Goal: Task Accomplishment & Management: Complete application form

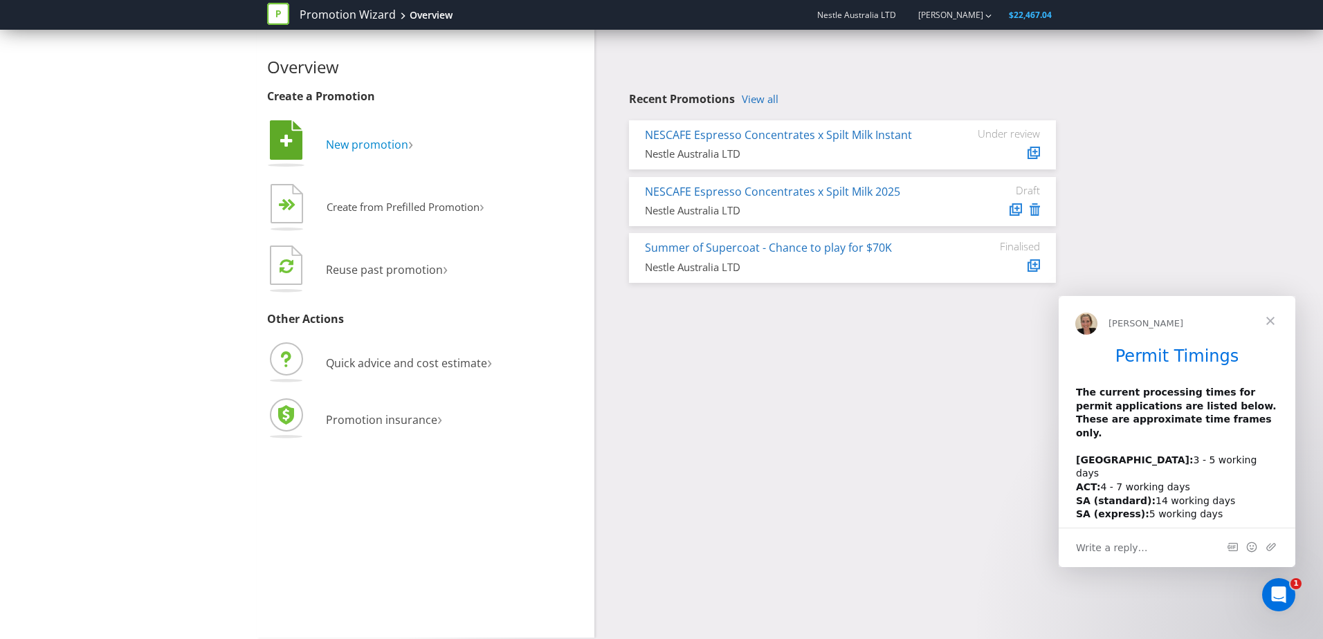
click at [392, 141] on span "New promotion" at bounding box center [367, 144] width 82 height 15
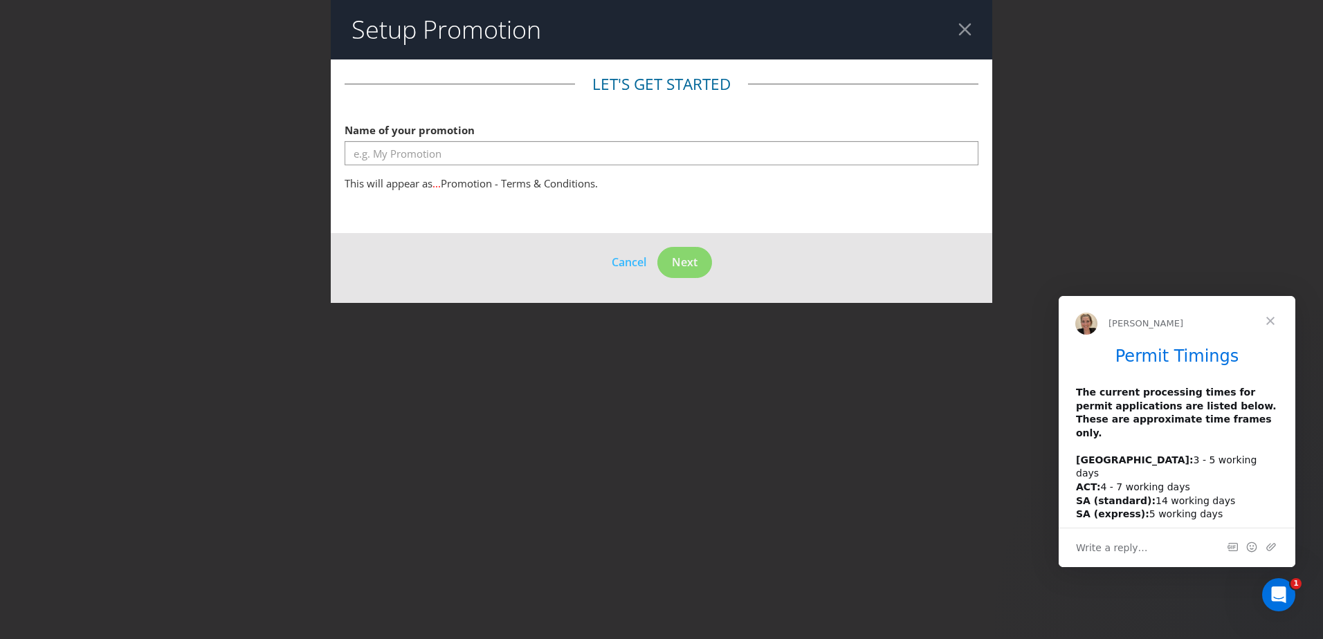
click at [1275, 318] on span "Close" at bounding box center [1271, 321] width 50 height 50
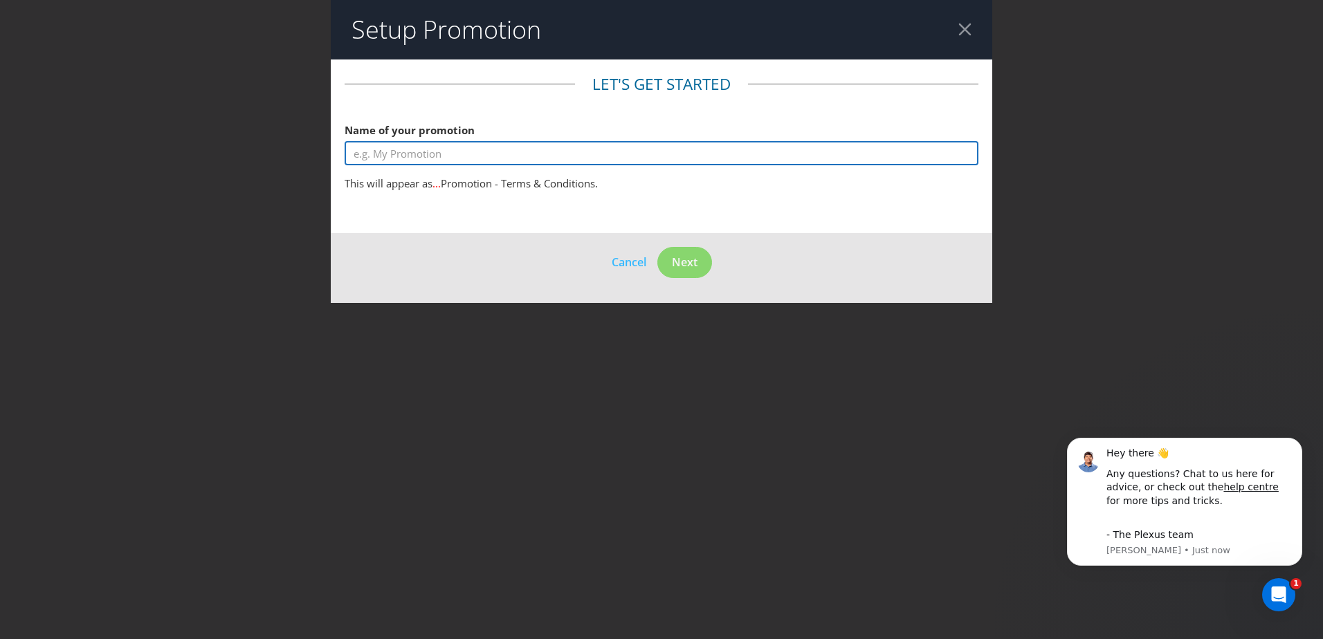
click at [389, 161] on input "text" at bounding box center [662, 153] width 634 height 24
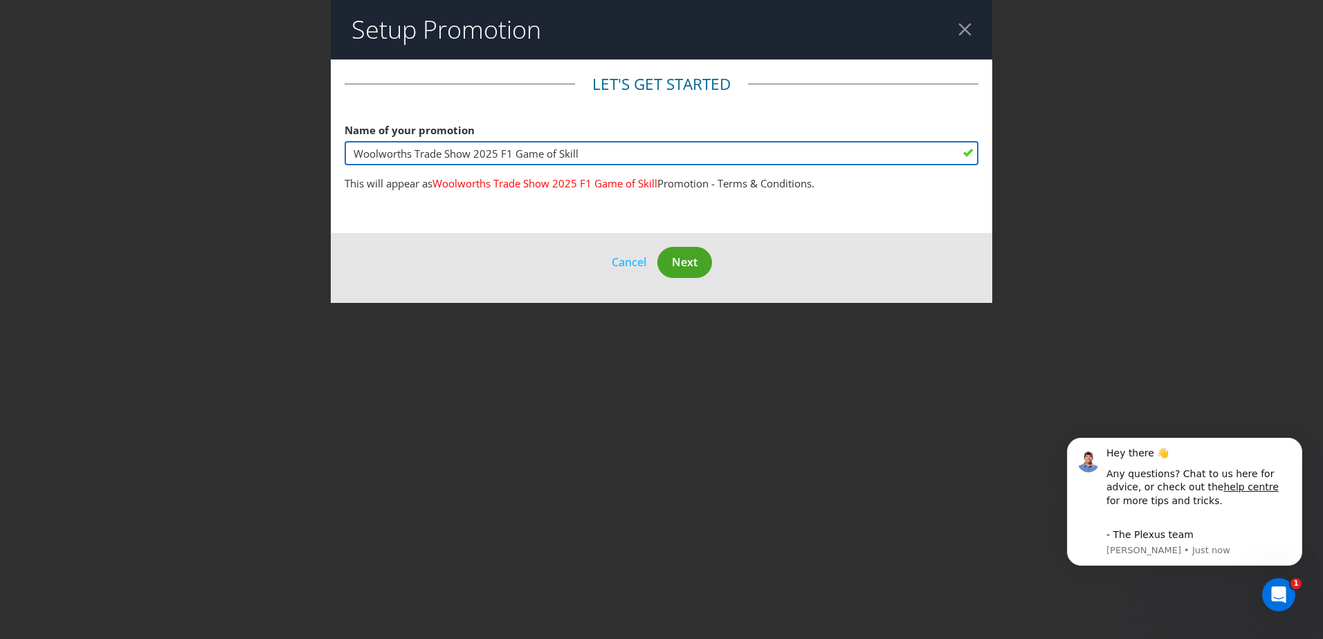
type input "Woolworths Trade Show 2025 F1 Game of Skill"
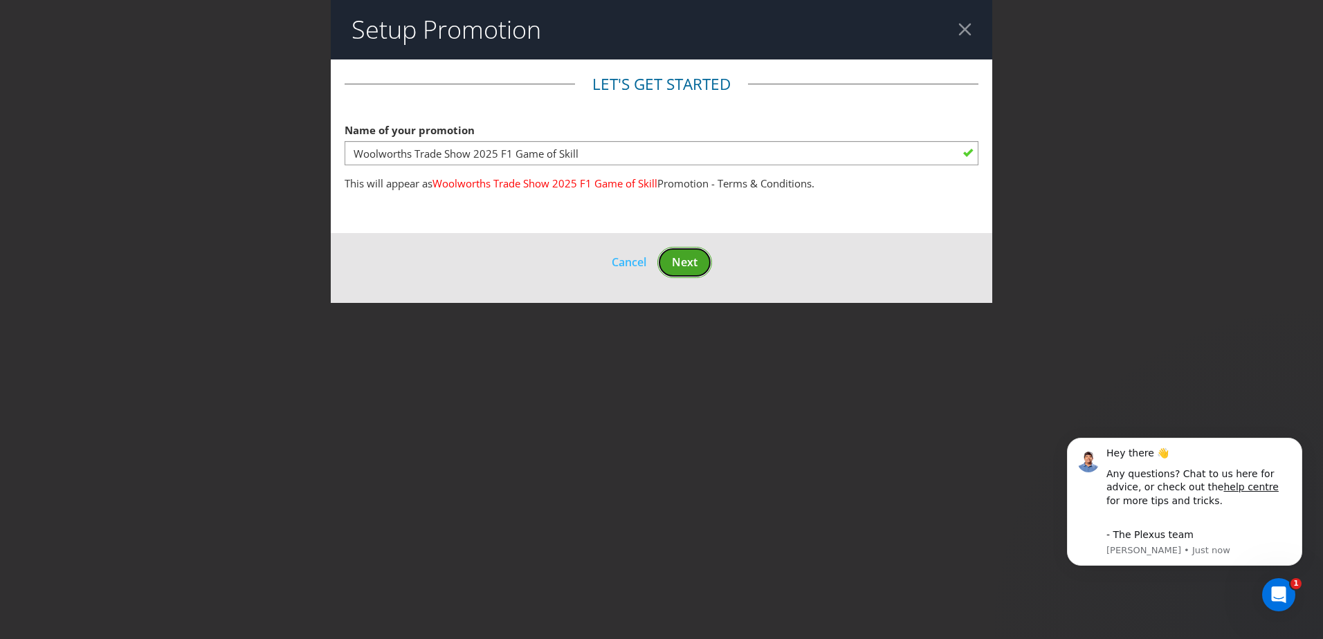
click at [693, 264] on span "Next" at bounding box center [685, 262] width 26 height 15
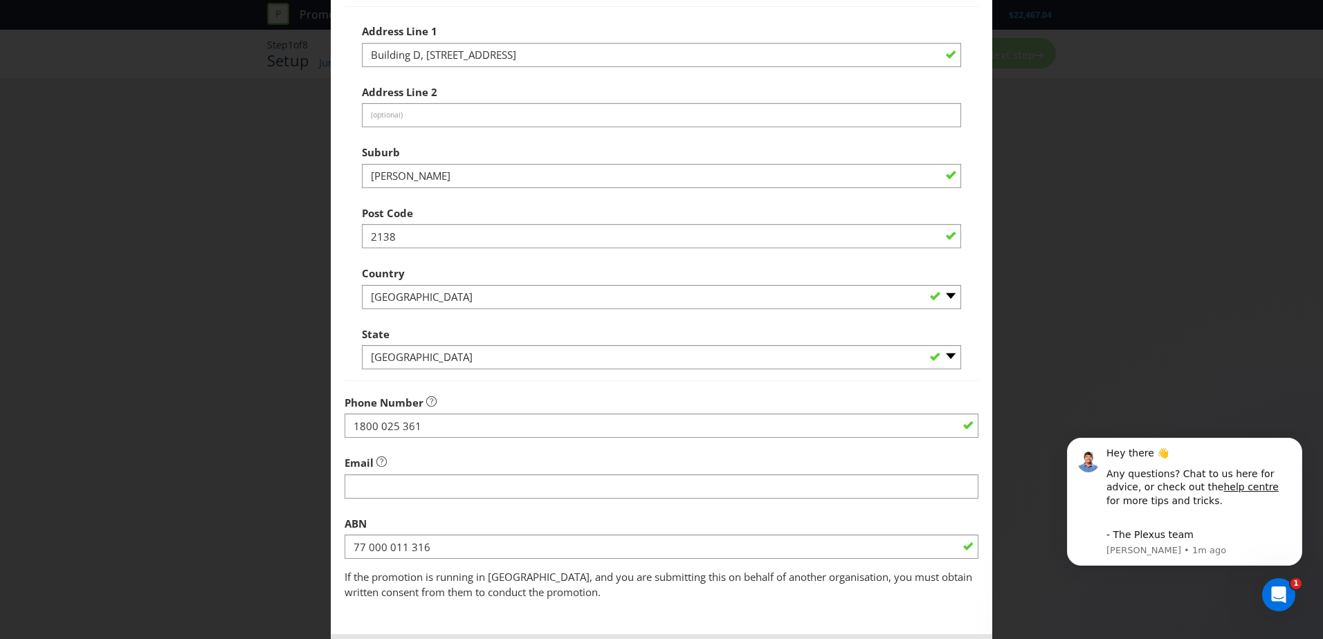
scroll to position [264, 0]
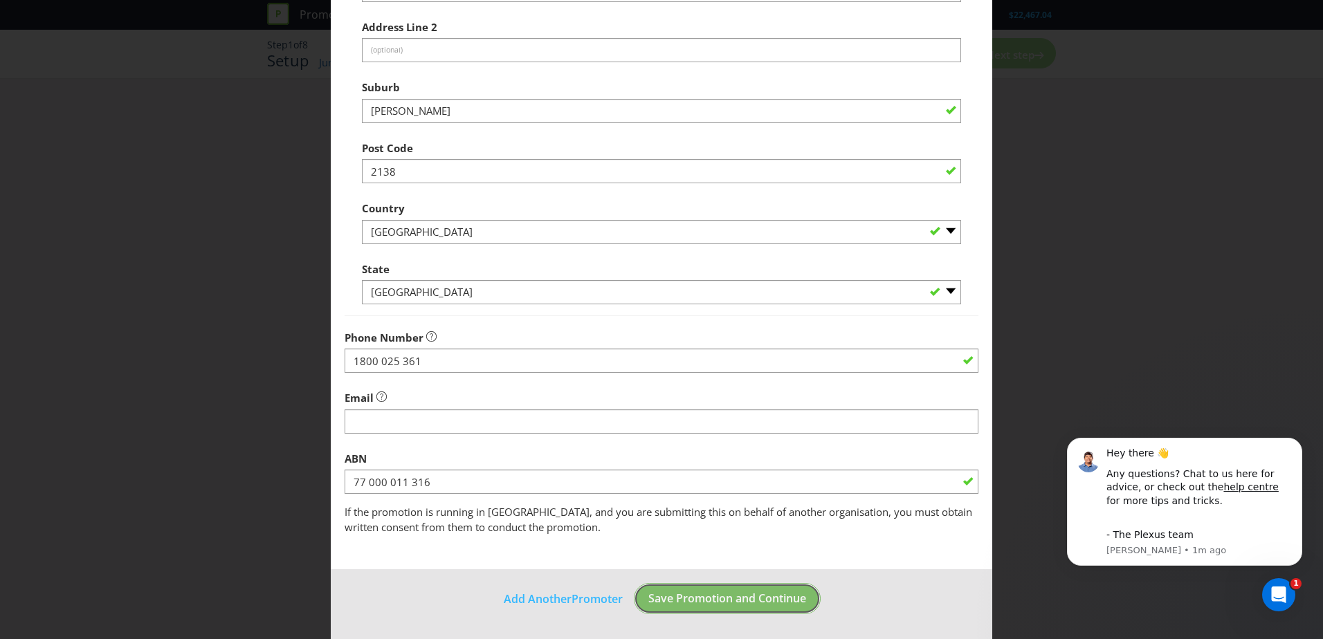
click at [718, 608] on button "Save Promotion and Continue" at bounding box center [727, 598] width 187 height 31
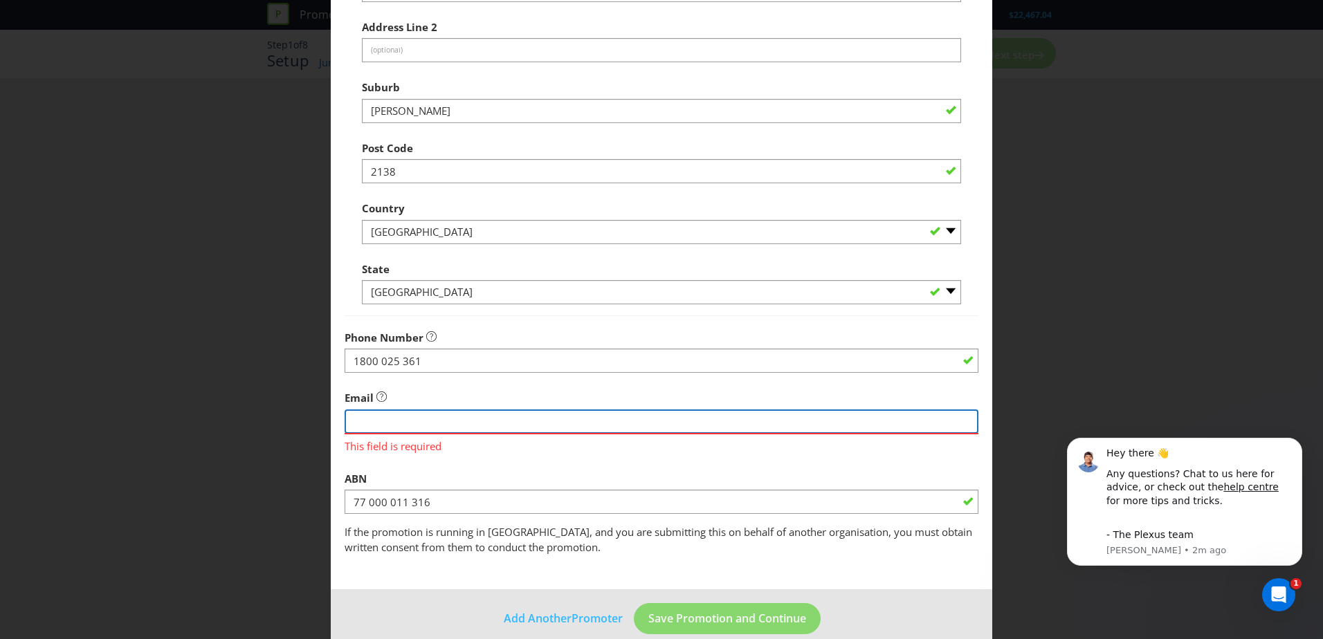
click at [412, 413] on input "string" at bounding box center [662, 422] width 634 height 24
paste input "[EMAIL_ADDRESS][DOMAIN_NAME]"
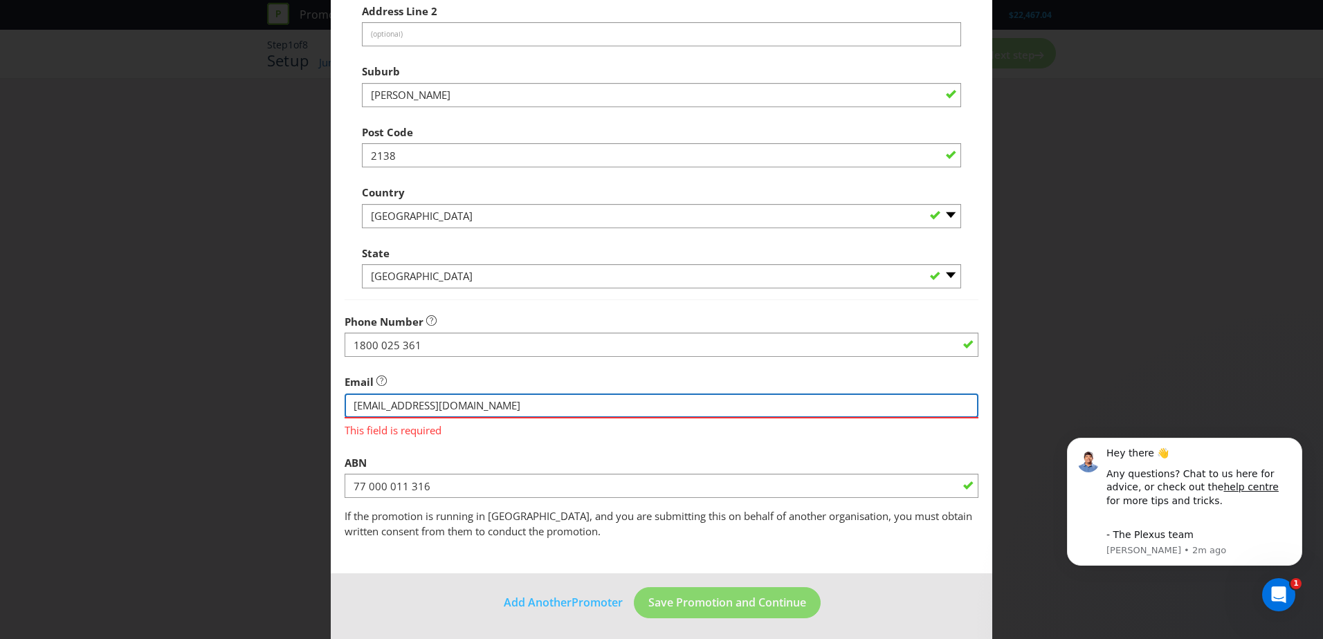
scroll to position [284, 0]
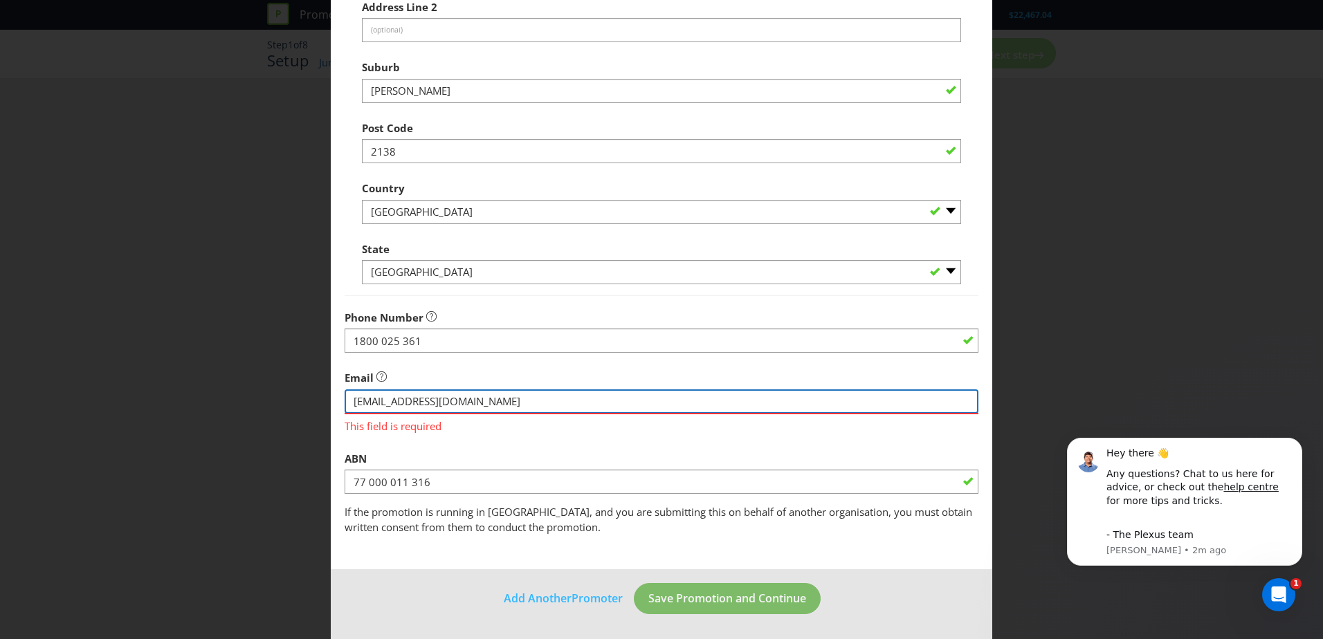
type input "[EMAIL_ADDRESS][DOMAIN_NAME]"
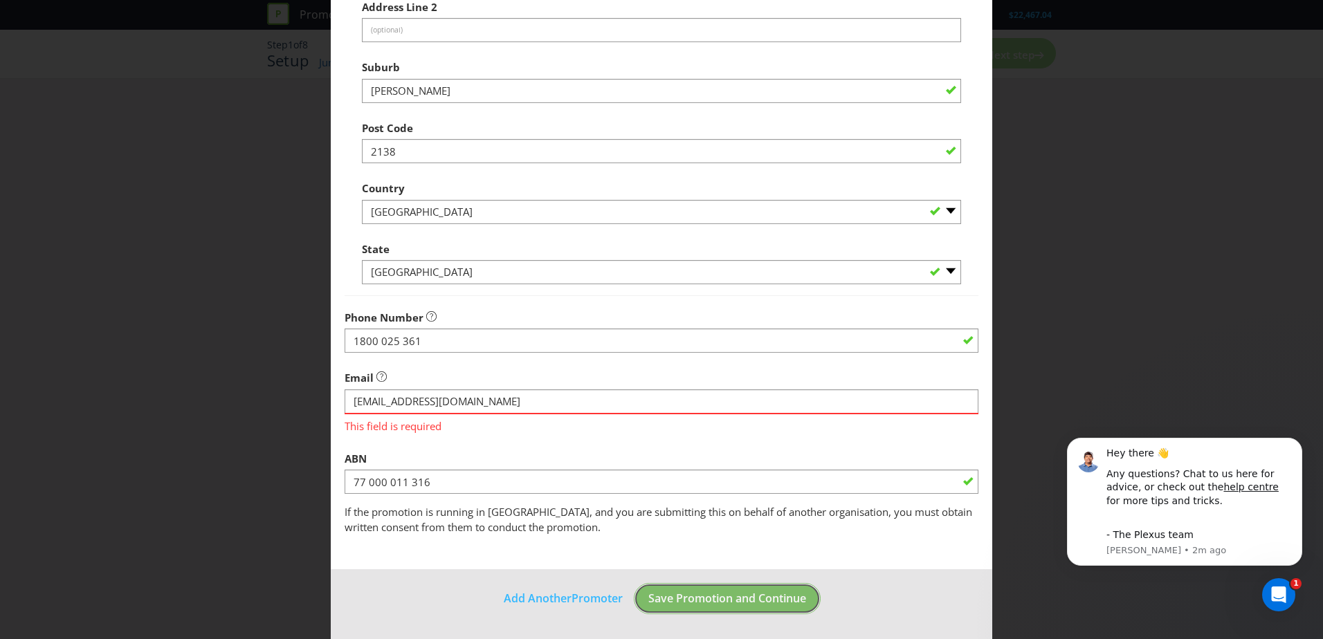
scroll to position [264, 0]
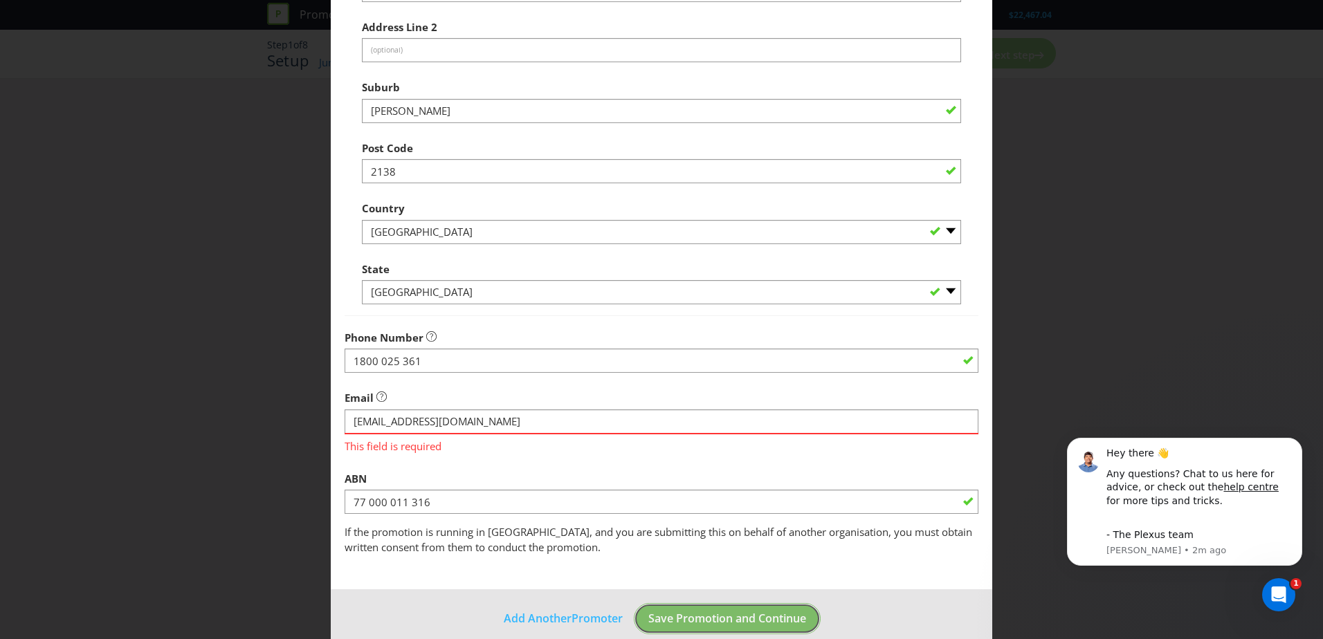
click at [698, 611] on span "Save Promotion and Continue" at bounding box center [727, 618] width 158 height 15
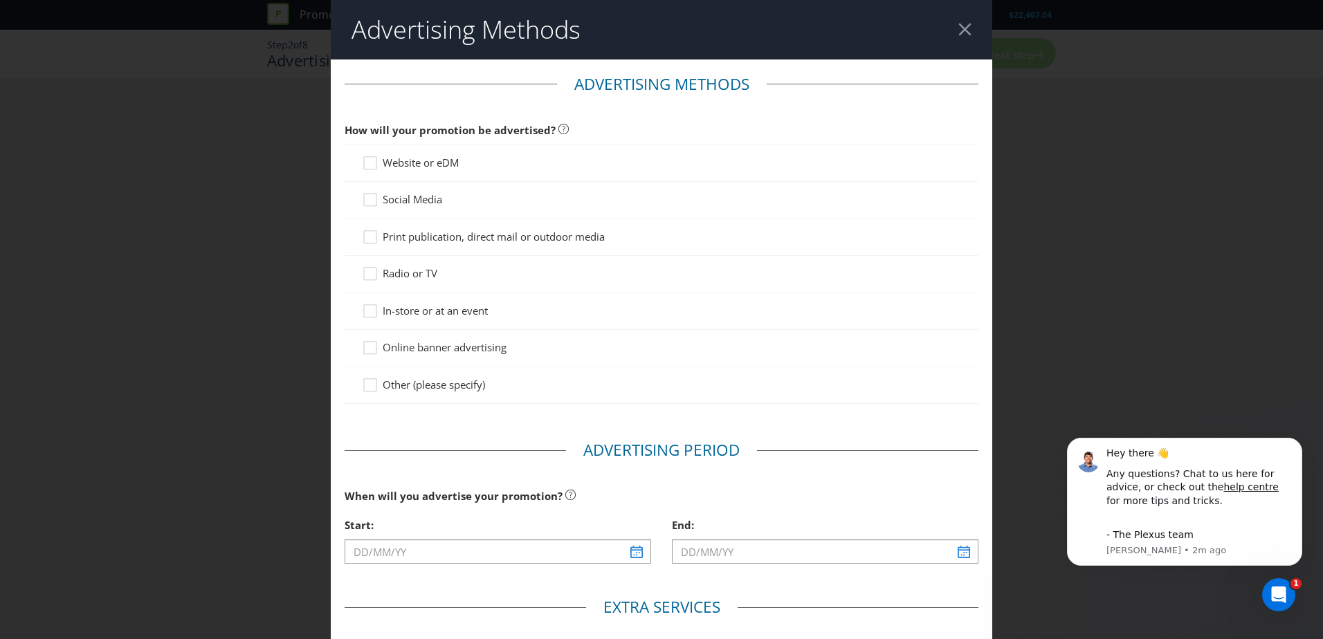
drag, startPoint x: 379, startPoint y: 311, endPoint x: 384, endPoint y: 316, distance: 7.4
click at [384, 316] on label "In-store or at an event" at bounding box center [426, 311] width 129 height 15
drag, startPoint x: 384, startPoint y: 316, endPoint x: 366, endPoint y: 308, distance: 19.5
click at [367, 308] on div at bounding box center [370, 306] width 7 height 7
click at [0, 0] on input "In-store or at an event" at bounding box center [0, 0] width 0 height 0
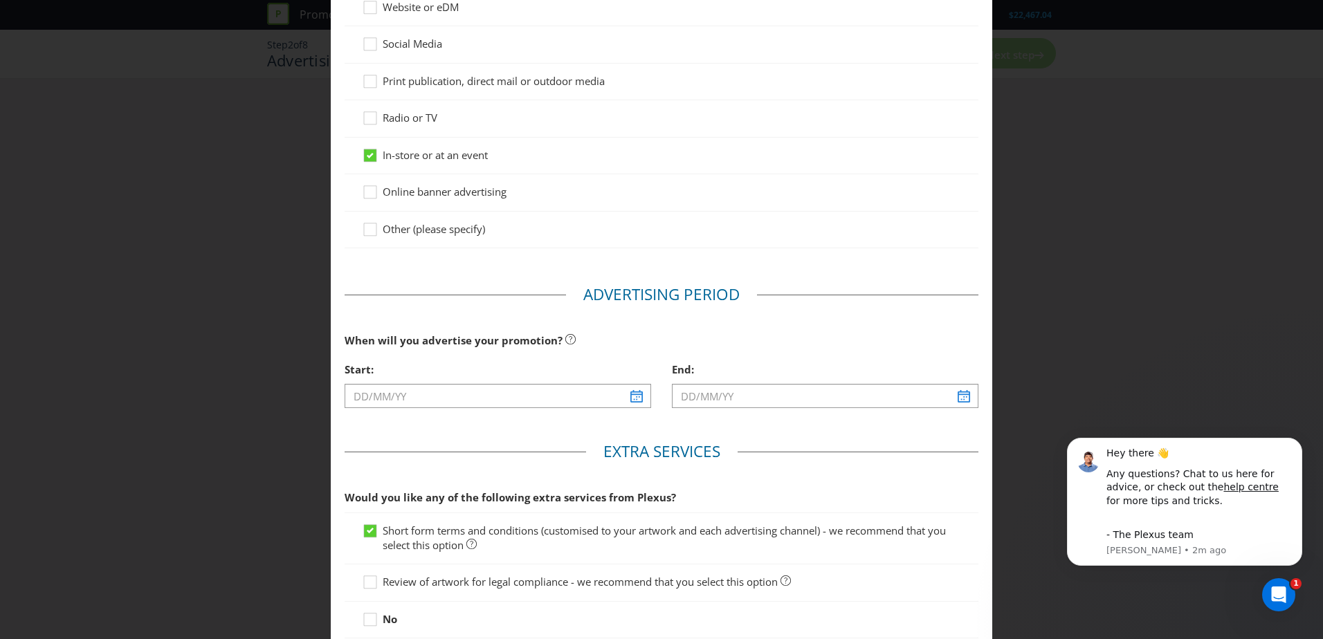
scroll to position [208, 0]
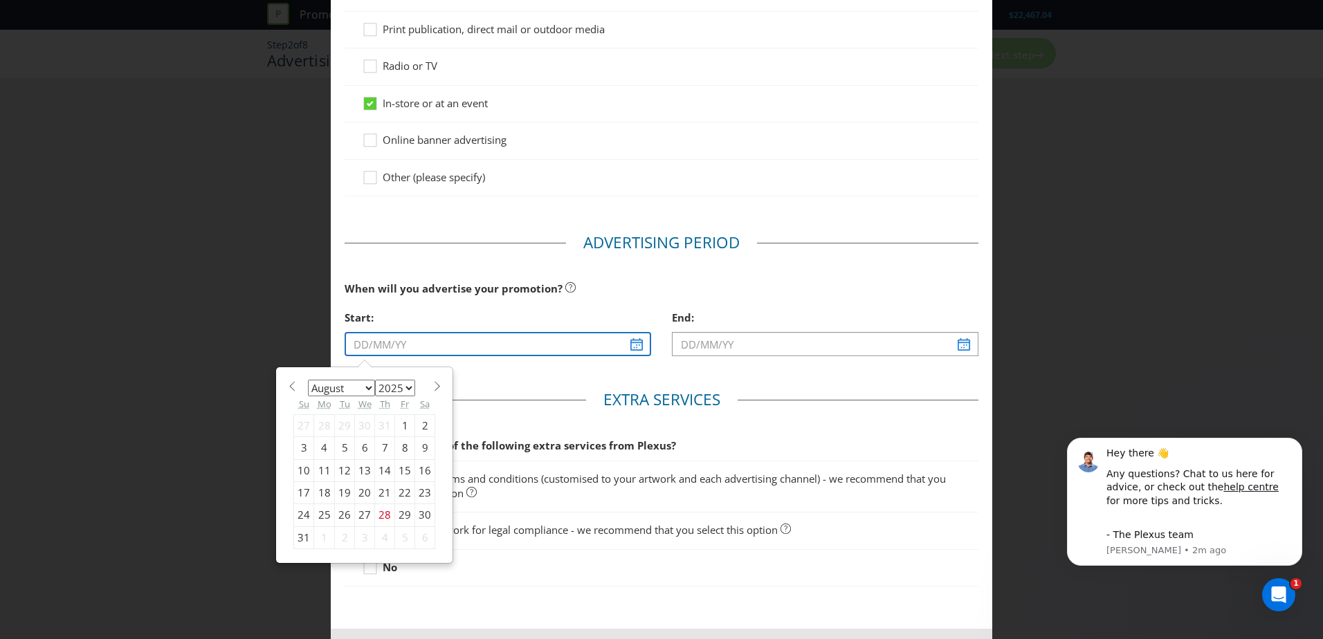
click at [635, 348] on input "text" at bounding box center [498, 344] width 307 height 24
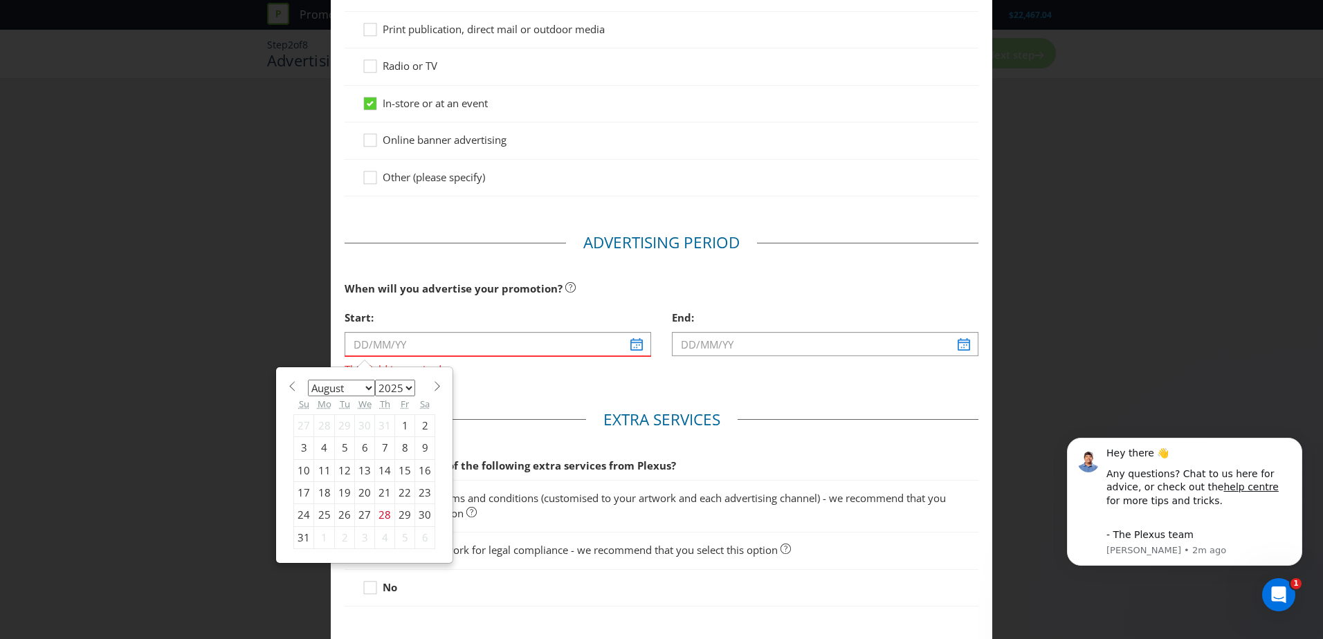
click at [432, 385] on span at bounding box center [437, 386] width 10 height 10
select select "9"
click at [337, 472] on div "14" at bounding box center [345, 470] width 20 height 22
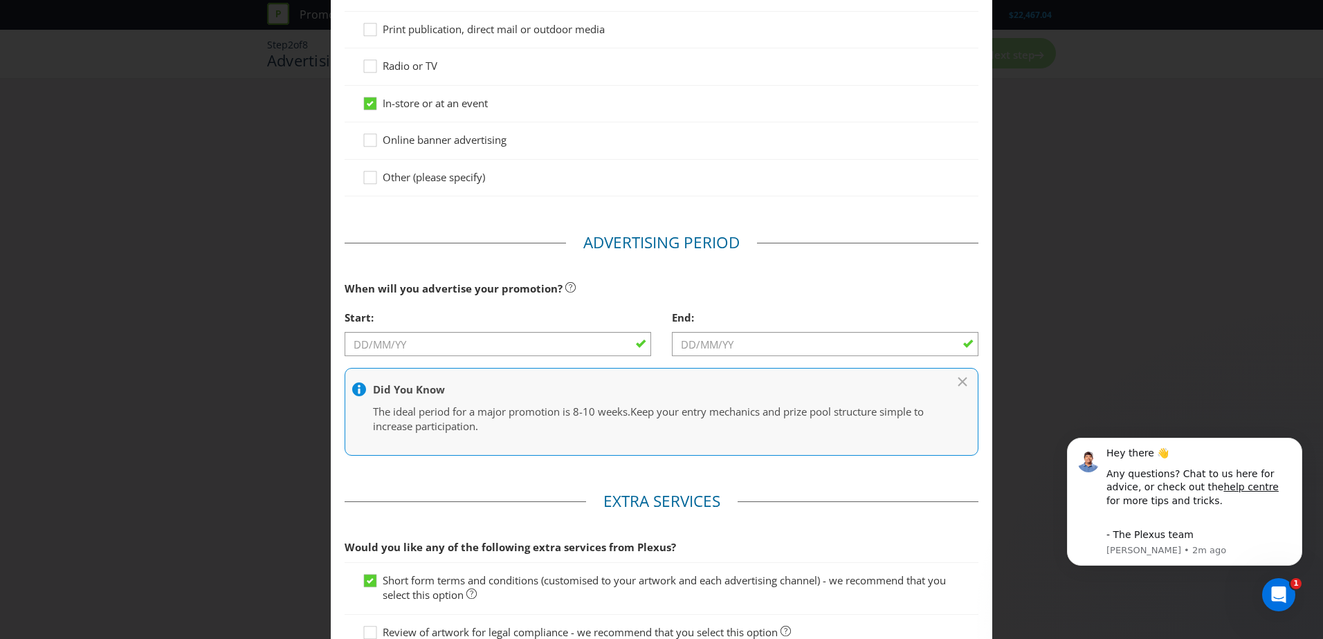
type input "[DATE]"
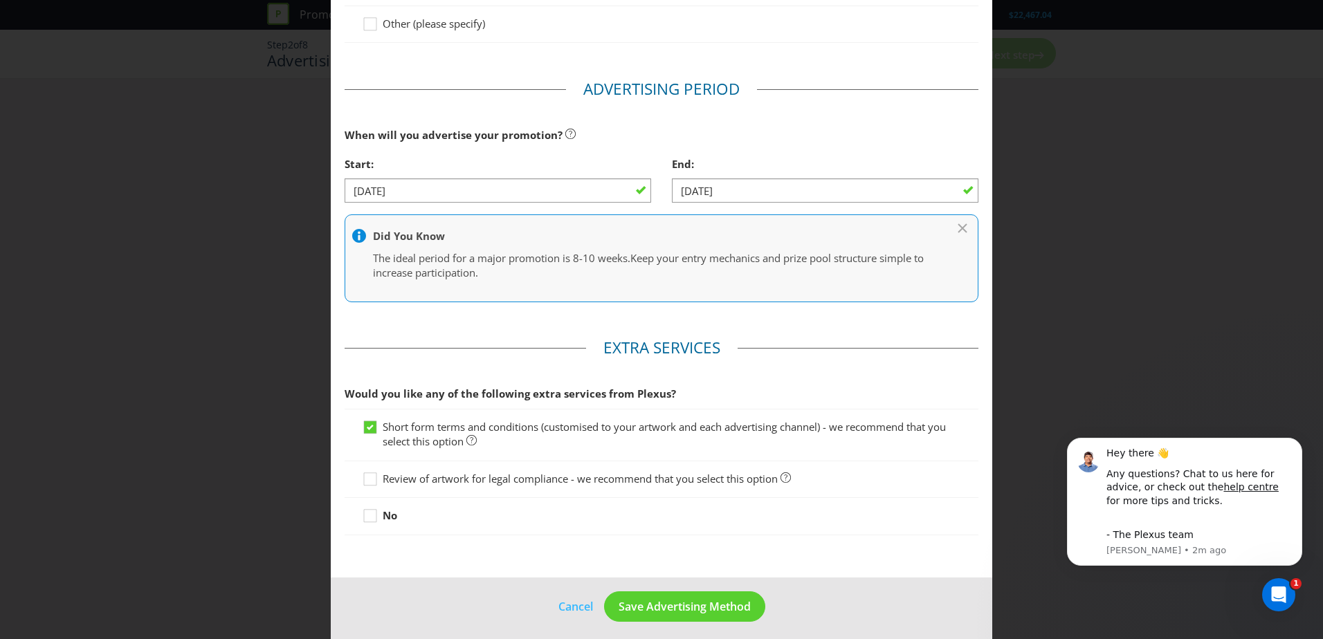
scroll to position [369, 0]
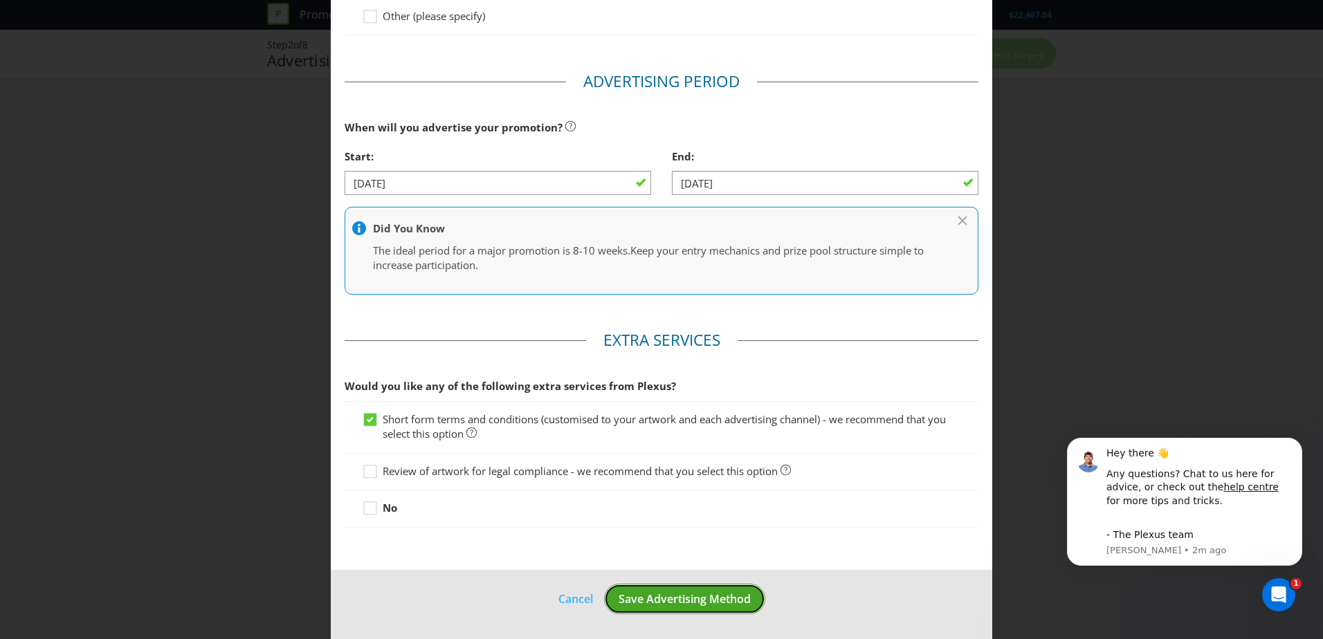
click at [637, 607] on button "Save Advertising Method" at bounding box center [684, 599] width 161 height 31
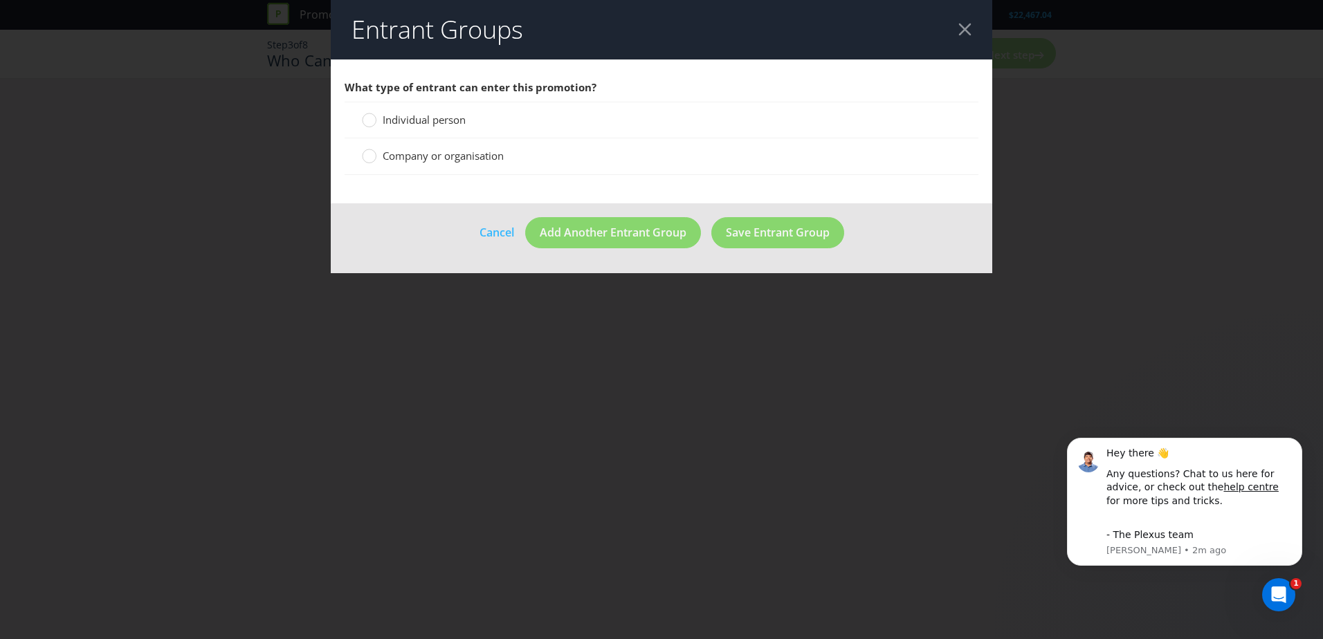
click at [390, 127] on label "Individual person" at bounding box center [415, 120] width 107 height 15
click at [0, 0] on input "Individual person" at bounding box center [0, 0] width 0 height 0
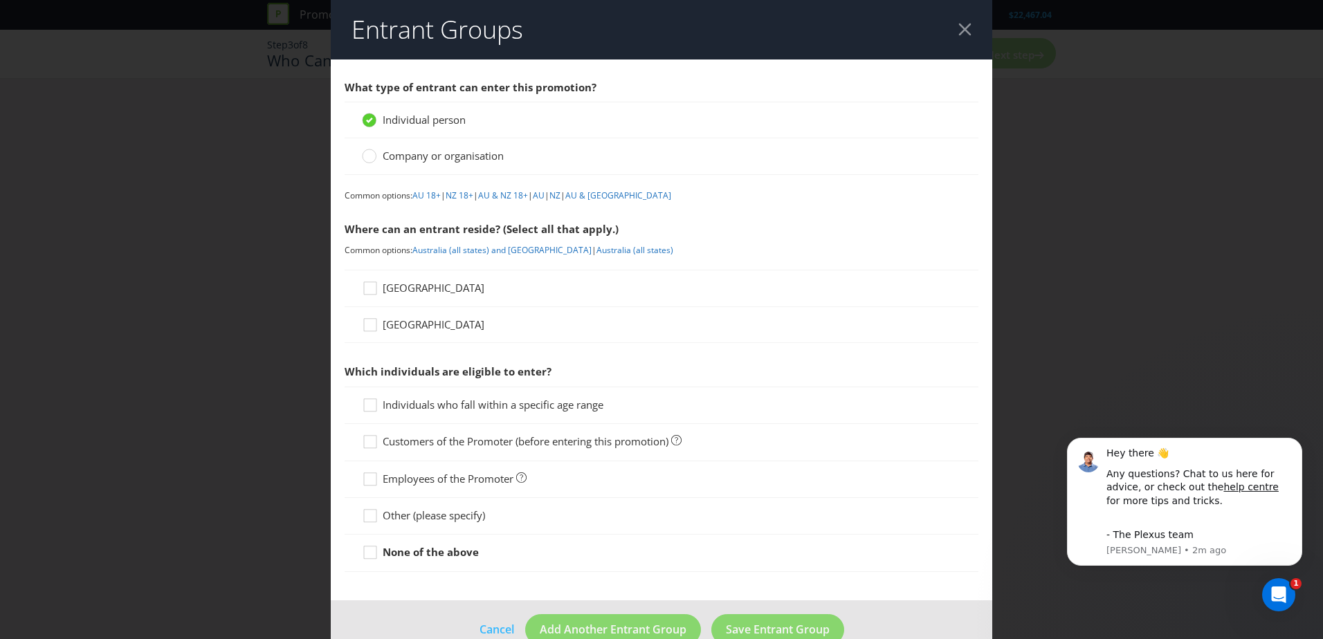
click at [398, 289] on span "[GEOGRAPHIC_DATA]" at bounding box center [434, 288] width 102 height 14
click at [0, 0] on input "[GEOGRAPHIC_DATA]" at bounding box center [0, 0] width 0 height 0
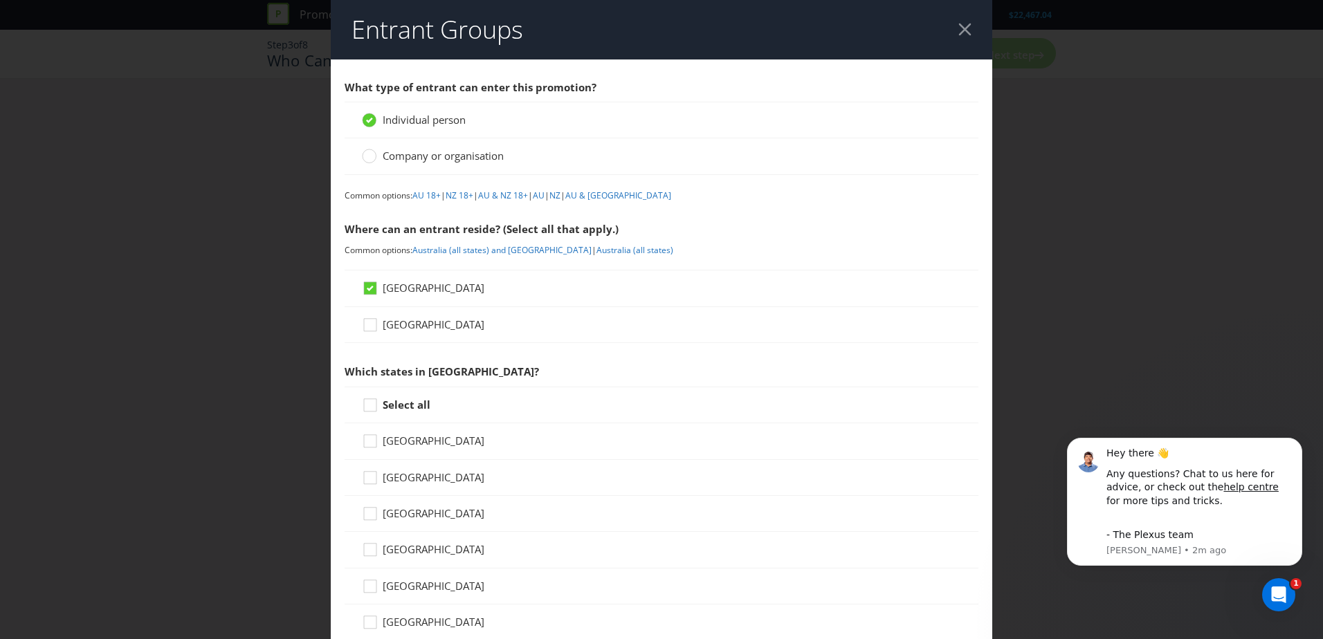
click at [383, 402] on strong "Select all" at bounding box center [407, 405] width 48 height 14
click at [0, 0] on input "Select all" at bounding box center [0, 0] width 0 height 0
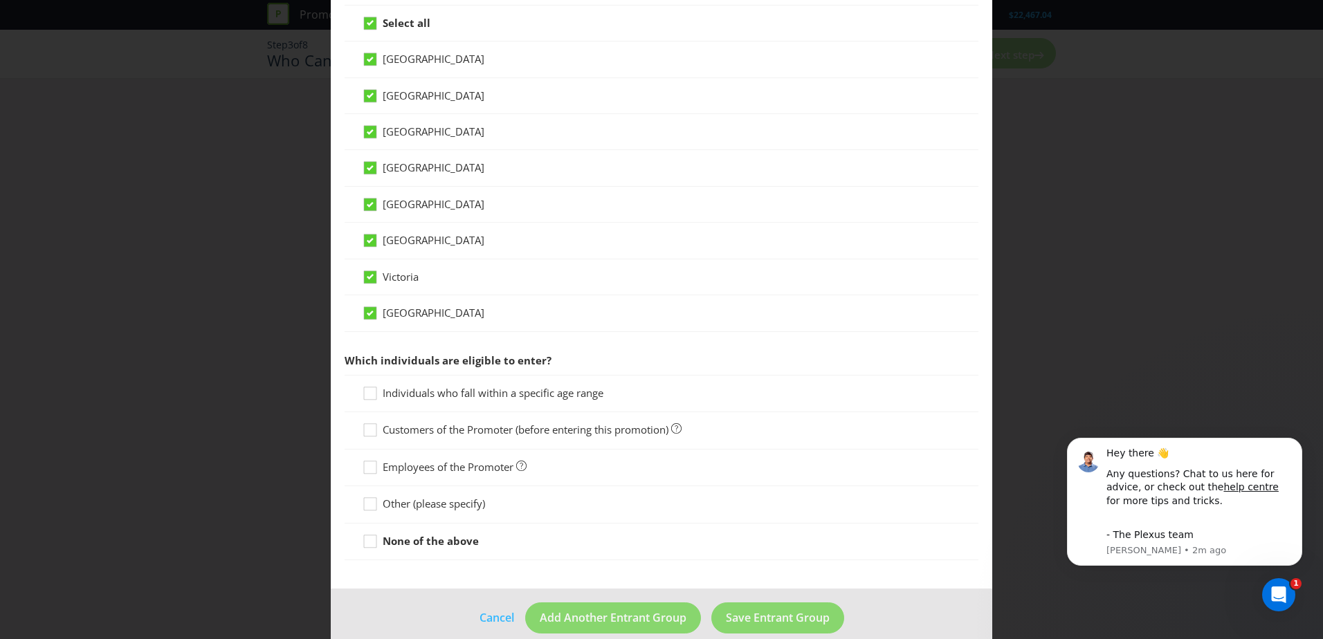
scroll to position [401, 0]
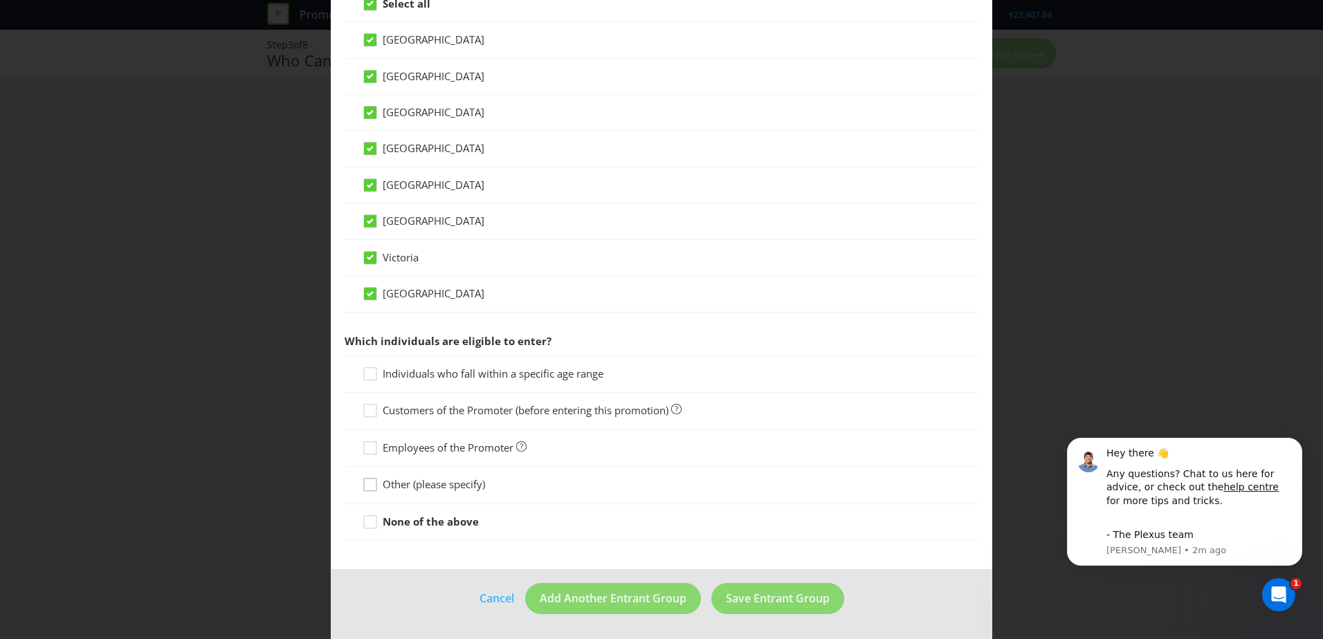
click at [368, 480] on div at bounding box center [370, 480] width 7 height 7
click at [0, 0] on input "Other (please specify)" at bounding box center [0, 0] width 0 height 0
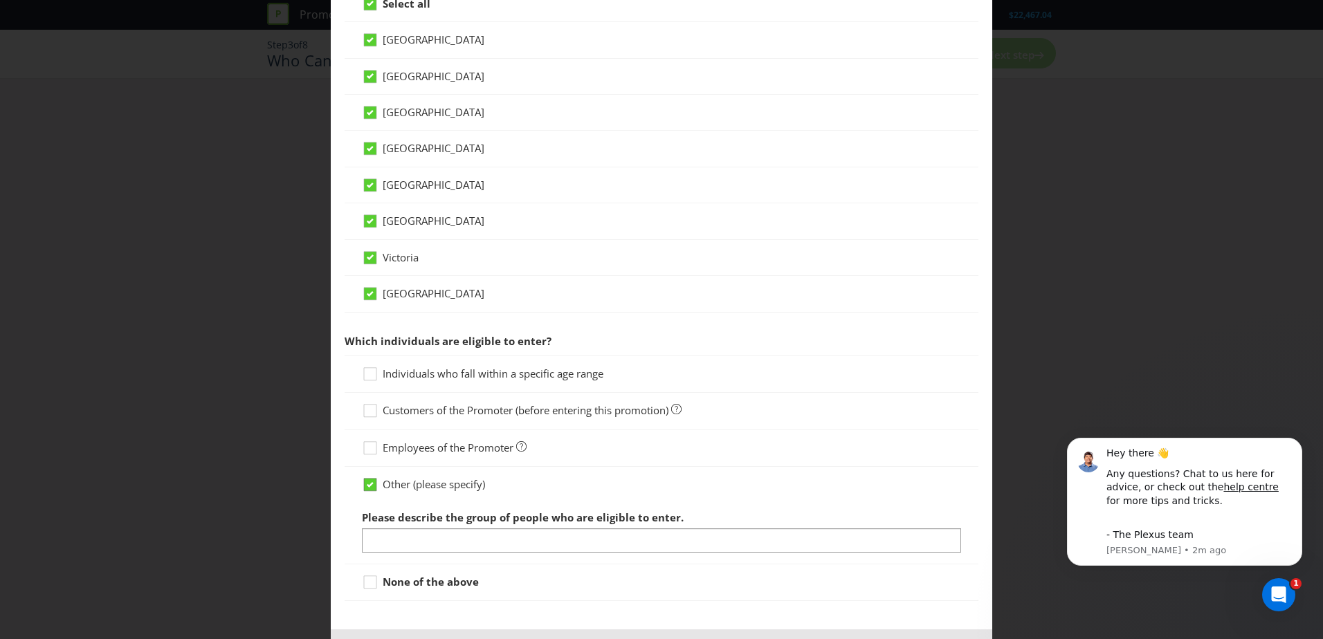
scroll to position [462, 0]
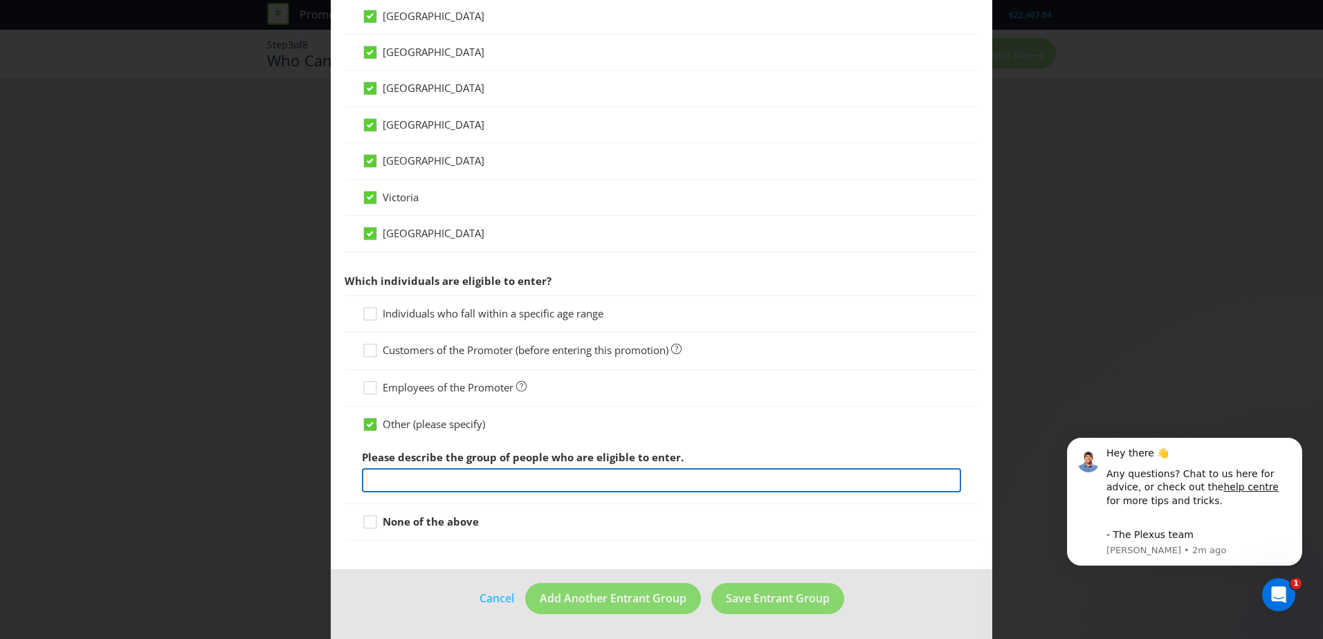
click at [395, 485] on input "text" at bounding box center [661, 480] width 599 height 24
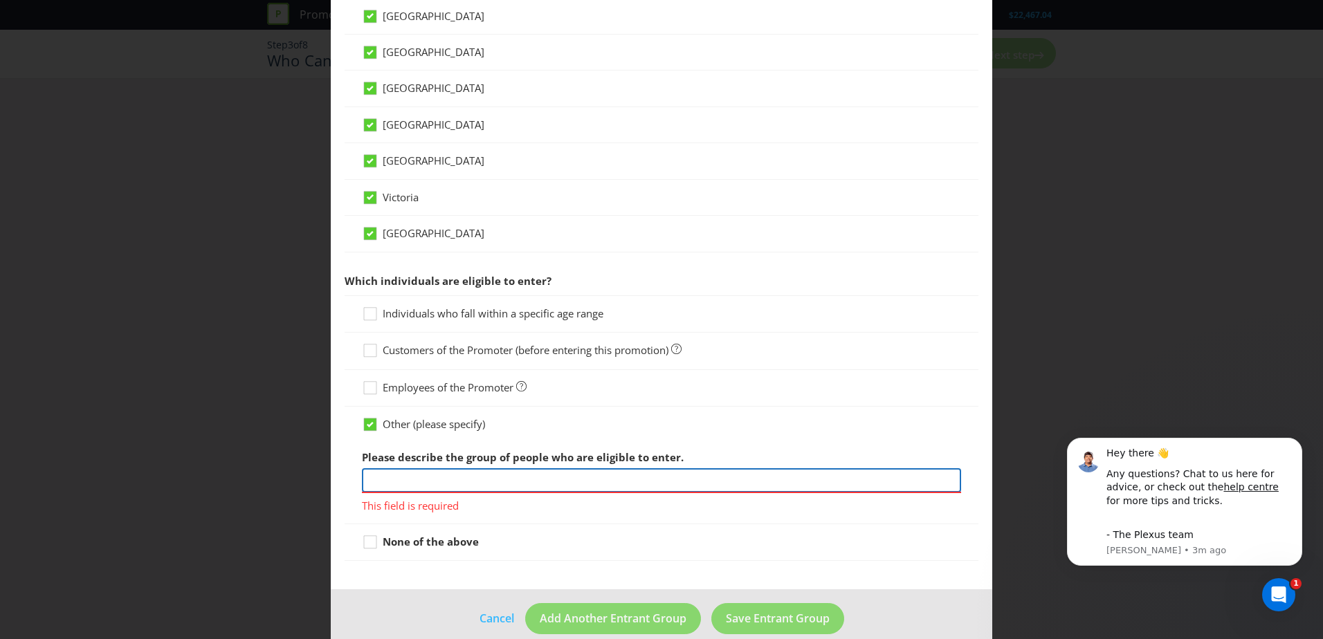
click at [410, 482] on input "text" at bounding box center [661, 480] width 599 height 24
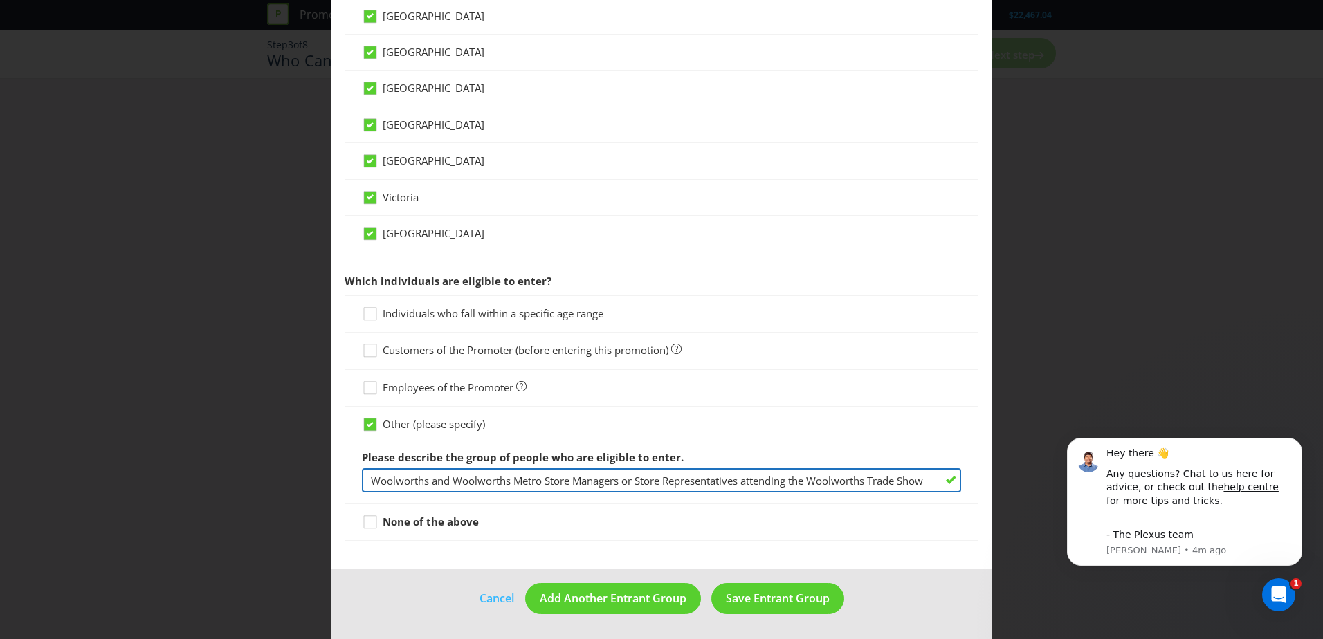
scroll to position [0, 0]
click at [873, 480] on input "Woolworths and Woolworths Metro Store Managers or Store Representatives attendi…" at bounding box center [661, 480] width 599 height 24
type input "Woolworths and Woolworths Metro Store Managers or Store Representatives attendi…"
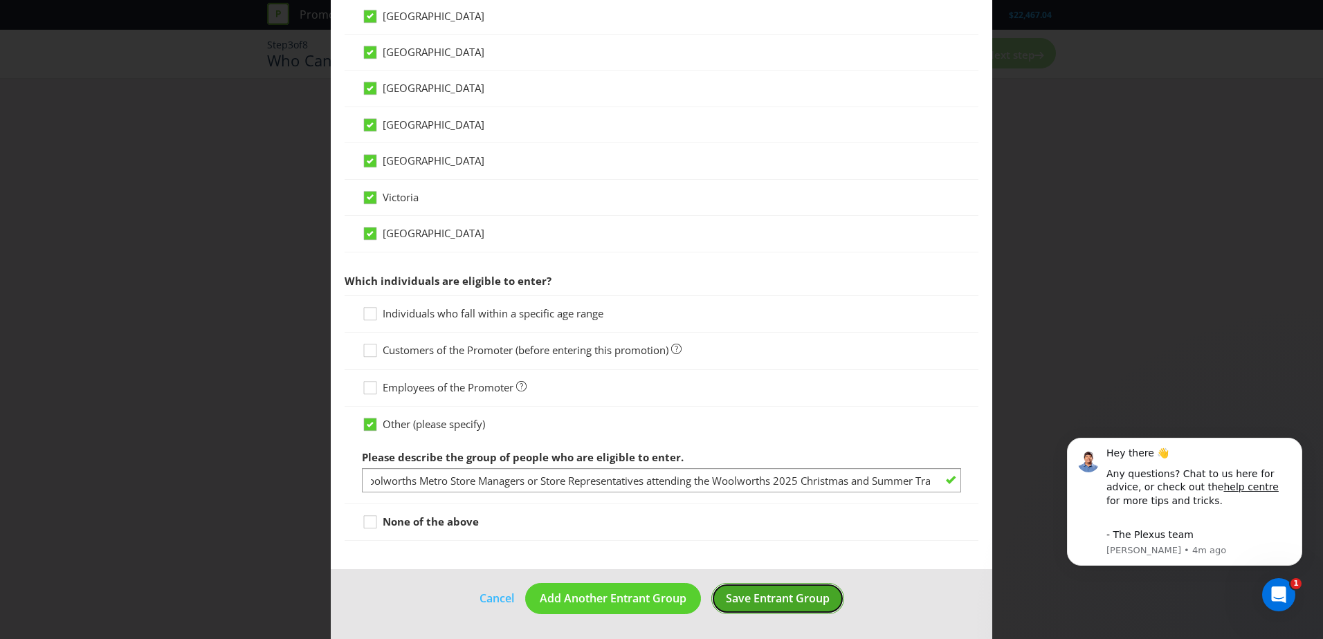
scroll to position [0, 0]
click at [776, 599] on span "Save Entrant Group" at bounding box center [778, 598] width 104 height 15
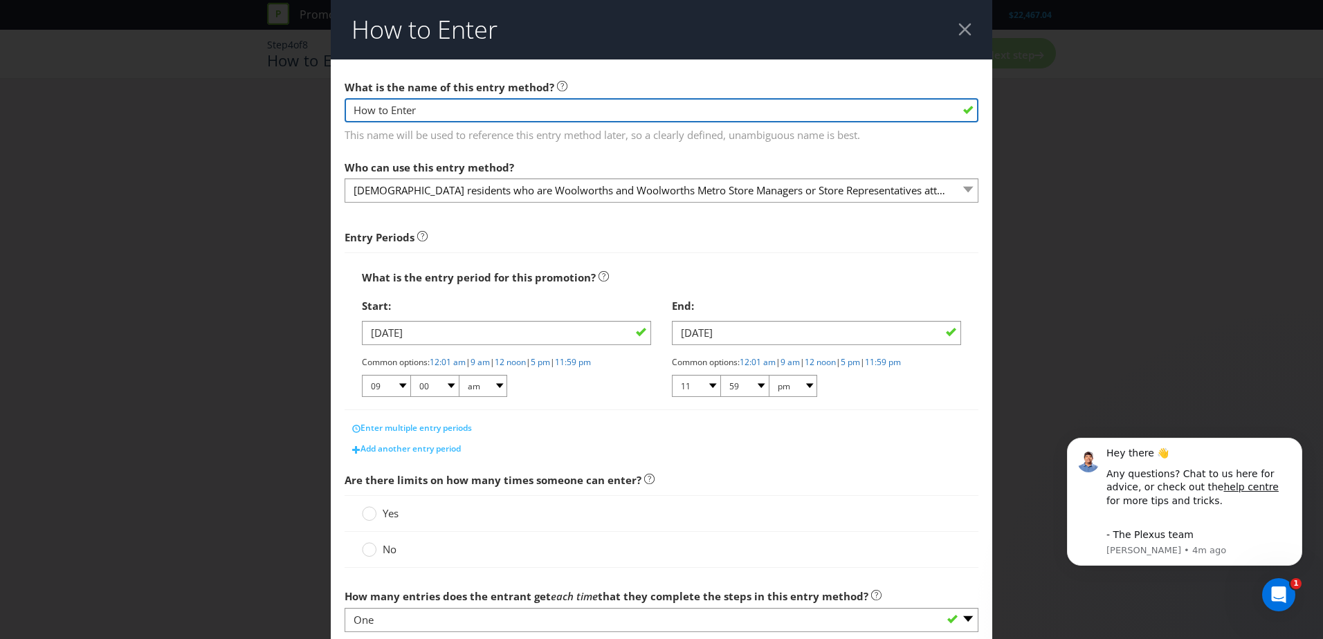
click at [491, 113] on input "How to Enter" at bounding box center [662, 110] width 634 height 24
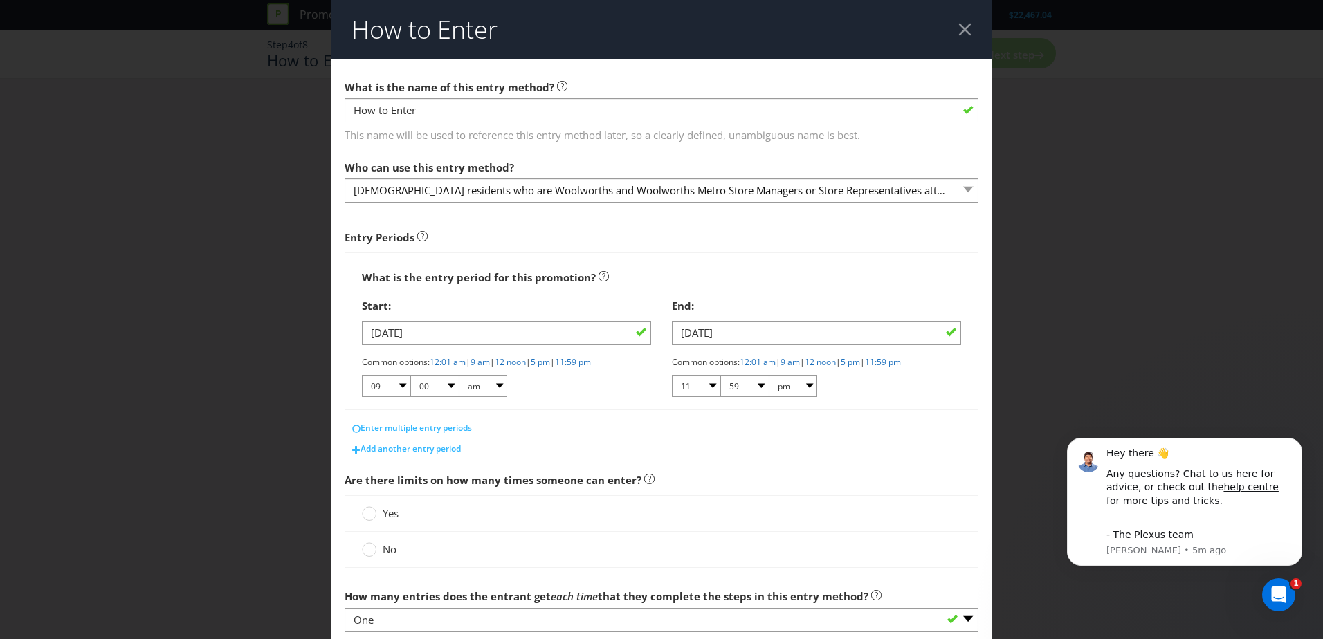
click at [404, 145] on main "What is the name of this entry method? How to Enter This name will be used to r…" at bounding box center [662, 437] width 662 height 754
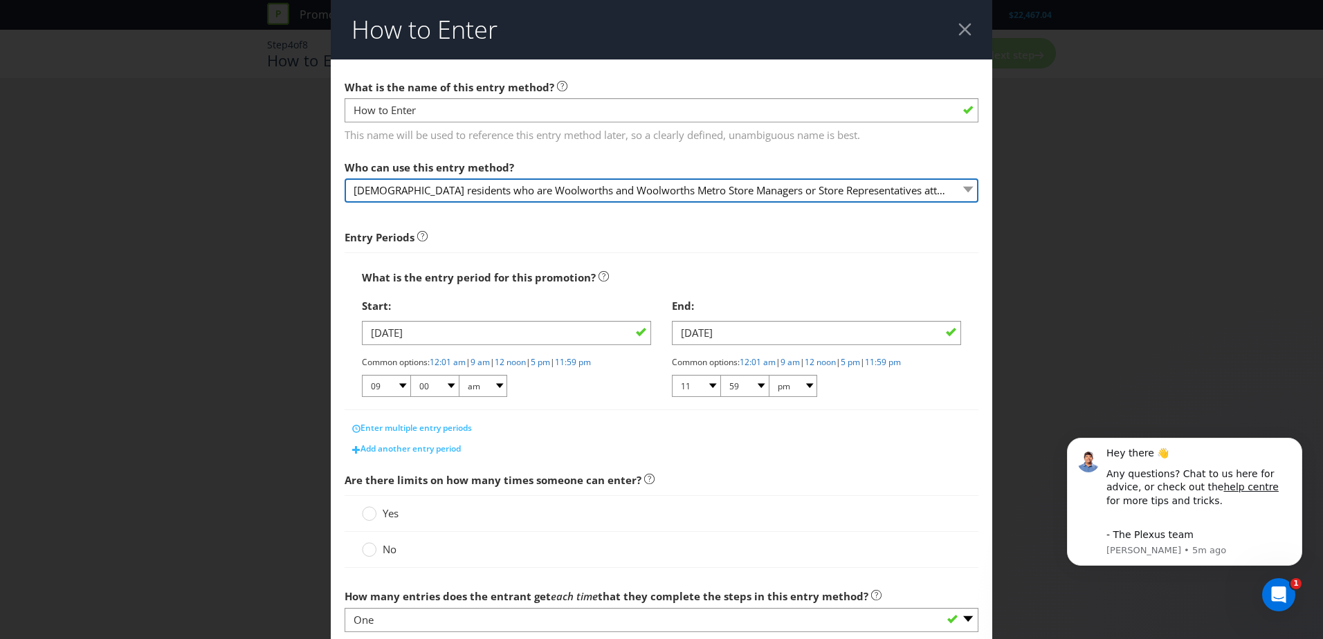
click at [565, 187] on select "[DEMOGRAPHIC_DATA] residents who are Woolworths and Woolworths Metro Store Mana…" at bounding box center [662, 191] width 634 height 24
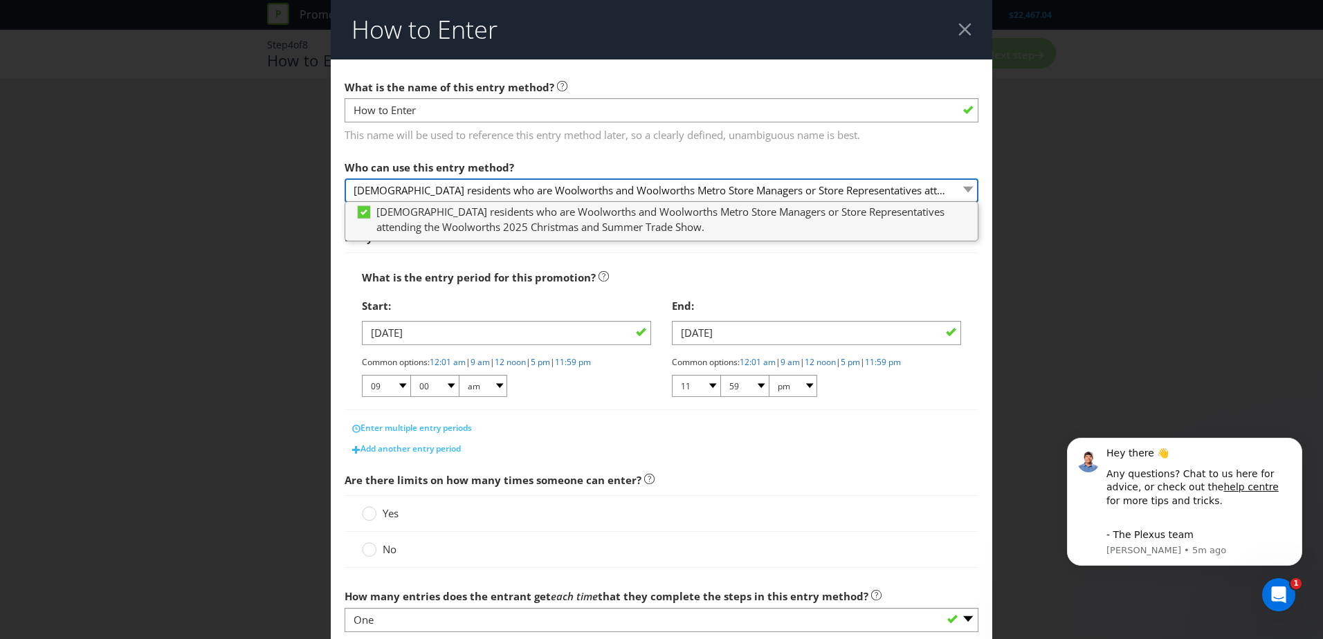
click at [565, 187] on select "[DEMOGRAPHIC_DATA] residents who are Woolworths and Woolworths Metro Store Mana…" at bounding box center [662, 191] width 634 height 24
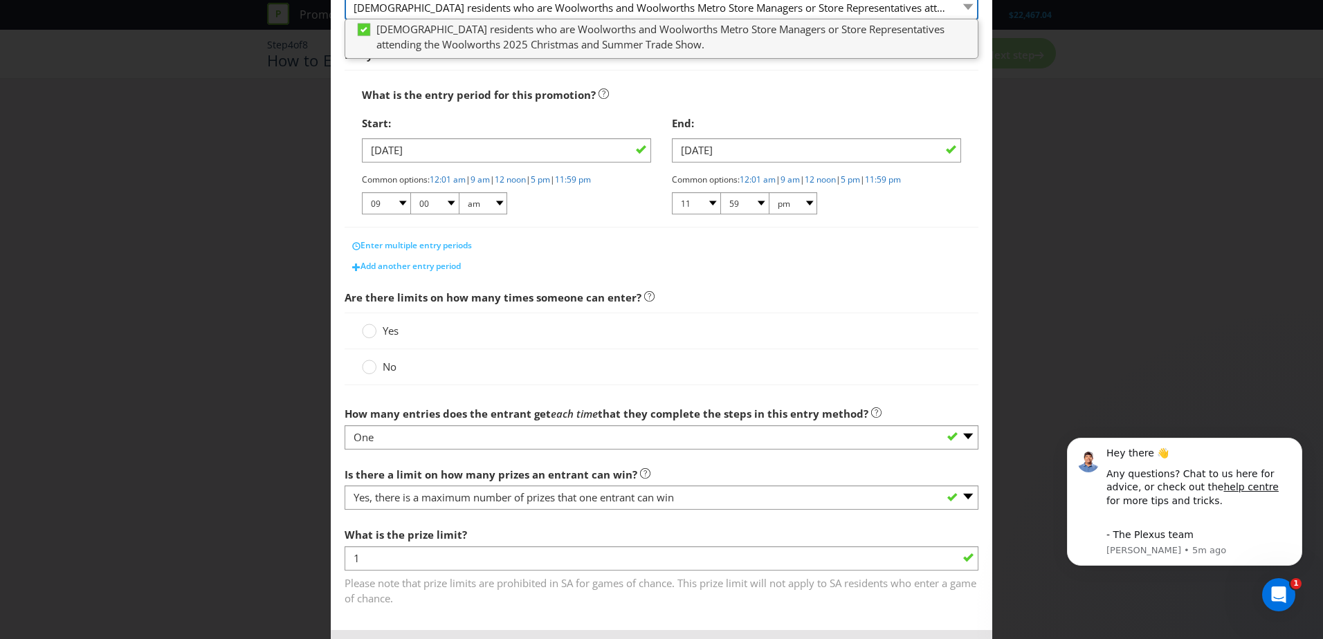
scroll to position [244, 0]
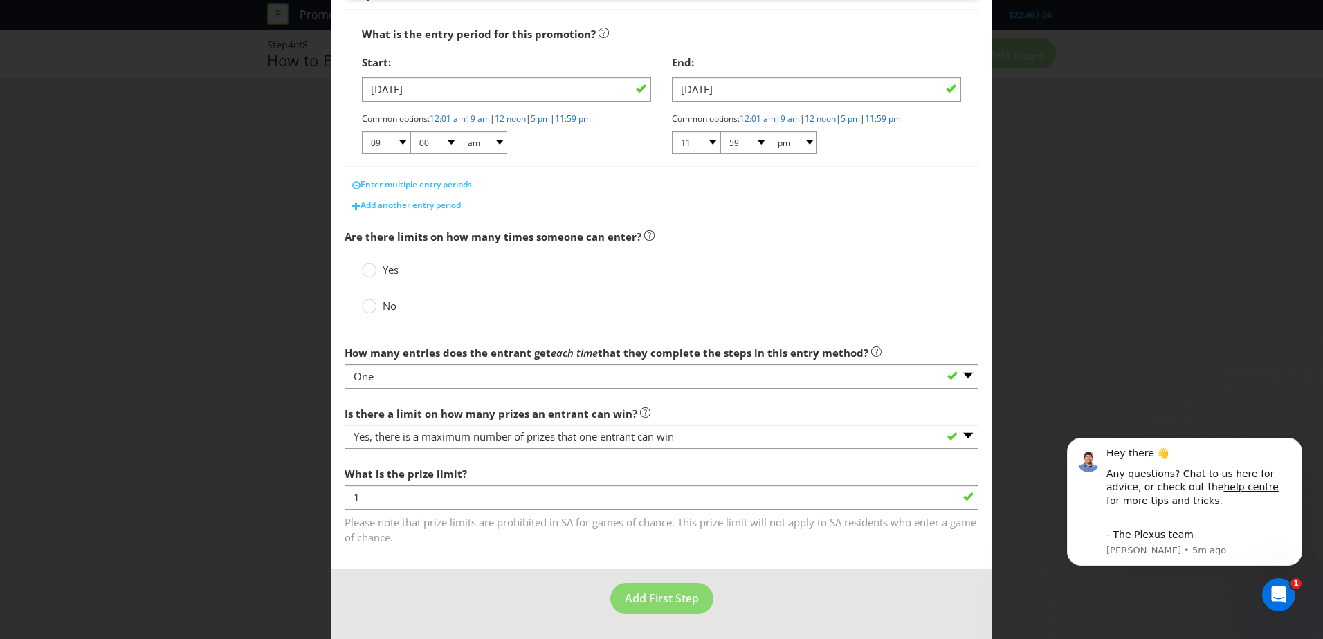
click at [463, 528] on span "Please note that prize limits are prohibited in SA for games of chance. This pr…" at bounding box center [662, 528] width 634 height 35
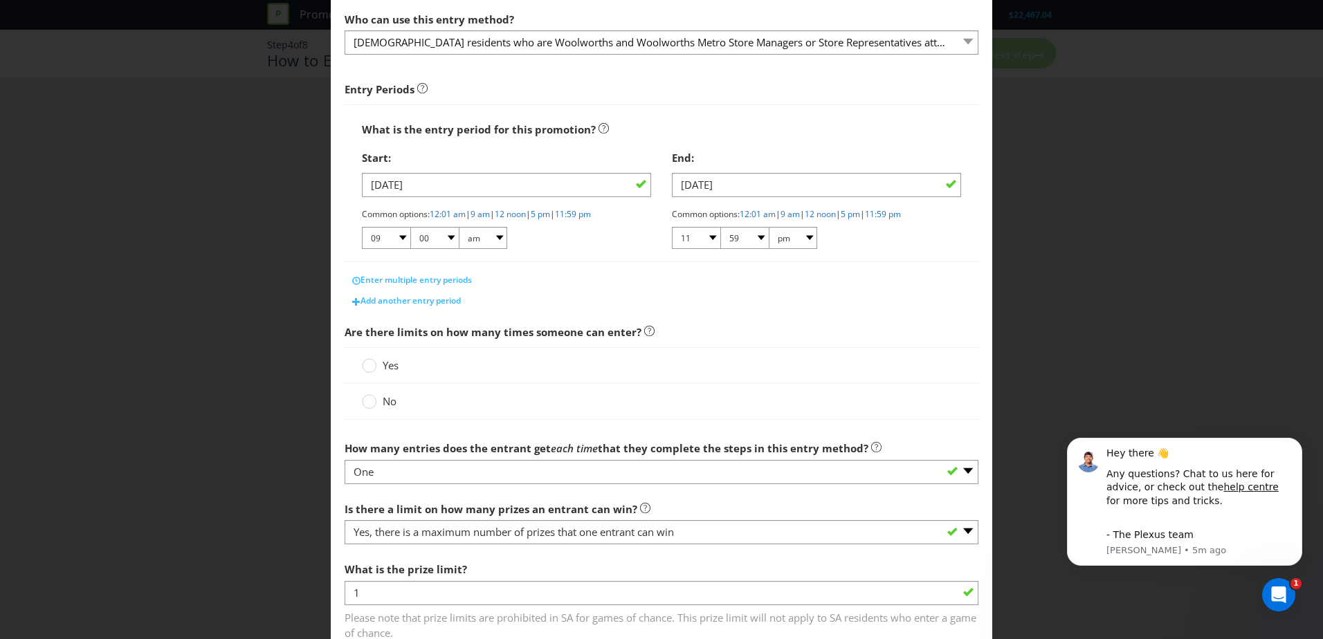
scroll to position [0, 0]
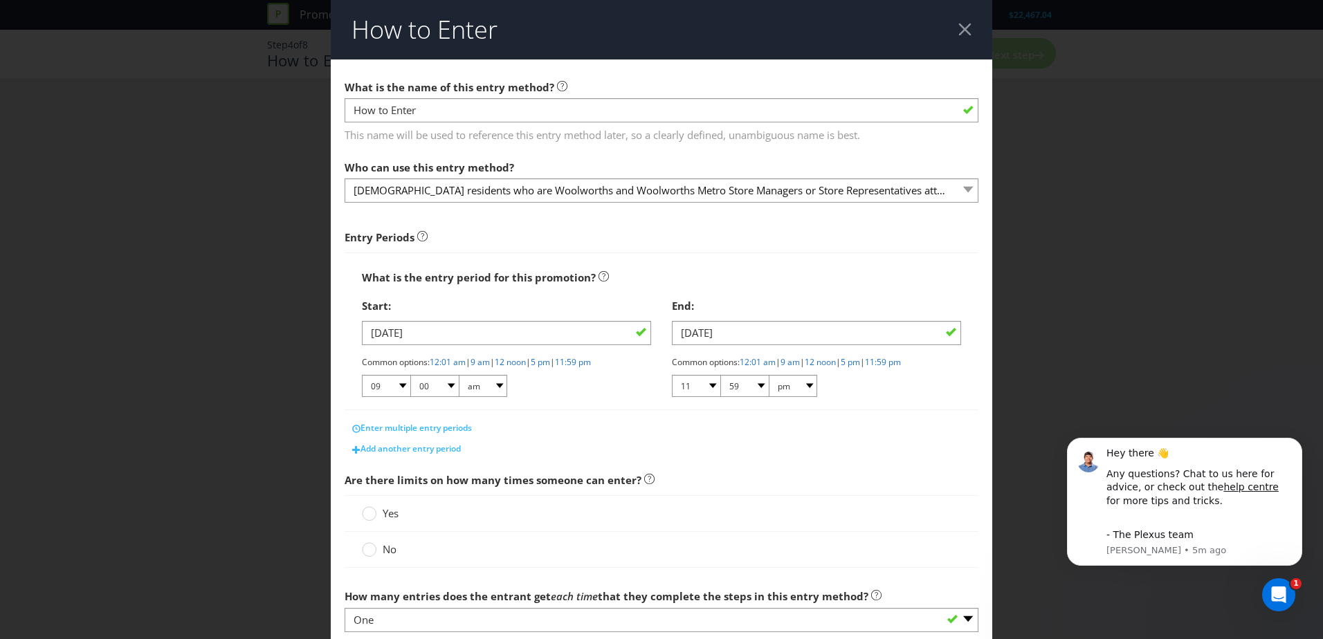
click at [960, 29] on div at bounding box center [964, 29] width 13 height 13
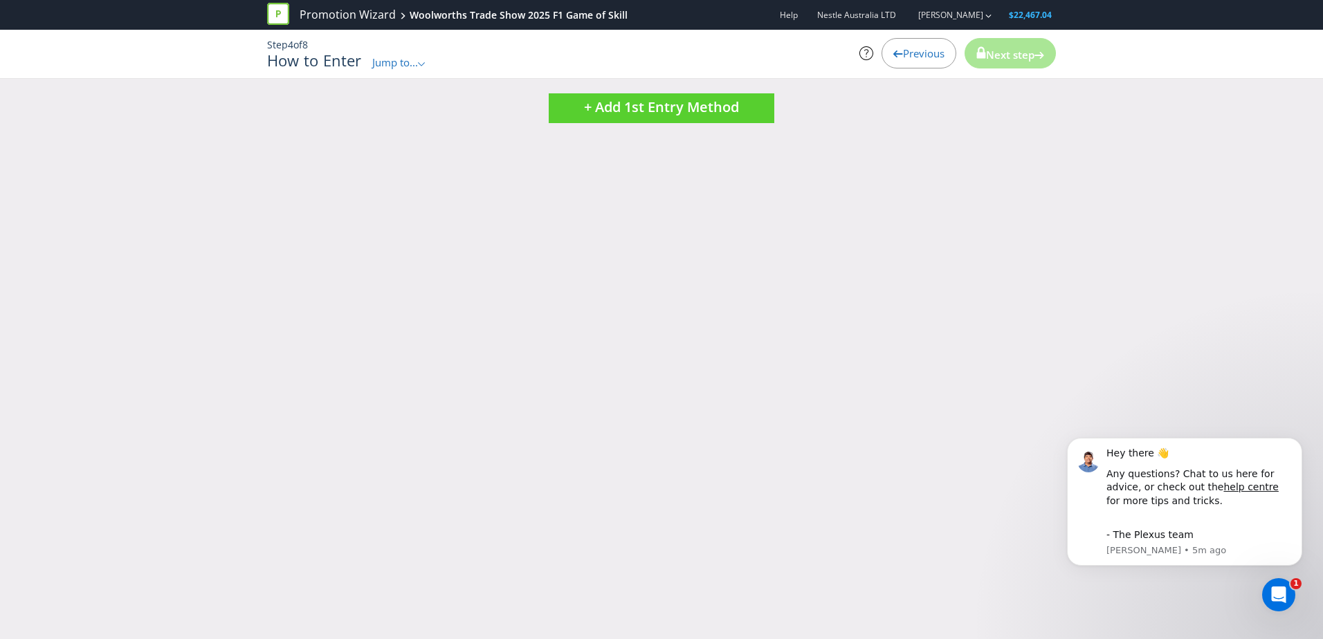
click at [904, 52] on span "Previous" at bounding box center [924, 53] width 42 height 14
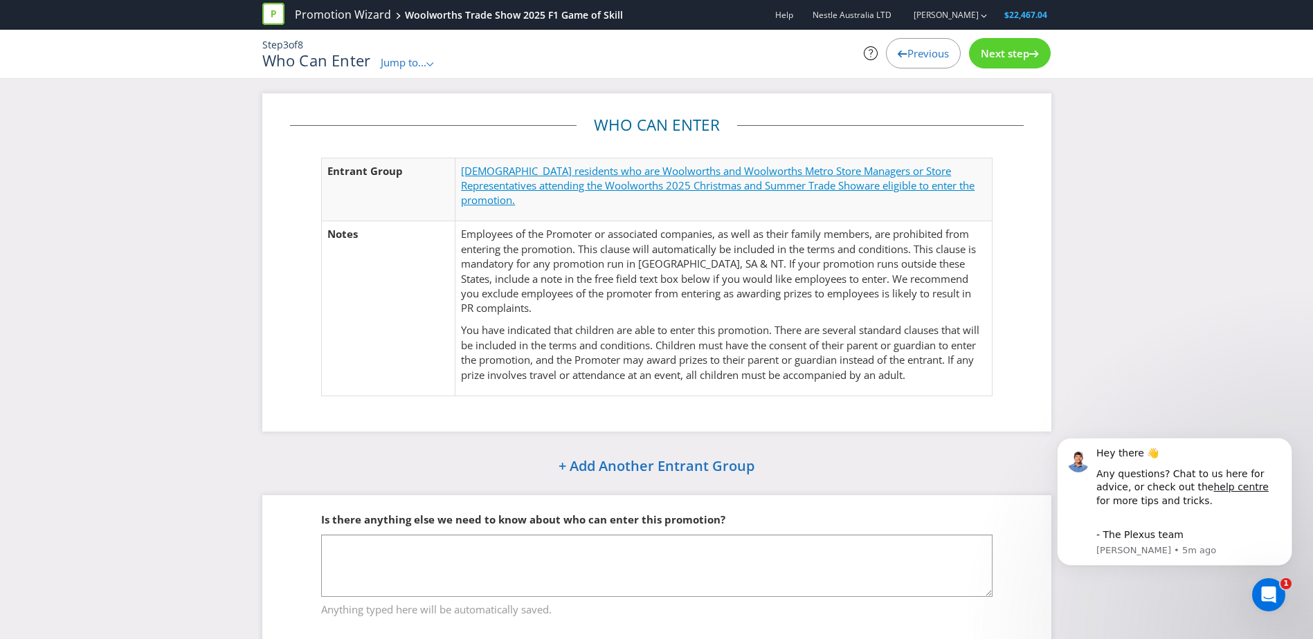
click at [540, 179] on span "[DEMOGRAPHIC_DATA] residents who are Woolworths and Woolworths Metro Store Mana…" at bounding box center [706, 178] width 490 height 28
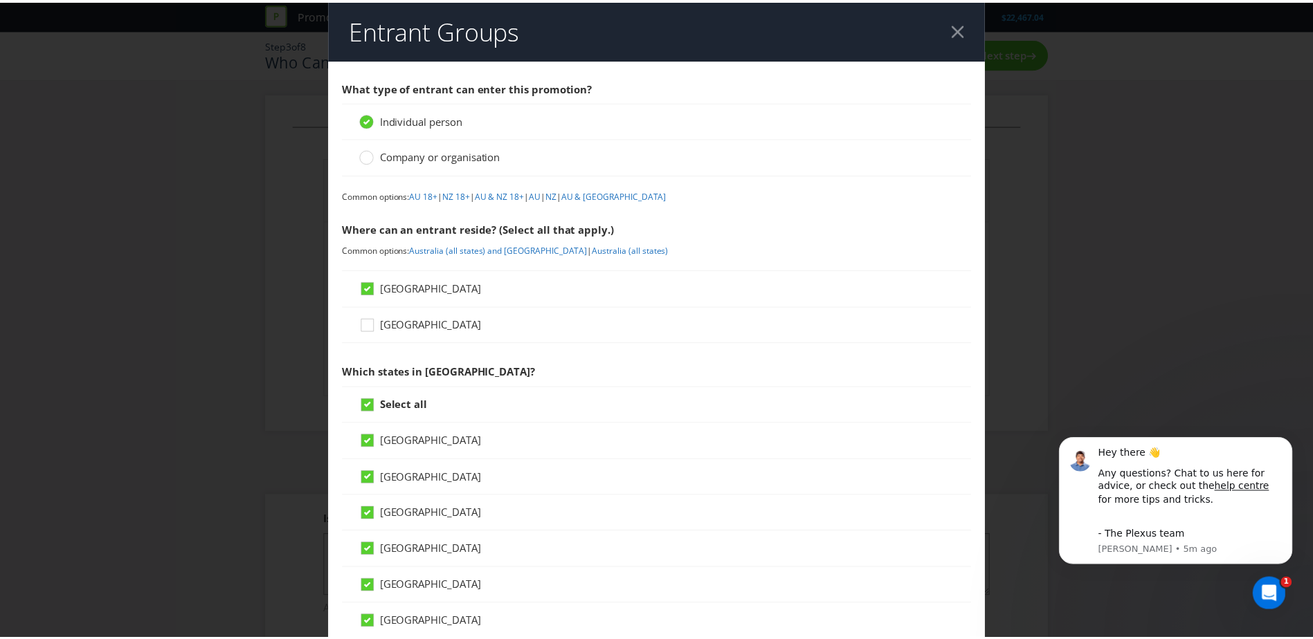
scroll to position [462, 0]
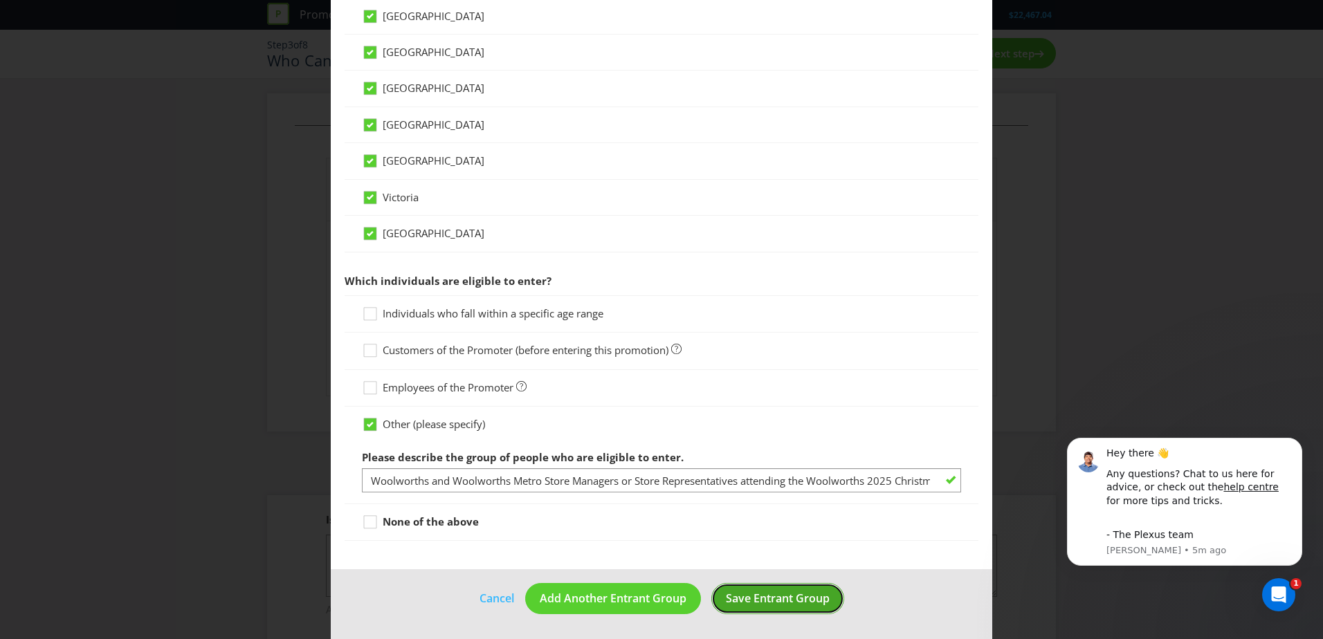
click at [785, 600] on span "Save Entrant Group" at bounding box center [778, 598] width 104 height 15
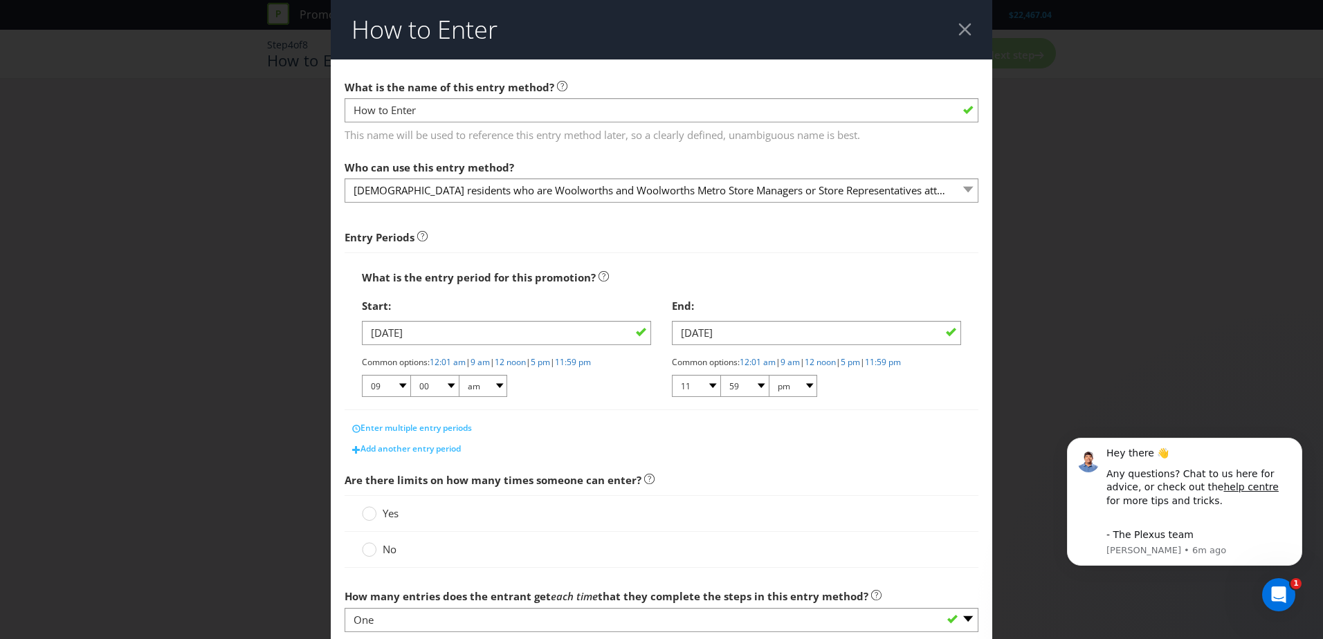
click at [966, 28] on header "How to Enter" at bounding box center [662, 30] width 662 height 60
click at [963, 26] on div at bounding box center [964, 29] width 13 height 13
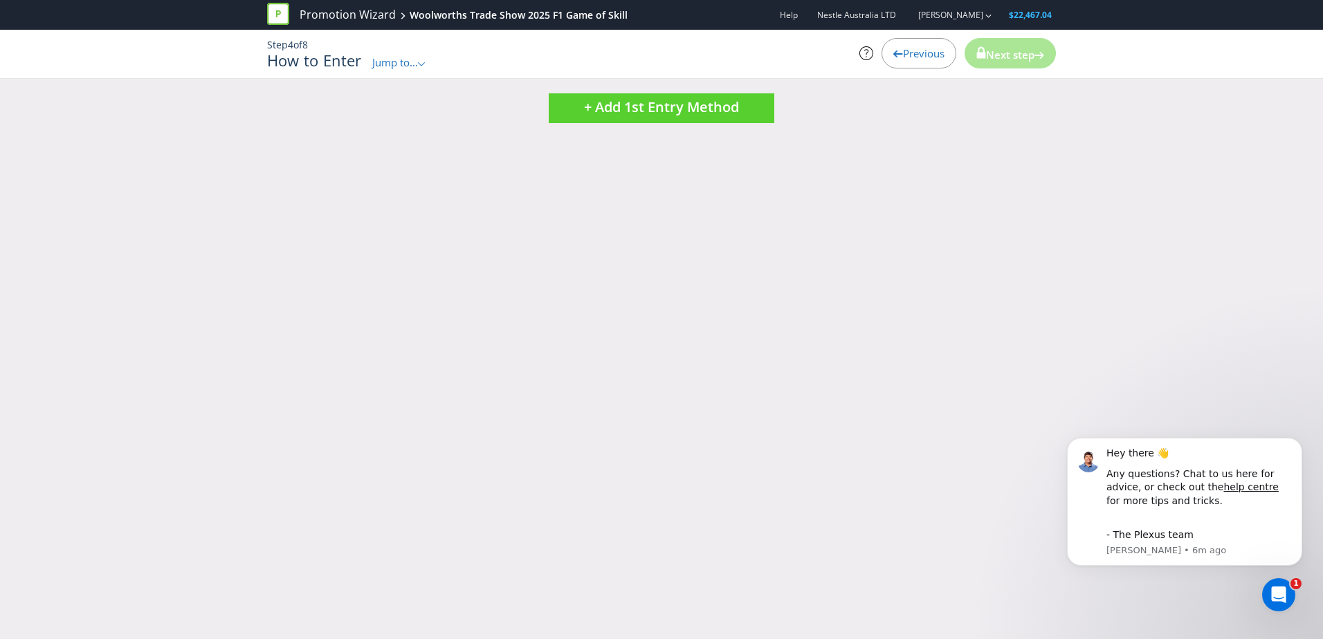
click at [909, 58] on span "Previous" at bounding box center [924, 53] width 42 height 14
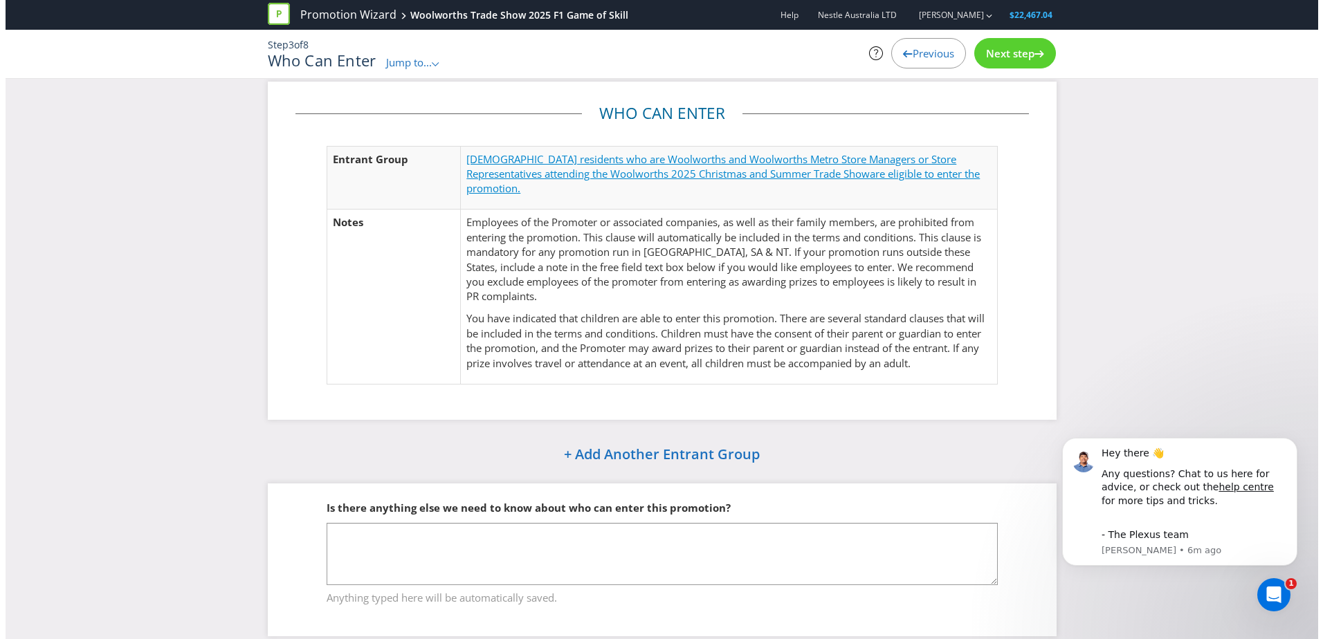
scroll to position [15, 0]
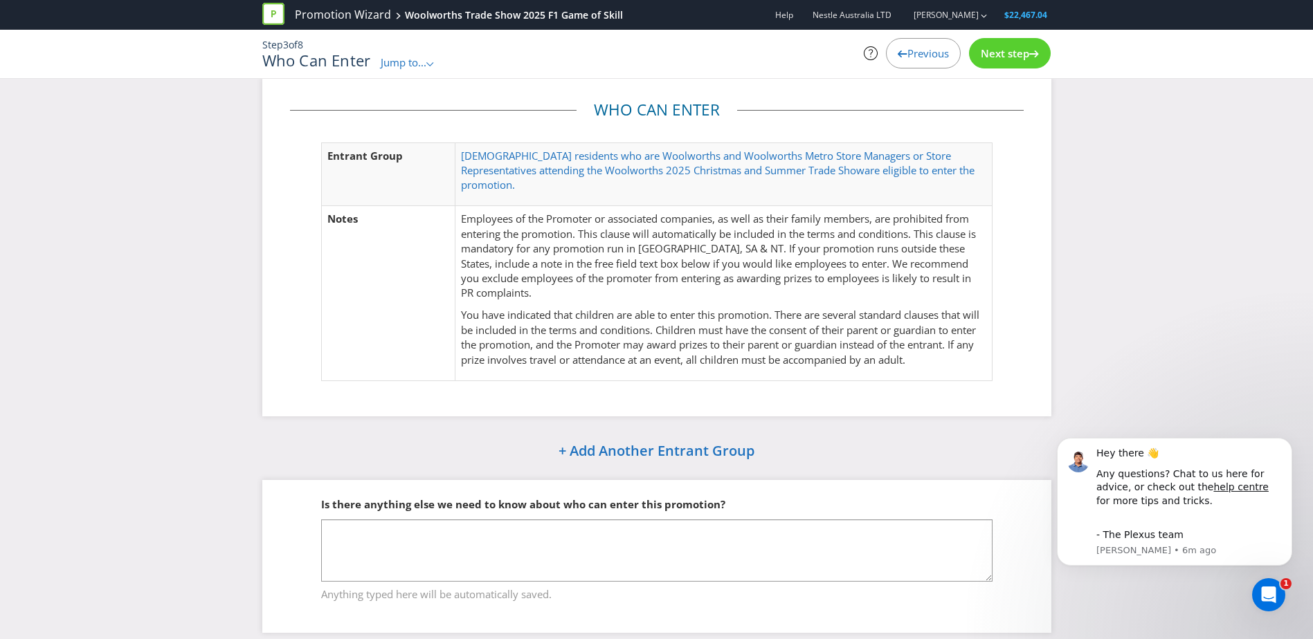
click at [616, 144] on td "[DEMOGRAPHIC_DATA] residents who are Woolworths and Woolworths Metro Store Mana…" at bounding box center [723, 175] width 536 height 64
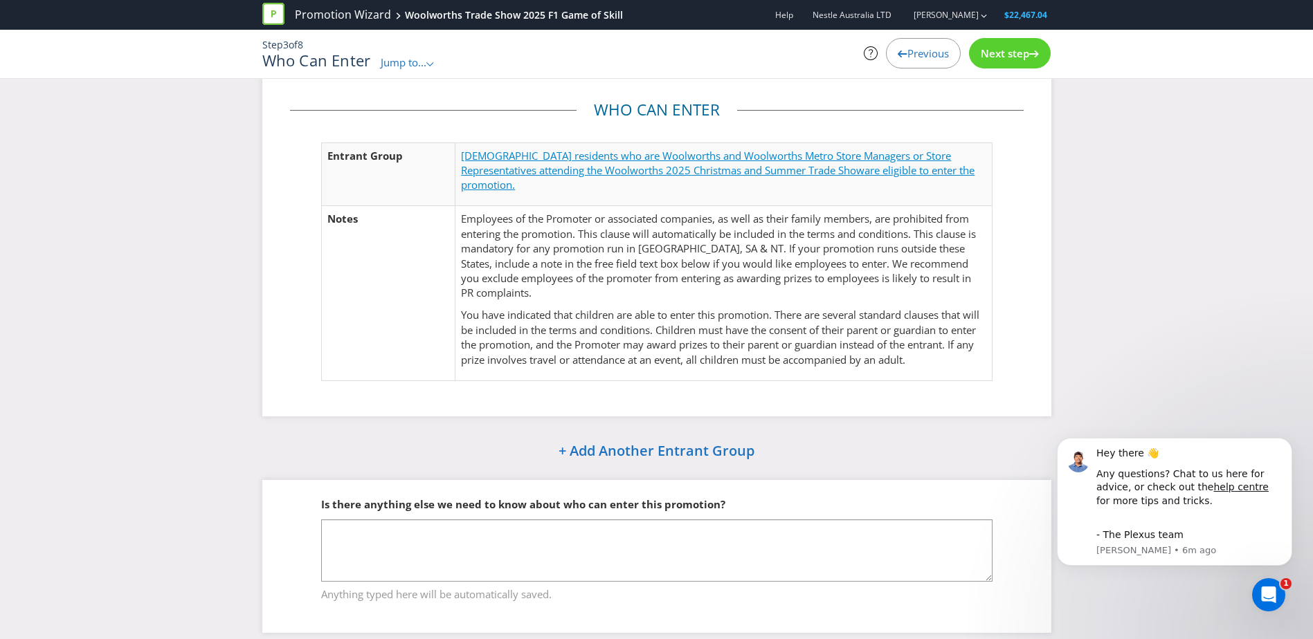
click at [617, 149] on span "[DEMOGRAPHIC_DATA] residents who are Woolworths and Woolworths Metro Store Mana…" at bounding box center [706, 163] width 490 height 28
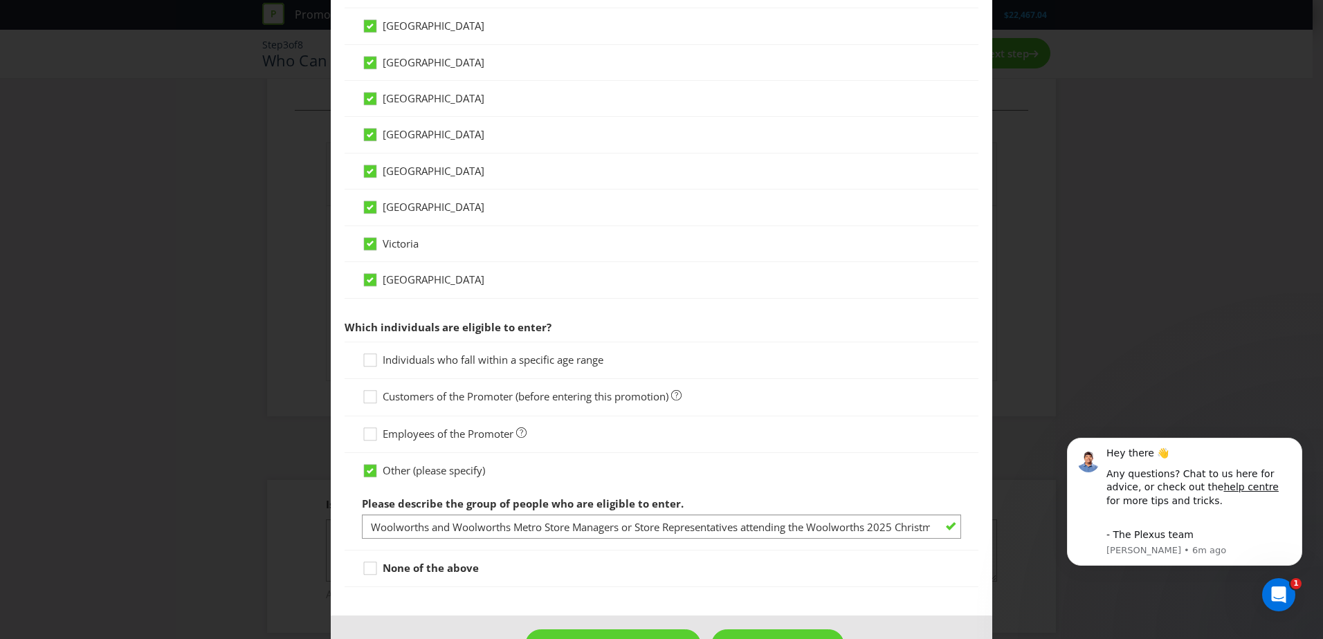
scroll to position [462, 0]
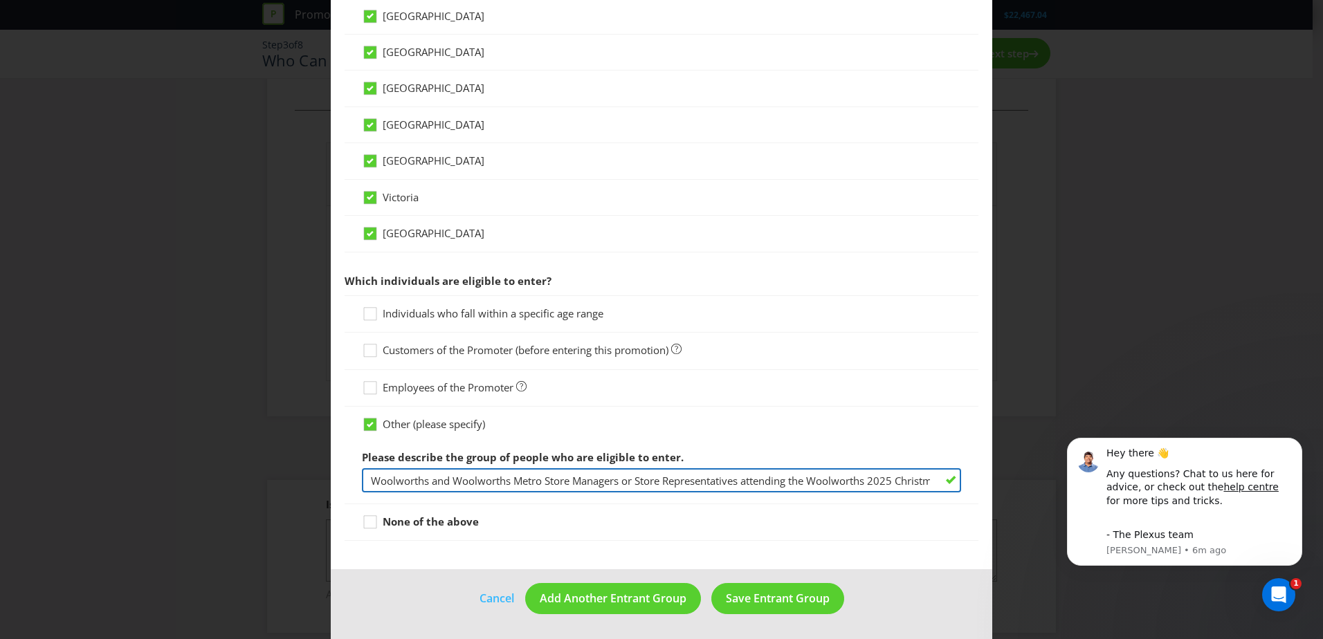
click at [443, 479] on input "Woolworths and Woolworths Metro Store Managers or Store Representatives attendi…" at bounding box center [661, 480] width 599 height 24
click at [623, 480] on input "Woolworths or Woolworths Metro Store Managers or Store Representatives attendin…" at bounding box center [661, 480] width 599 height 24
type input "Woolworths or Woolworths Metro Store Managers and Store Representatives attendi…"
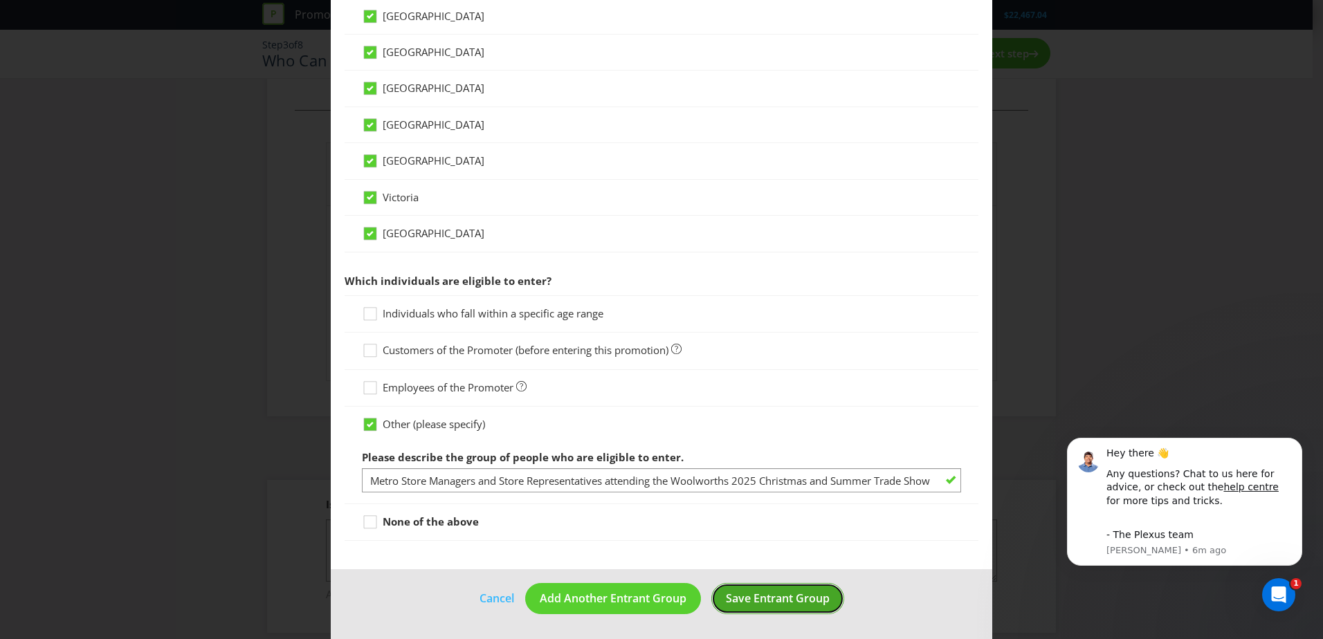
click at [779, 591] on span "Save Entrant Group" at bounding box center [778, 598] width 104 height 15
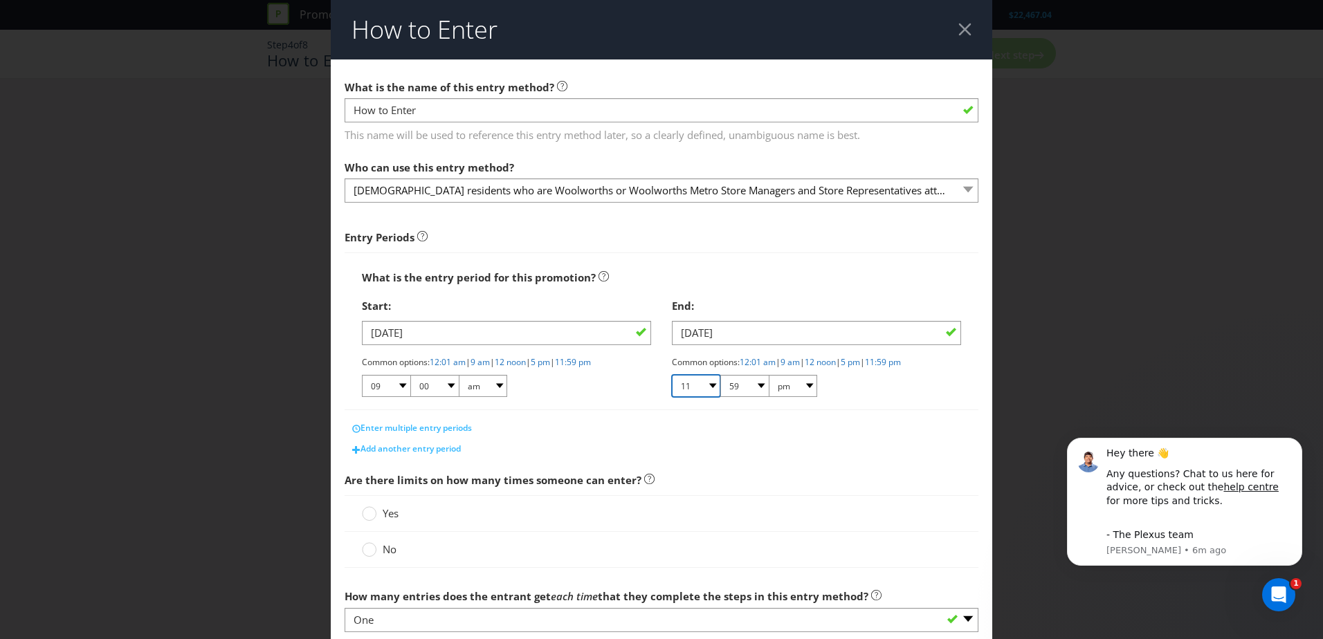
click at [711, 387] on select "01 02 03 04 05 06 07 08 09 10 11 12" at bounding box center [696, 386] width 48 height 22
select select "01"
click at [672, 375] on select "01 02 03 04 05 06 07 08 09 10 11 12" at bounding box center [696, 386] width 48 height 22
click at [753, 385] on select "00 01 05 10 15 20 25 29 30 35 40 45 50 55 59" at bounding box center [744, 386] width 48 height 22
select select "00"
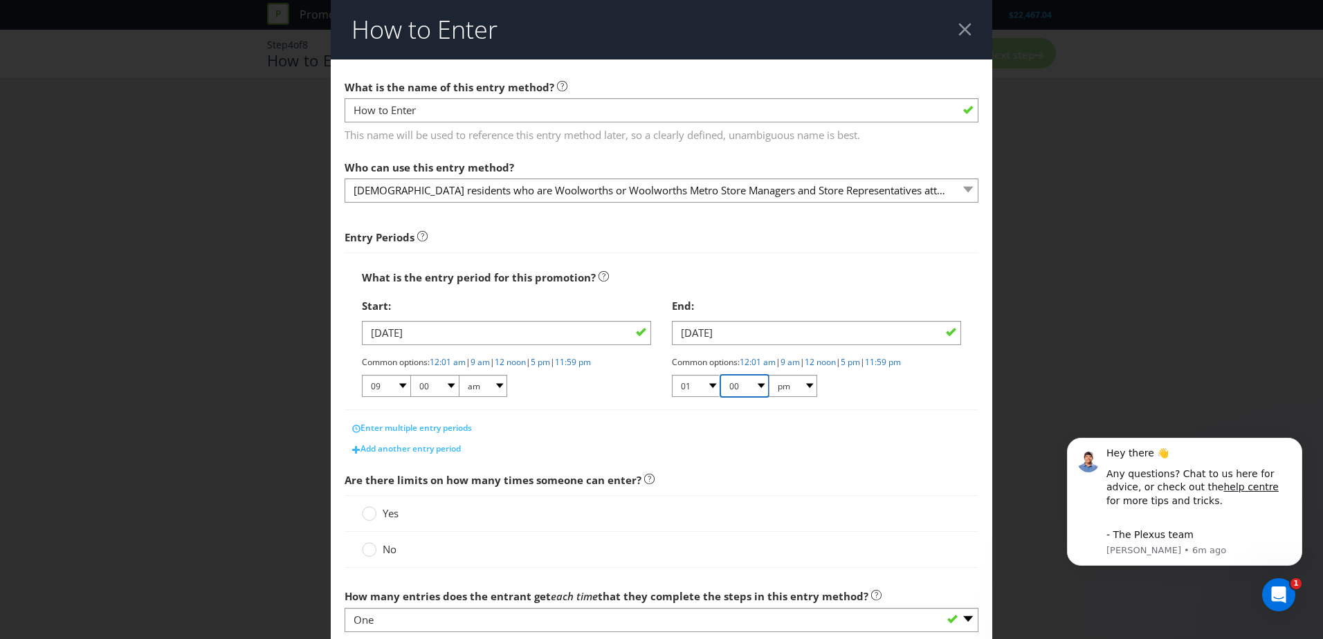
click at [720, 375] on select "00 01 05 10 15 20 25 29 30 35 40 45 50 55 59" at bounding box center [744, 386] width 48 height 22
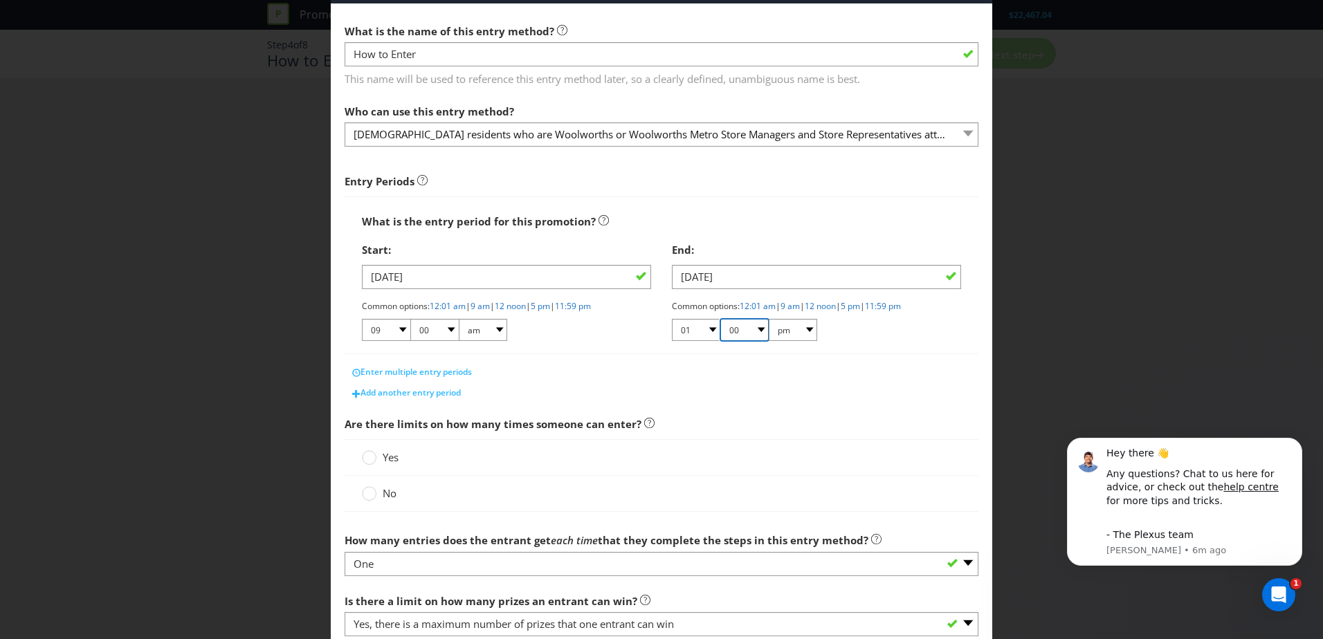
scroll to position [138, 0]
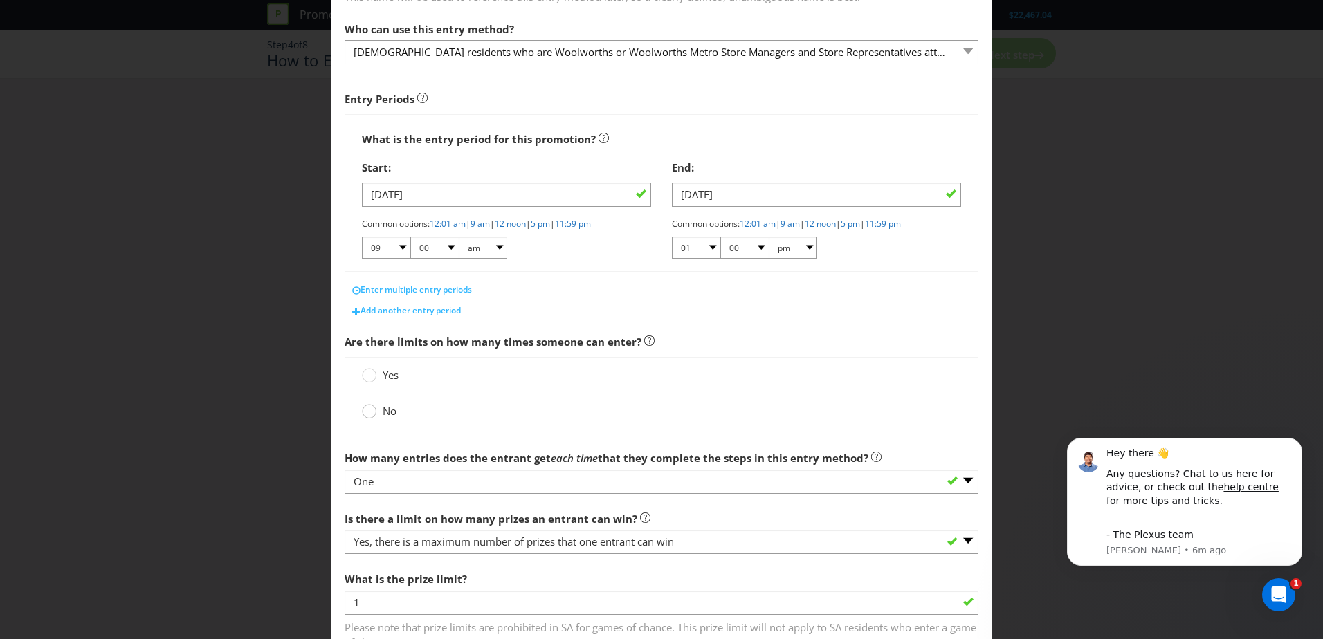
click at [362, 417] on icon at bounding box center [369, 411] width 15 height 15
click at [0, 0] on input "No" at bounding box center [0, 0] width 0 height 0
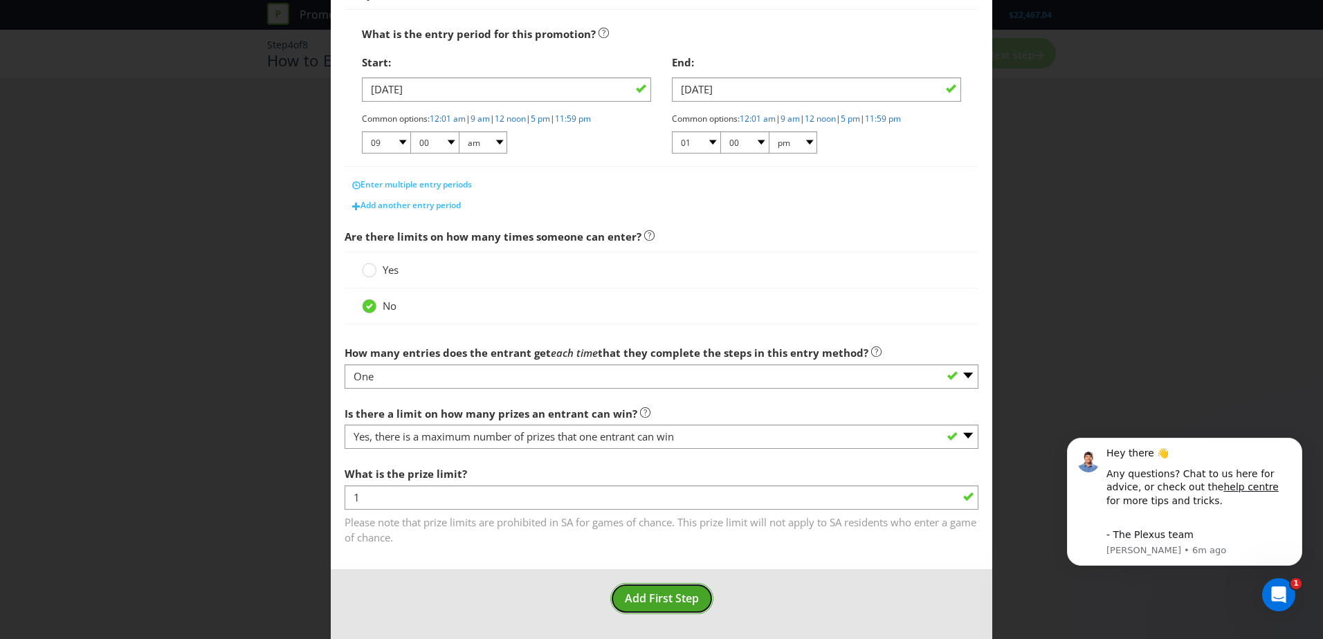
click at [677, 599] on span "Add First Step" at bounding box center [662, 598] width 74 height 15
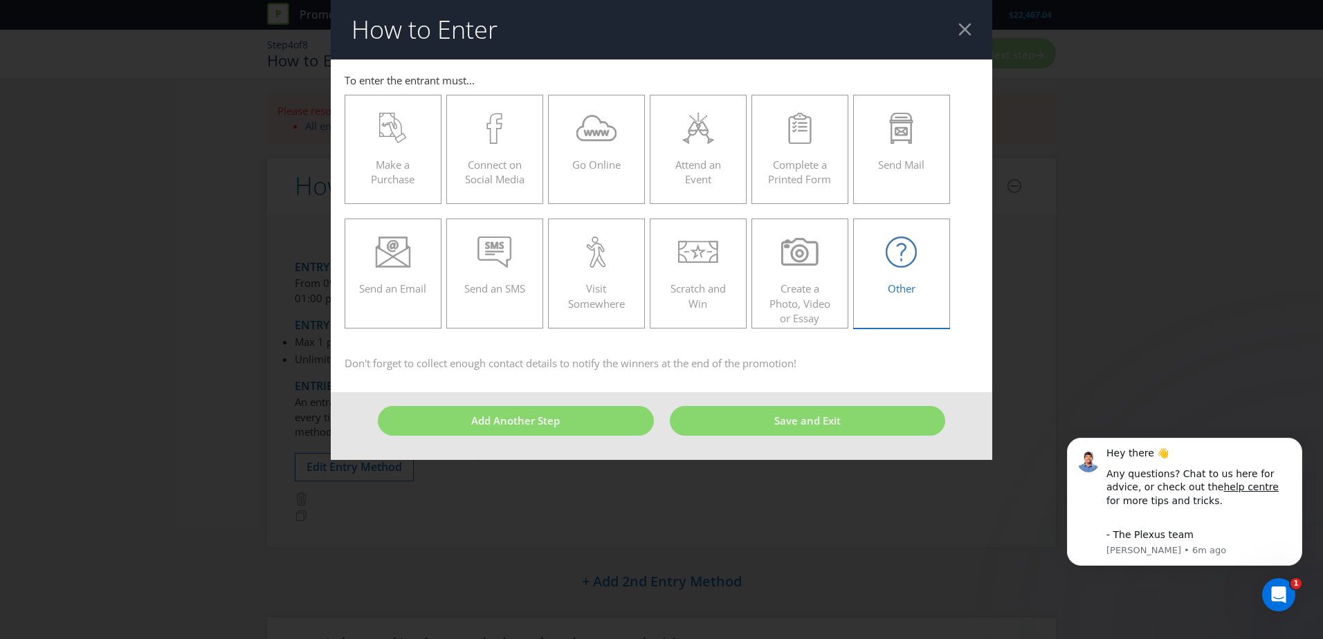
click at [920, 280] on div "Other" at bounding box center [902, 268] width 68 height 62
click at [0, 0] on input "Other" at bounding box center [0, 0] width 0 height 0
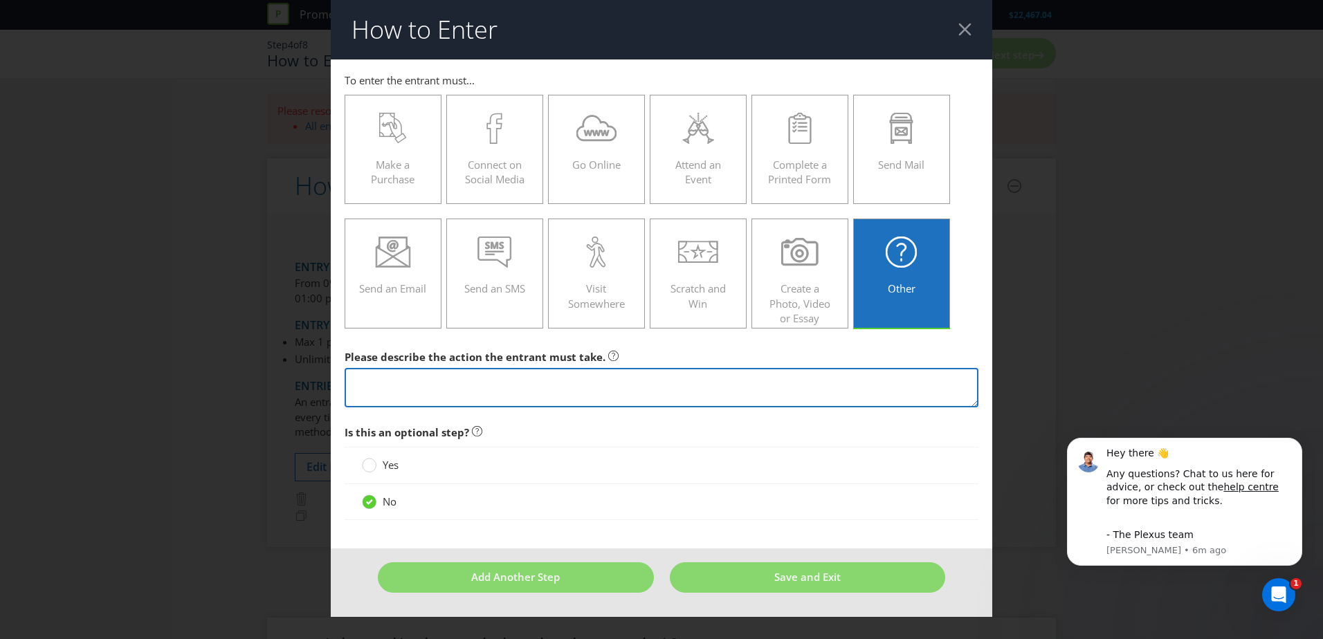
click at [504, 393] on textarea at bounding box center [662, 387] width 634 height 39
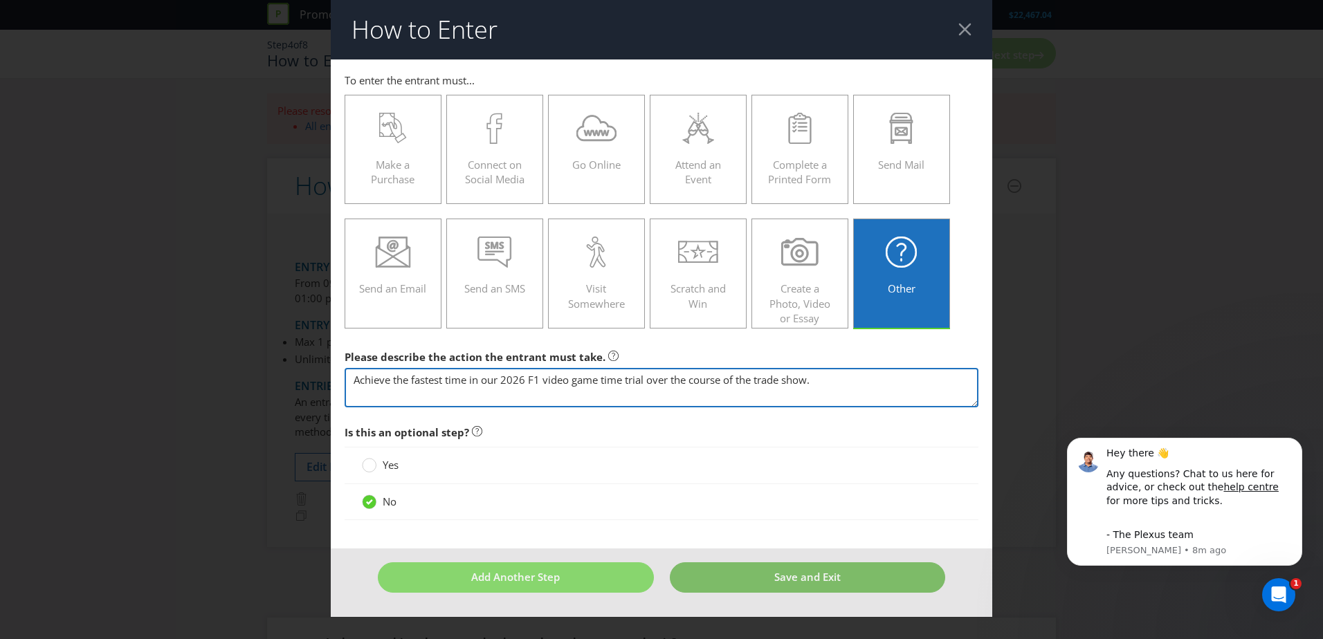
type textarea "Achieve the fastest time in our 2026 F1 video game time trial over the course o…"
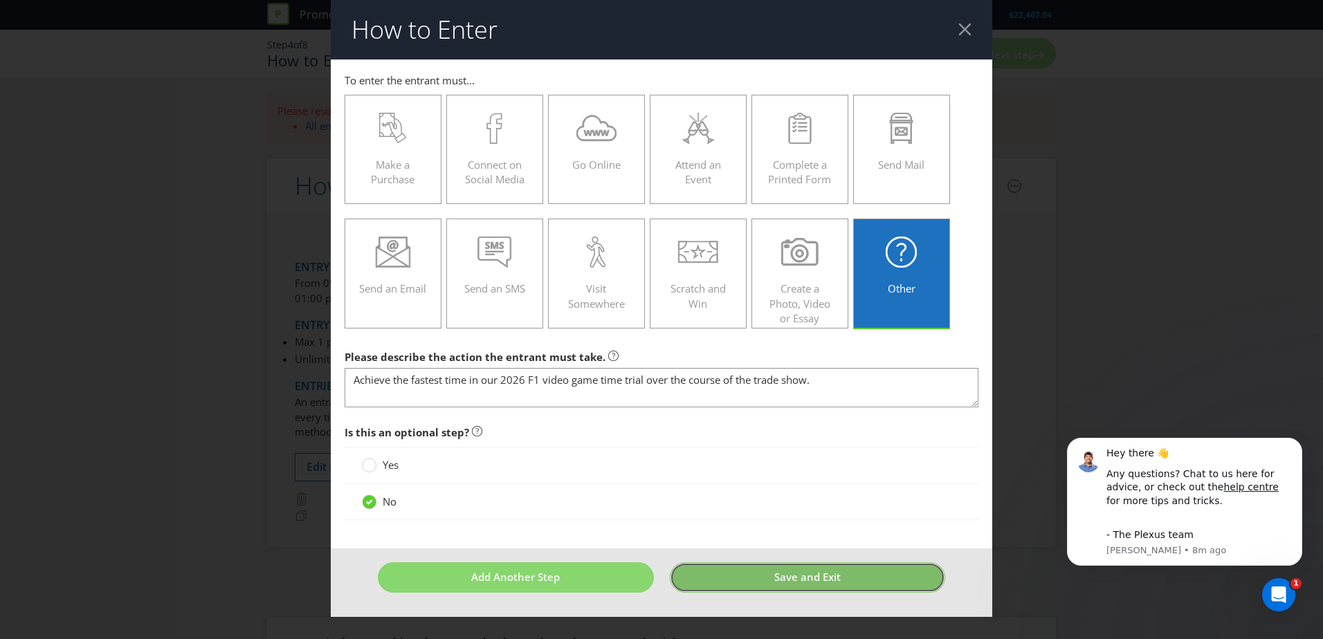
click at [848, 587] on button "Save and Exit" at bounding box center [808, 578] width 276 height 30
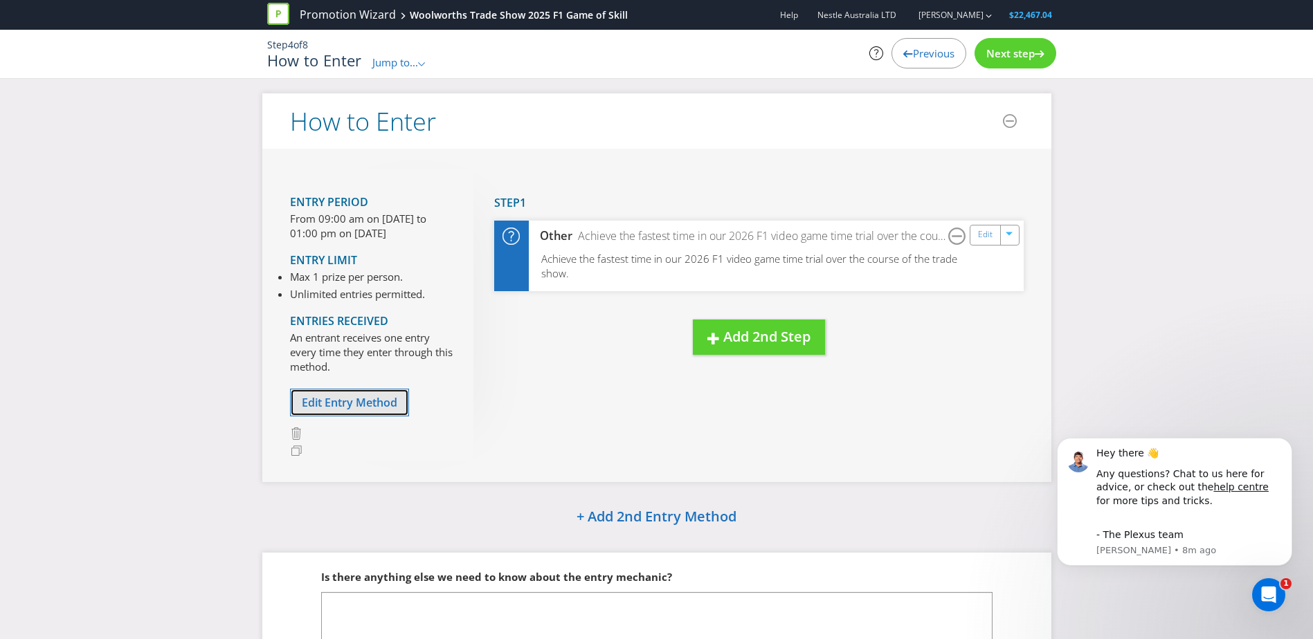
click at [356, 406] on span "Edit Entry Method" at bounding box center [349, 402] width 95 height 15
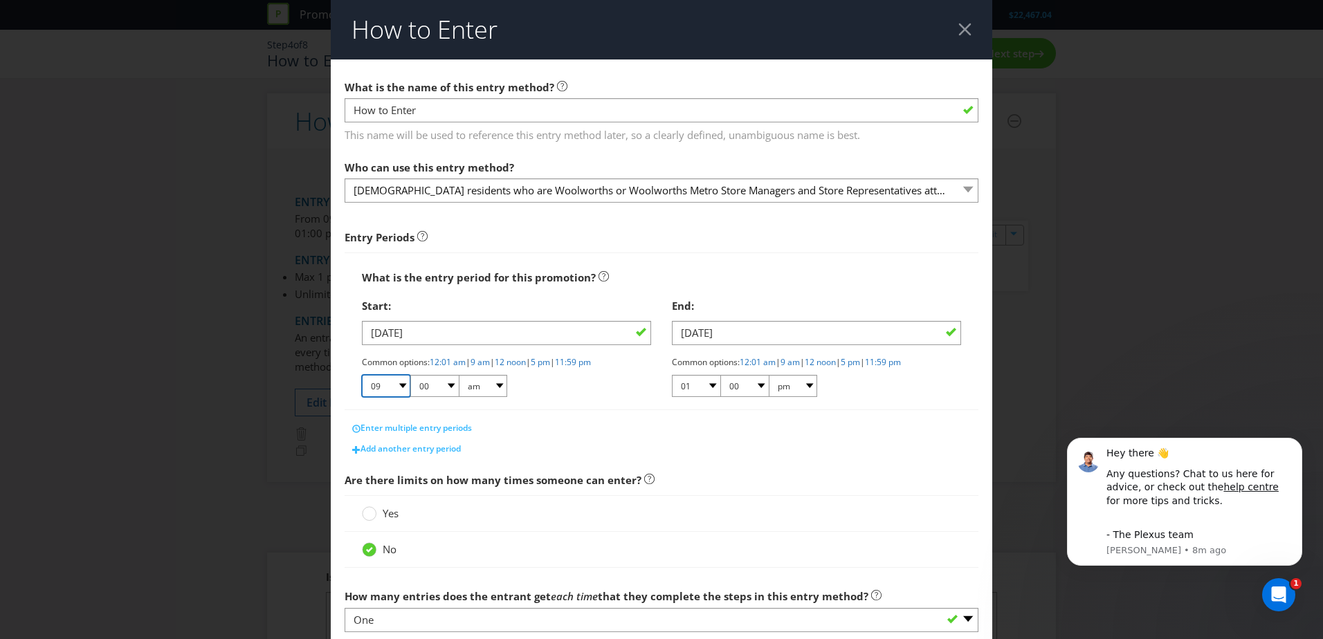
click at [397, 388] on select "01 02 03 04 05 06 07 08 09 10 11 12" at bounding box center [386, 386] width 48 height 22
select select "06"
click at [362, 375] on select "01 02 03 04 05 06 07 08 09 10 11 12" at bounding box center [386, 386] width 48 height 22
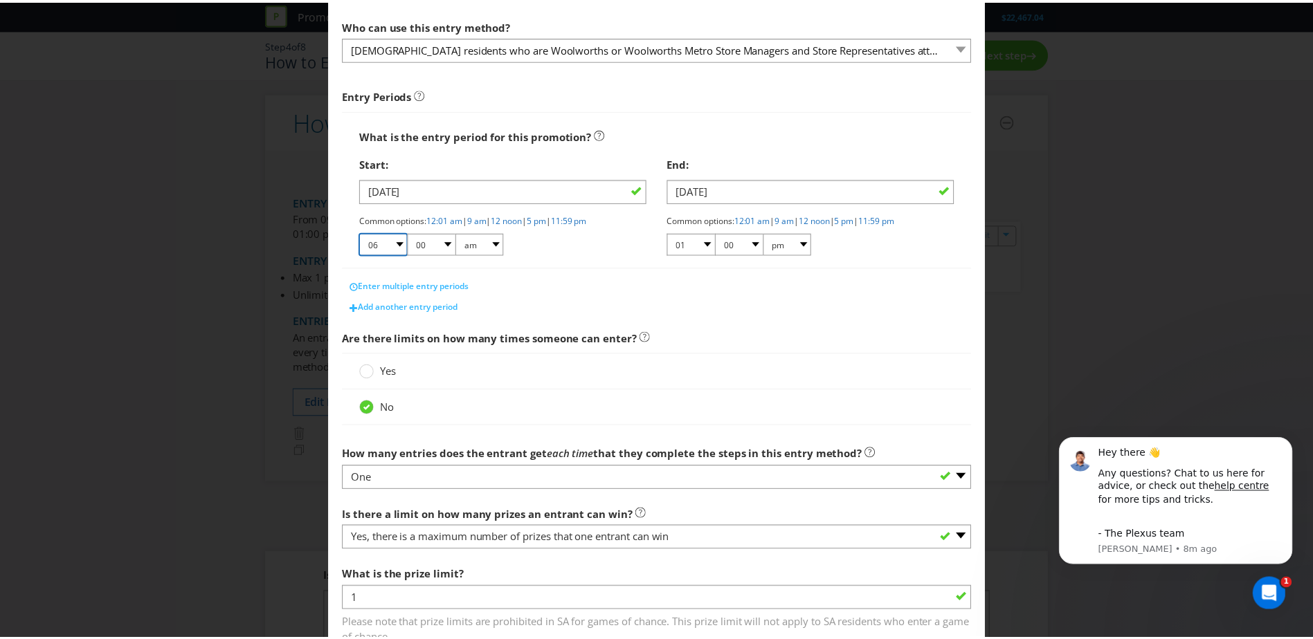
scroll to position [244, 0]
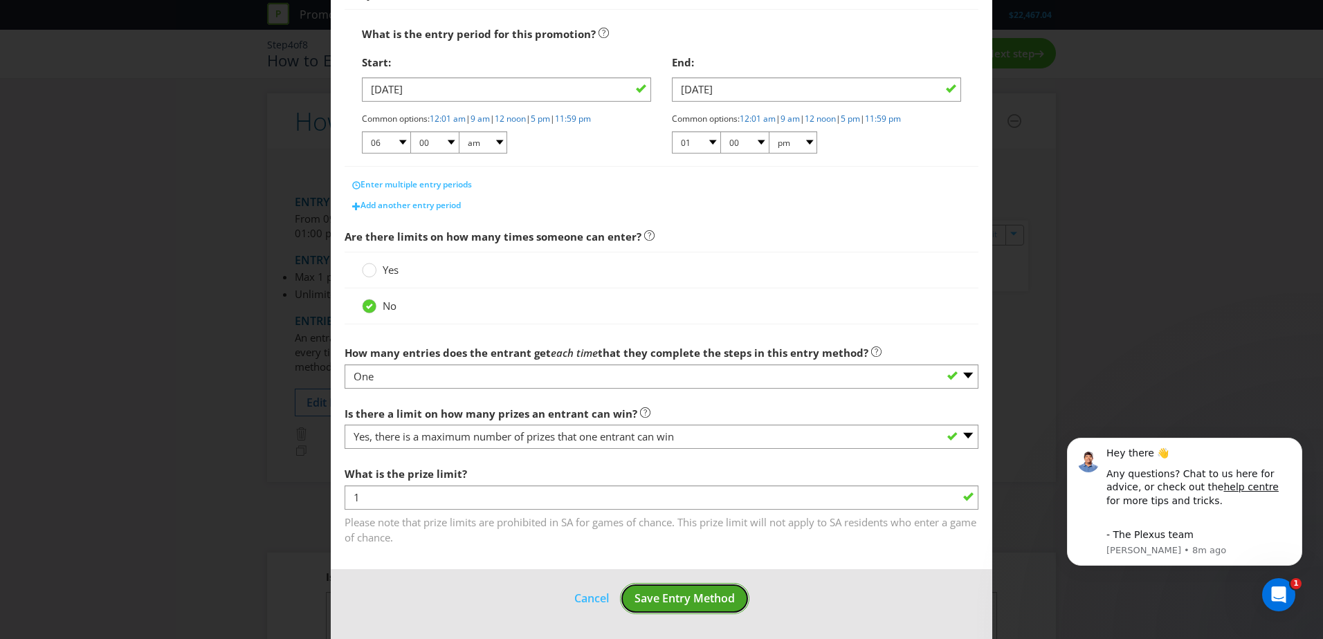
click at [684, 597] on span "Save Entry Method" at bounding box center [685, 598] width 100 height 15
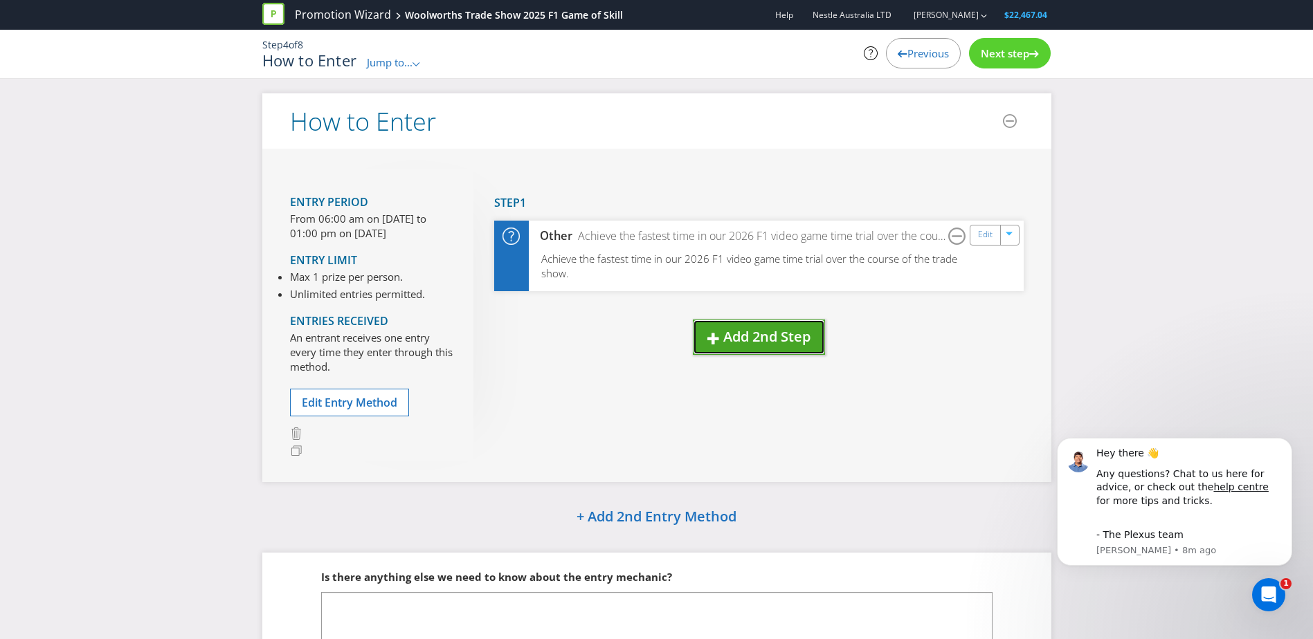
click at [779, 350] on button "Add 2nd Step" at bounding box center [759, 337] width 132 height 35
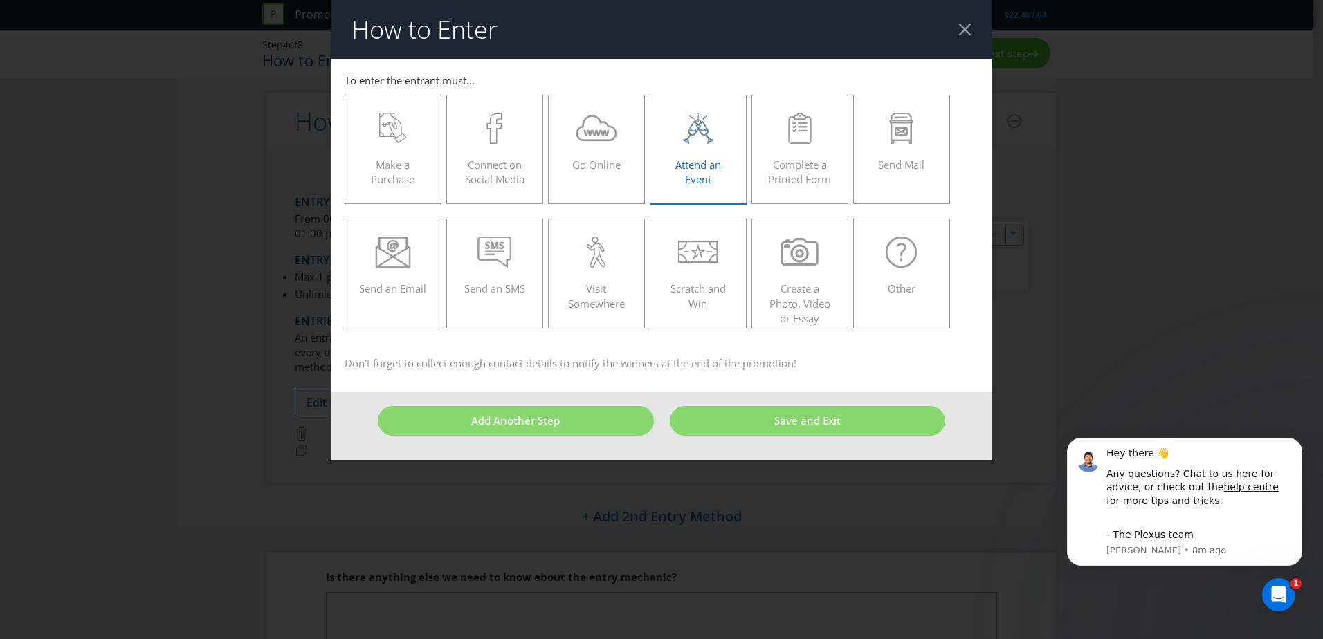
click at [698, 141] on icon at bounding box center [698, 128] width 37 height 31
click at [0, 0] on input "Attend an Event" at bounding box center [0, 0] width 0 height 0
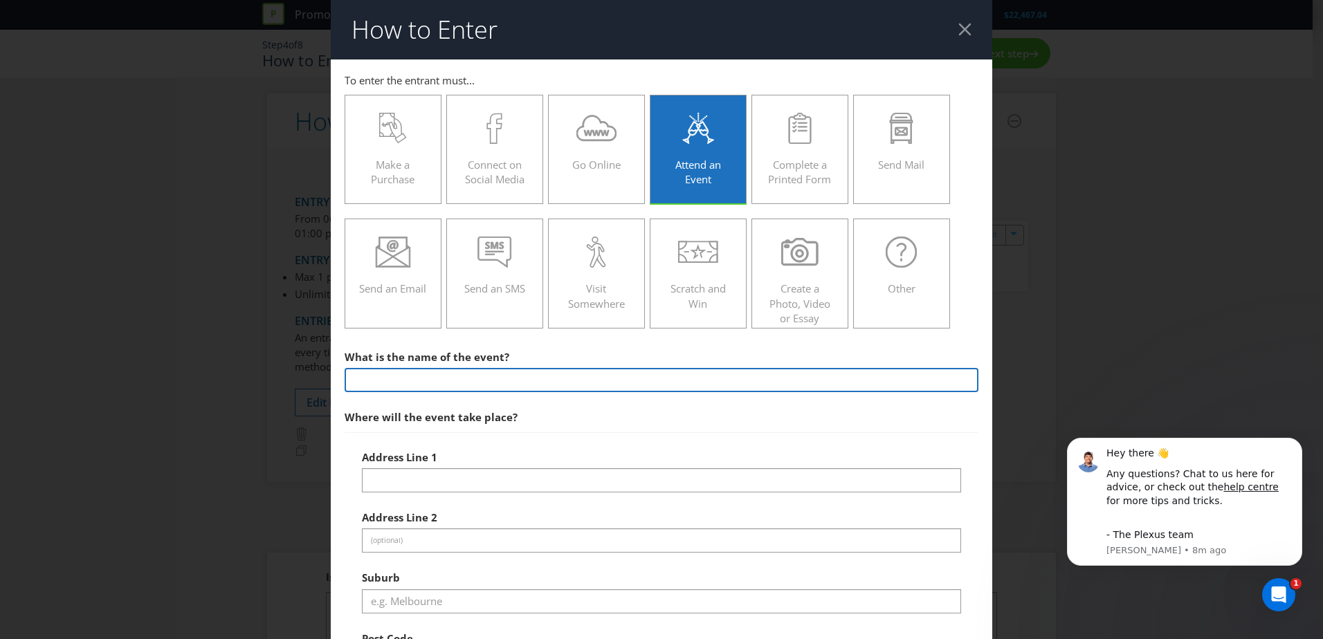
click at [466, 373] on input "text" at bounding box center [662, 380] width 634 height 24
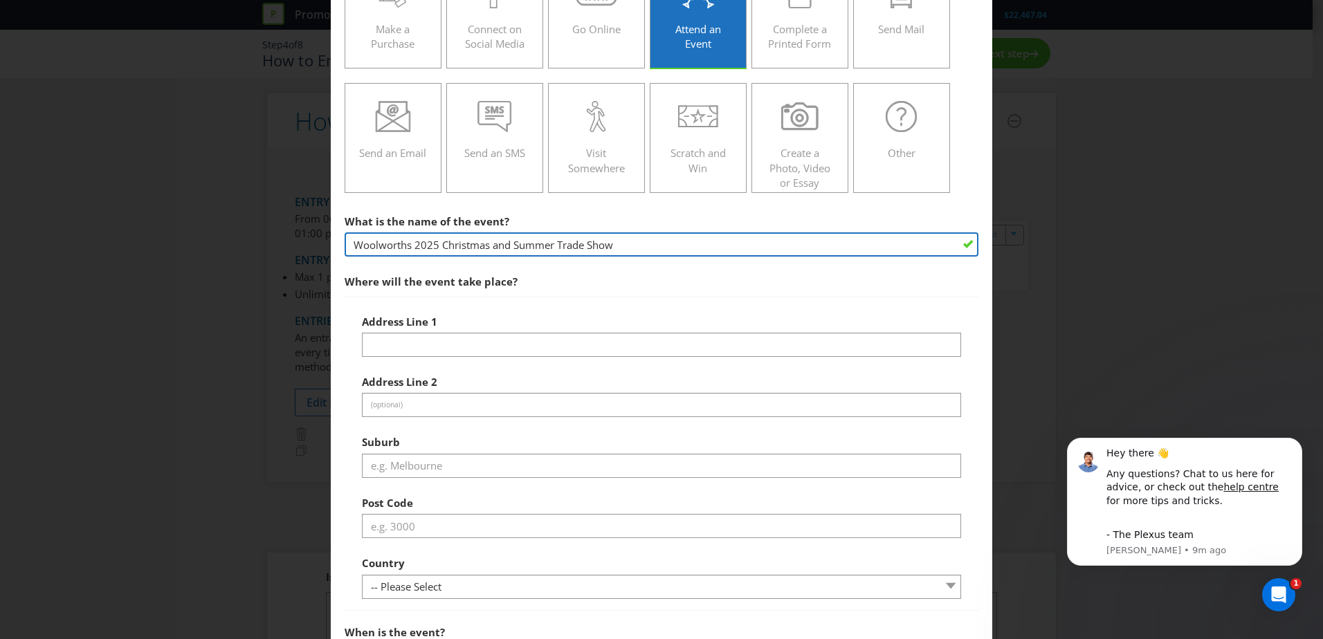
scroll to position [138, 0]
type input "Woolworths 2025 Christmas and Summer Trade Show"
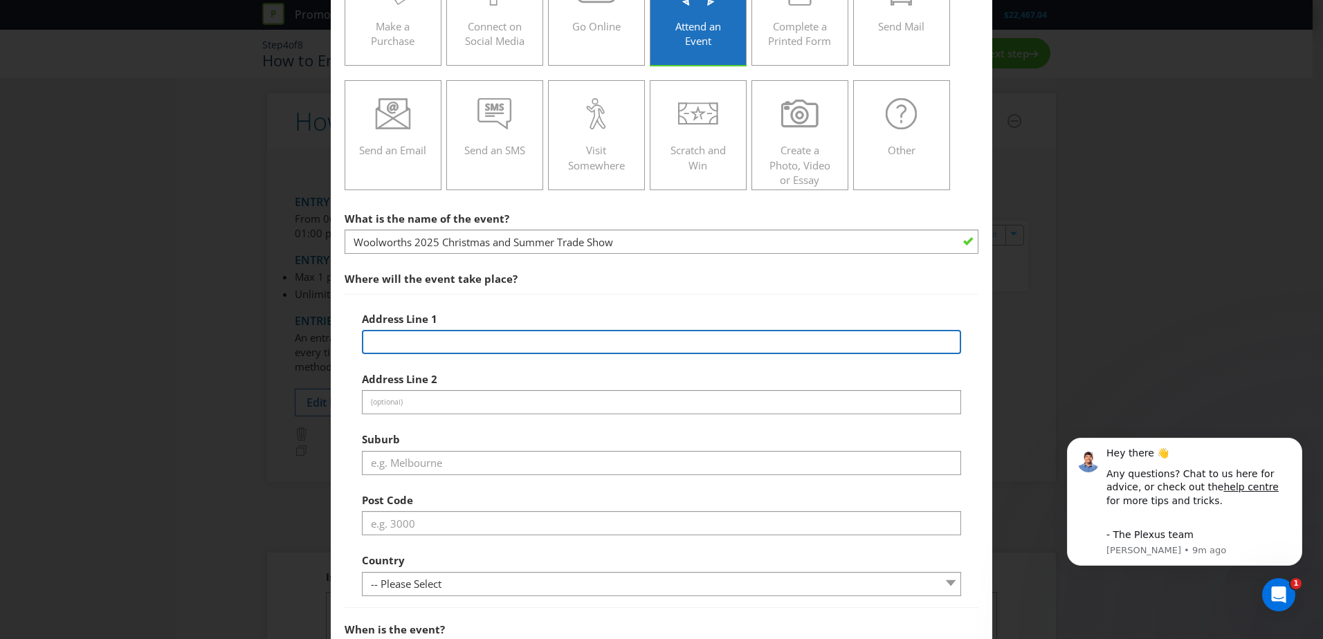
click at [498, 344] on input "text" at bounding box center [661, 342] width 599 height 24
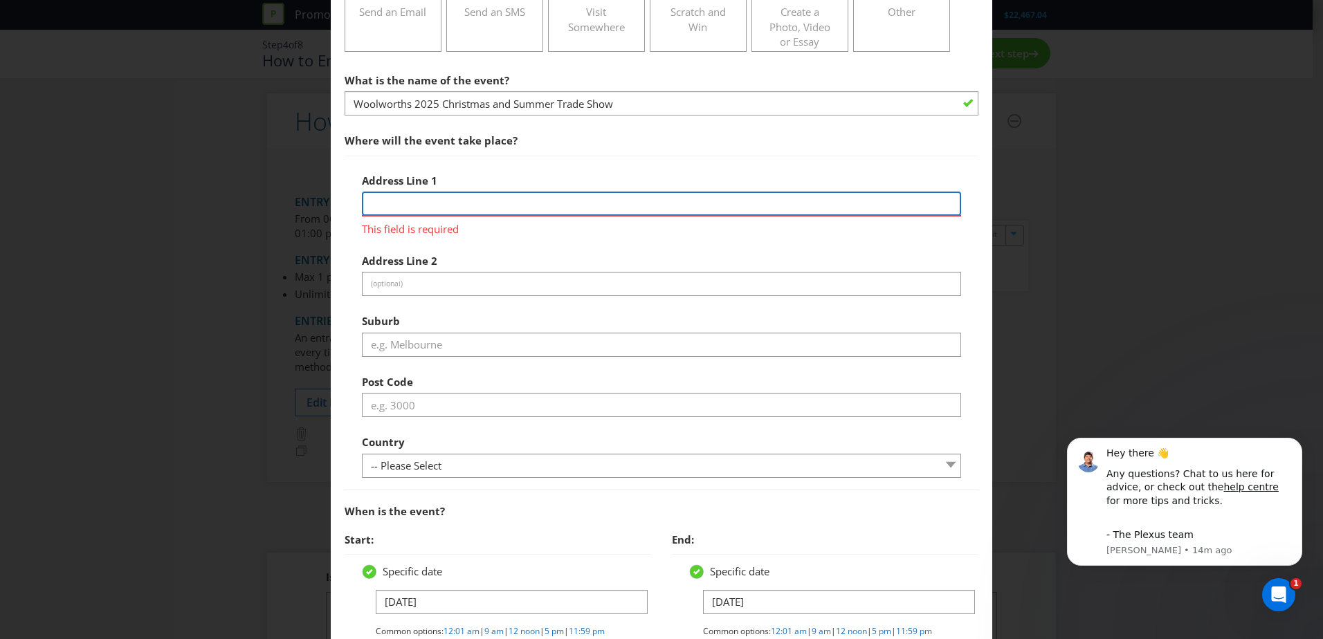
scroll to position [484, 0]
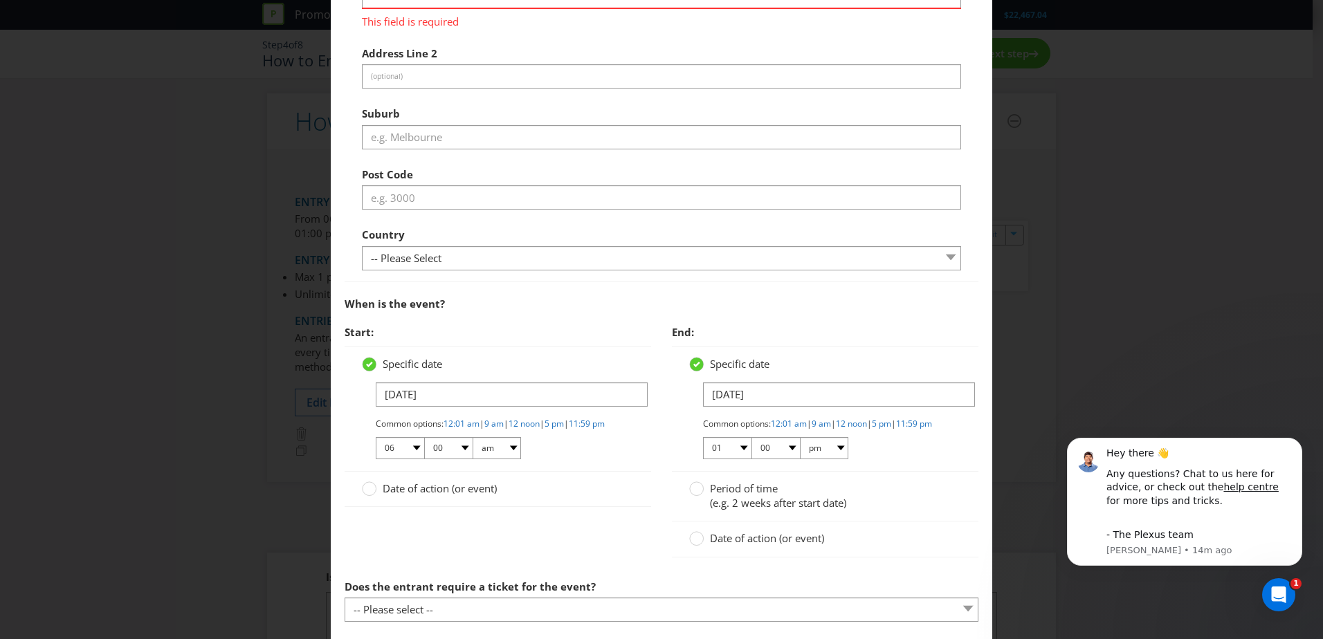
click at [415, 322] on span "Start:" at bounding box center [498, 332] width 307 height 28
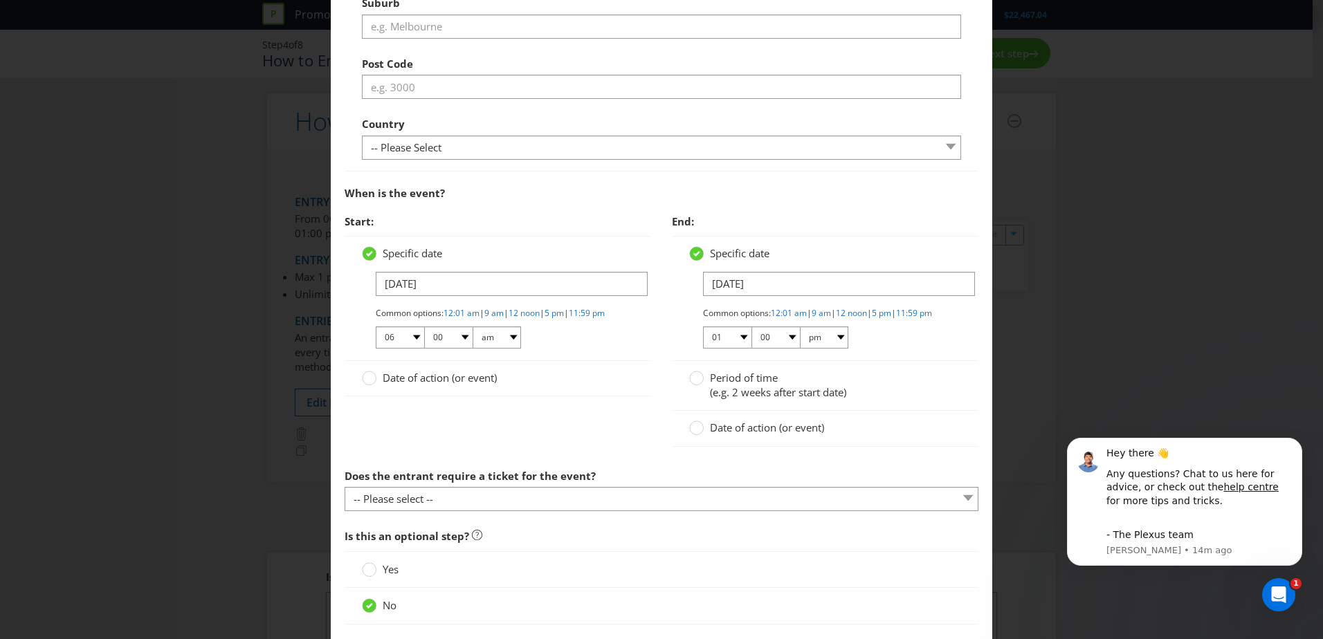
scroll to position [623, 0]
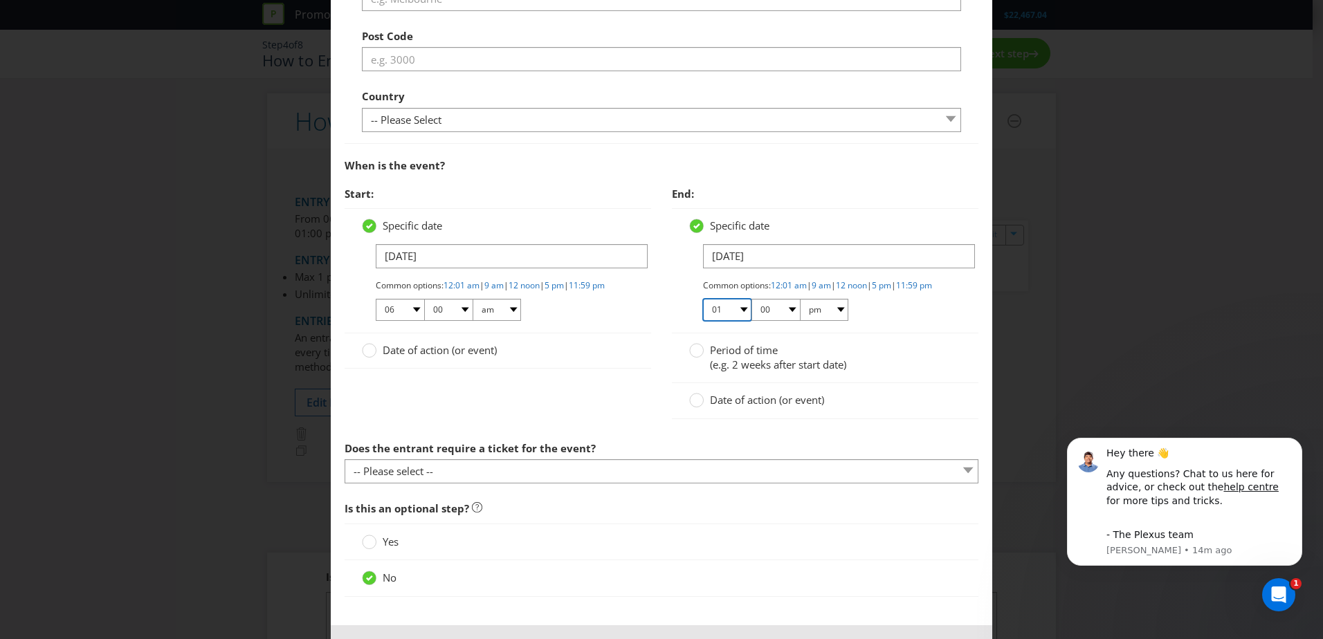
click at [740, 321] on select "01 02 03 04 05 06 07 08 09 10 11 12" at bounding box center [727, 310] width 48 height 22
select select "02"
click at [703, 310] on select "01 02 03 04 05 06 07 08 09 10 11 12" at bounding box center [727, 310] width 48 height 22
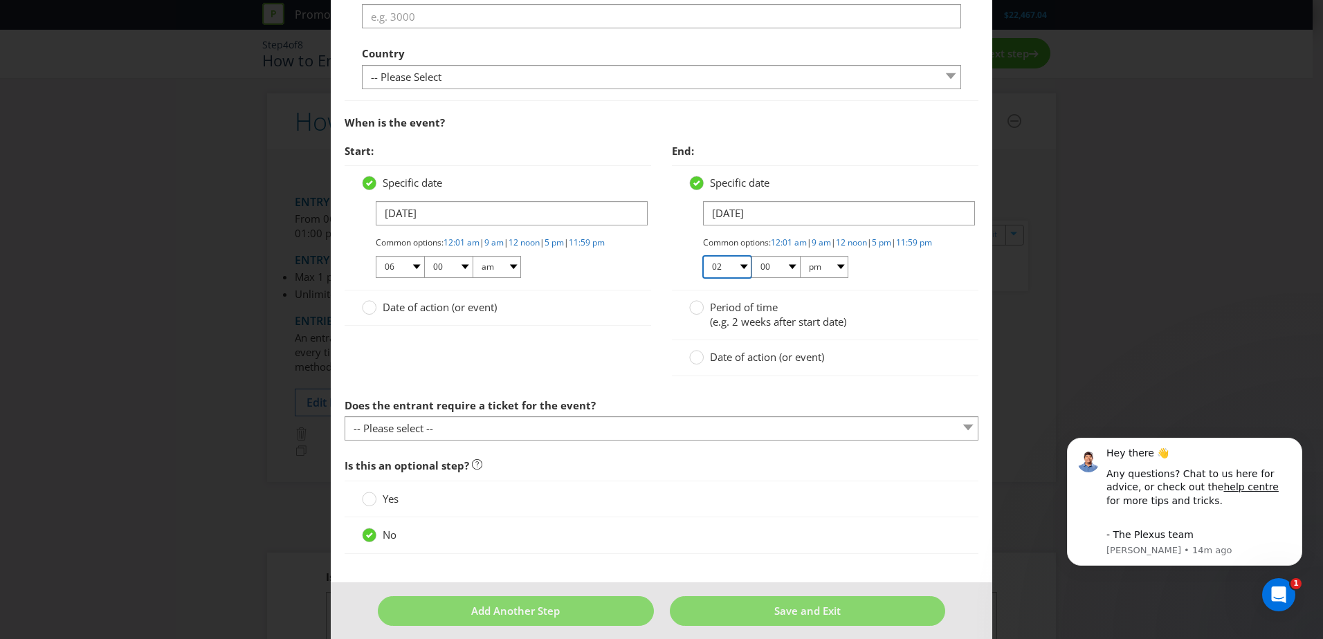
scroll to position [689, 0]
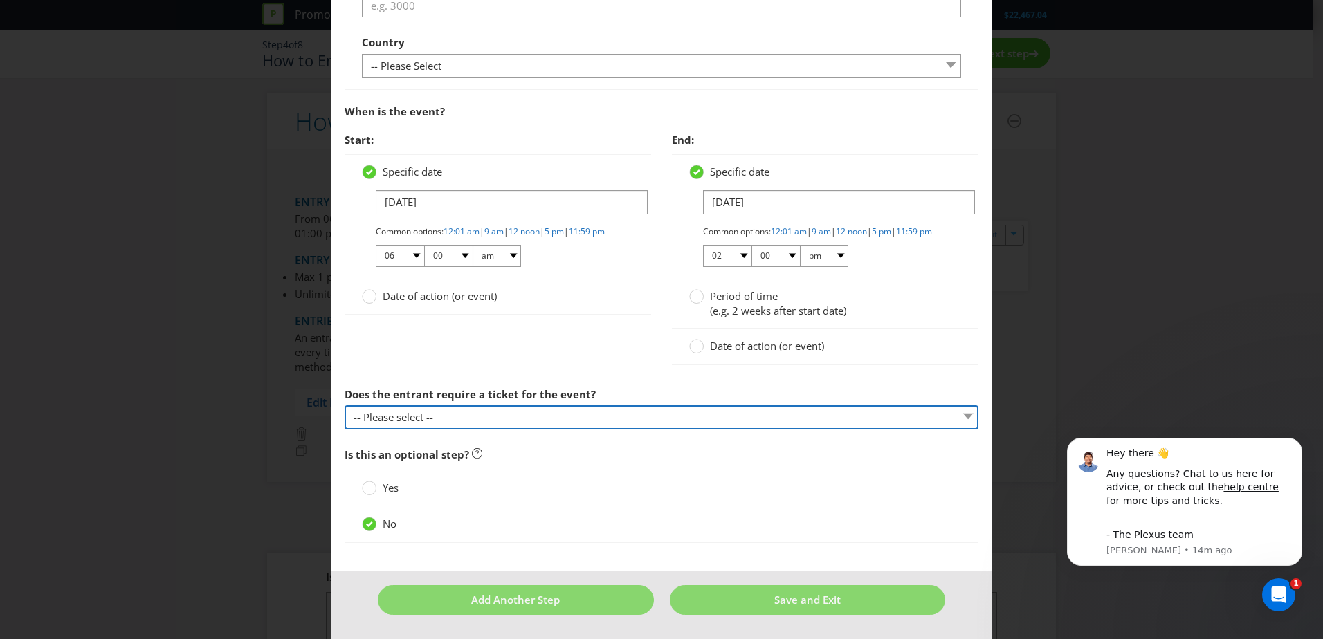
click at [552, 422] on select "-- Please select -- Yes, they must buy a ticket Yes, but tickets are free No ti…" at bounding box center [662, 418] width 634 height 24
select select "OTHER"
click at [345, 406] on select "-- Please select -- Yes, they must buy a ticket Yes, but tickets are free No ti…" at bounding box center [662, 418] width 634 height 24
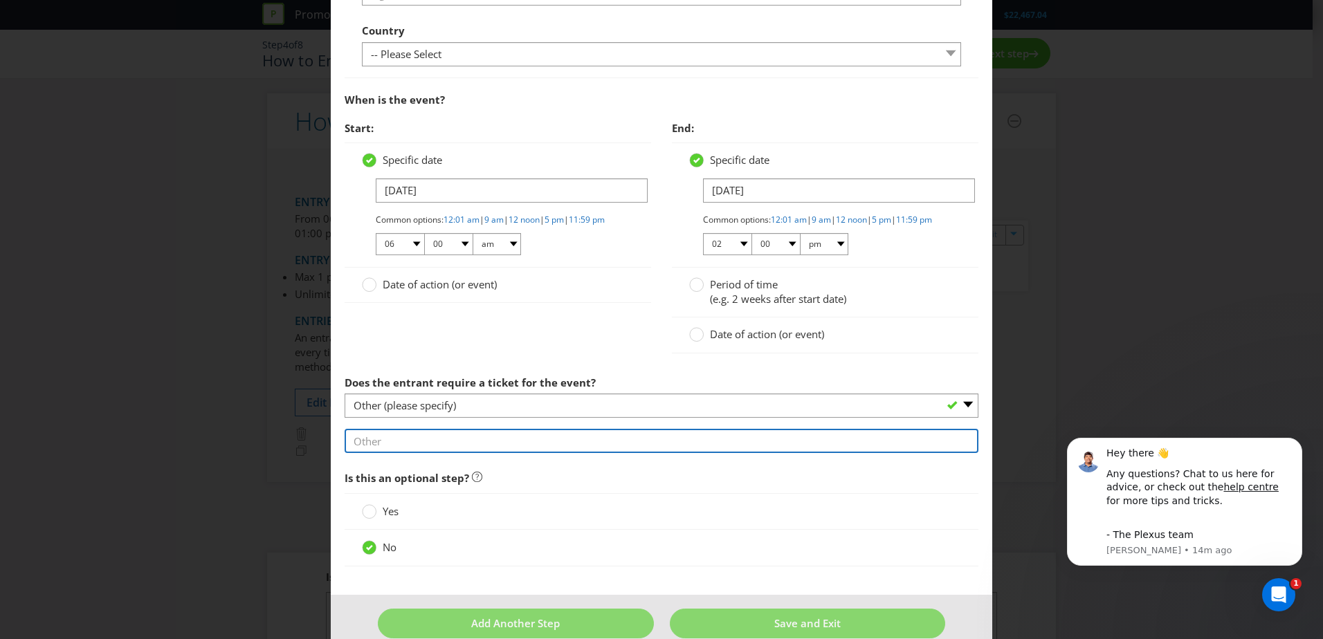
click at [438, 444] on input "text" at bounding box center [662, 441] width 634 height 24
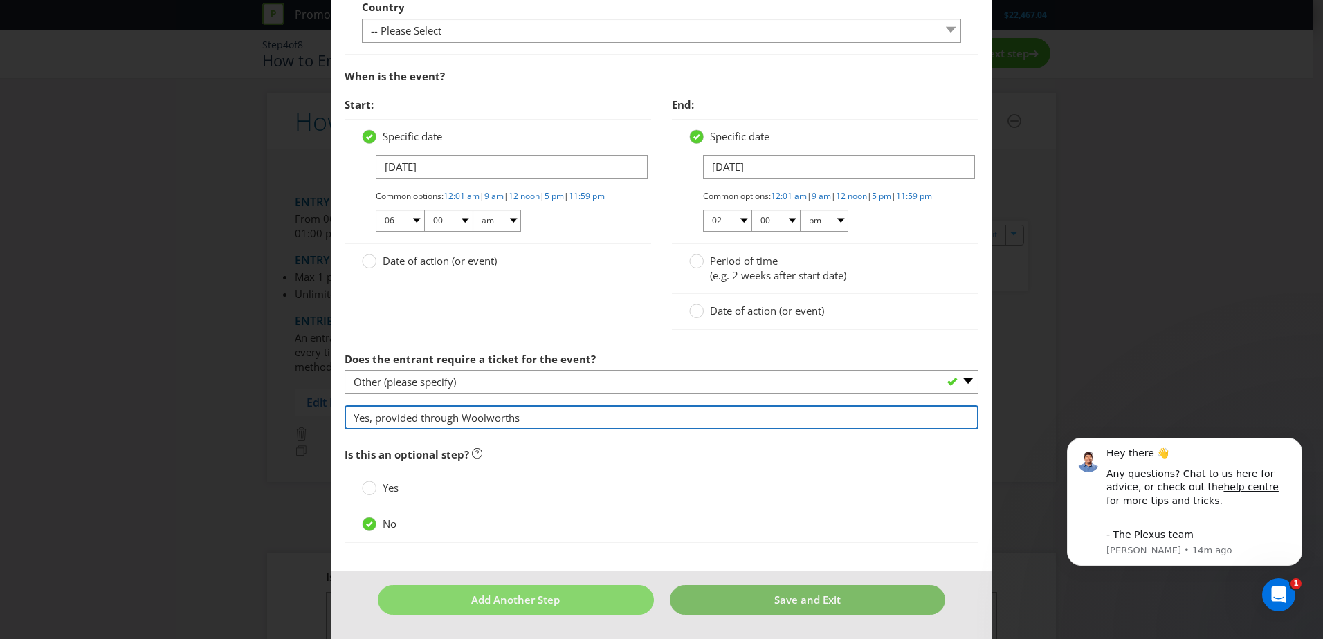
type input "Yes, provided through Woolworths"
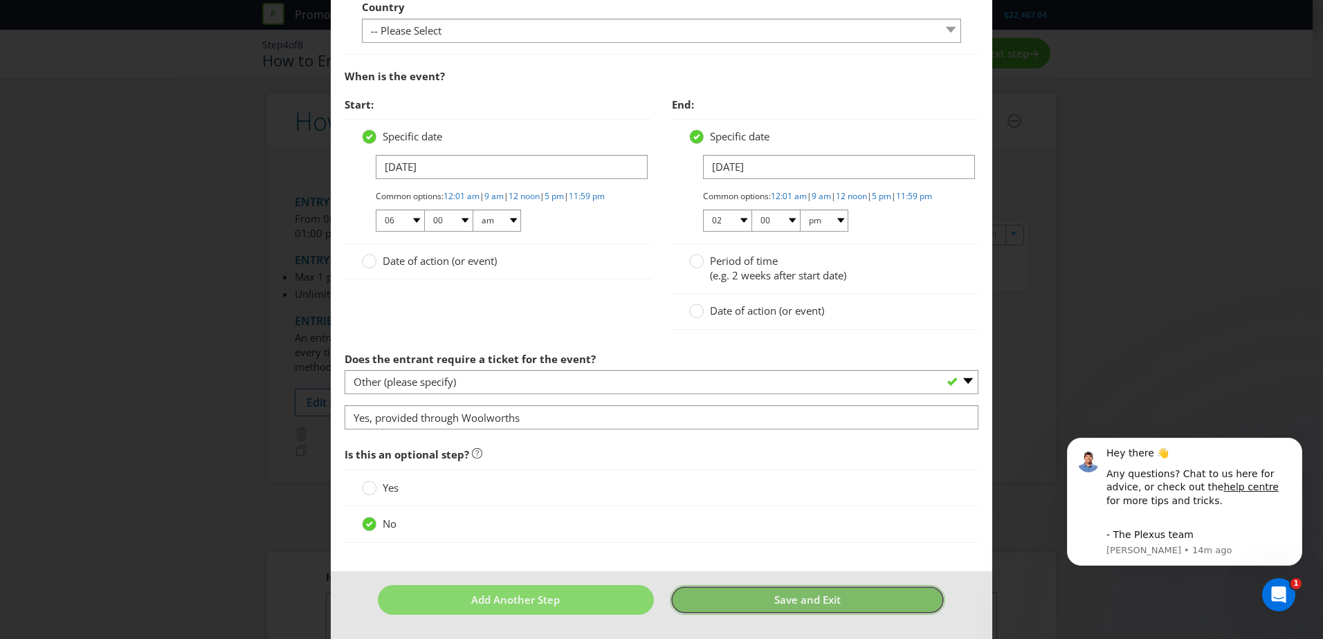
click at [745, 596] on button "Save and Exit" at bounding box center [808, 600] width 276 height 30
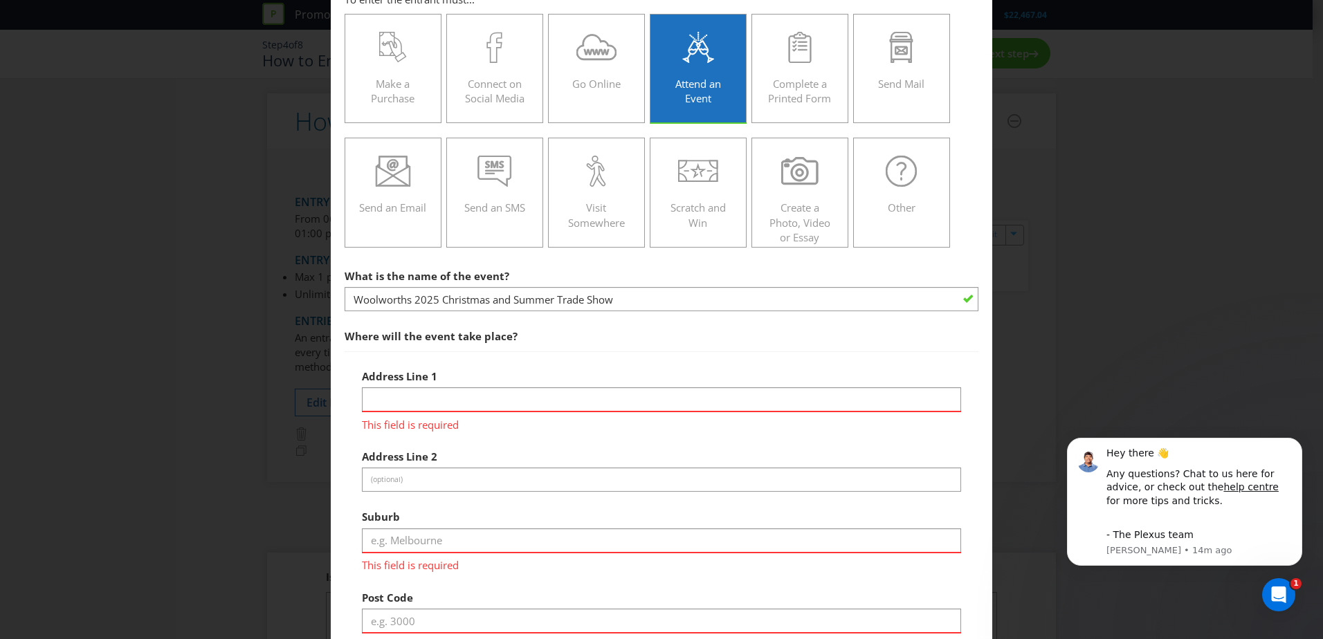
scroll to position [208, 0]
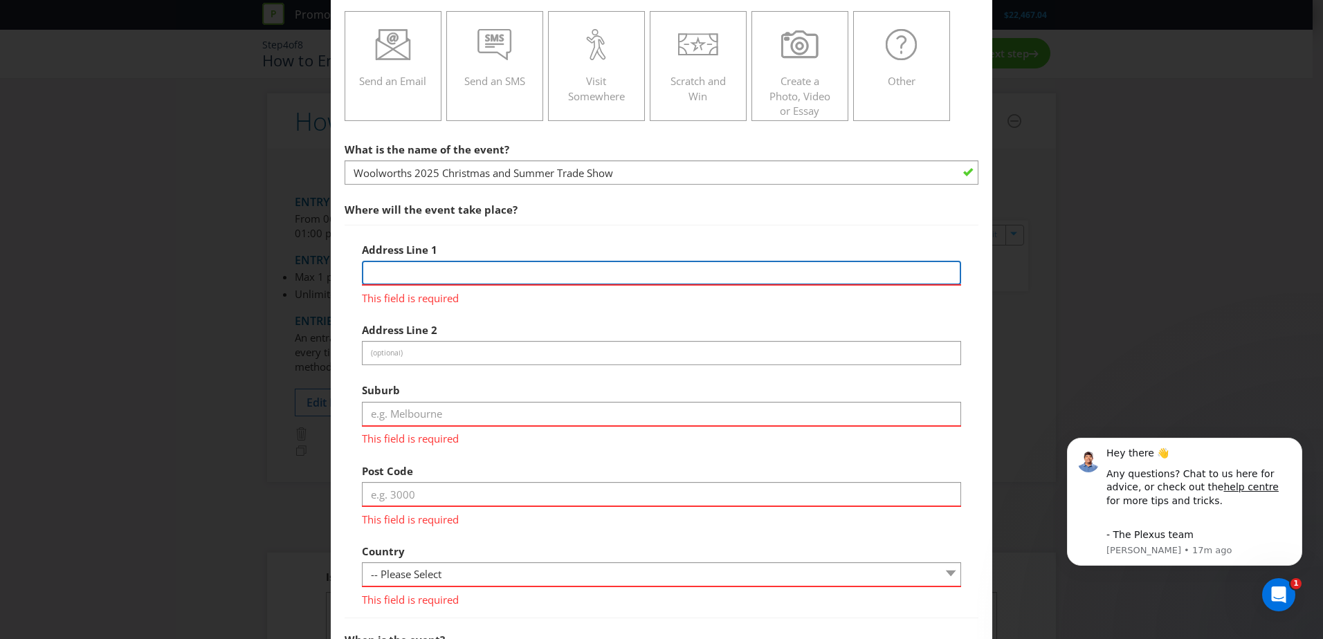
click at [466, 276] on input "text" at bounding box center [661, 273] width 599 height 24
type input "The Dome, Sydney Showground"
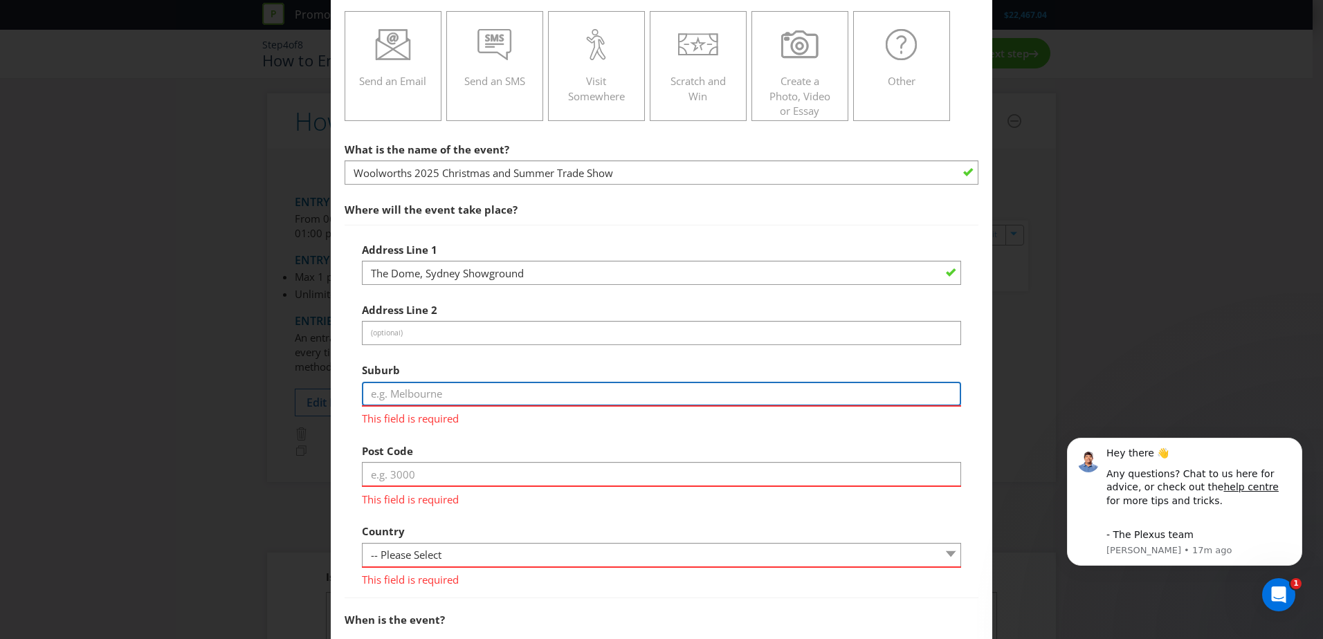
click at [460, 419] on div "Suburb This field is required" at bounding box center [661, 391] width 599 height 70
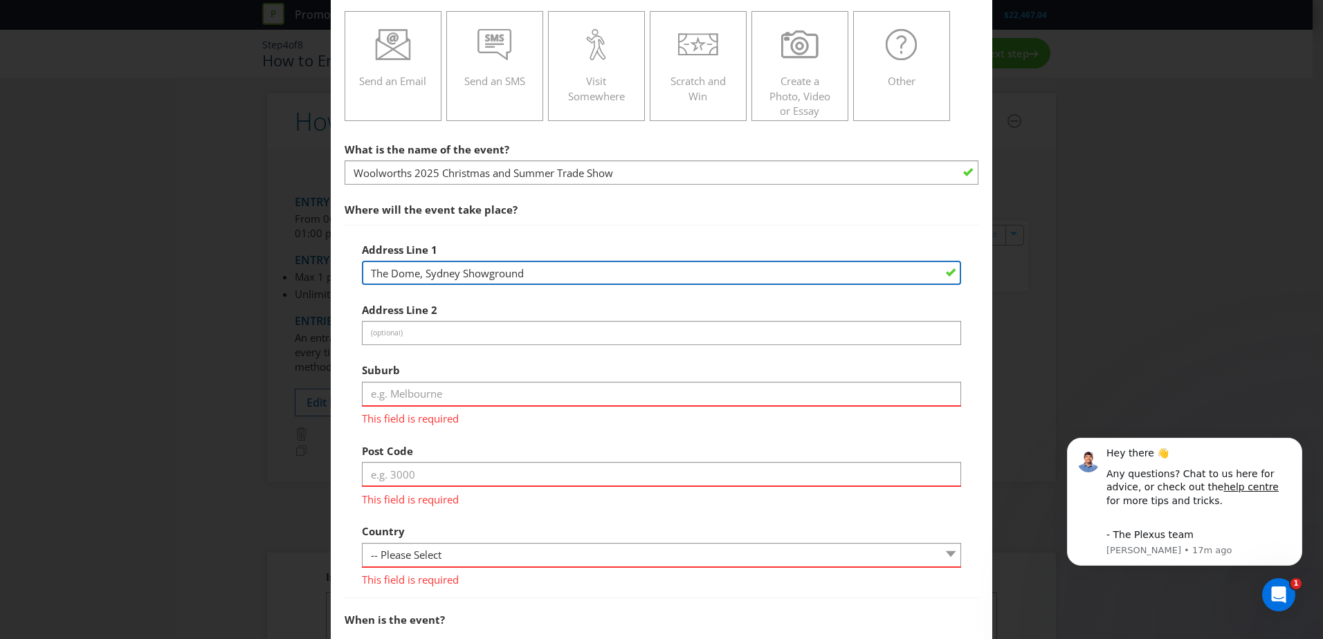
drag, startPoint x: 536, startPoint y: 273, endPoint x: 327, endPoint y: 266, distance: 208.4
click at [327, 266] on div "How to Enter To enter the entrant must... Make a Purchase Connect on Social Med…" at bounding box center [661, 319] width 1323 height 639
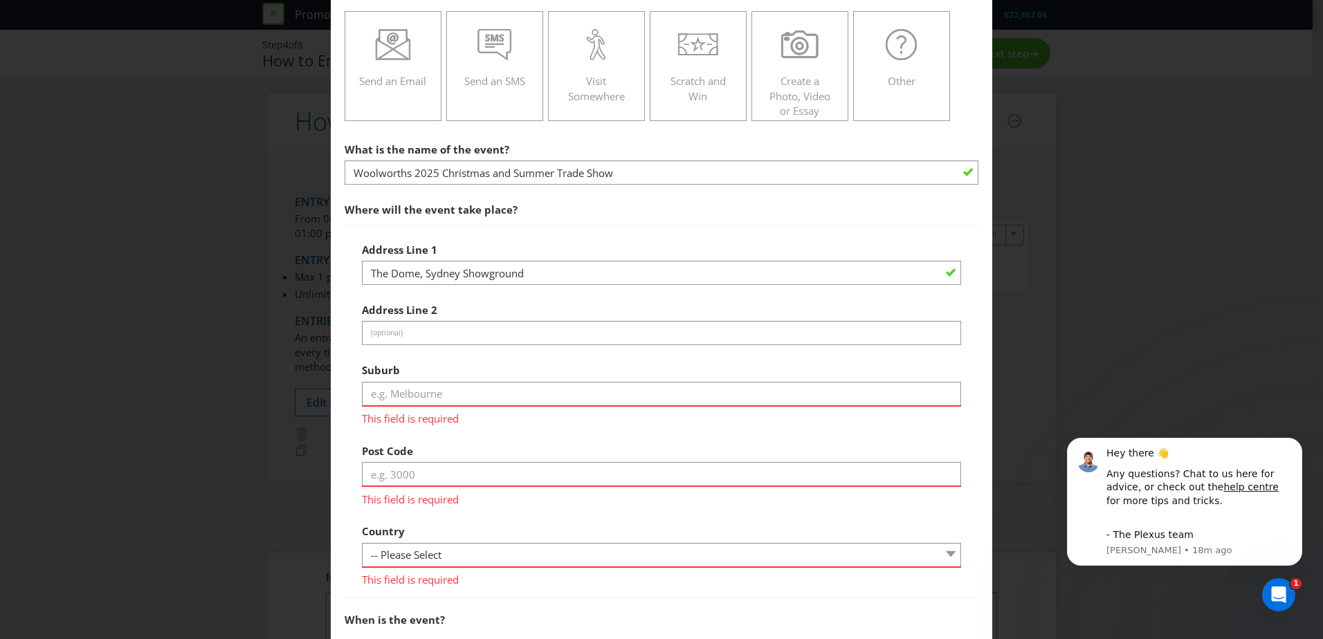
click at [434, 379] on div "Suburb This field is required" at bounding box center [661, 391] width 599 height 70
click at [434, 389] on input "text" at bounding box center [661, 394] width 599 height 24
type input "[GEOGRAPHIC_DATA]"
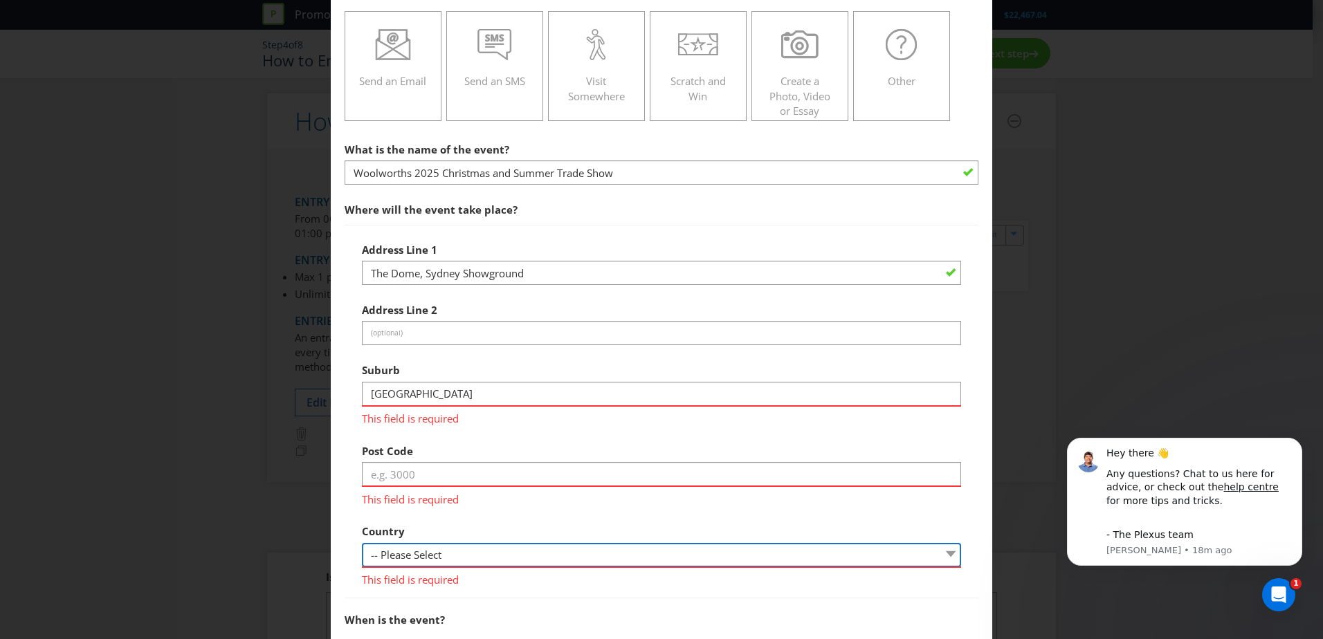
click at [504, 557] on div "Country -- Please Select [GEOGRAPHIC_DATA] [GEOGRAPHIC_DATA] This field is requ…" at bounding box center [661, 553] width 599 height 70
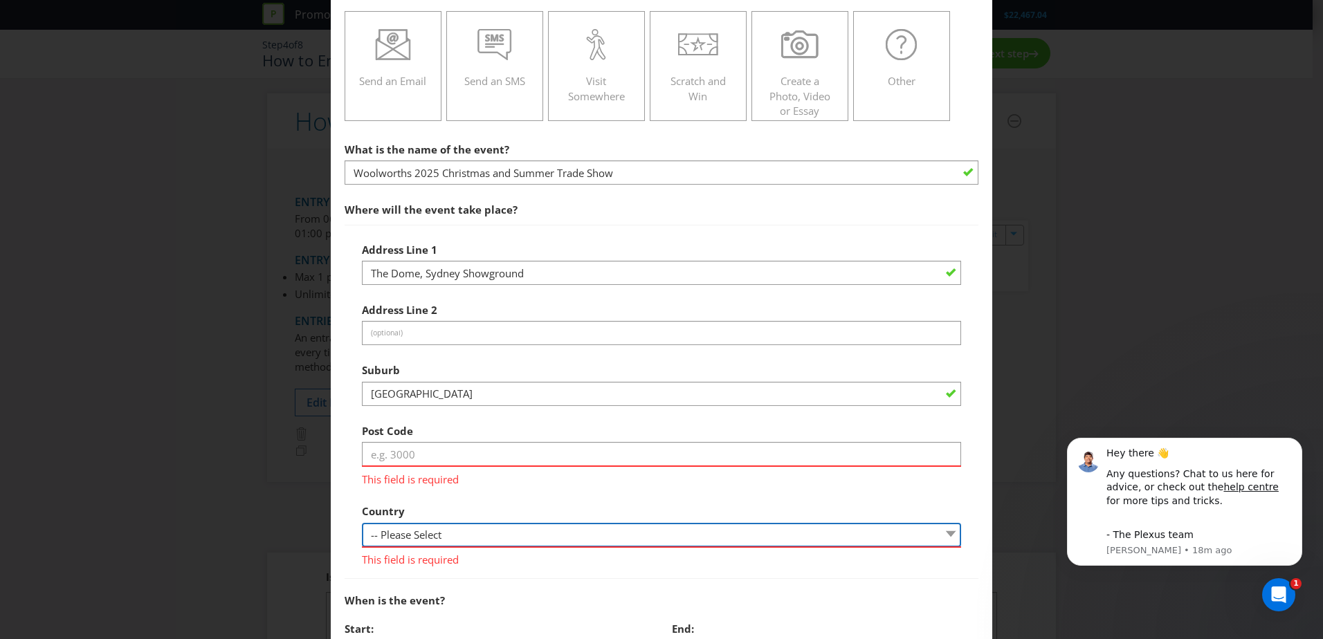
select select "AU"
click at [362, 523] on select "-- Please Select [GEOGRAPHIC_DATA] [GEOGRAPHIC_DATA]" at bounding box center [661, 535] width 599 height 24
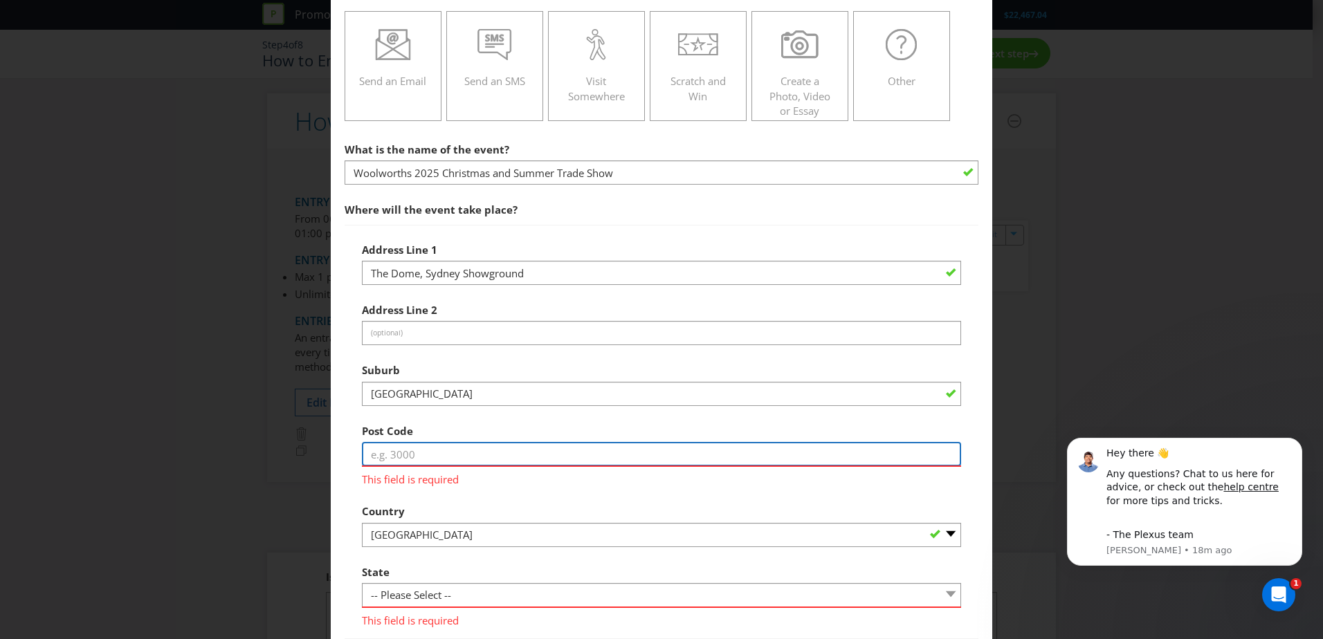
click at [432, 448] on input "text" at bounding box center [661, 454] width 599 height 24
type input "2127"
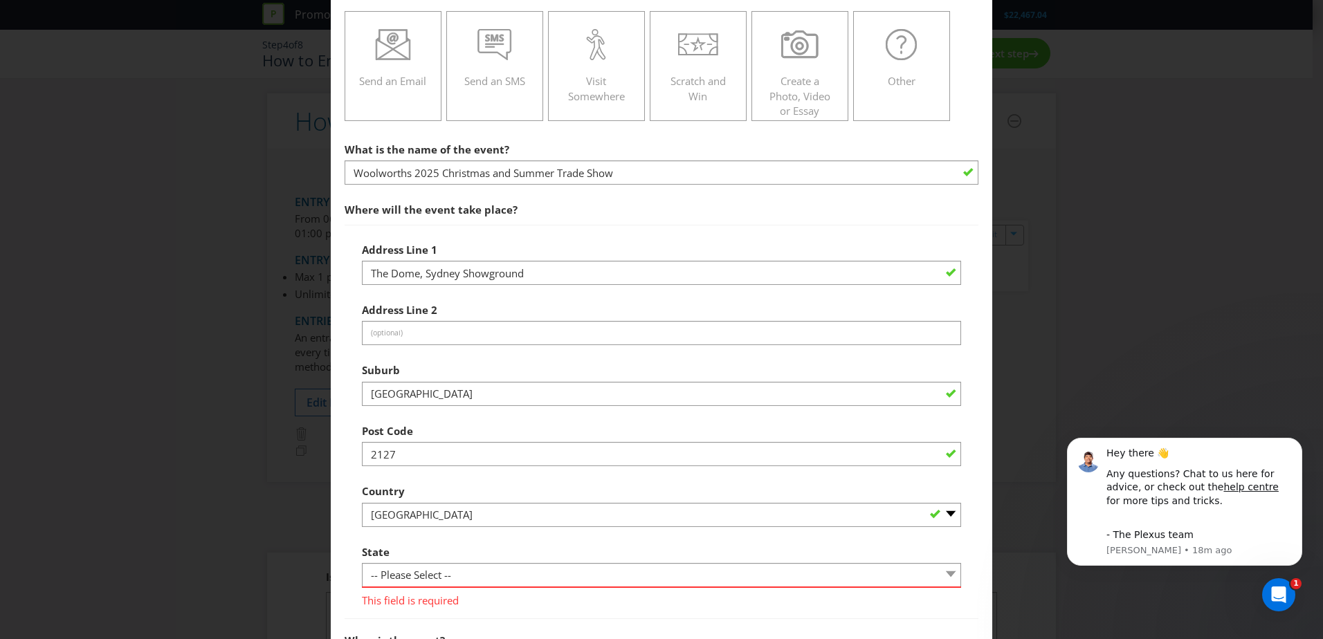
drag, startPoint x: 433, startPoint y: 504, endPoint x: 401, endPoint y: 620, distance: 119.7
click at [433, 510] on div "Country -- Please Select [GEOGRAPHIC_DATA] [GEOGRAPHIC_DATA]" at bounding box center [661, 502] width 599 height 50
click at [415, 572] on select "-- Please Select -- [GEOGRAPHIC_DATA] [GEOGRAPHIC_DATA] [GEOGRAPHIC_DATA] [GEOG…" at bounding box center [661, 575] width 599 height 24
select select "[GEOGRAPHIC_DATA]"
click at [362, 563] on select "-- Please Select -- [GEOGRAPHIC_DATA] [GEOGRAPHIC_DATA] [GEOGRAPHIC_DATA] [GEOG…" at bounding box center [661, 575] width 599 height 24
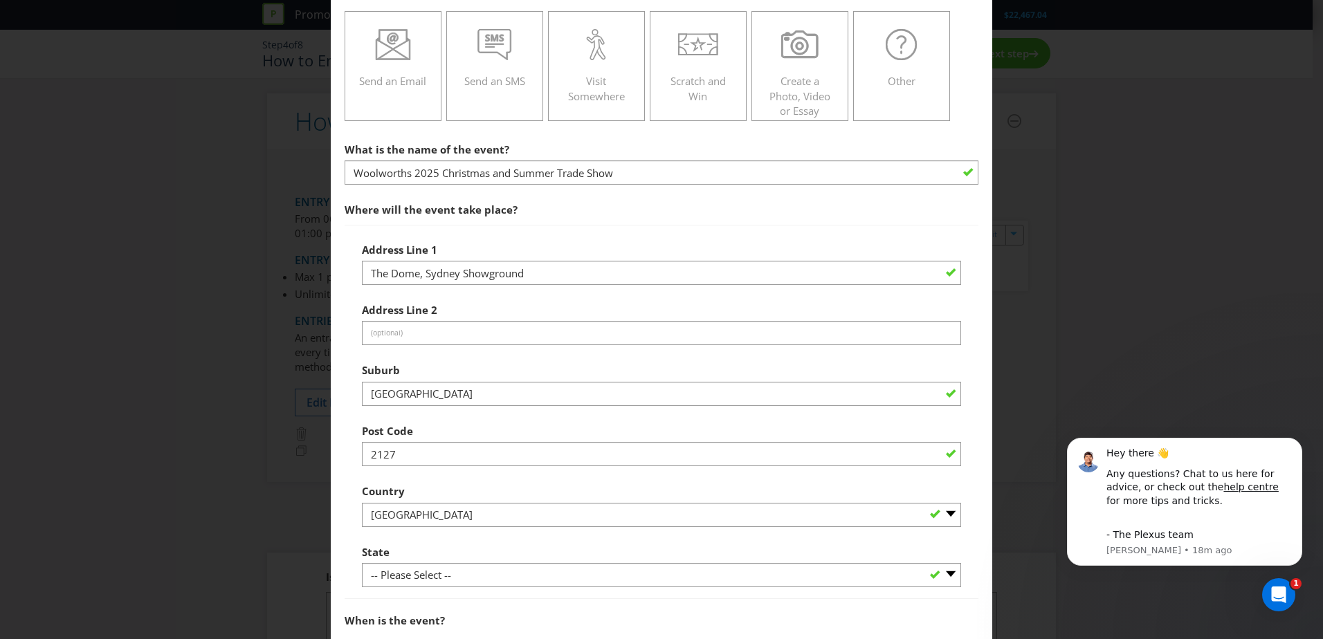
click at [349, 468] on div "Address Line [GEOGRAPHIC_DATA] Showground Address Line 2 (optional) Suburb [GEO…" at bounding box center [662, 412] width 634 height 375
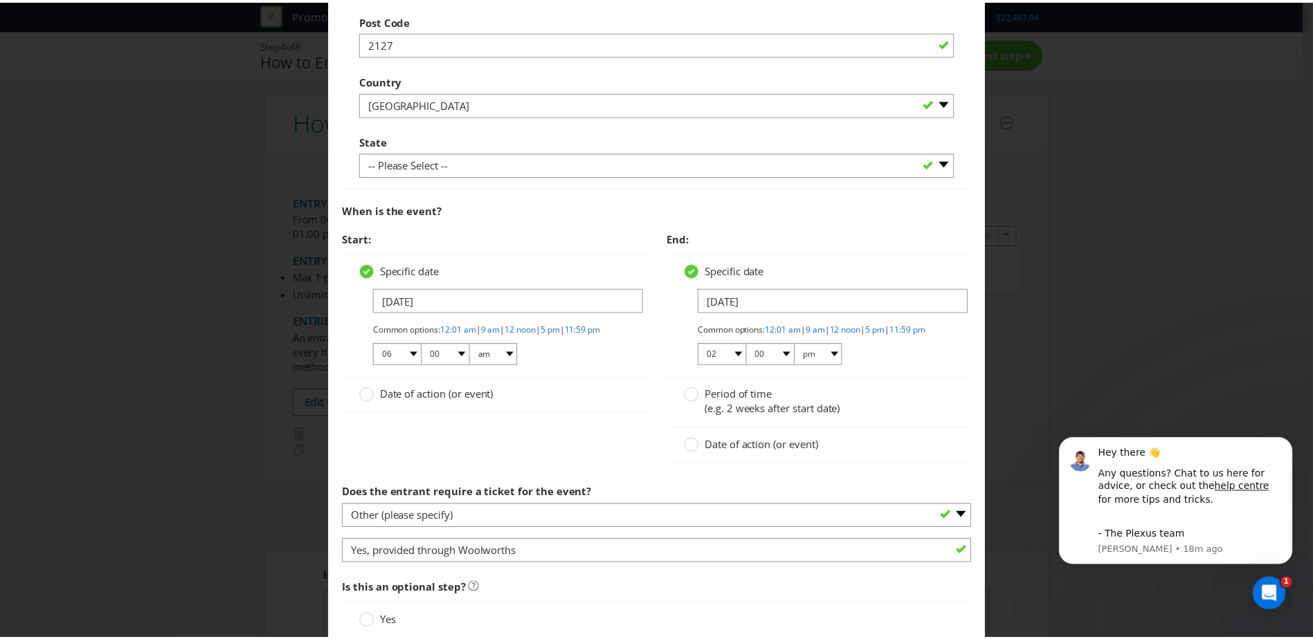
scroll to position [765, 0]
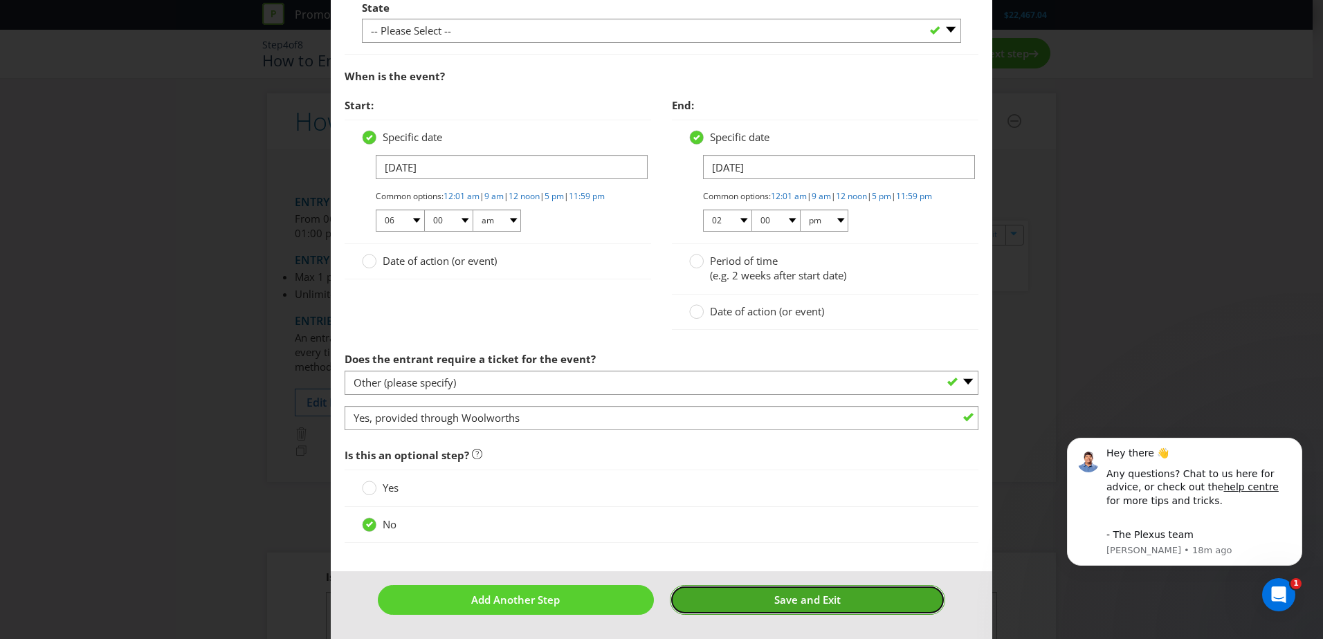
click at [789, 603] on span "Save and Exit" at bounding box center [807, 600] width 66 height 14
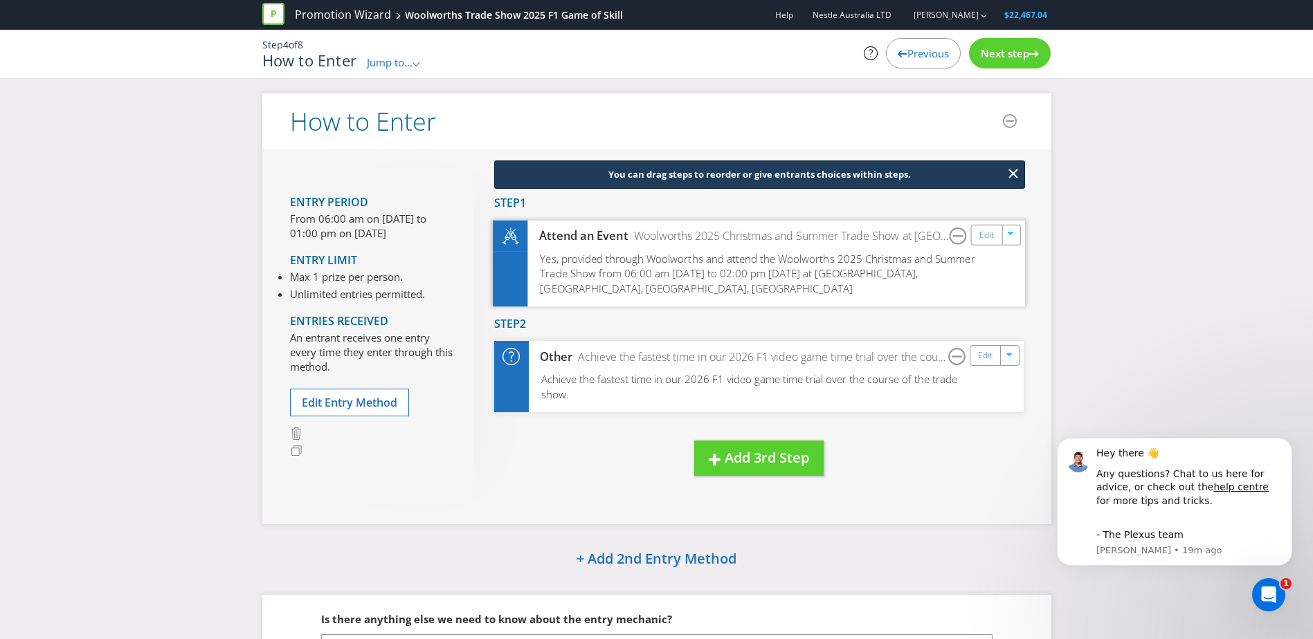
click at [719, 251] on span "Yes, provided through Woolworths and attend the Woolworths 2025 Christmas and S…" at bounding box center [757, 273] width 435 height 44
click at [1014, 244] on div at bounding box center [1010, 234] width 15 height 21
click at [1083, 227] on div "How to Enter Entry Period From 06:00 am on [DATE] to 01:00 pm on [DATE] Entry L…" at bounding box center [656, 430] width 1313 height 675
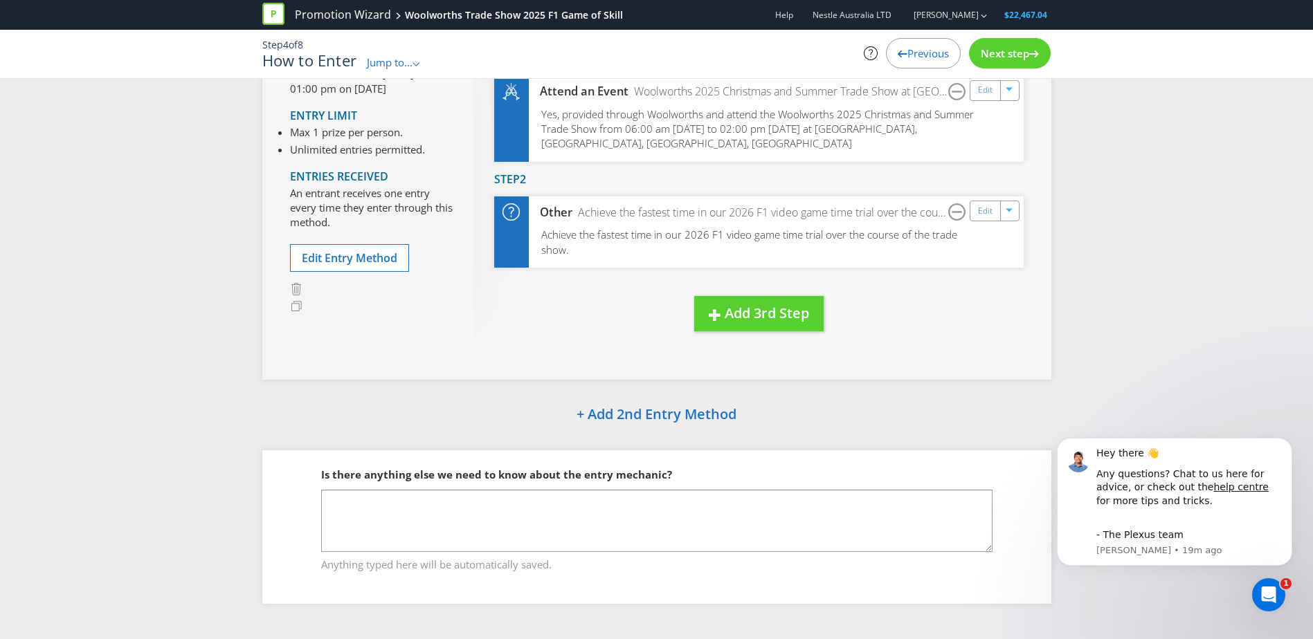
scroll to position [147, 0]
click at [557, 435] on div "How to Enter Entry Period From 06:00 am on [DATE] to 01:00 pm on [DATE] Entry L…" at bounding box center [657, 284] width 810 height 675
click at [1292, 442] on button "Dismiss notification" at bounding box center [1288, 442] width 18 height 18
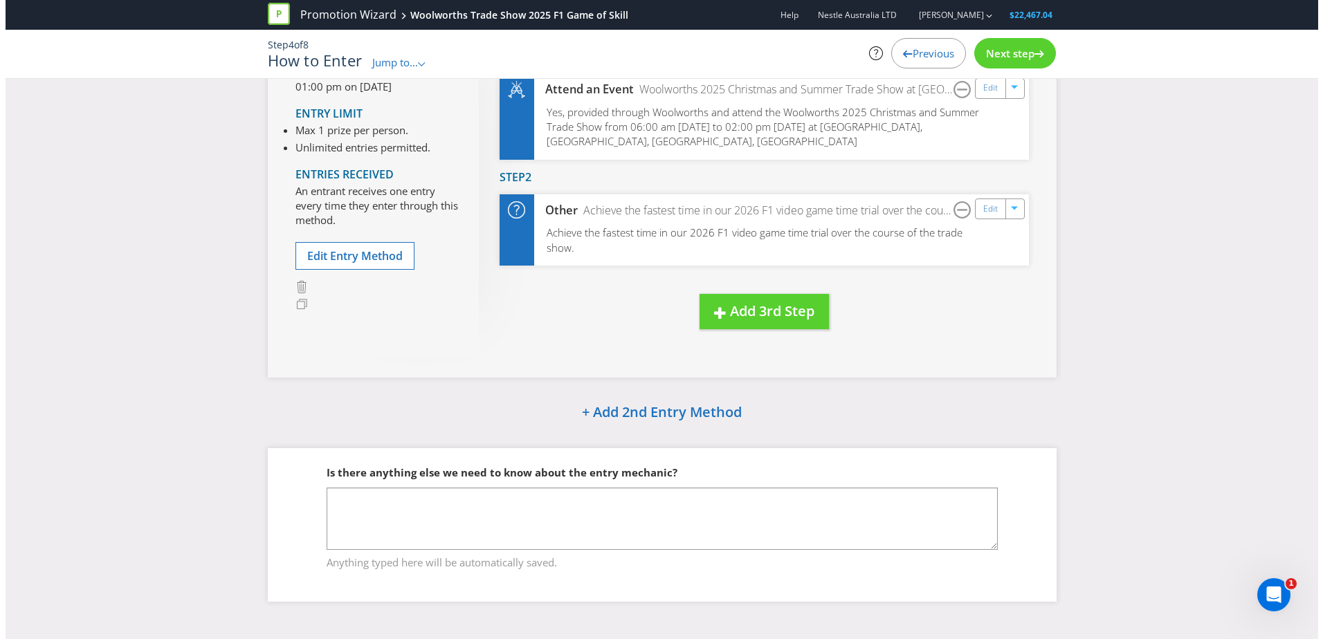
scroll to position [0, 0]
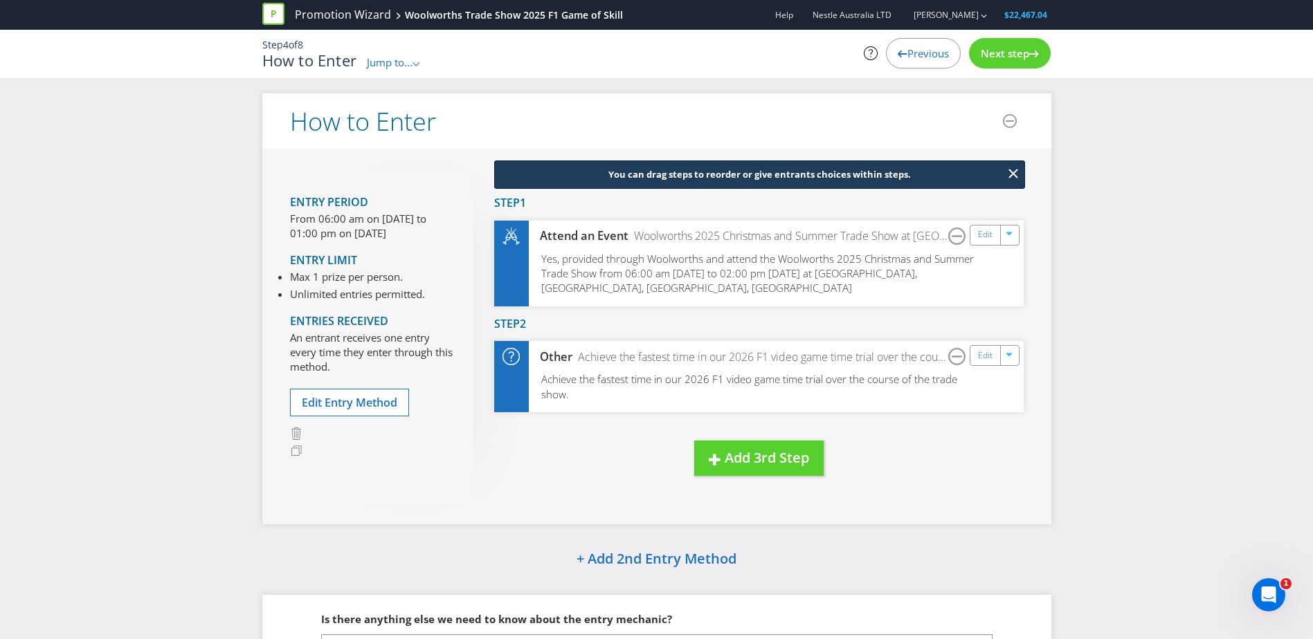
click at [1021, 61] on div "Next step" at bounding box center [1010, 53] width 82 height 30
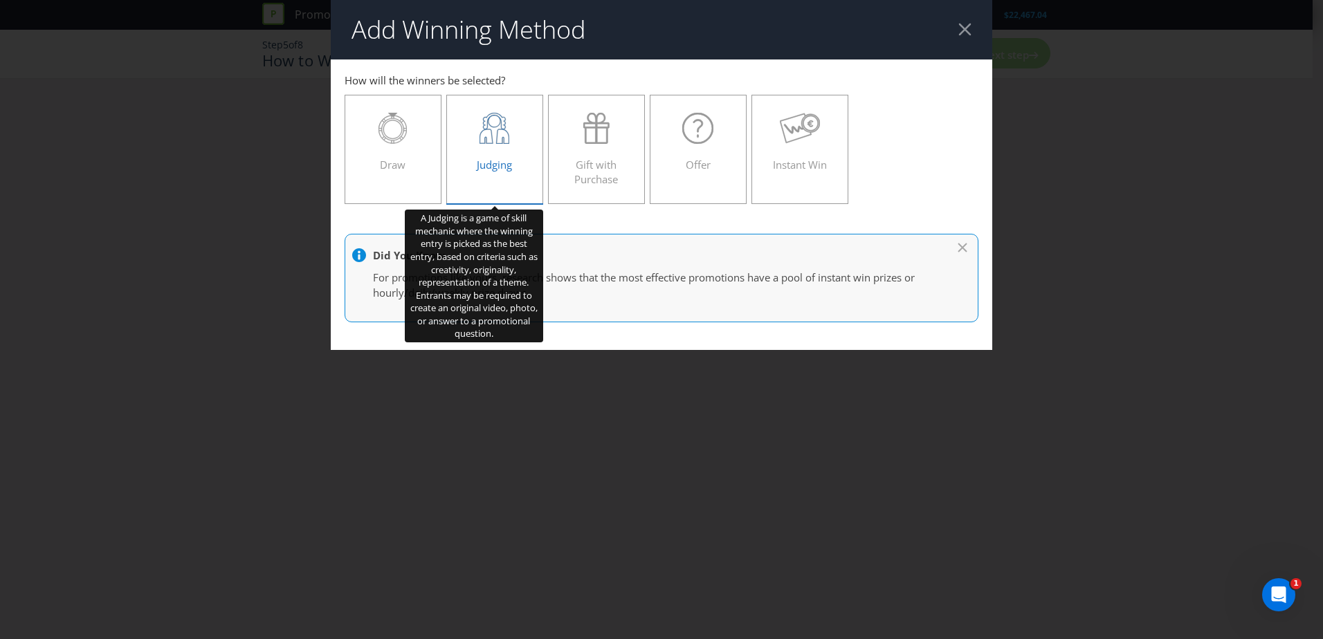
click at [499, 161] on span "Judging" at bounding box center [494, 165] width 35 height 14
click at [0, 0] on input "Judging" at bounding box center [0, 0] width 0 height 0
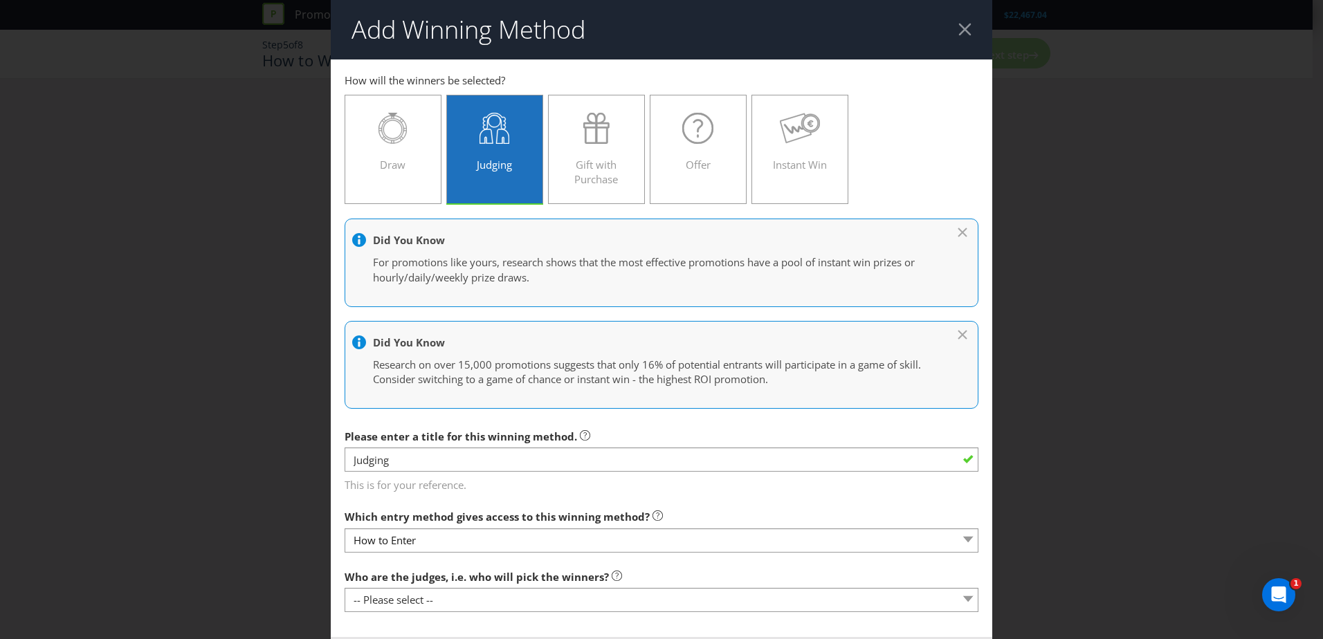
click at [957, 230] on icon at bounding box center [964, 230] width 14 height 7
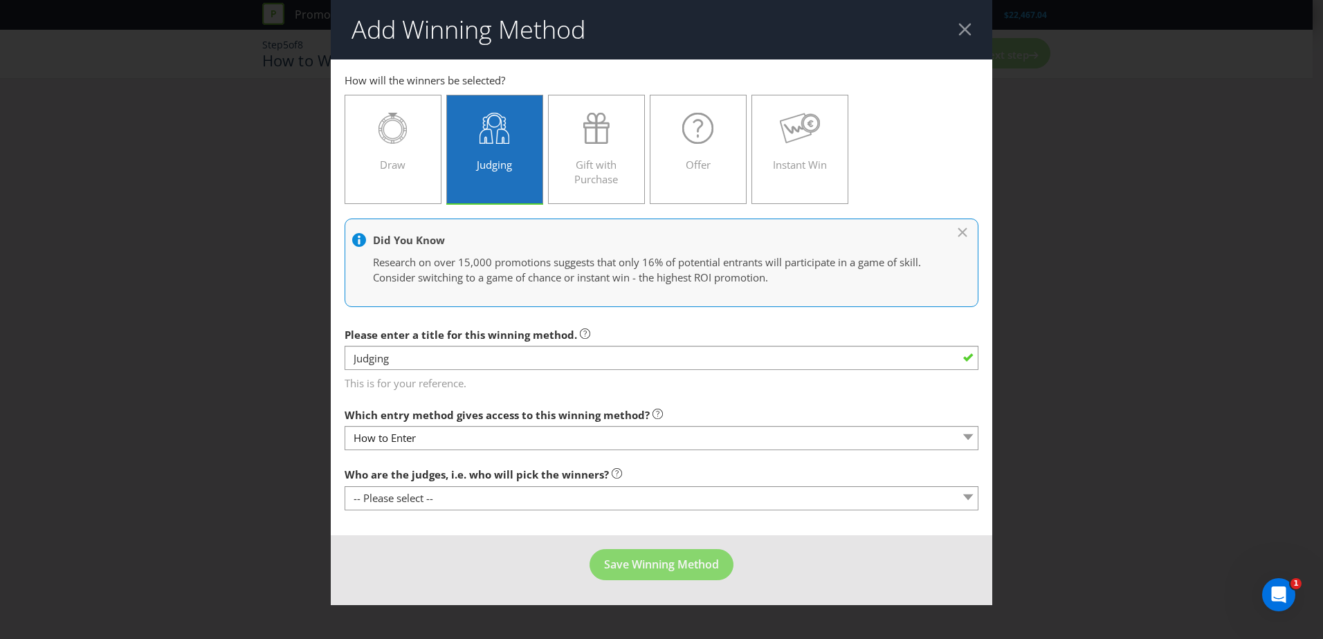
click at [962, 231] on icon at bounding box center [962, 232] width 8 height 8
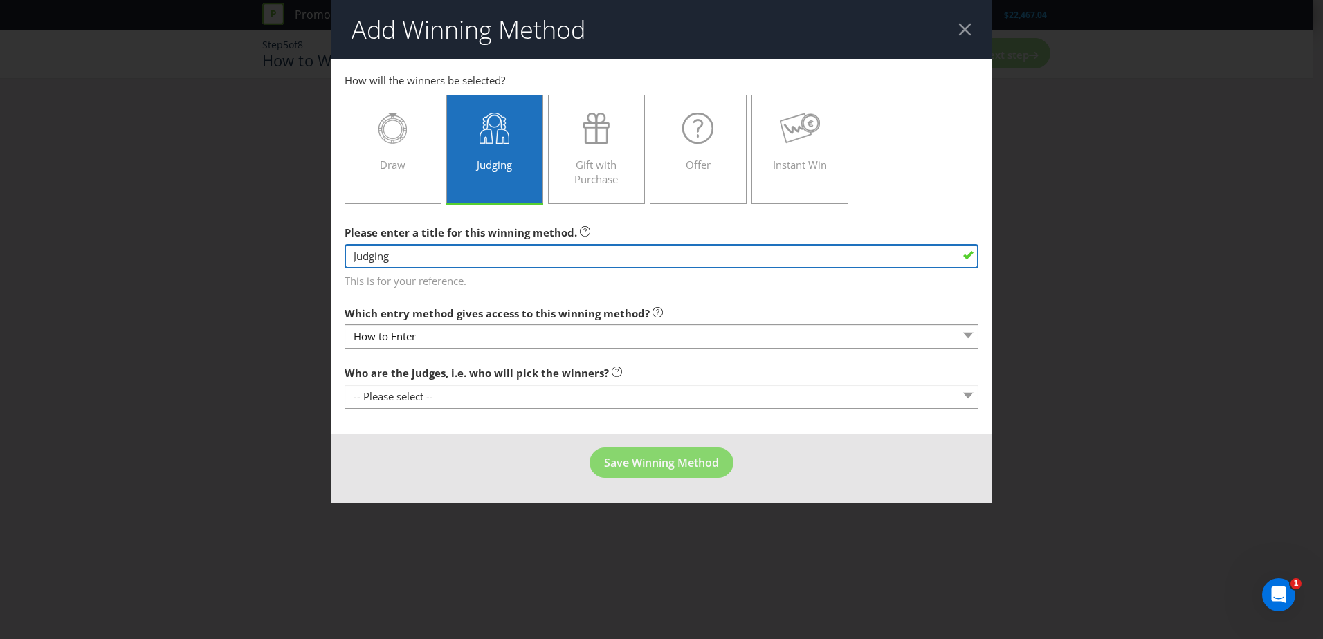
click at [945, 249] on input "Judging" at bounding box center [662, 256] width 634 height 24
drag, startPoint x: 457, startPoint y: 253, endPoint x: 215, endPoint y: 255, distance: 242.9
click at [215, 255] on div "Add Winning Method How to Enter How will the winners be selected? Draw Judging …" at bounding box center [661, 319] width 1323 height 639
type input "Fastest Time"
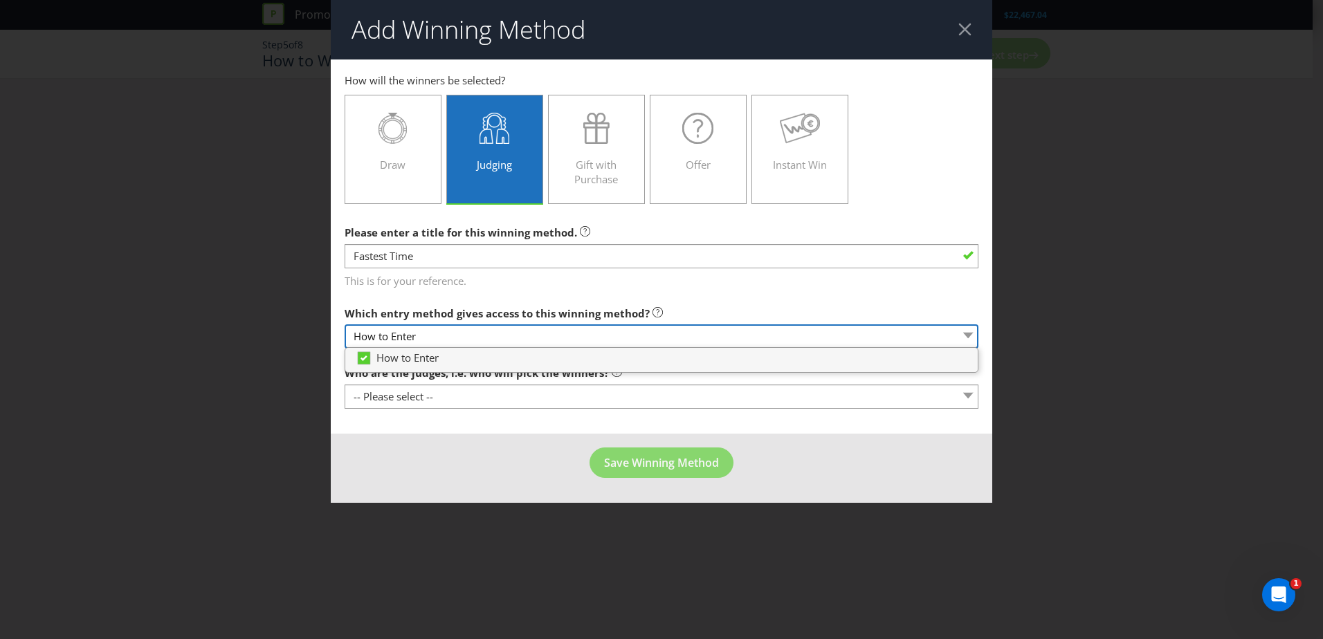
click at [536, 338] on select "How to Enter" at bounding box center [662, 337] width 634 height 24
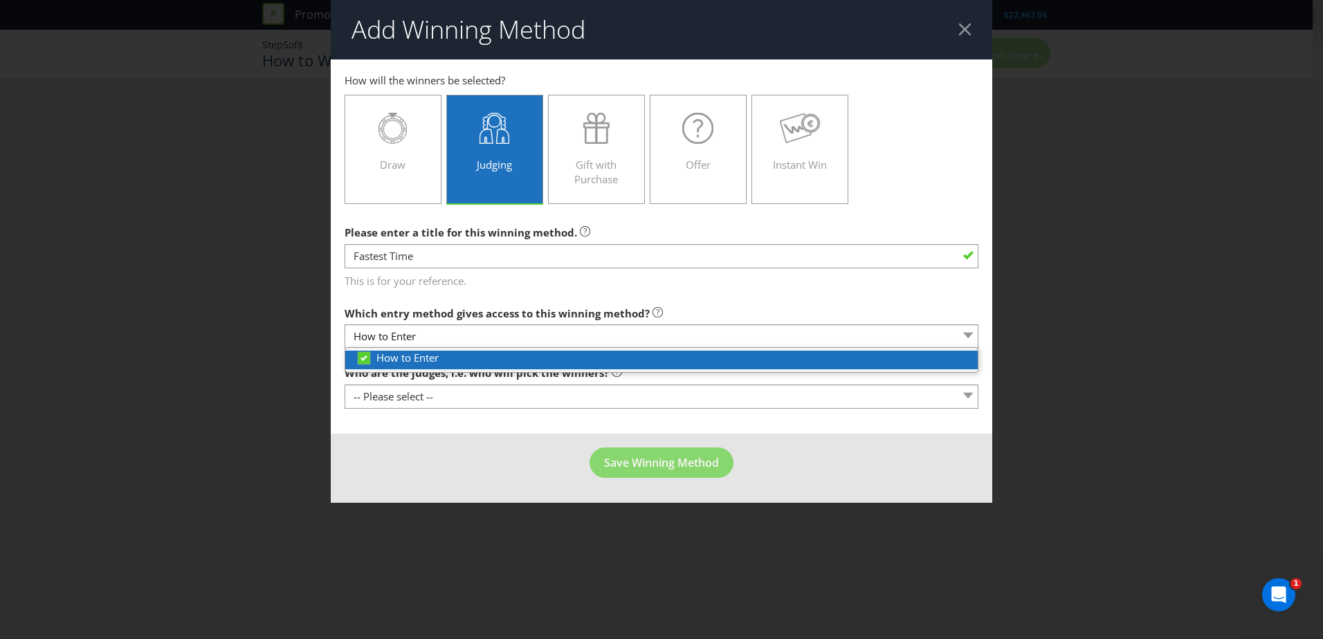
click at [455, 362] on div "How to Enter" at bounding box center [667, 358] width 622 height 15
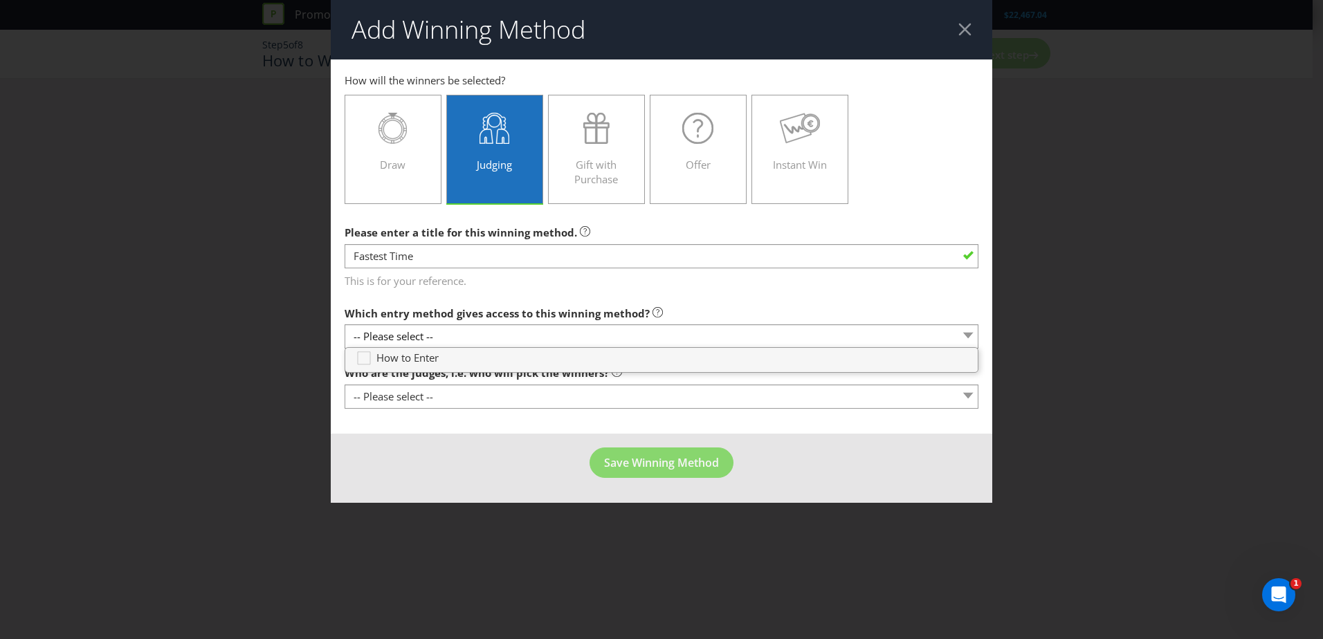
click at [424, 349] on div "How to Enter" at bounding box center [662, 359] width 634 height 25
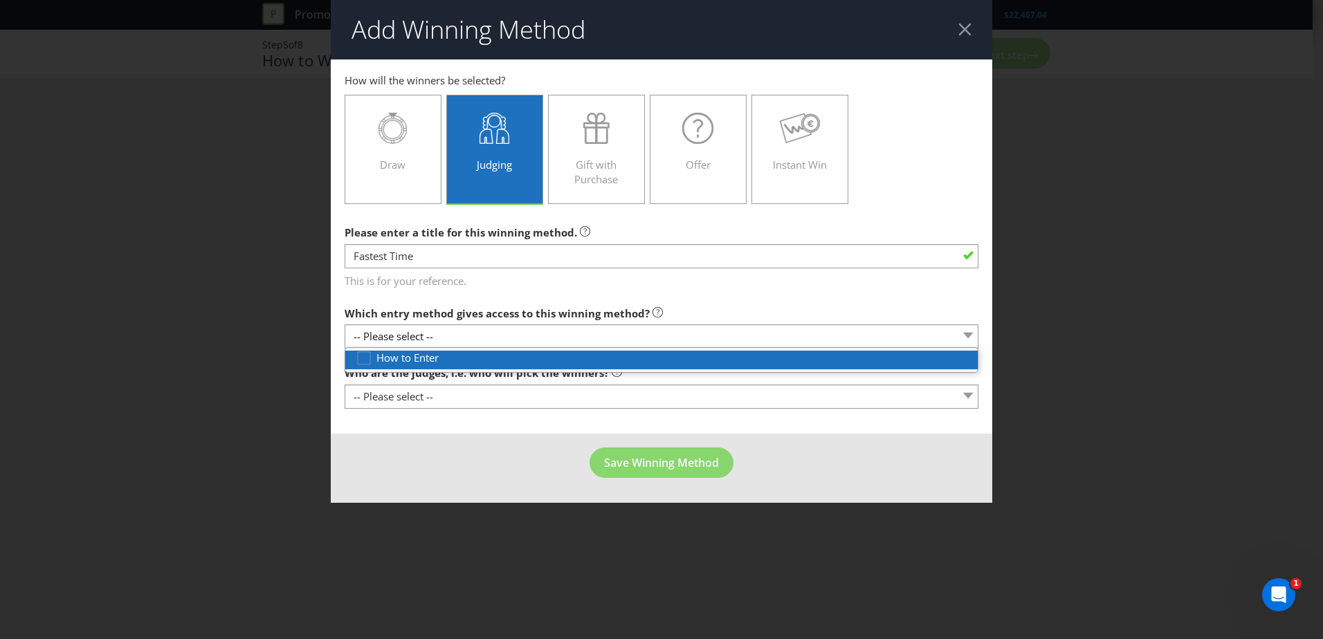
click at [419, 359] on span "How to Enter" at bounding box center [407, 358] width 62 height 14
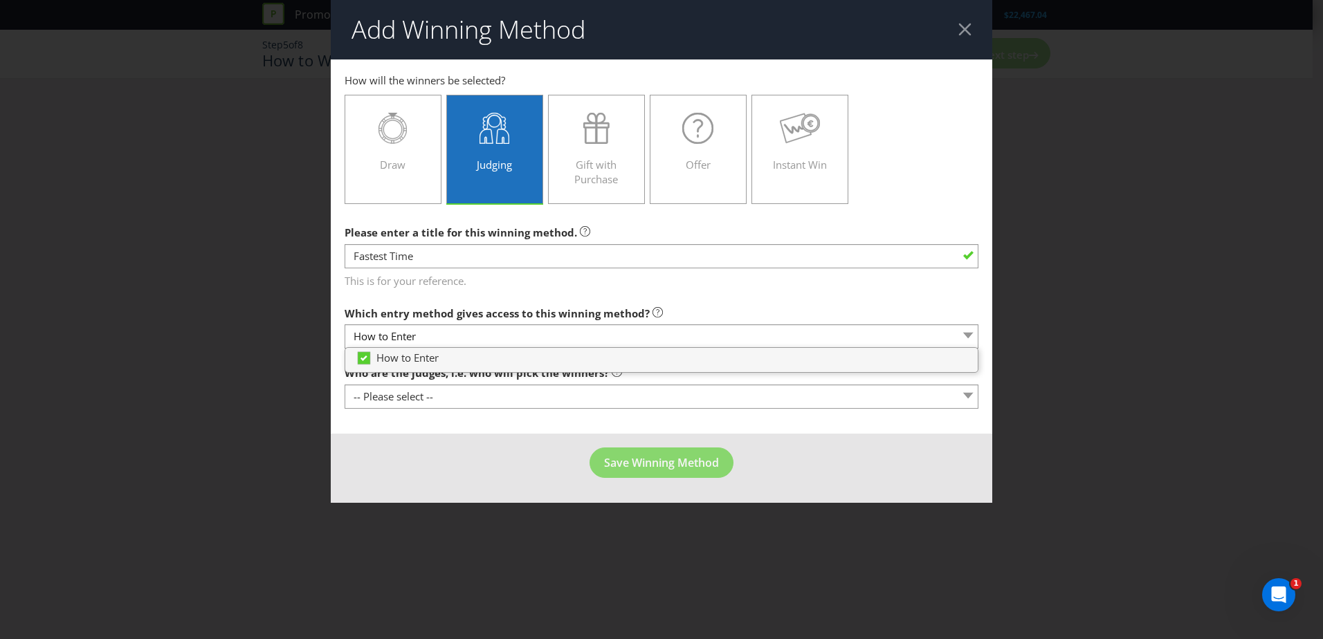
click at [473, 300] on label "Which entry method gives access to this winning method?" at bounding box center [504, 310] width 318 height 21
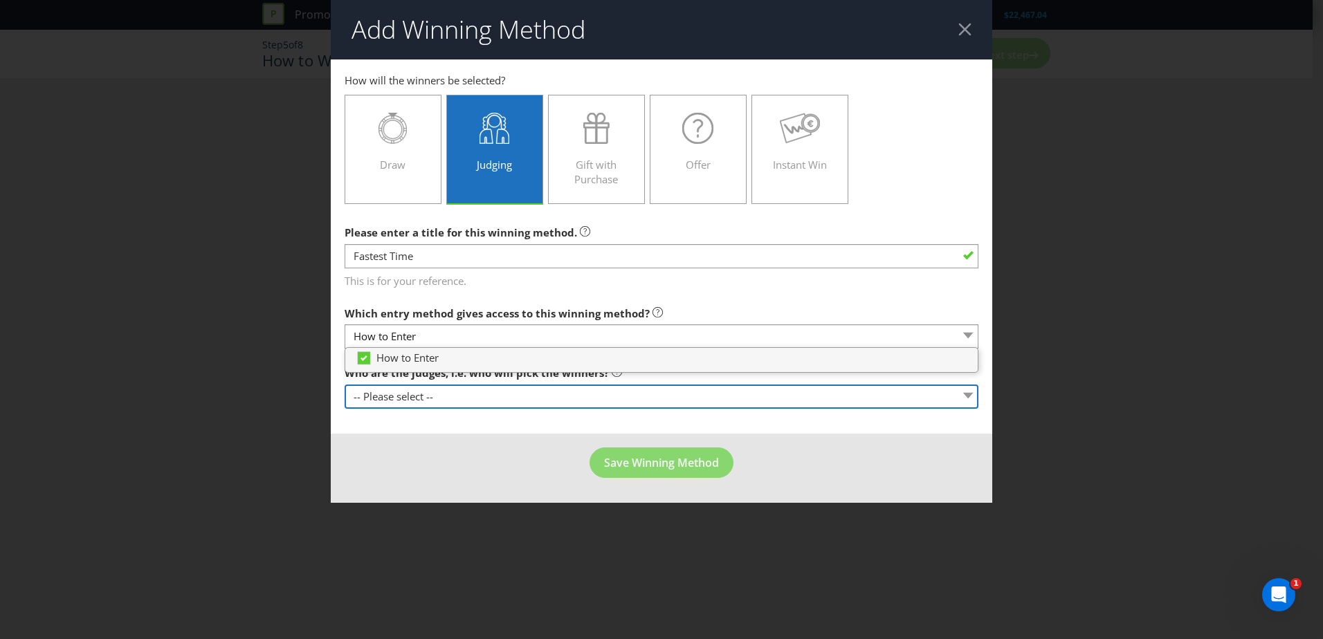
click at [945, 396] on select "-- Please select -- Representatives of the Promoter A specific person (please s…" at bounding box center [662, 397] width 634 height 24
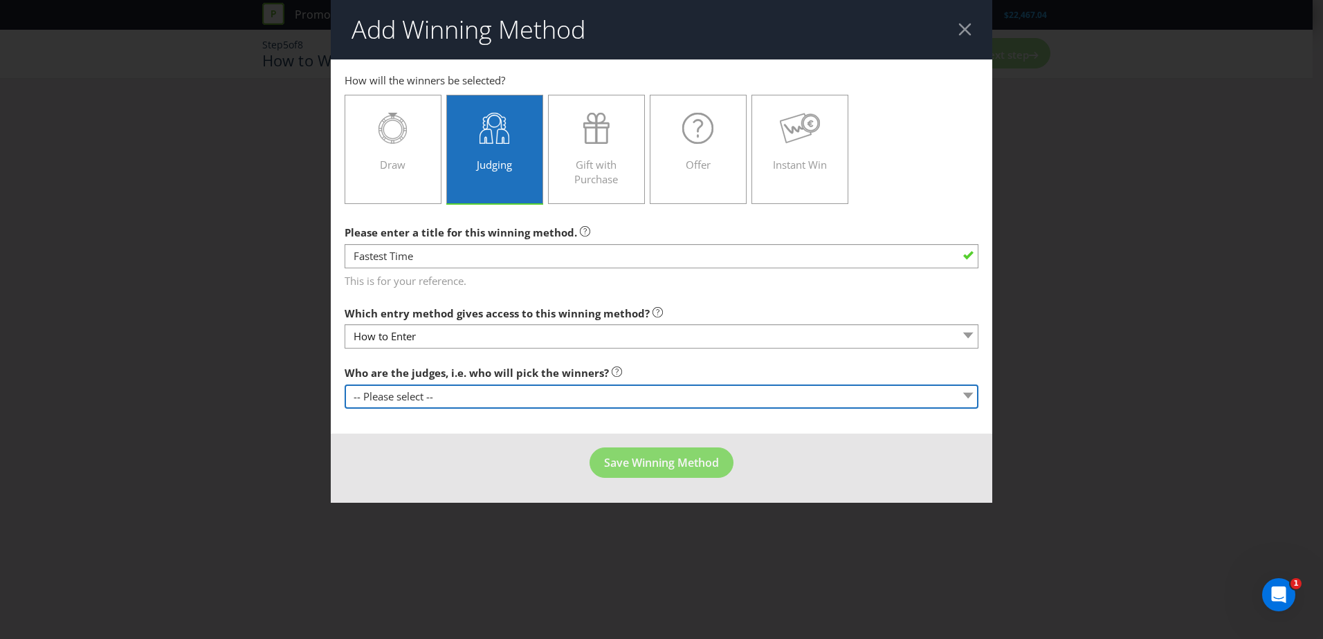
select select "PROMOTER_REPS"
click at [345, 385] on select "-- Please select -- Representatives of the Promoter A specific person (please s…" at bounding box center [662, 397] width 634 height 24
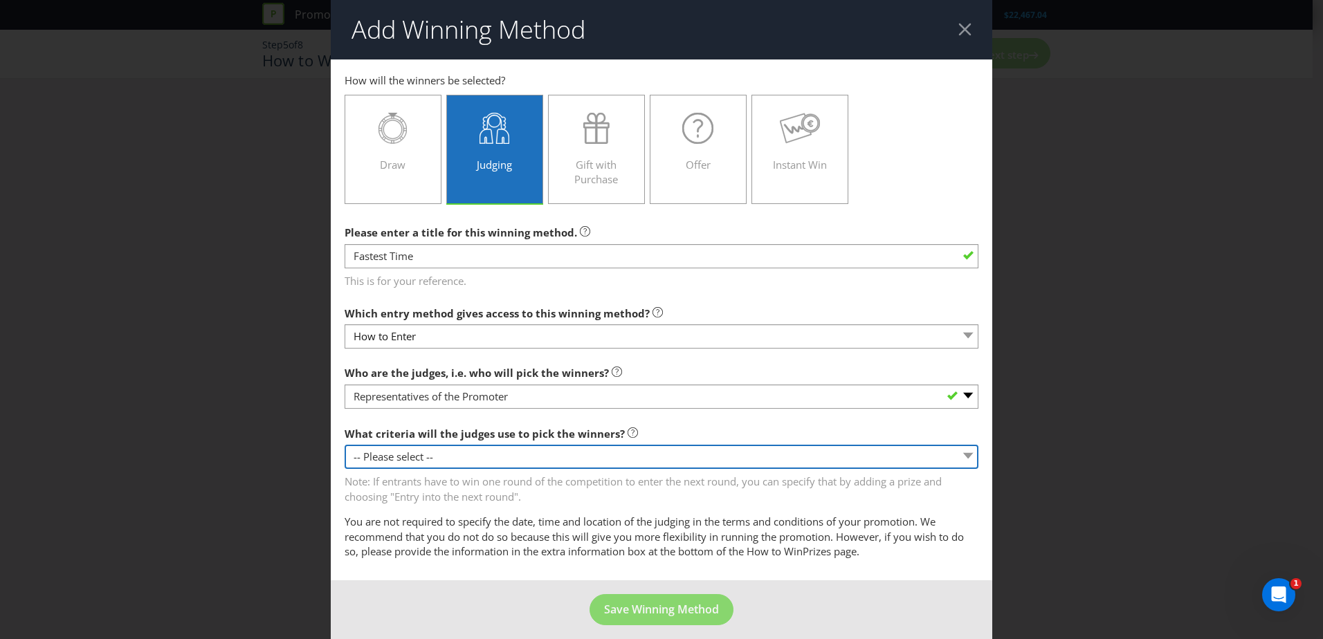
click at [460, 453] on select "-- Please select -- Creative Merit Originality Literary Merit Originality, crea…" at bounding box center [662, 457] width 634 height 24
select select "OTHER"
click at [345, 445] on select "-- Please select -- Creative Merit Originality Literary Merit Originality, crea…" at bounding box center [662, 457] width 634 height 24
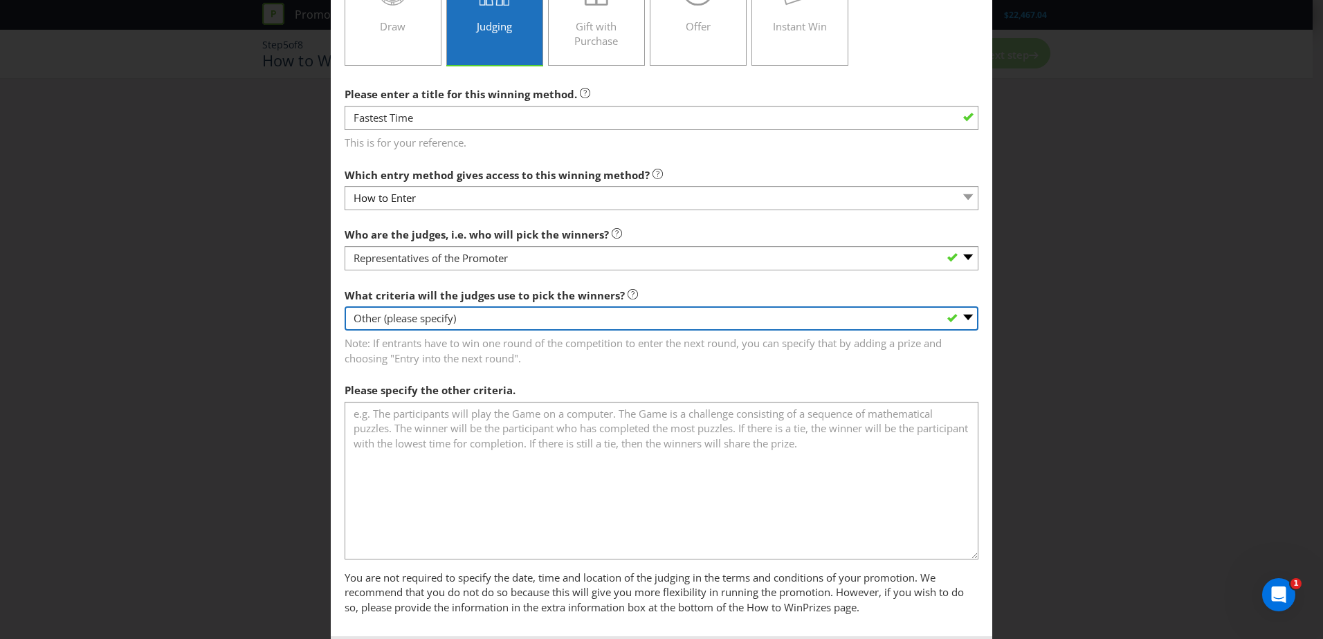
scroll to position [206, 0]
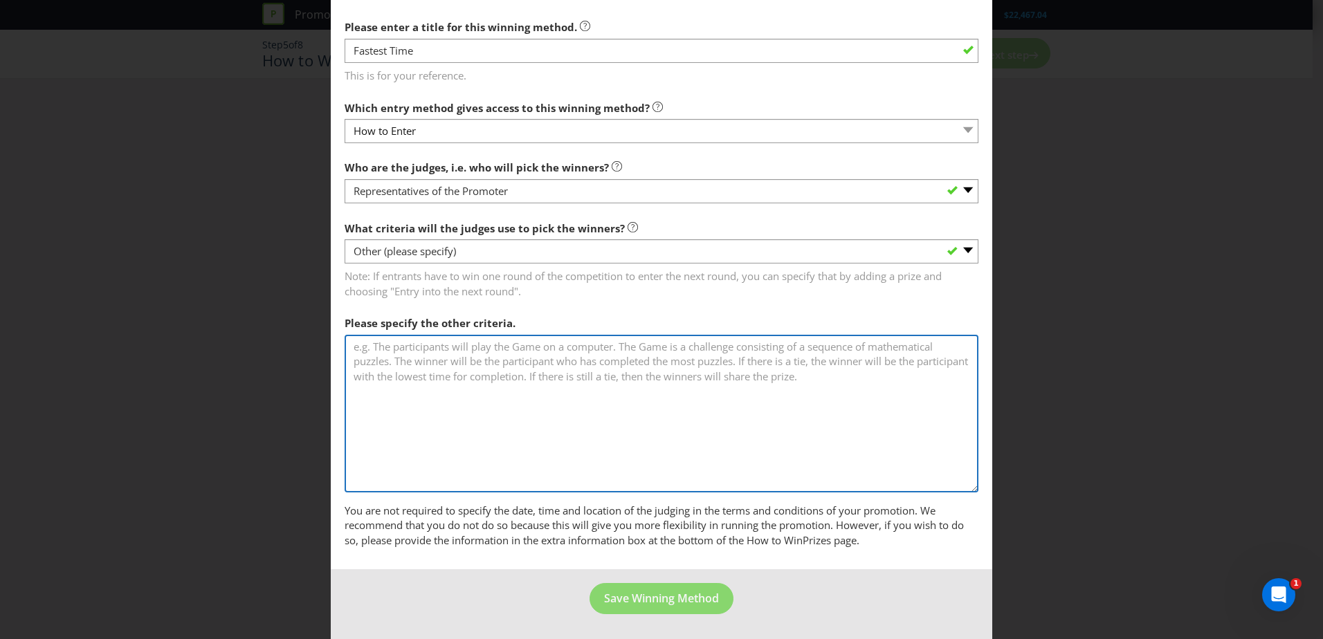
click at [466, 452] on textarea at bounding box center [662, 414] width 634 height 158
type textarea "Participants will complete a racing video game time trial. The participant with…"
drag, startPoint x: 419, startPoint y: 370, endPoint x: 278, endPoint y: 343, distance: 143.6
click at [278, 343] on div "Add Winning Method How to Enter How will the winners be selected? Draw Judging …" at bounding box center [661, 319] width 1323 height 639
paste textarea "Participants will complete a racing video game time trial. The participant with…"
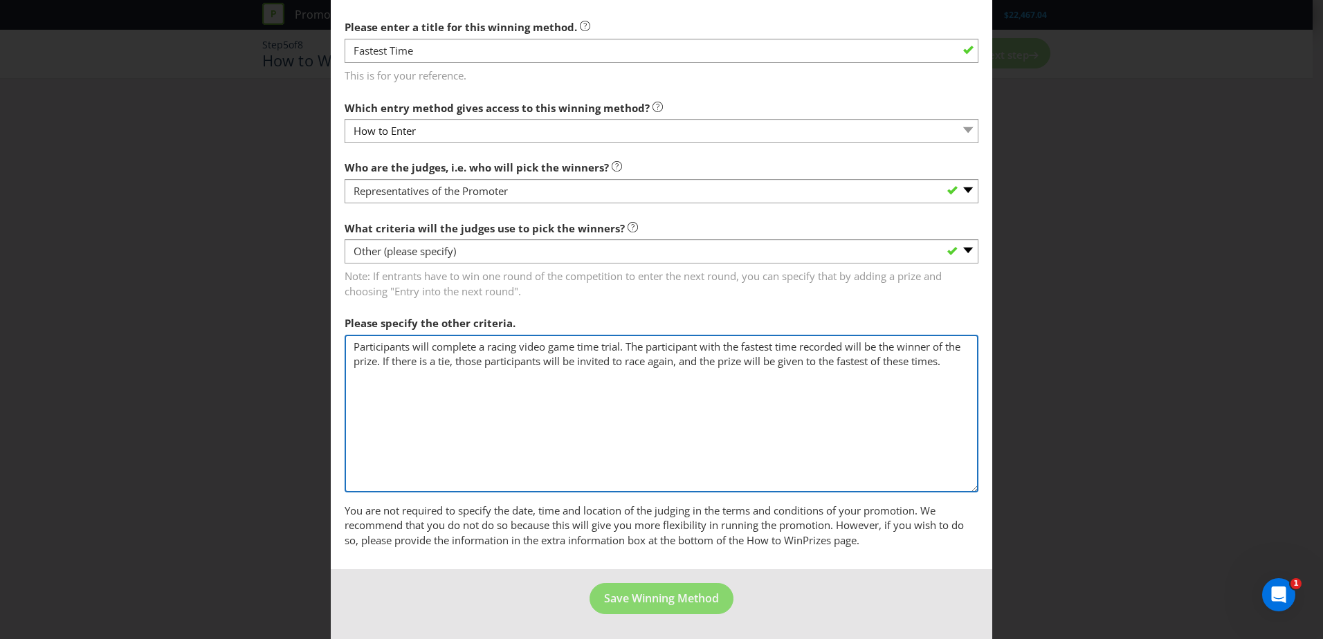
drag, startPoint x: 510, startPoint y: 389, endPoint x: 403, endPoint y: 363, distance: 109.8
click at [403, 363] on textarea "Participants will complete a racing video game time trial. The participant with…" at bounding box center [662, 414] width 634 height 158
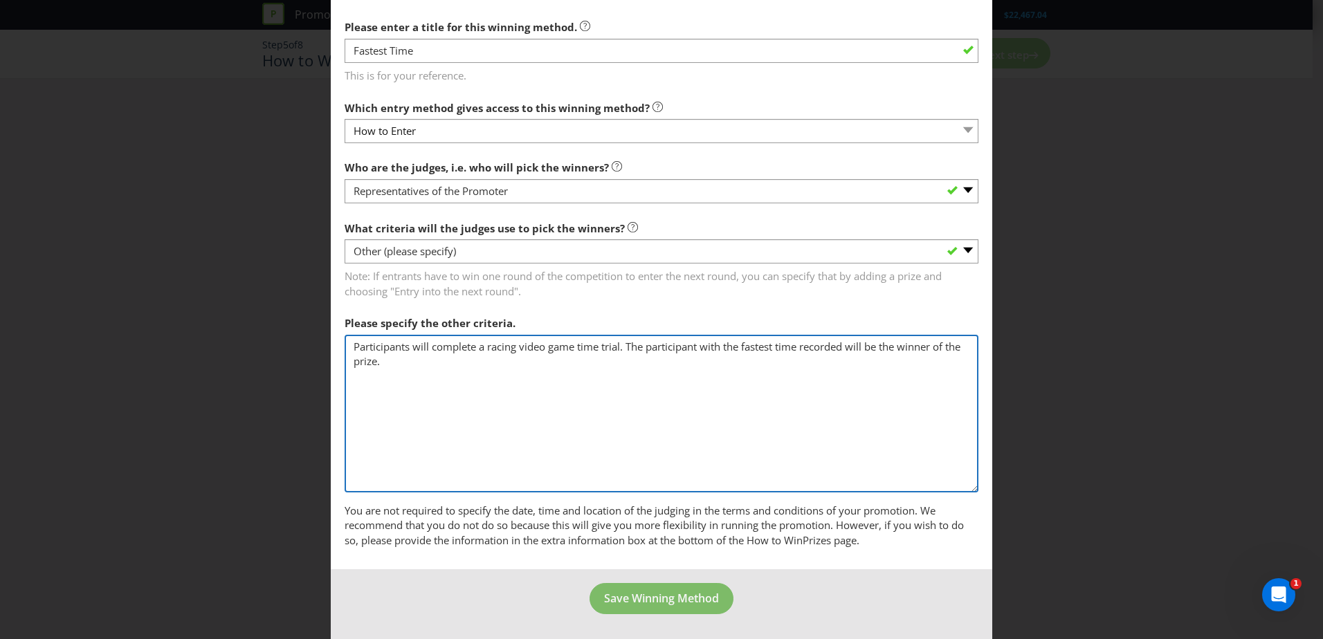
type textarea "Participants will complete a racing video game time trial. The participant with…"
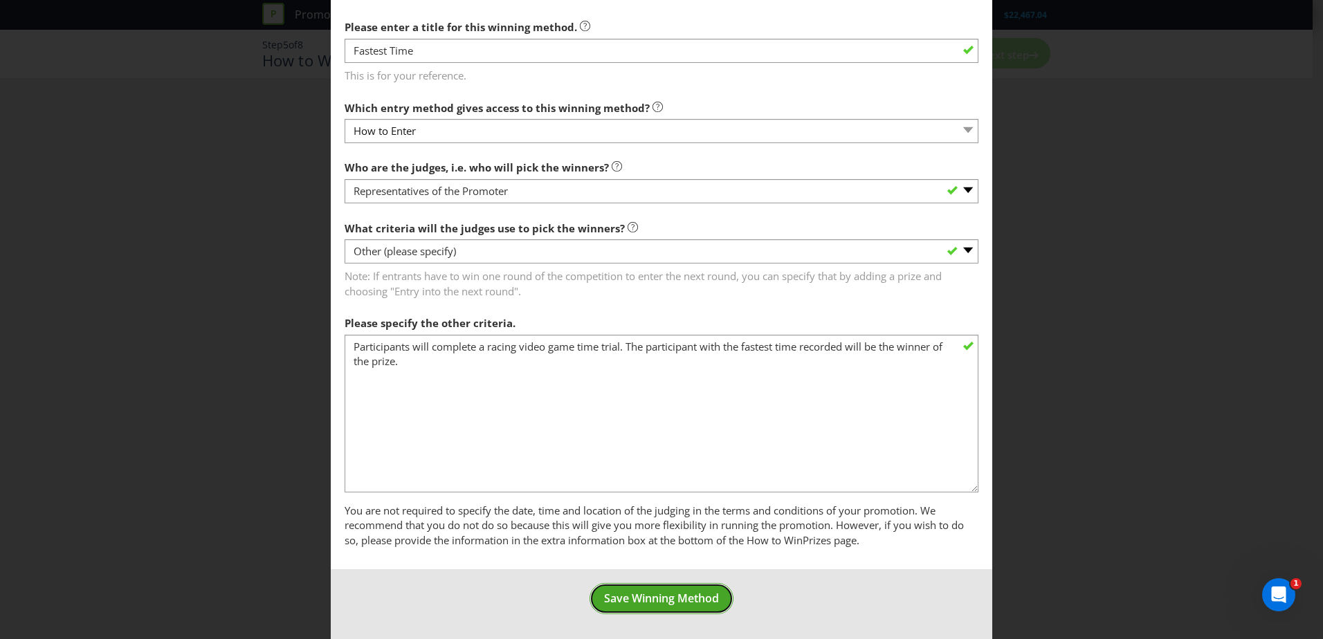
click at [641, 588] on button "Save Winning Method" at bounding box center [662, 598] width 144 height 31
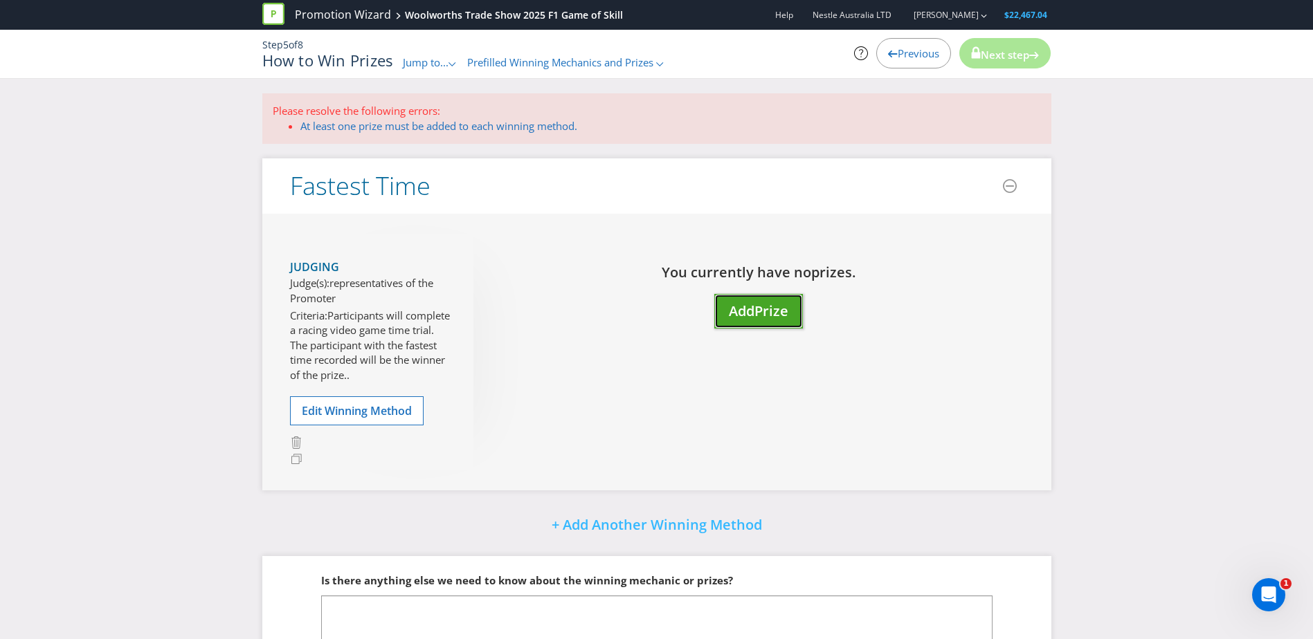
click at [774, 322] on button "Add Prize" at bounding box center [758, 311] width 89 height 35
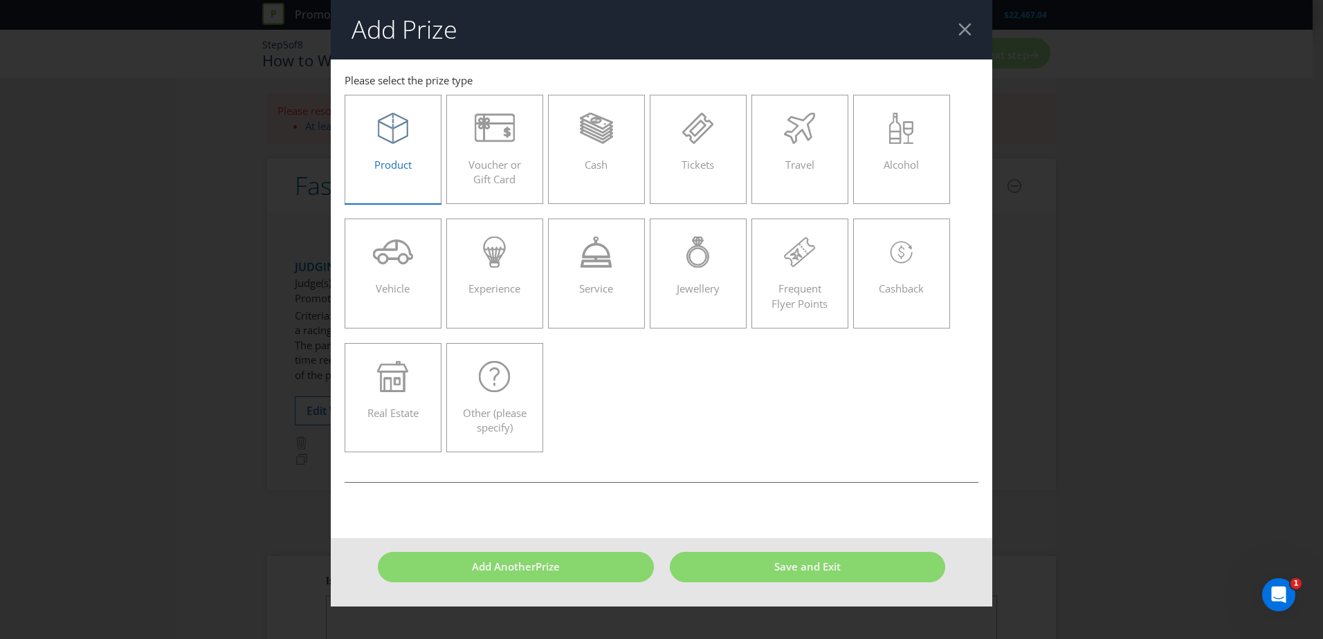
click at [428, 143] on label "Product" at bounding box center [393, 149] width 97 height 109
click at [0, 0] on input "Product" at bounding box center [0, 0] width 0 height 0
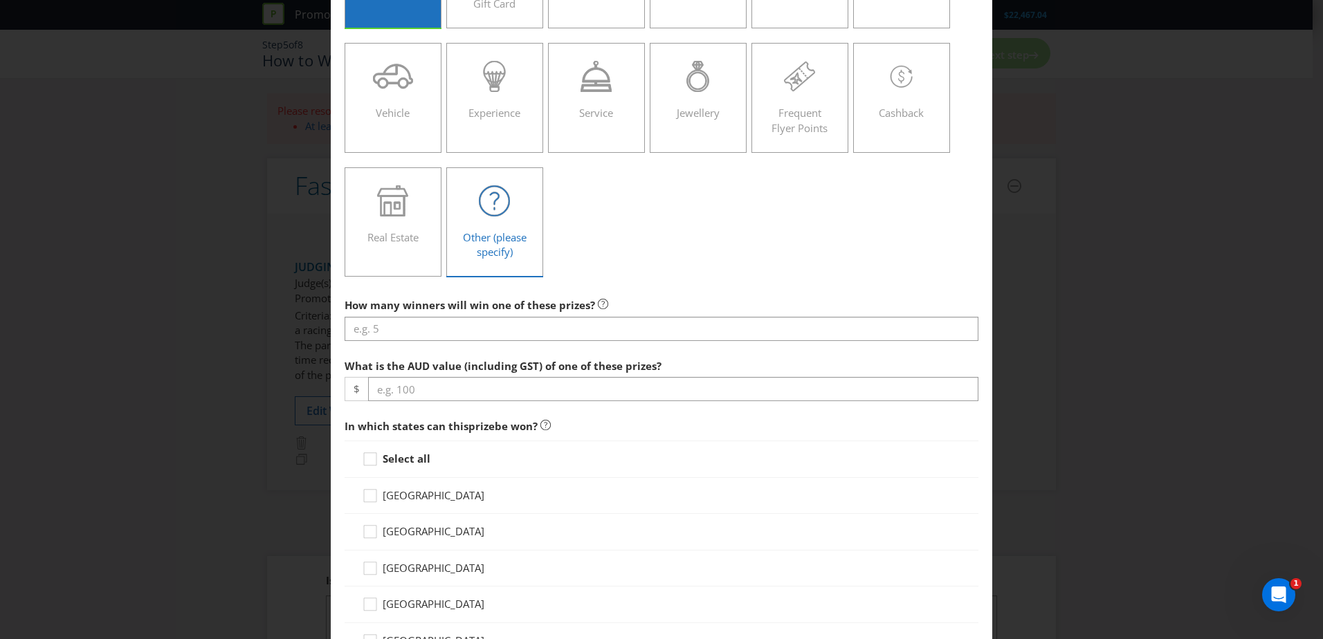
scroll to position [208, 0]
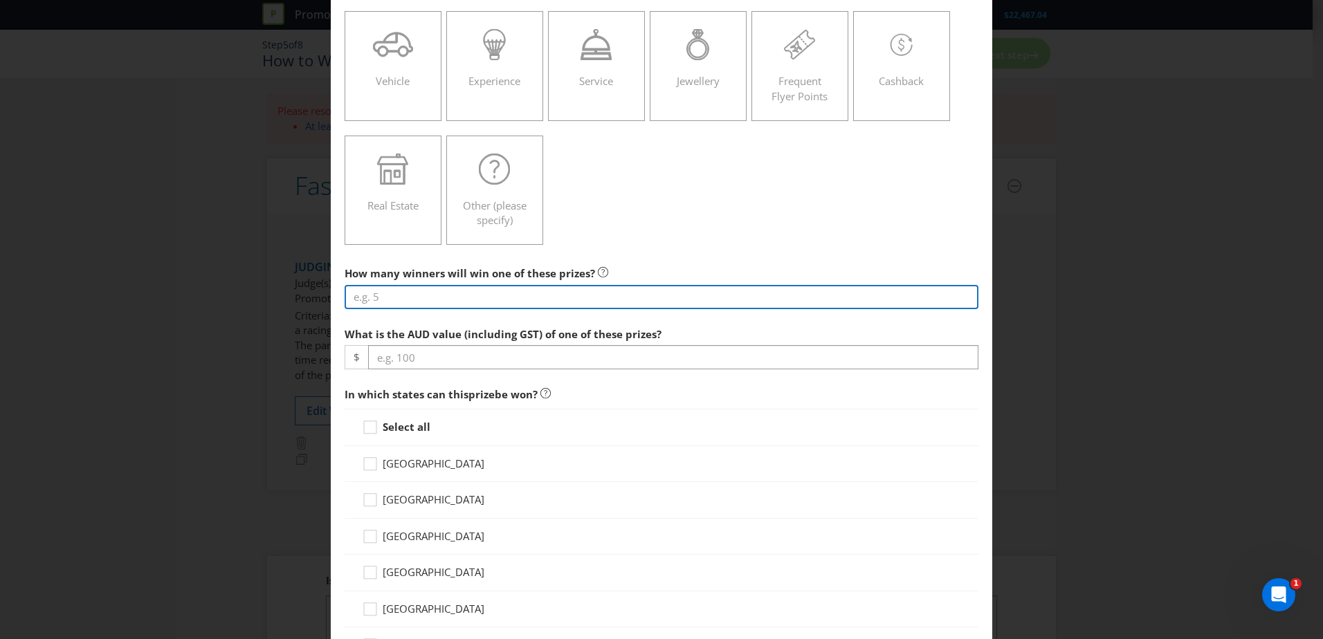
click at [469, 294] on input "number" at bounding box center [662, 297] width 634 height 24
type input "1"
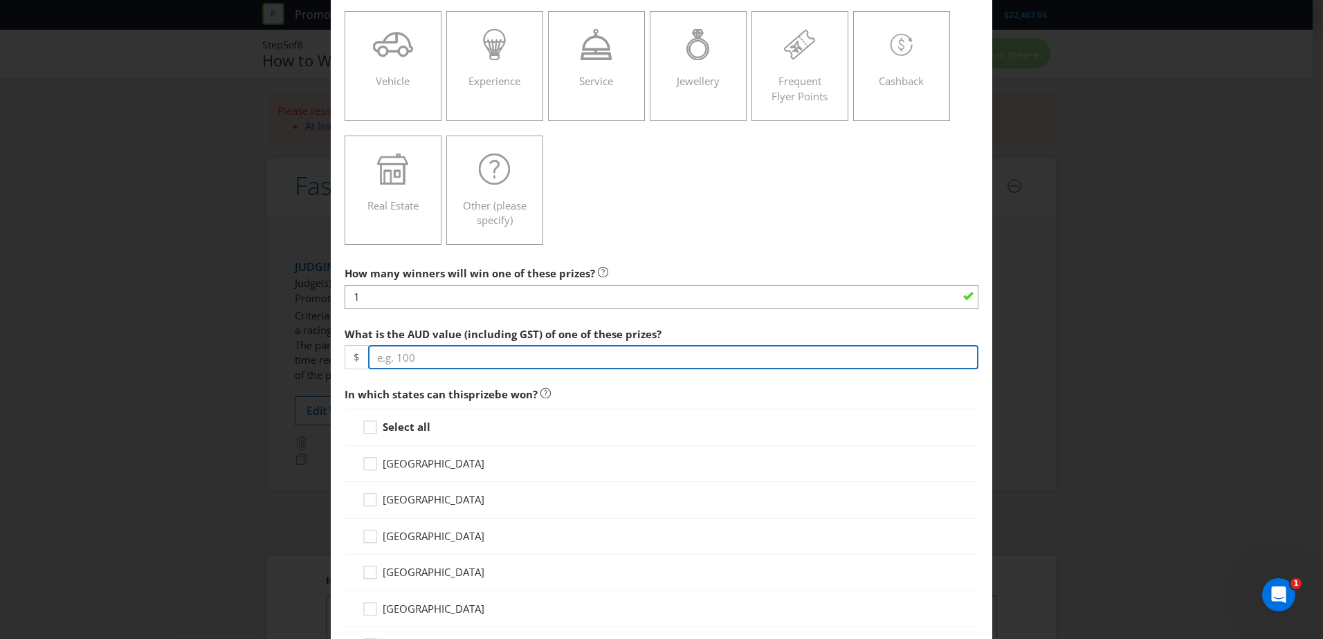
click at [457, 362] on input "number" at bounding box center [673, 357] width 610 height 24
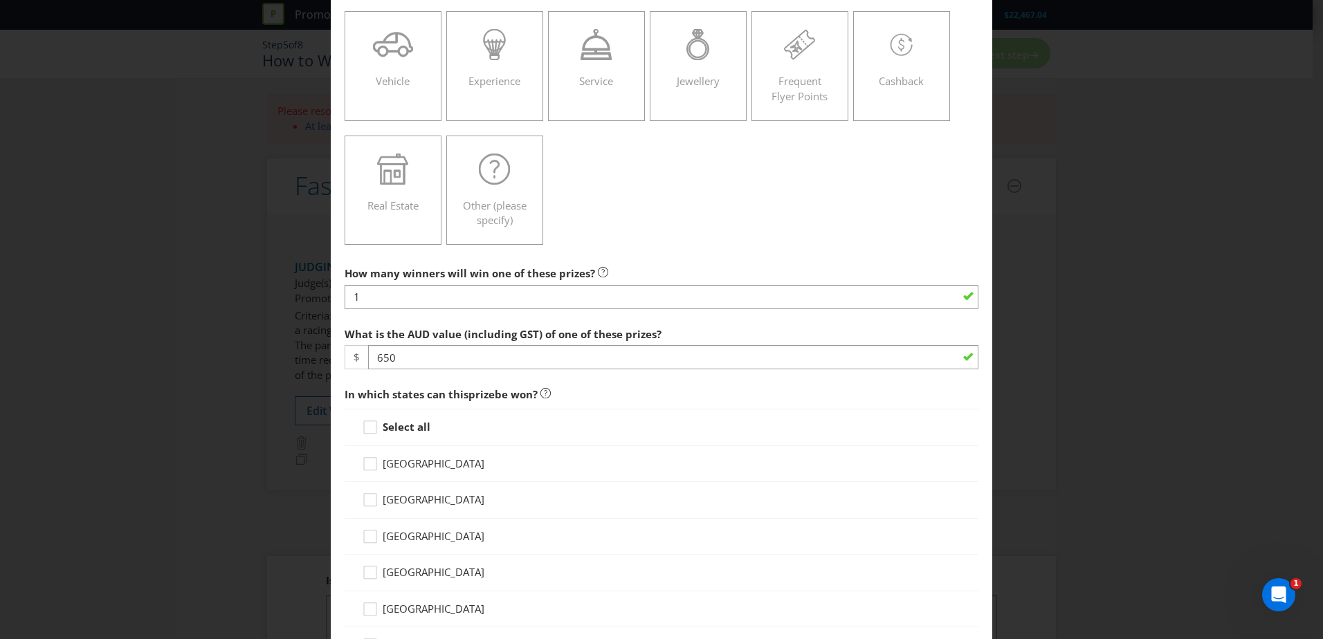
click at [374, 442] on div "Select all" at bounding box center [662, 427] width 634 height 37
click at [371, 425] on div at bounding box center [370, 422] width 7 height 7
click at [0, 0] on input "Select all" at bounding box center [0, 0] width 0 height 0
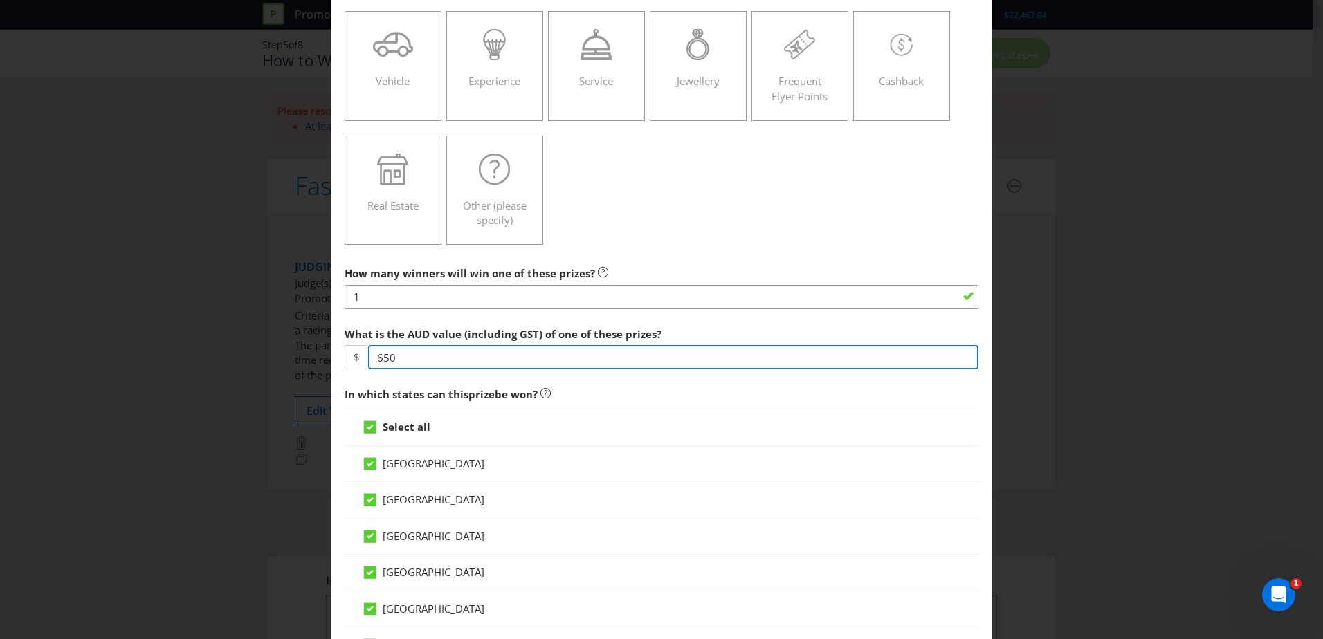
click at [401, 364] on input "650" at bounding box center [673, 357] width 610 height 24
drag, startPoint x: 490, startPoint y: 348, endPoint x: 281, endPoint y: 346, distance: 209.0
click at [281, 346] on div "Add Prize [GEOGRAPHIC_DATA] [GEOGRAPHIC_DATA] [GEOGRAPHIC_DATA] [GEOGRAPHIC_DAT…" at bounding box center [661, 319] width 1323 height 639
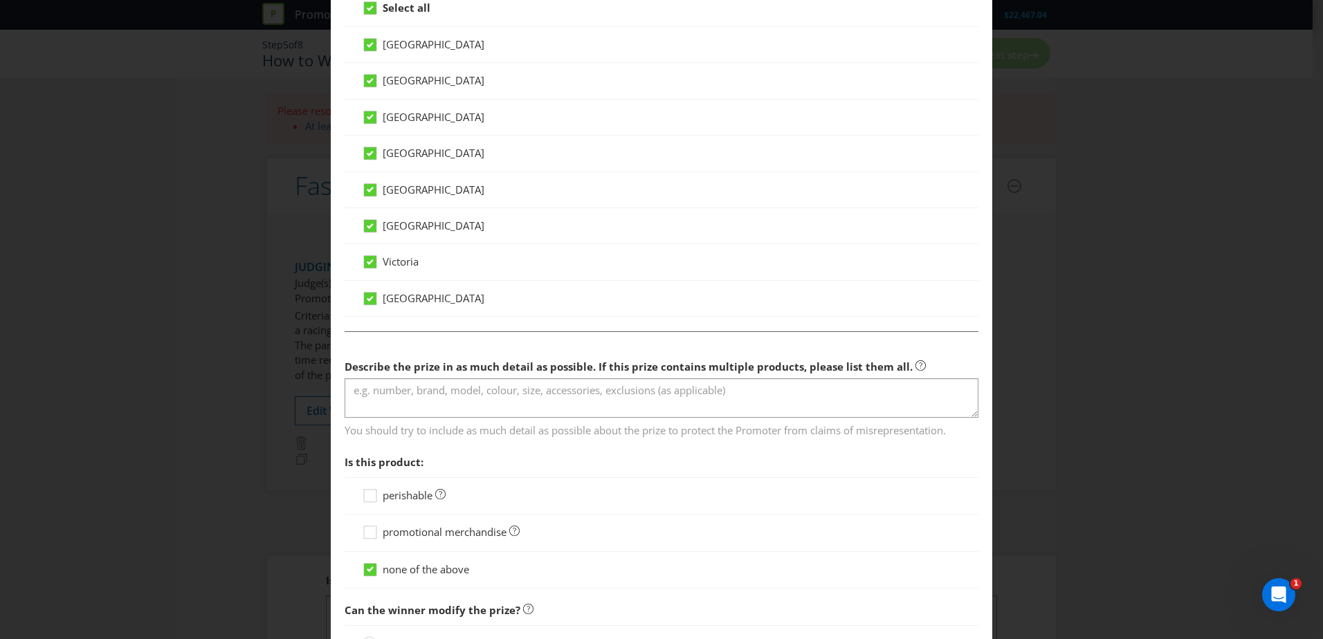
scroll to position [761, 0]
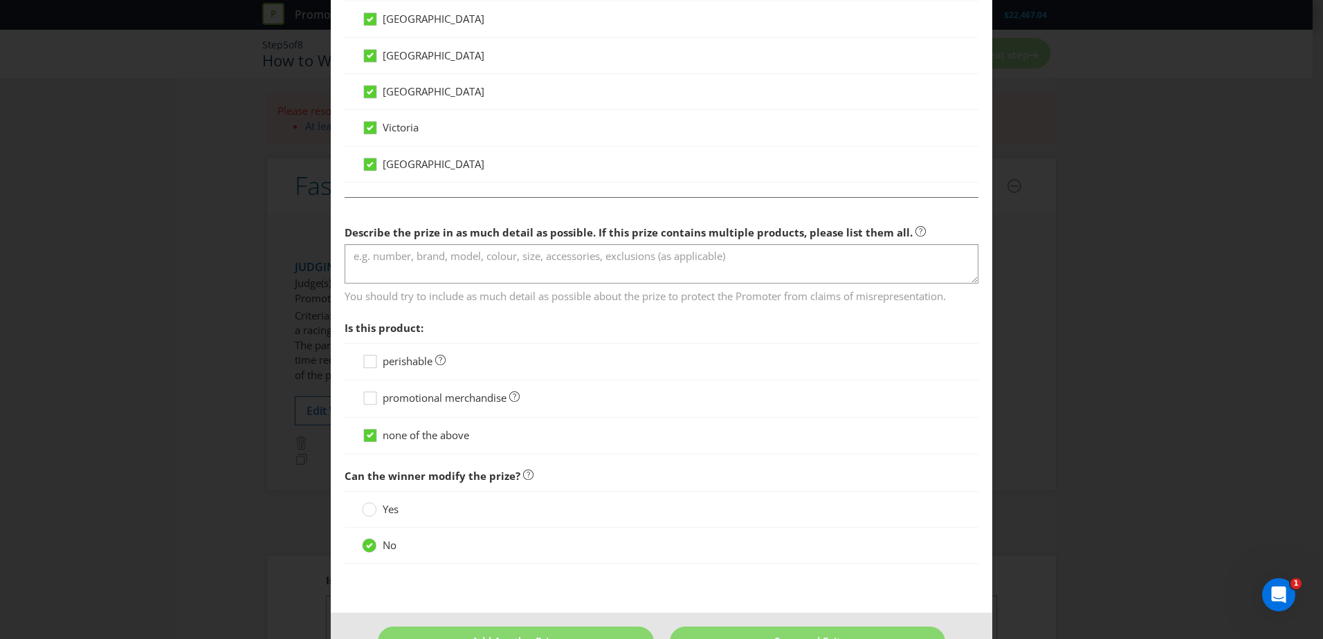
type input "725"
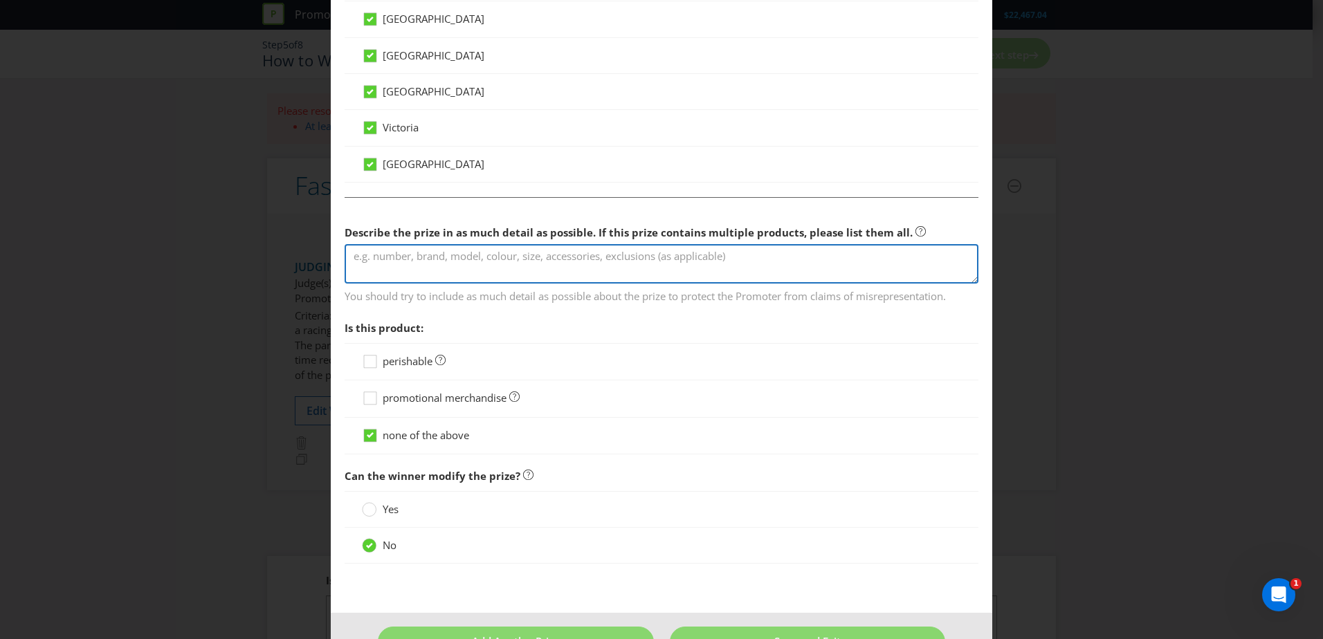
click at [401, 252] on textarea at bounding box center [662, 263] width 634 height 39
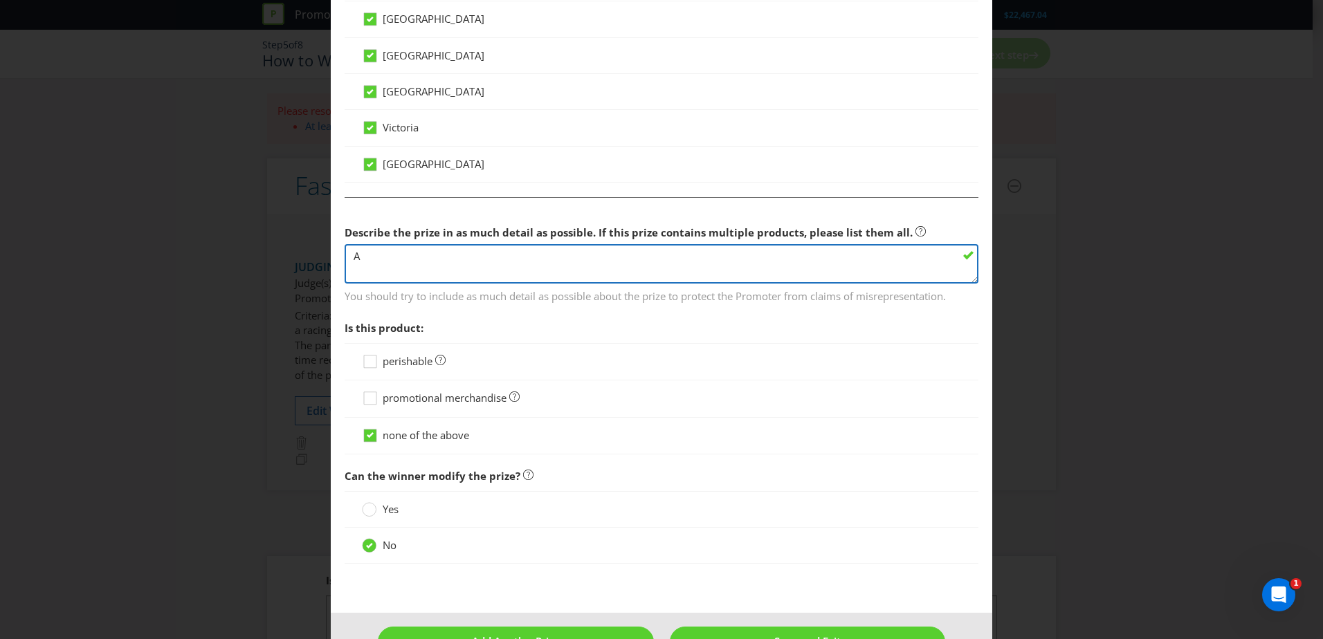
type textarea "A"
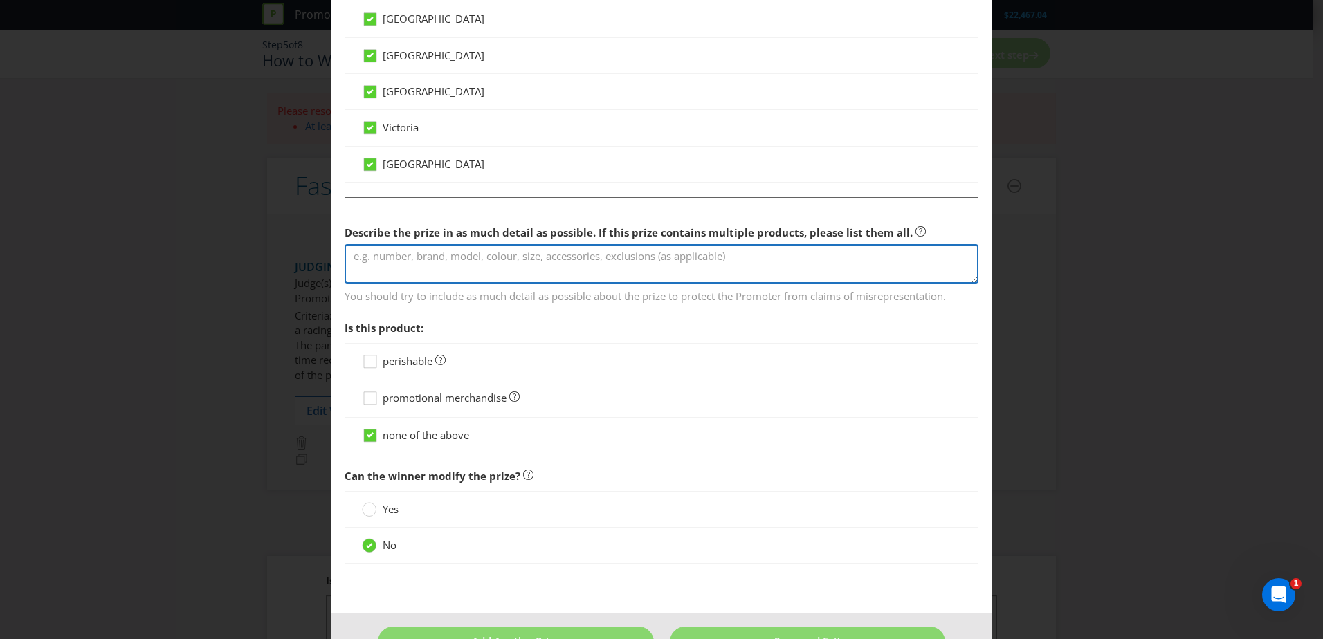
type textarea "O"
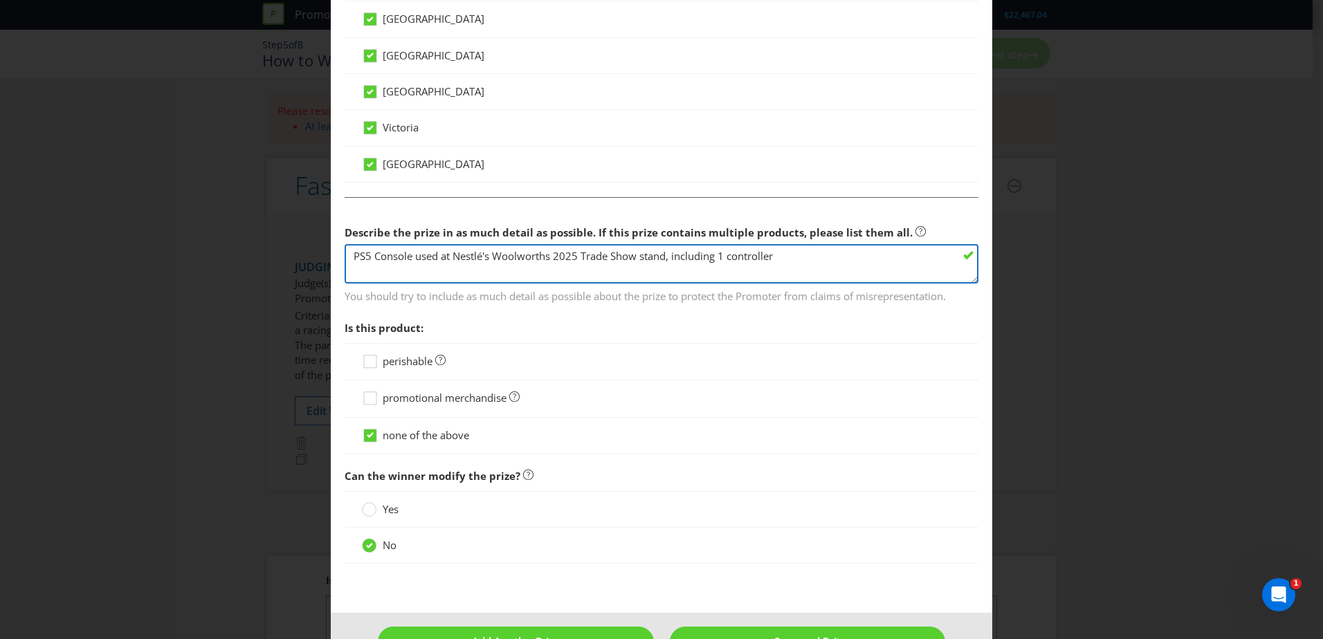
click at [348, 253] on textarea "PS5 Console used at Nestlé's Woolworths 2025 Trade Show stand, including 1 cont…" at bounding box center [662, 263] width 634 height 39
click at [817, 255] on textarea "1x PS5 Console used at Nestlé's Woolworths 2025 Trade Show stand, including 1 c…" at bounding box center [662, 263] width 634 height 39
drag, startPoint x: 555, startPoint y: 271, endPoint x: 899, endPoint y: 259, distance: 344.2
click at [899, 259] on textarea "1x PS5 Console used at Nestlé's Woolworths 2025 Trade Show stand, including 1 c…" at bounding box center [662, 263] width 634 height 39
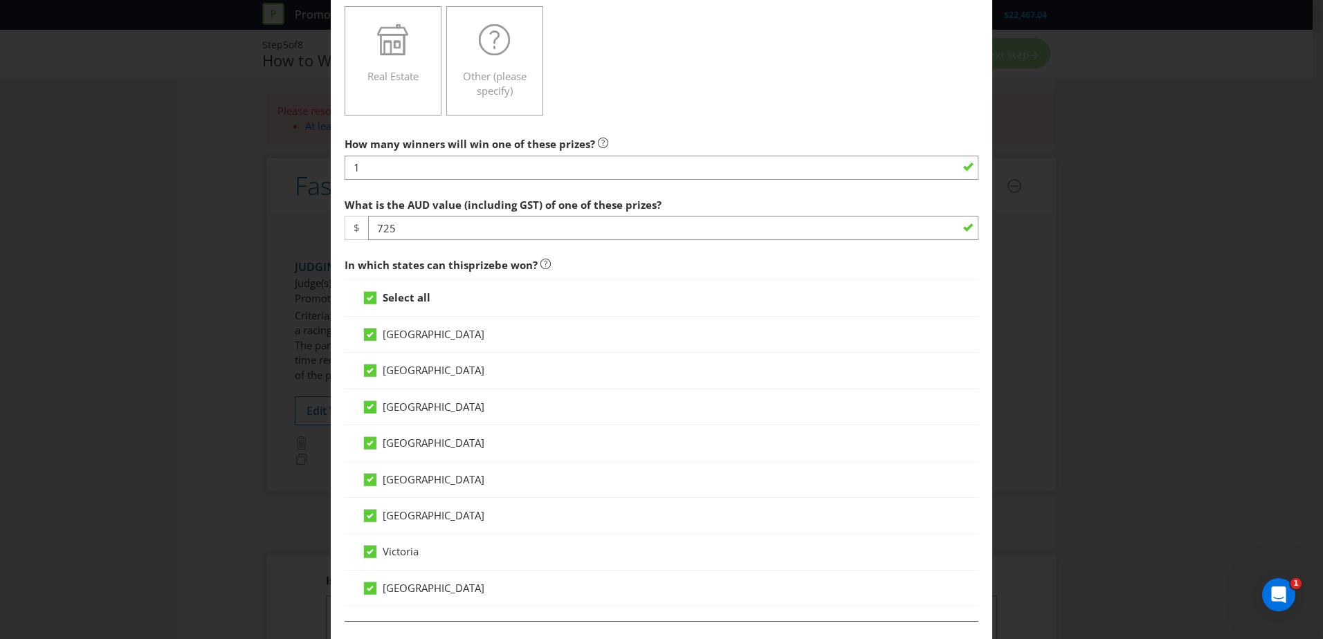
scroll to position [208, 0]
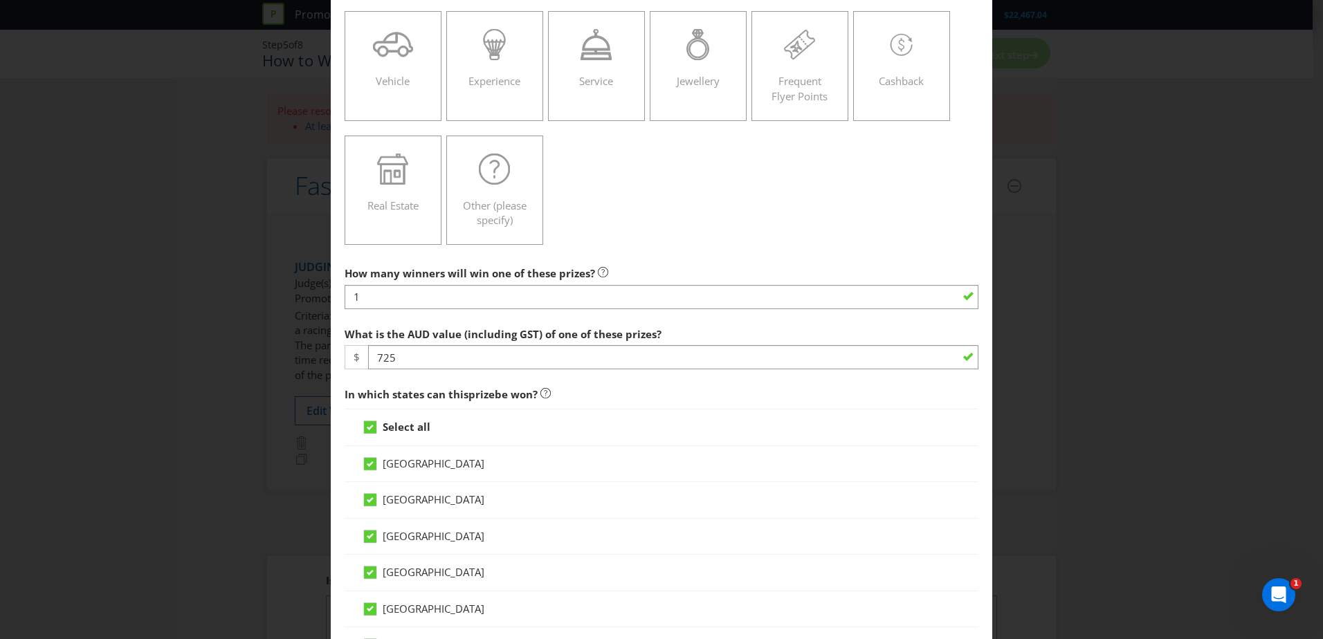
type textarea "1x PS5 Console used at Nestlé's Woolworths 2025 Trade Show stand, including 1 c…"
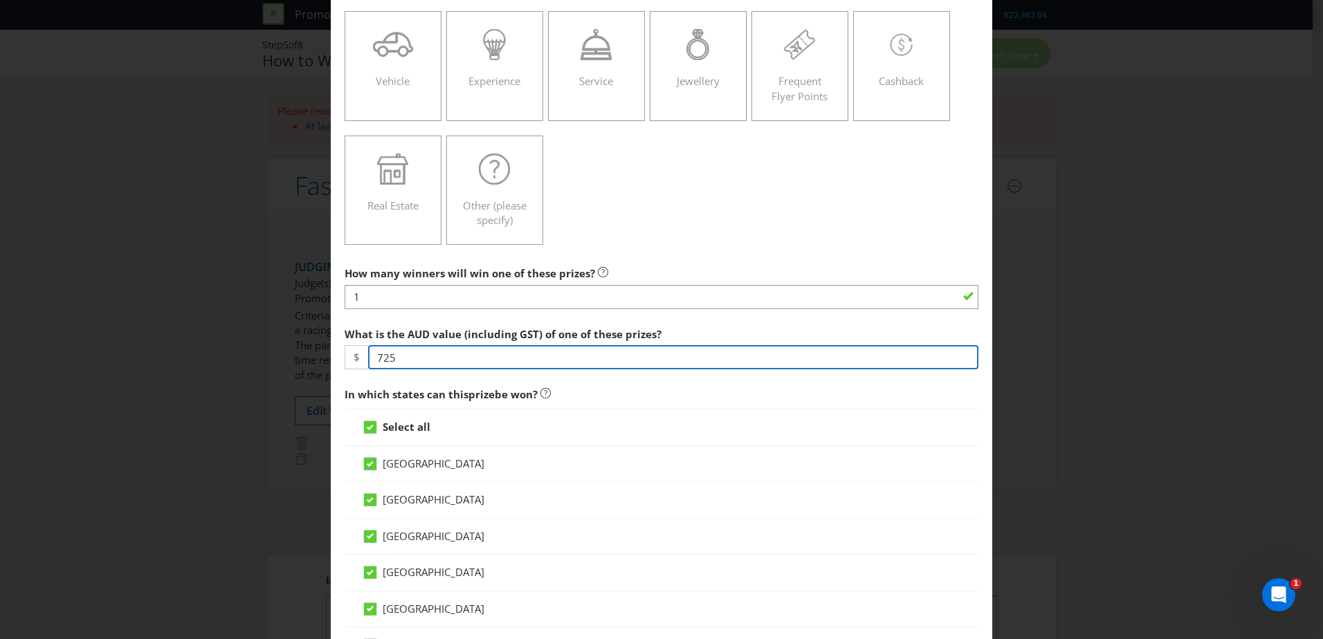
drag, startPoint x: 422, startPoint y: 358, endPoint x: 229, endPoint y: 356, distance: 193.1
click at [229, 356] on div "Add Prize [GEOGRAPHIC_DATA] [GEOGRAPHIC_DATA] [GEOGRAPHIC_DATA] [GEOGRAPHIC_DAT…" at bounding box center [661, 319] width 1323 height 639
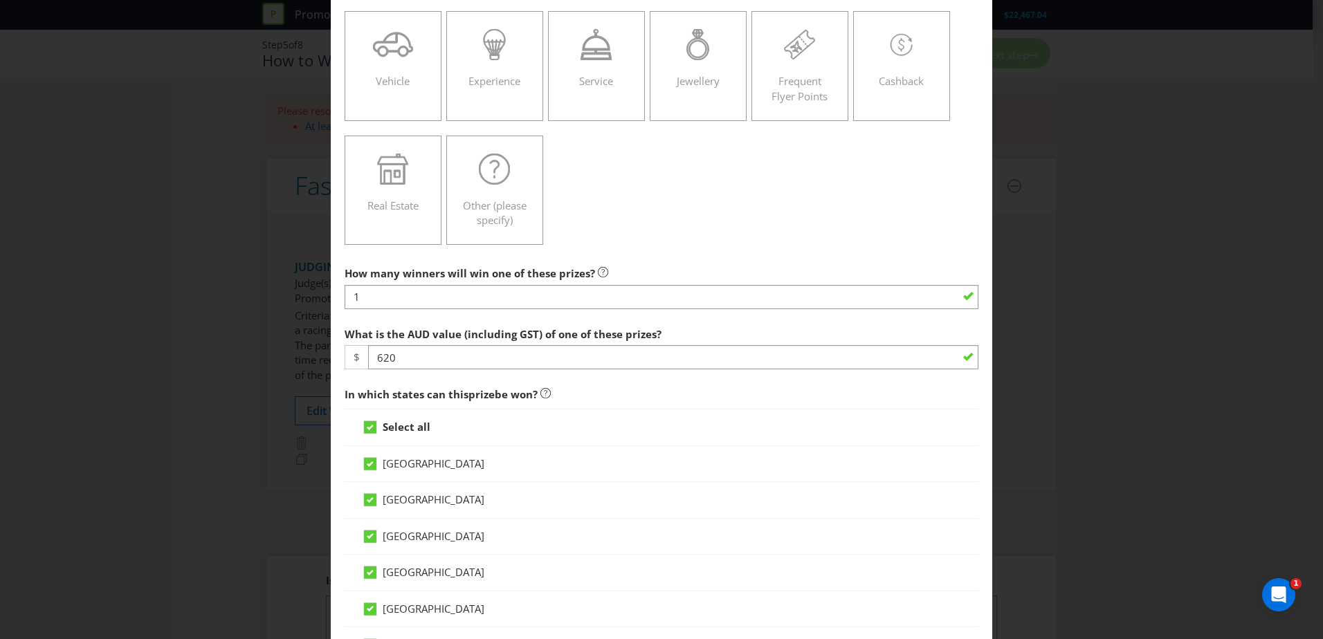
click at [573, 235] on div "Product Voucher or Gift Card Cash Tickets Travel Alcohol Vehicle Experience Ser…" at bounding box center [662, 66] width 634 height 372
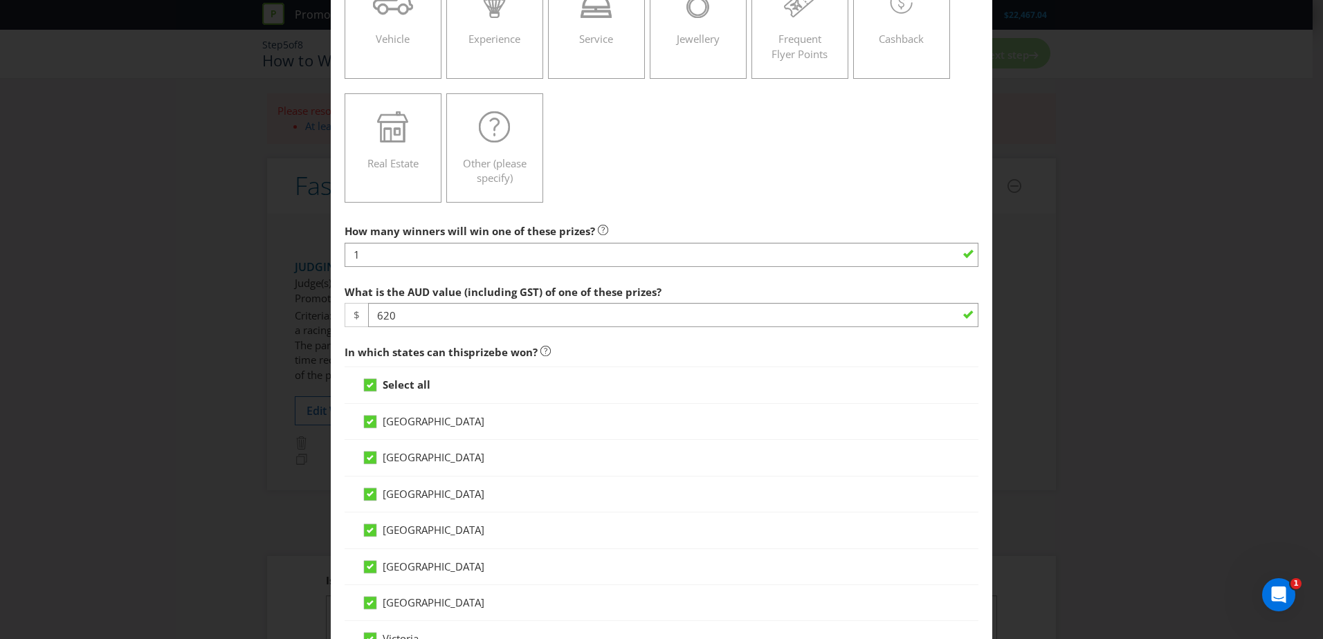
scroll to position [0, 0]
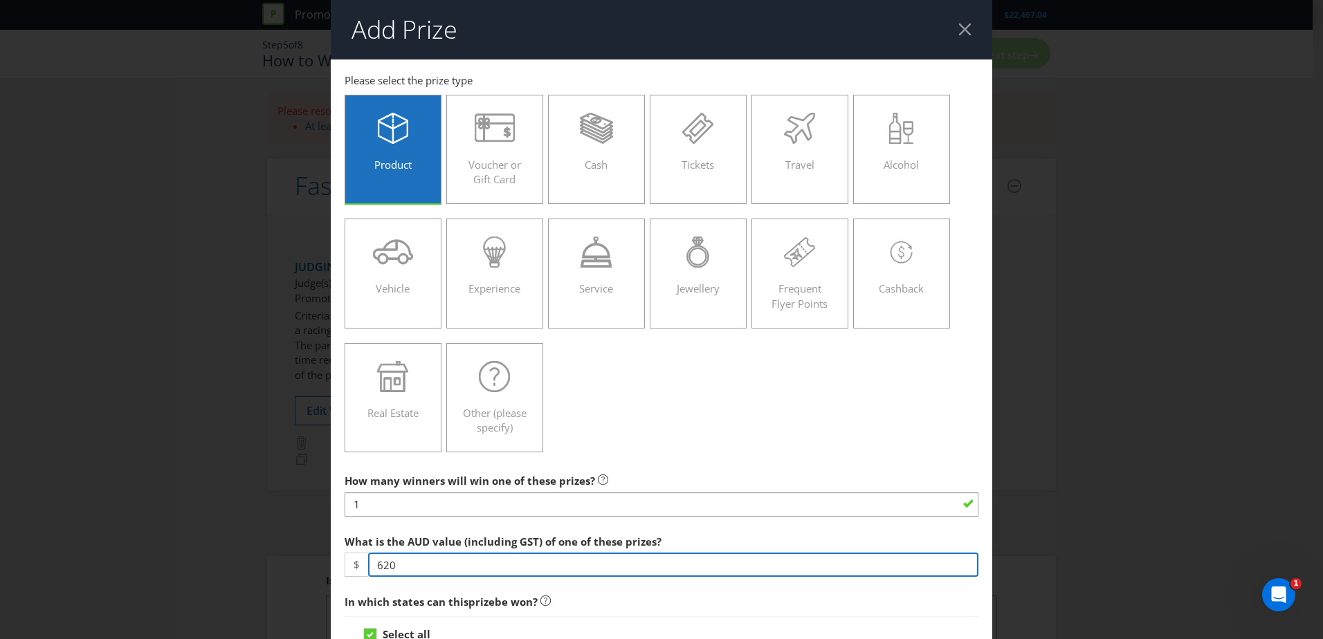
drag, startPoint x: 397, startPoint y: 559, endPoint x: 381, endPoint y: 558, distance: 15.9
click at [381, 558] on input "620" at bounding box center [673, 565] width 610 height 24
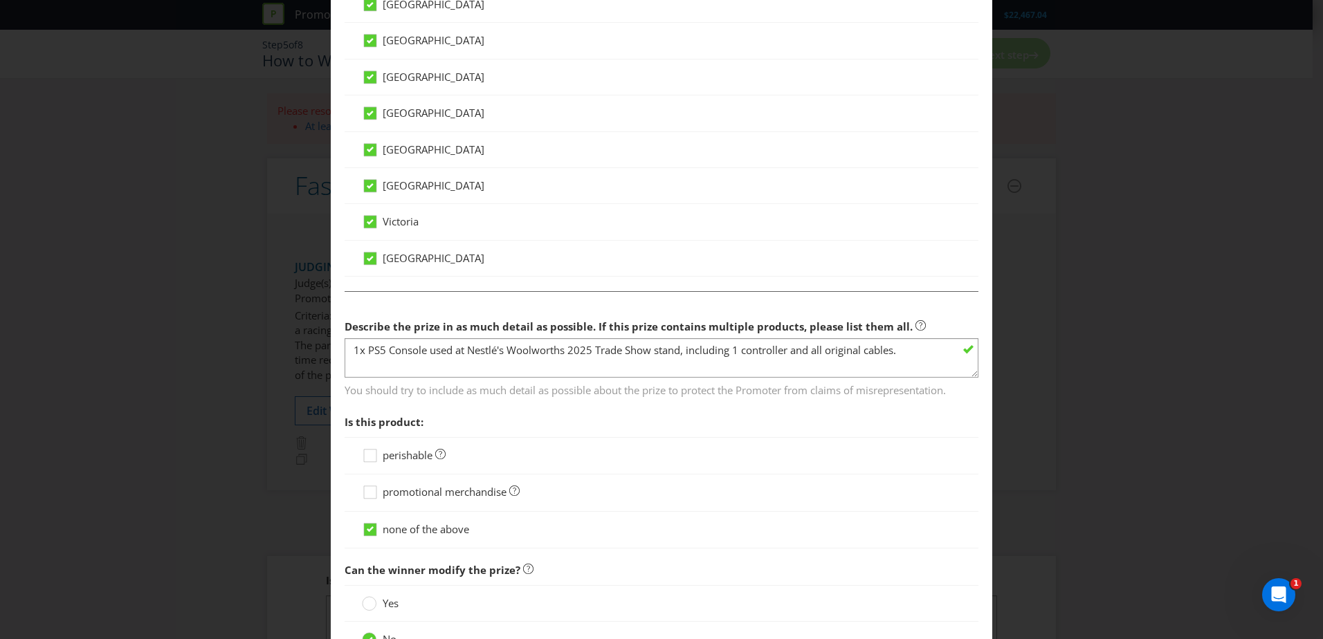
scroll to position [803, 0]
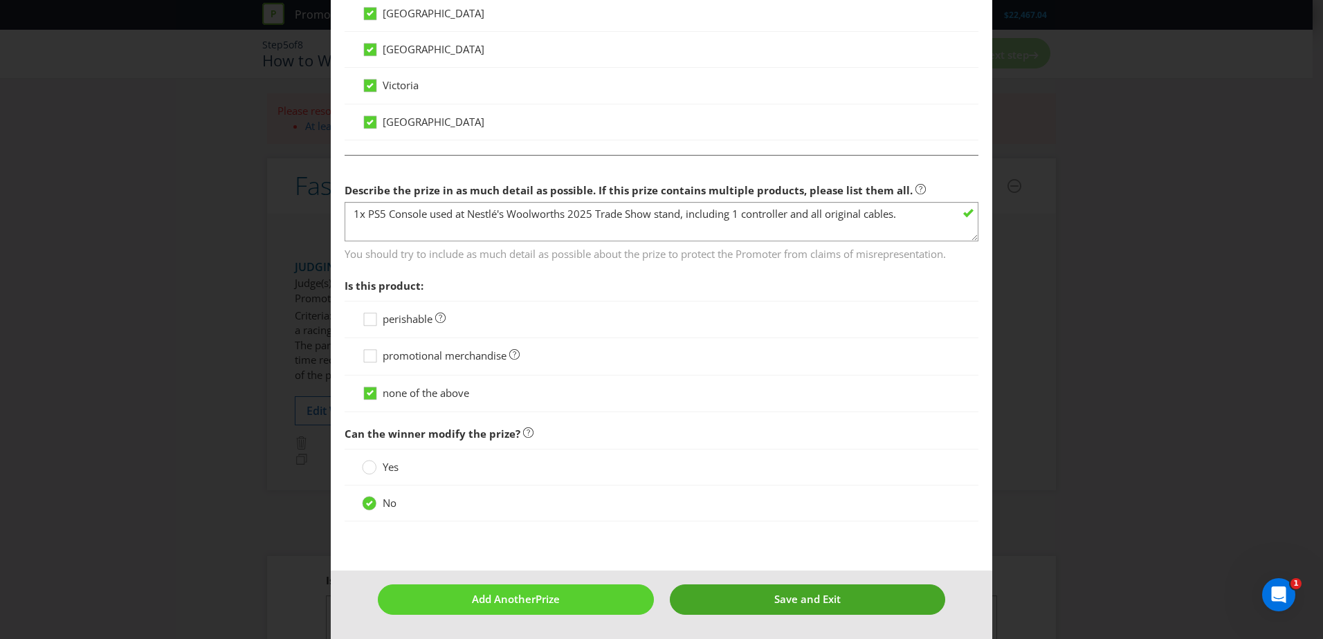
type input "650"
click at [767, 596] on button "Save and Exit" at bounding box center [808, 600] width 276 height 30
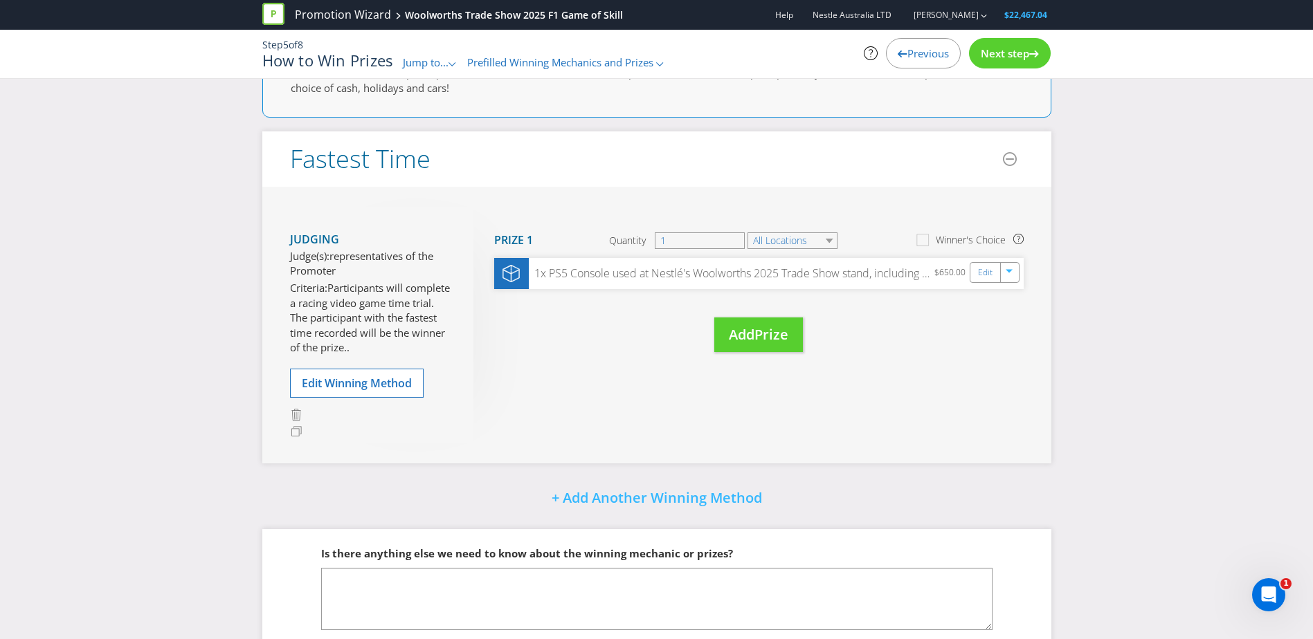
scroll to position [128, 0]
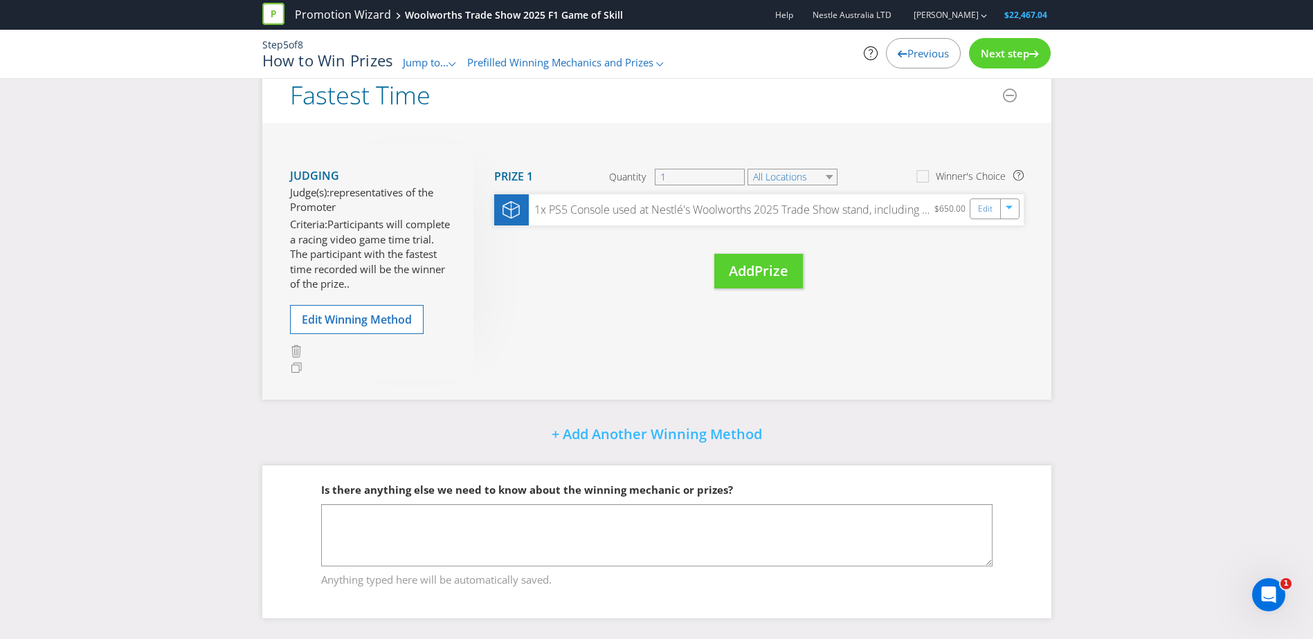
click at [993, 47] on span "Next step" at bounding box center [1005, 53] width 48 height 14
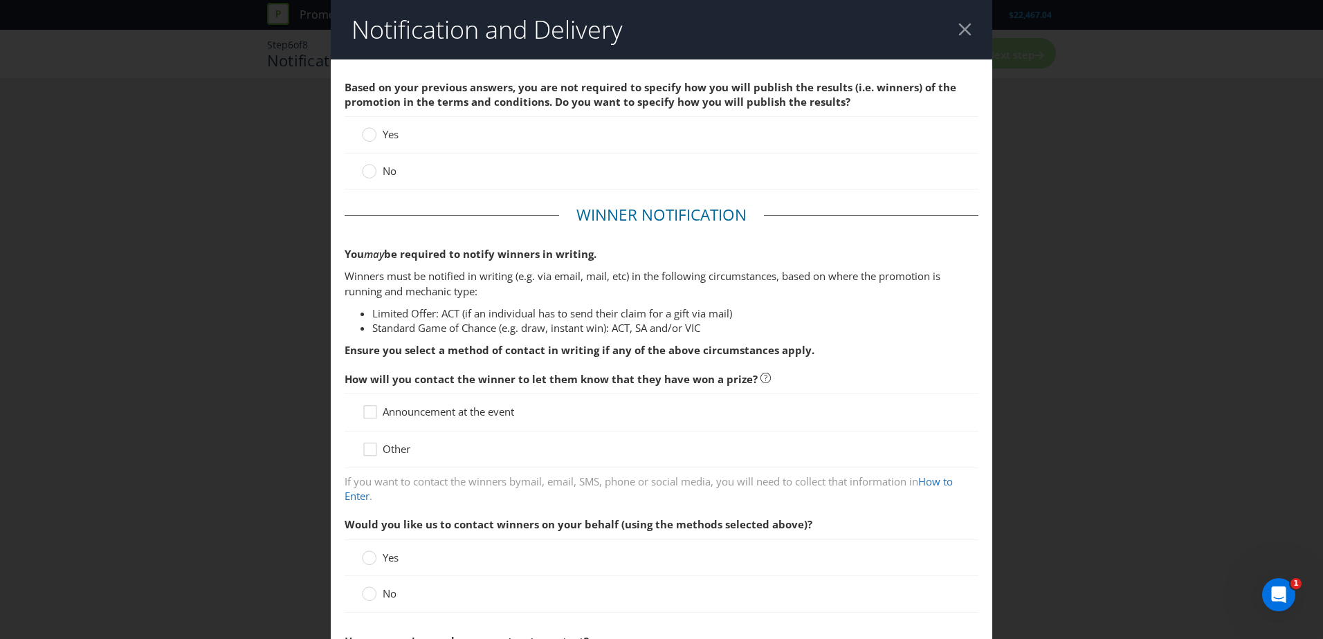
click at [390, 171] on span "No" at bounding box center [390, 171] width 14 height 14
click at [0, 0] on input "No" at bounding box center [0, 0] width 0 height 0
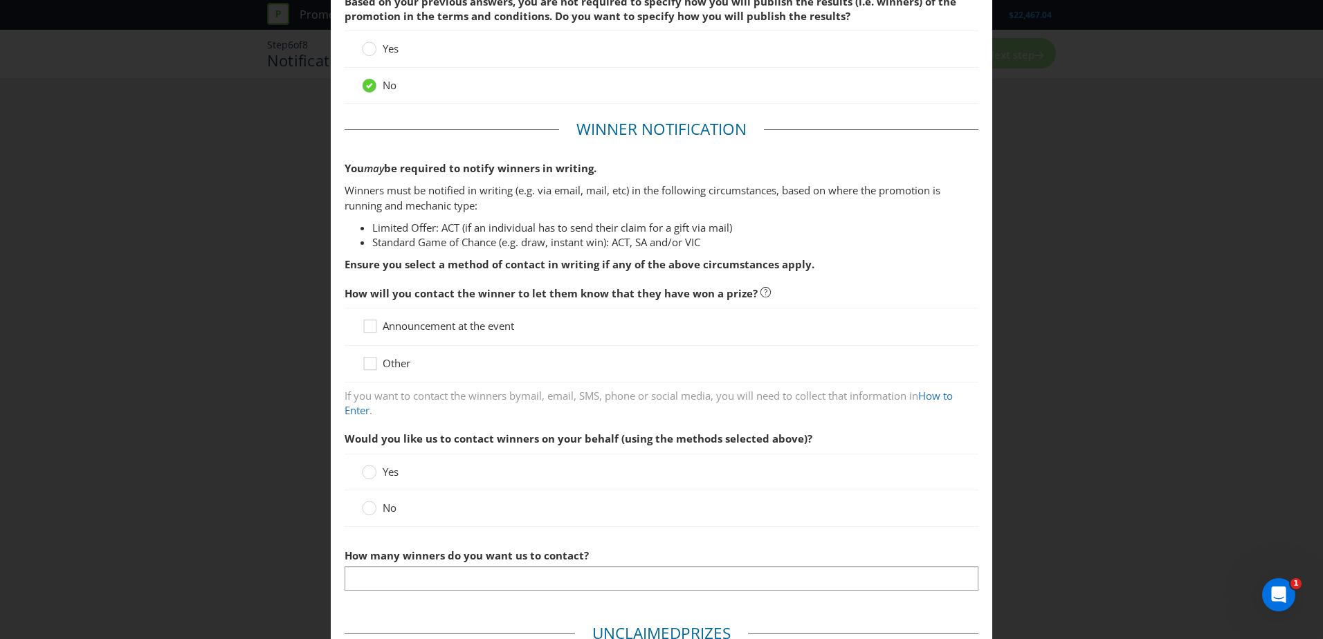
scroll to position [138, 0]
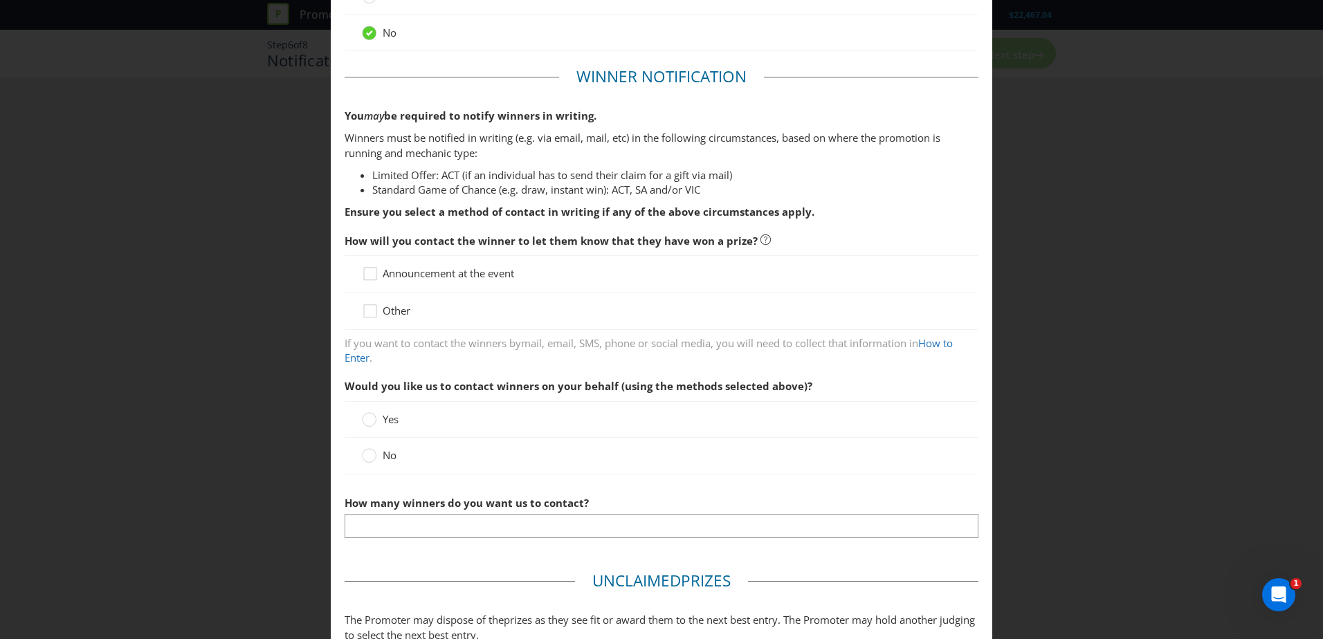
click at [397, 305] on span "Other" at bounding box center [397, 311] width 28 height 14
click at [0, 0] on input "Other" at bounding box center [0, 0] width 0 height 0
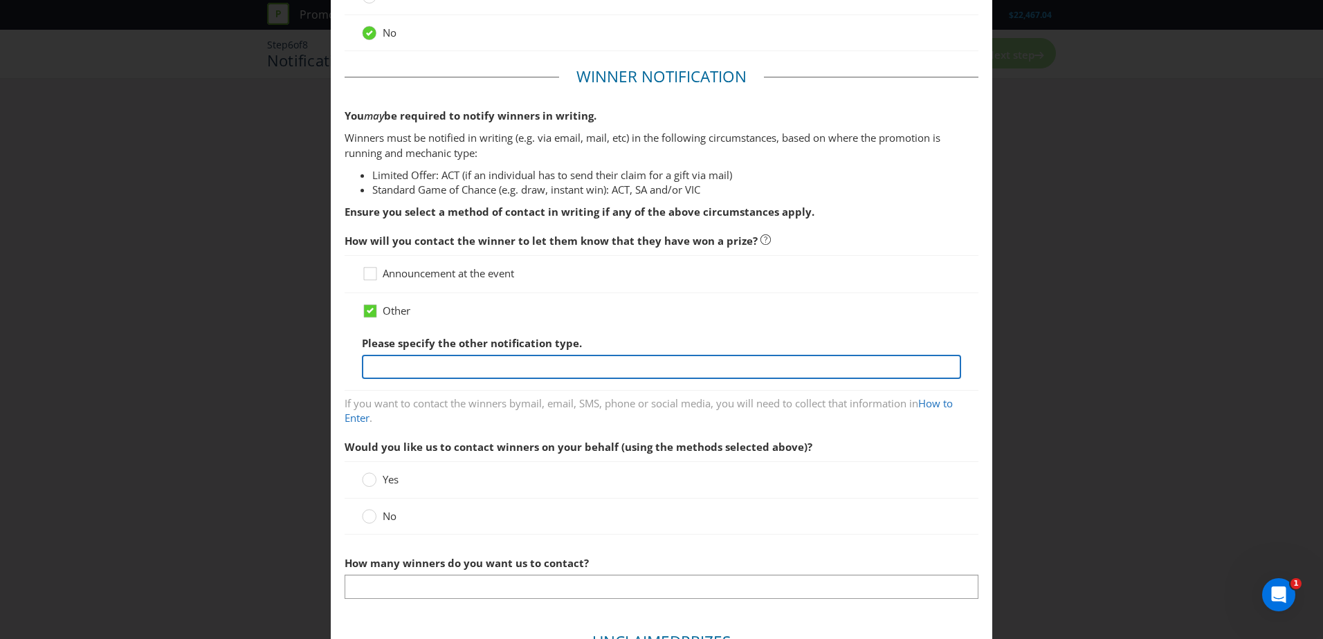
click at [411, 366] on input "text" at bounding box center [661, 367] width 599 height 24
type input "Phone call"
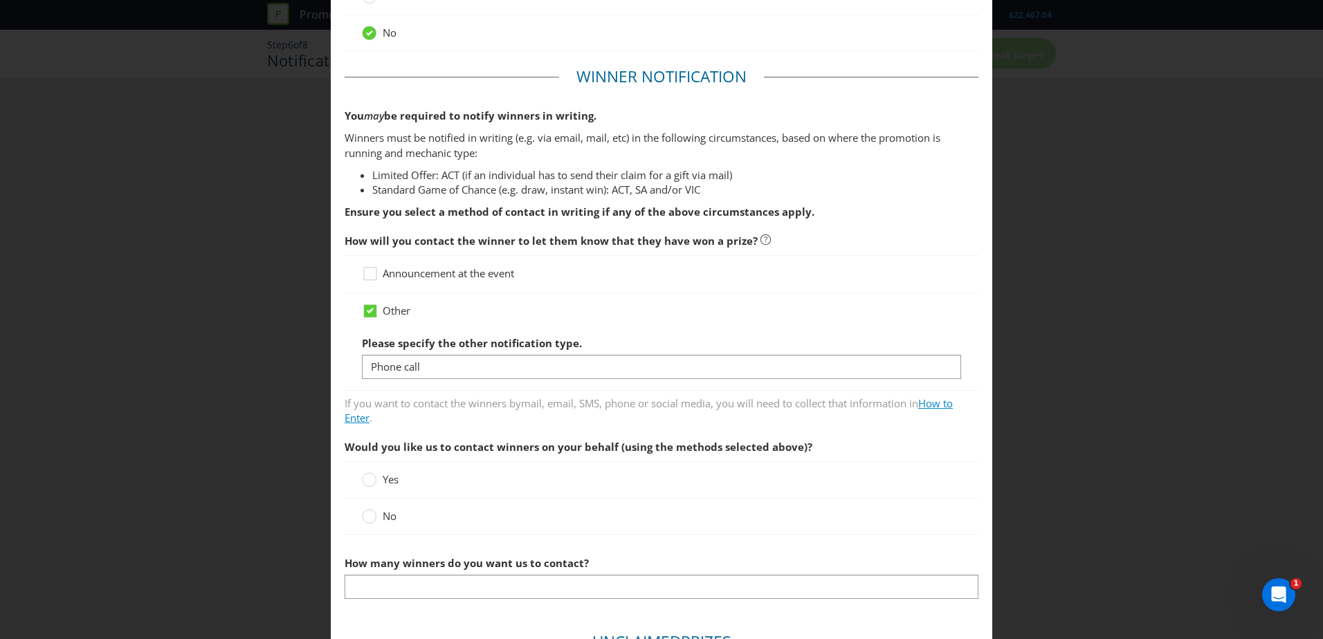
click at [348, 422] on link "How to Enter" at bounding box center [649, 411] width 608 height 28
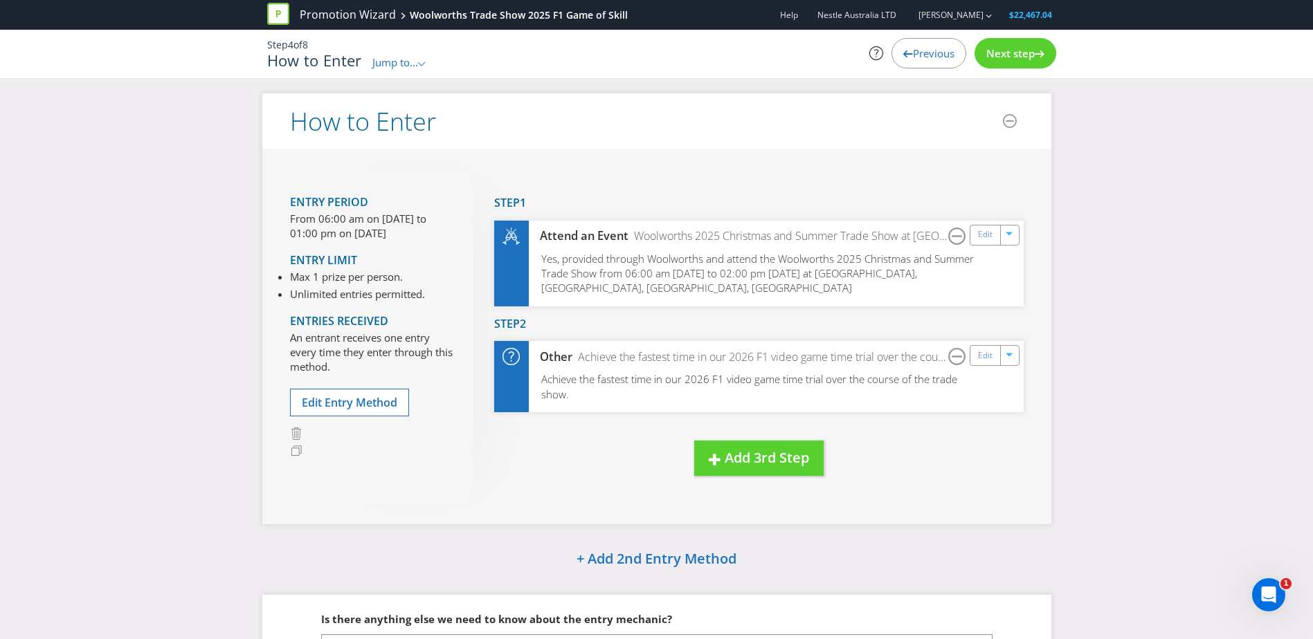
click at [994, 46] on span "Next step" at bounding box center [1010, 53] width 48 height 14
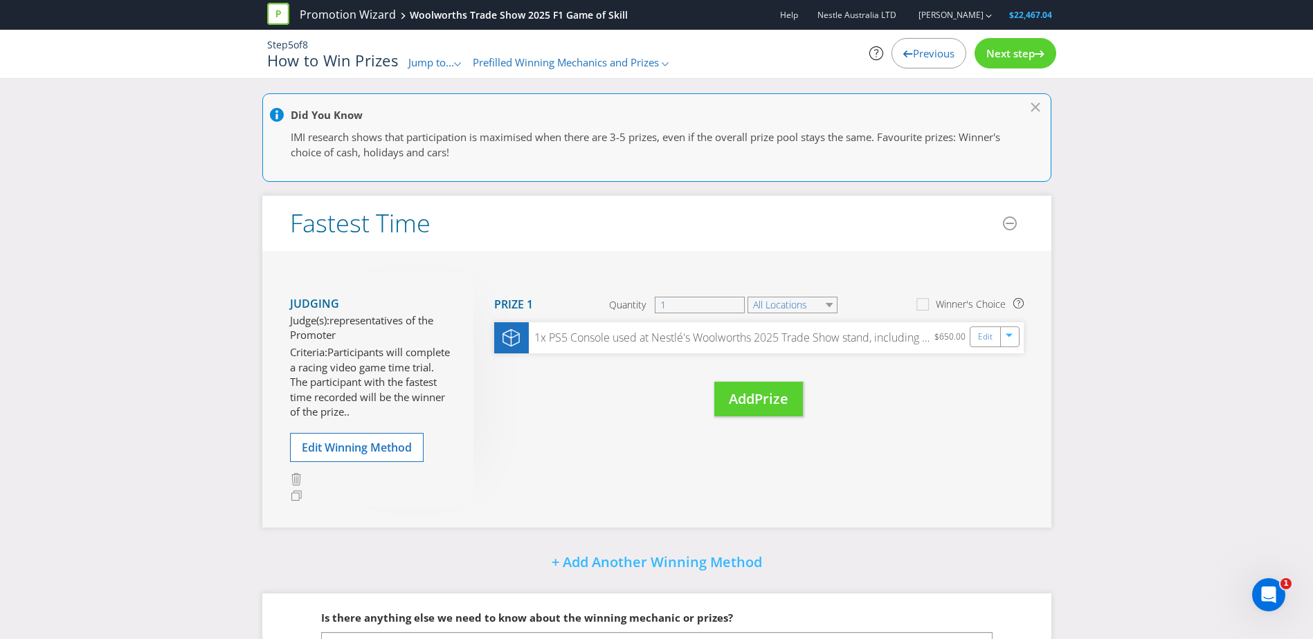
click at [994, 46] on span "Next step" at bounding box center [1010, 53] width 48 height 14
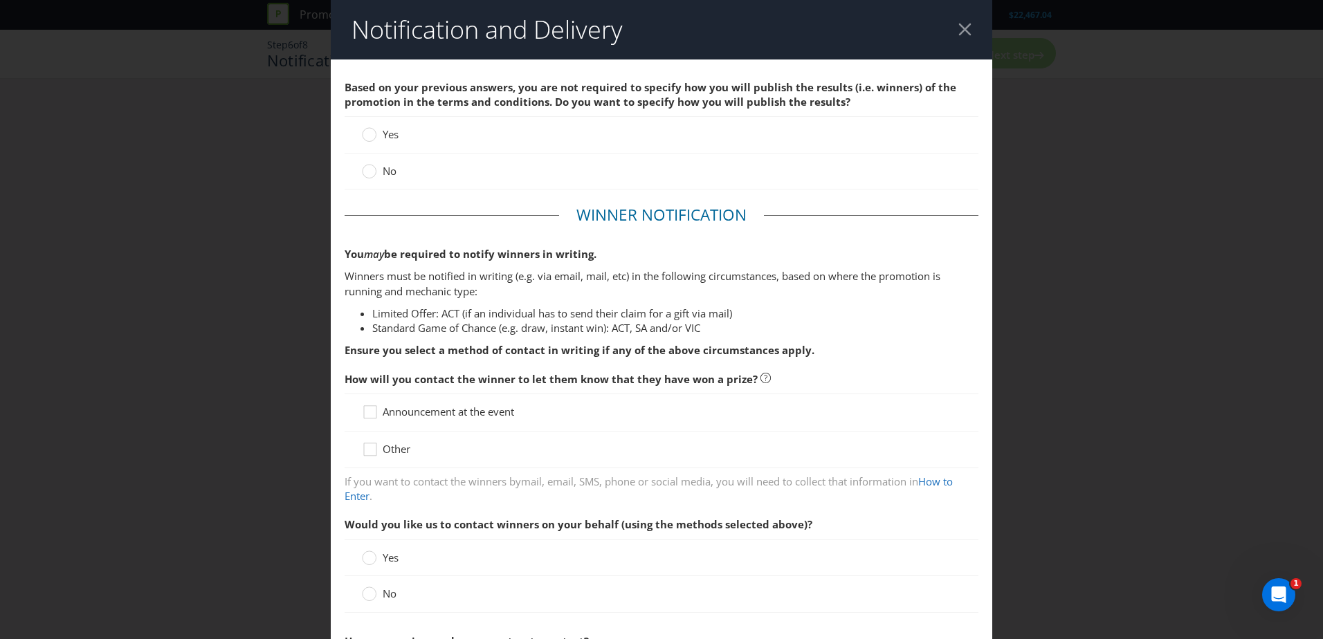
click at [397, 177] on span at bounding box center [398, 171] width 3 height 14
click at [0, 0] on input "No" at bounding box center [0, 0] width 0 height 0
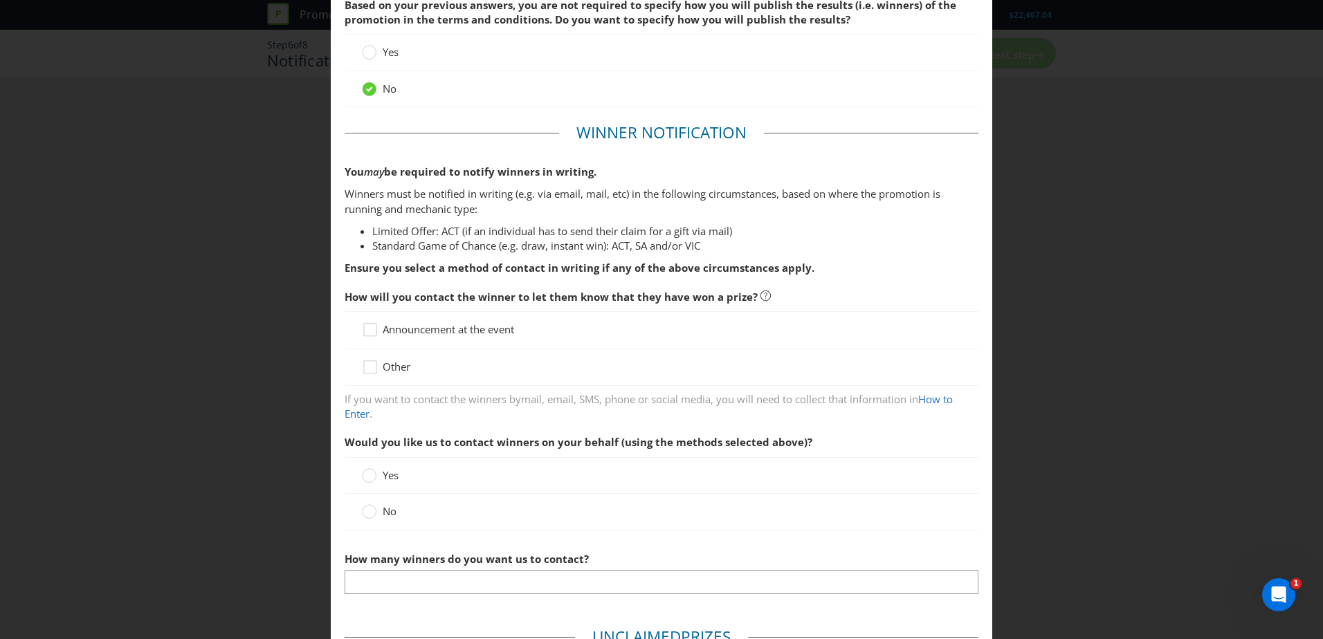
scroll to position [208, 0]
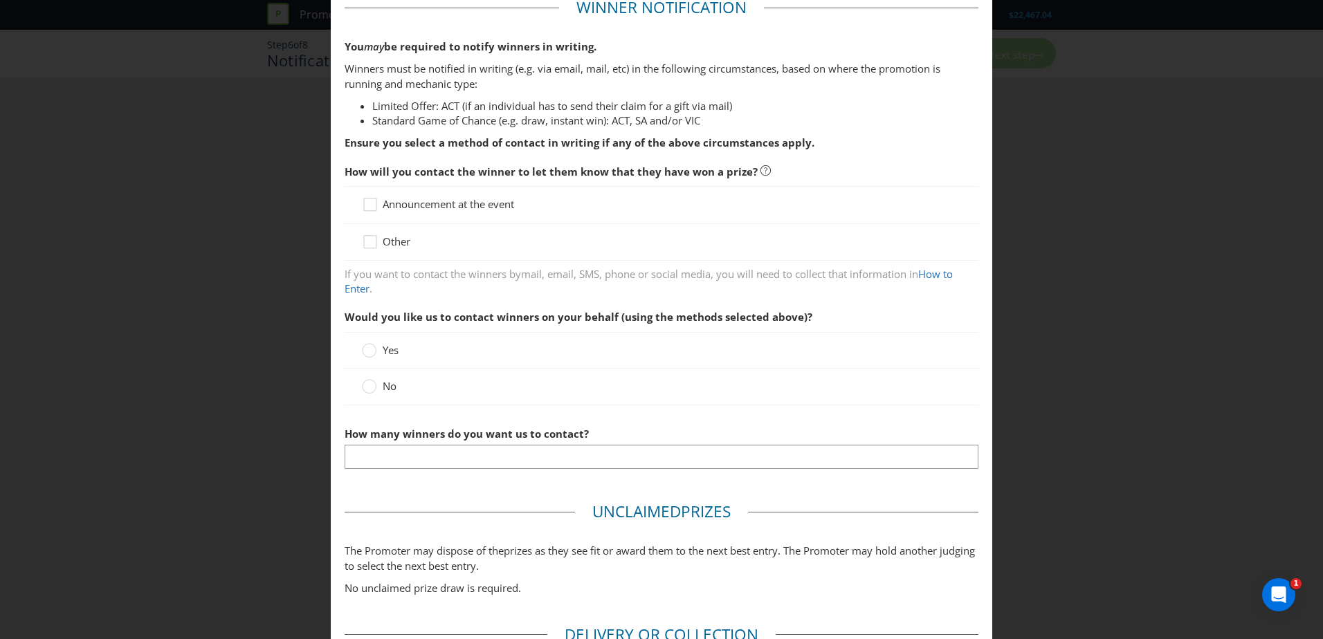
click at [392, 244] on span "Other" at bounding box center [397, 242] width 28 height 14
click at [0, 0] on input "Other" at bounding box center [0, 0] width 0 height 0
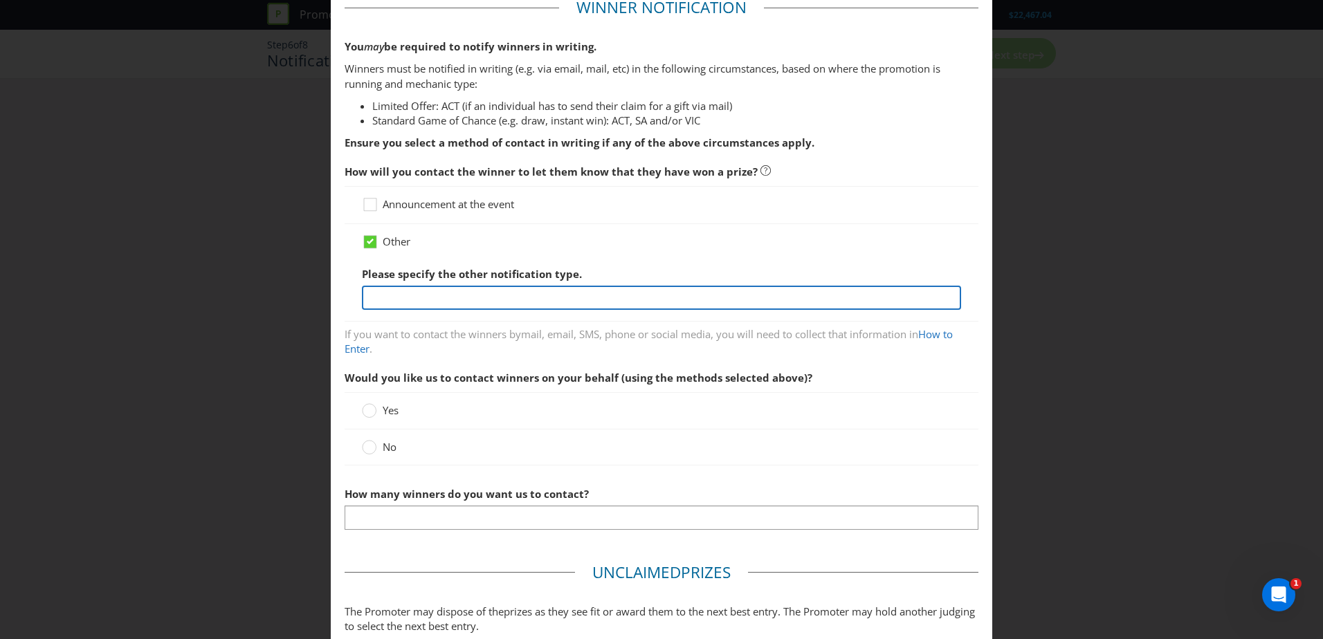
click at [409, 307] on input "text" at bounding box center [661, 298] width 599 height 24
type input "Phone call"
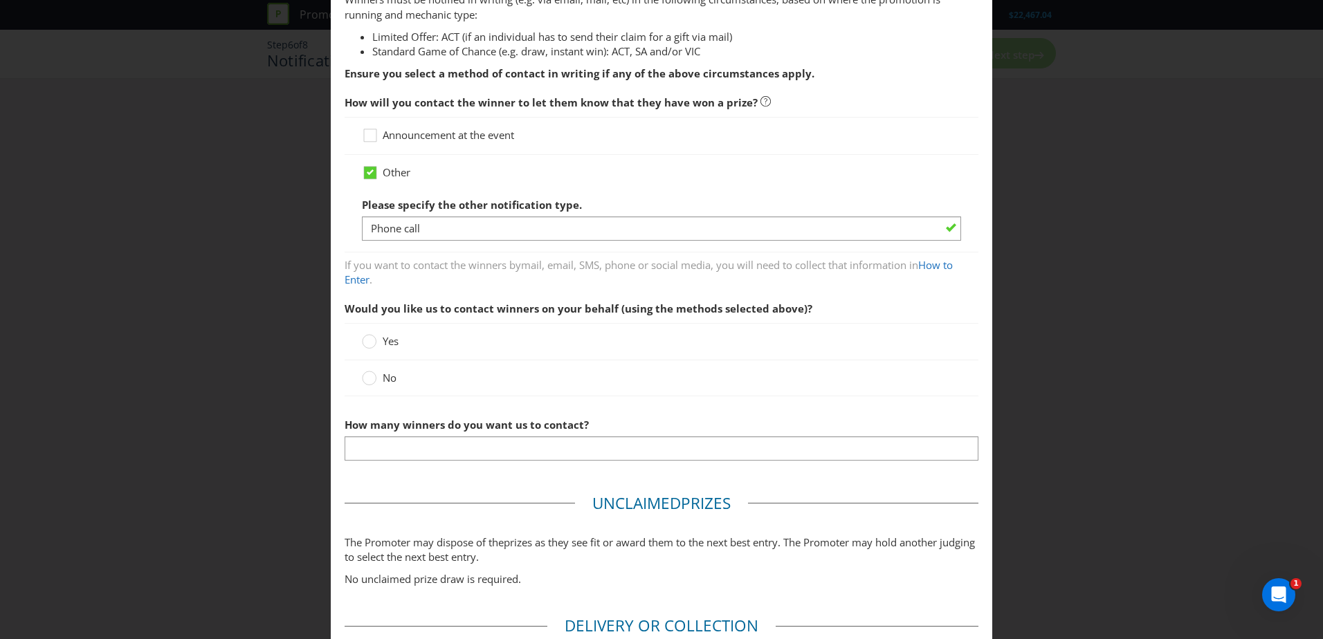
click at [390, 380] on span "No" at bounding box center [390, 378] width 14 height 14
click at [0, 0] on input "No" at bounding box center [0, 0] width 0 height 0
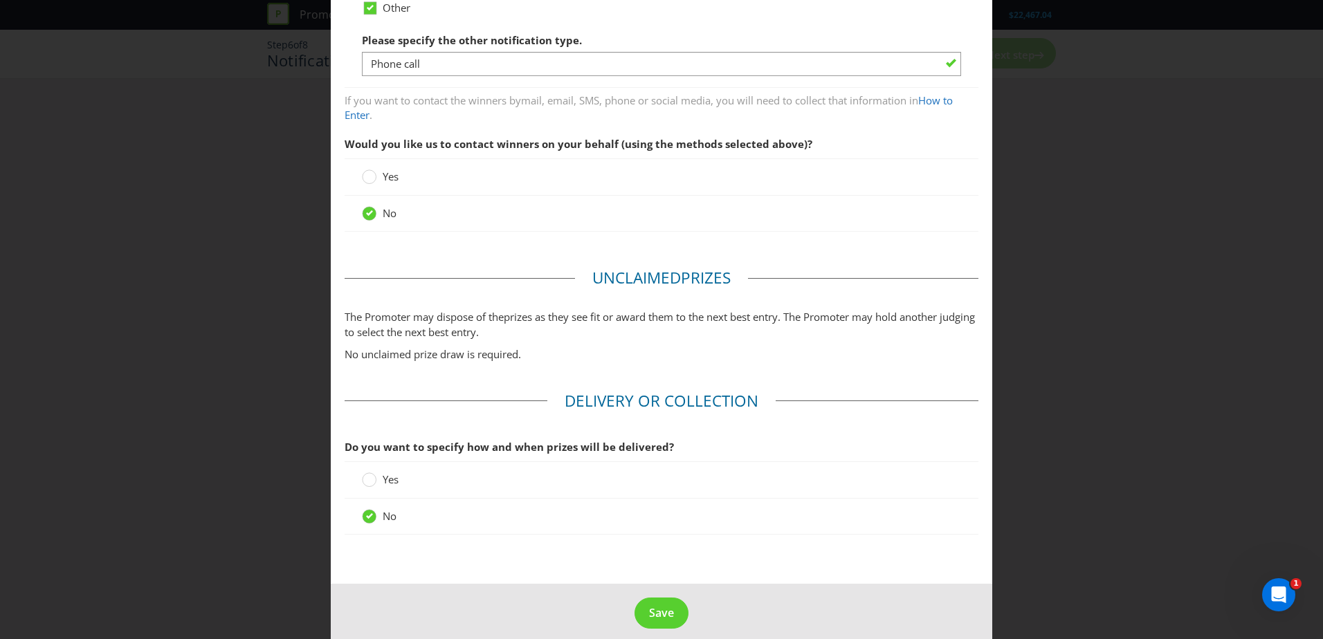
scroll to position [456, 0]
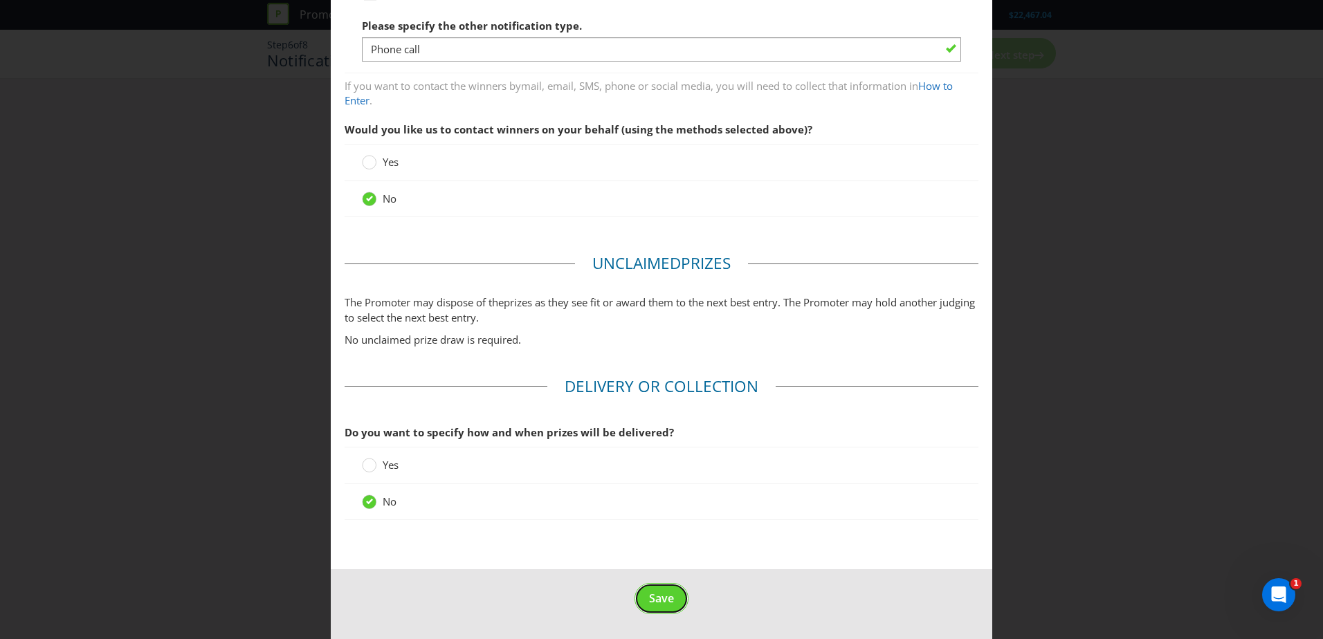
click at [655, 600] on span "Save" at bounding box center [661, 598] width 25 height 15
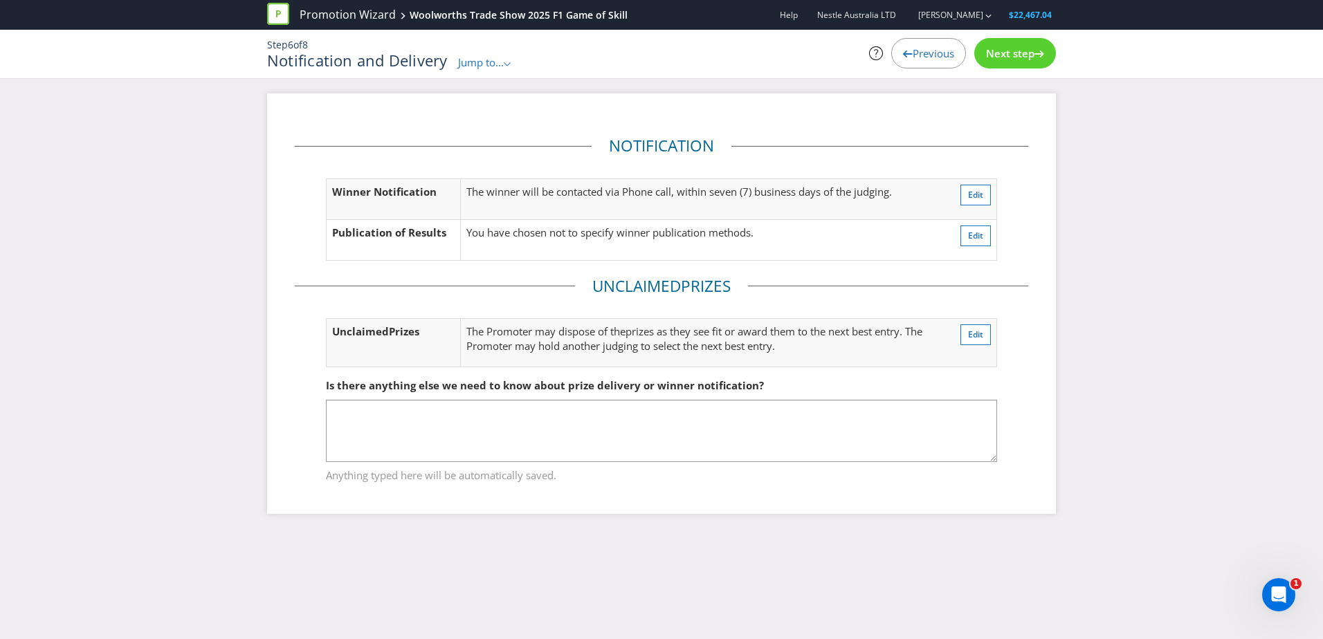
click at [497, 66] on span "Jump to..." at bounding box center [481, 62] width 46 height 14
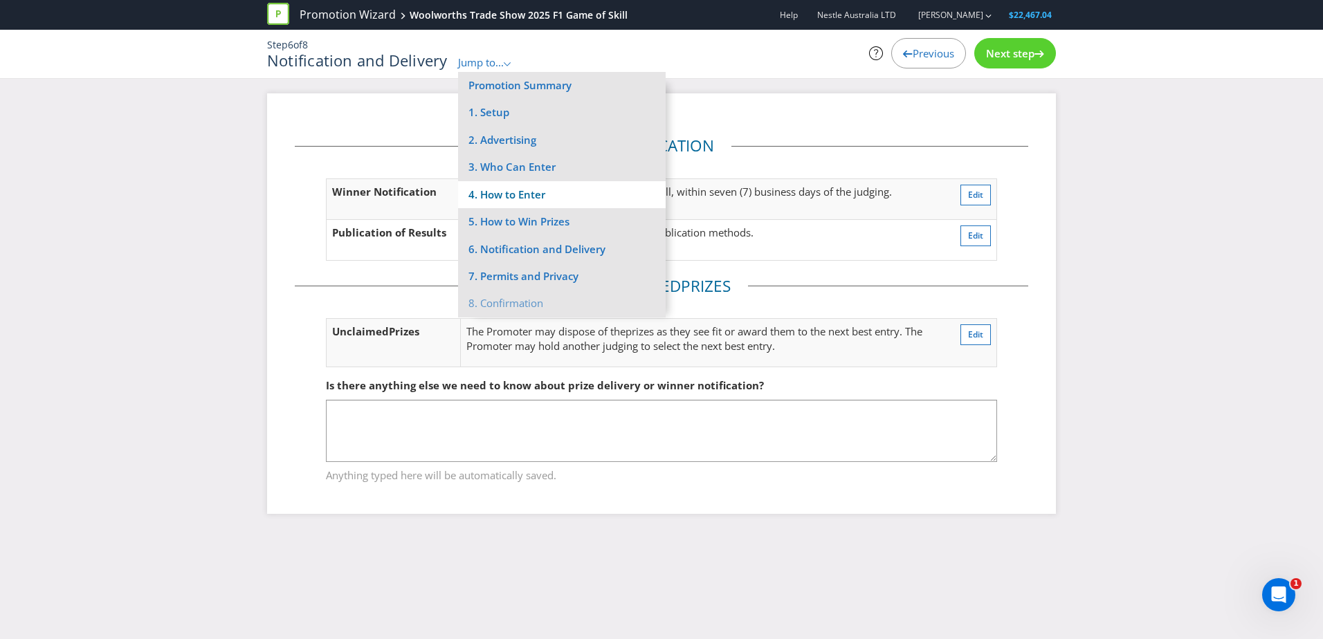
click at [520, 192] on li "4. How to Enter" at bounding box center [562, 194] width 208 height 27
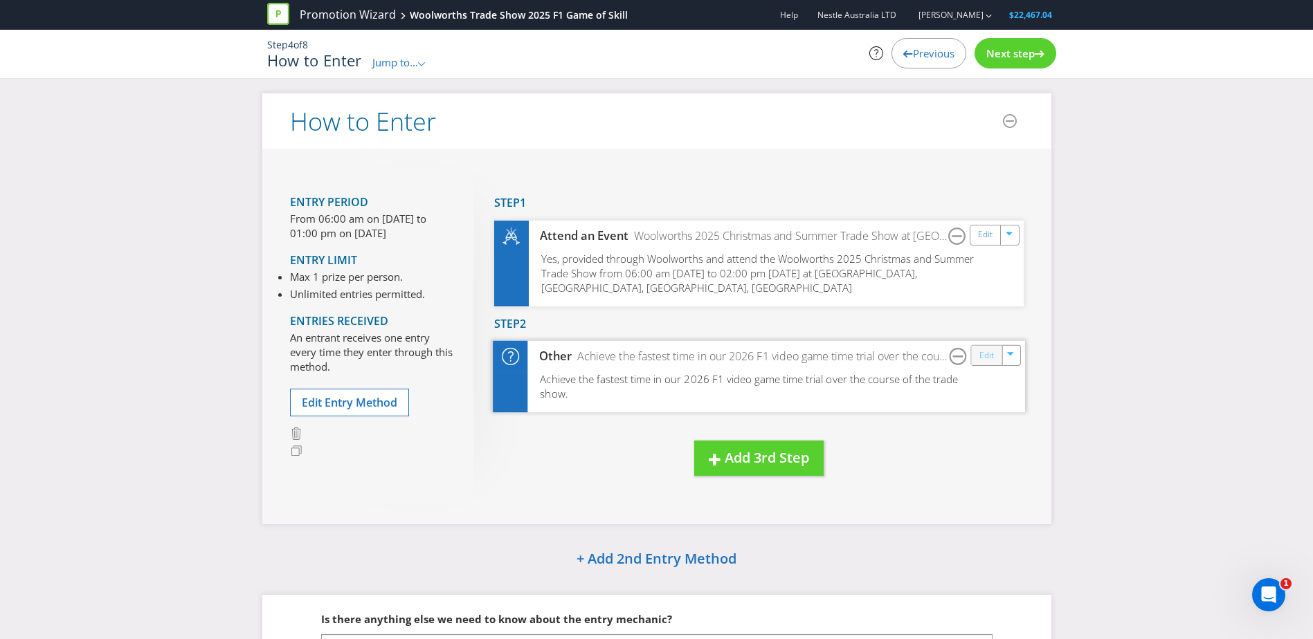
click at [984, 361] on link "Edit" at bounding box center [985, 356] width 15 height 16
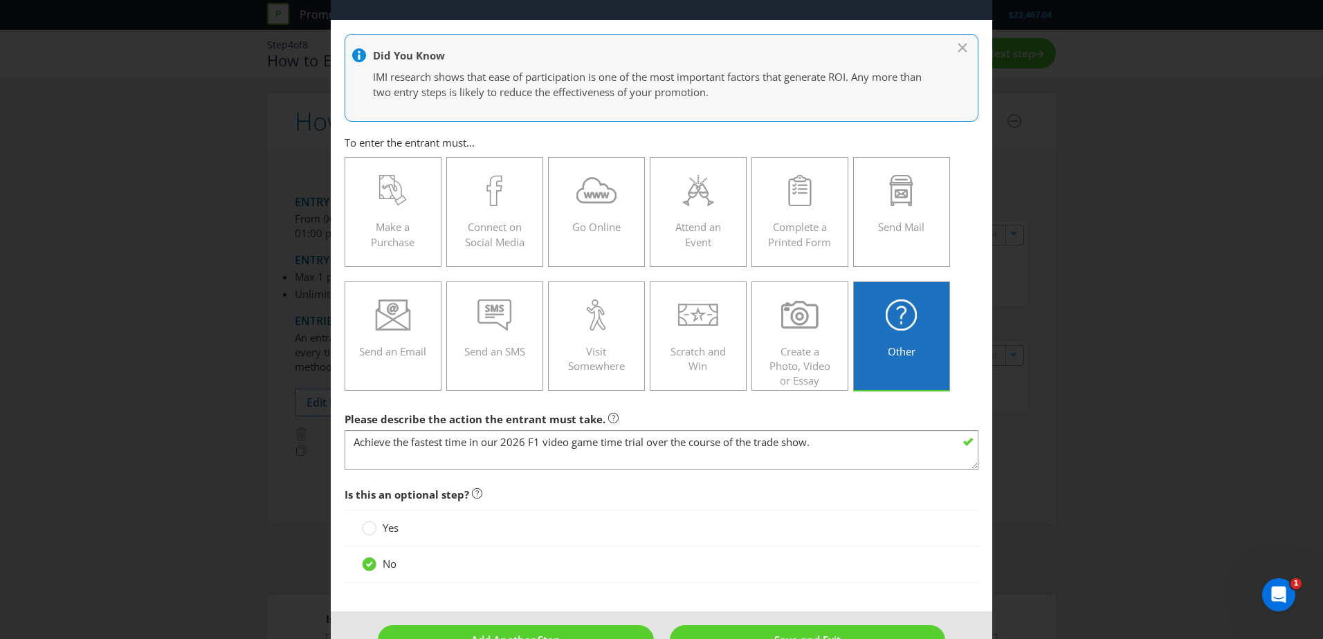
scroll to position [80, 0]
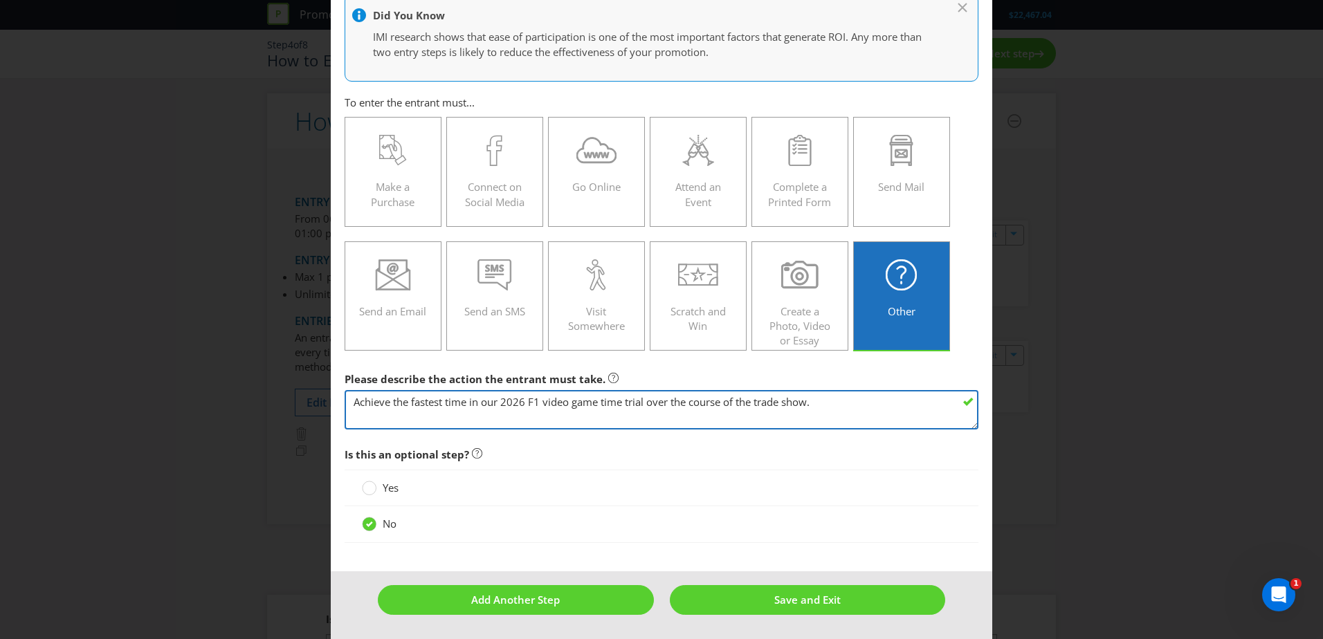
click at [844, 410] on textarea "Achieve the fastest time in our 2026 F1 video game time trial over the course o…" at bounding box center [662, 409] width 634 height 39
drag, startPoint x: 825, startPoint y: 402, endPoint x: 325, endPoint y: 397, distance: 500.3
click at [325, 397] on div "How to Enter Did You Know IMI research shows that ease of participation is one …" at bounding box center [661, 319] width 1323 height 639
type textarea "p"
type textarea "P"
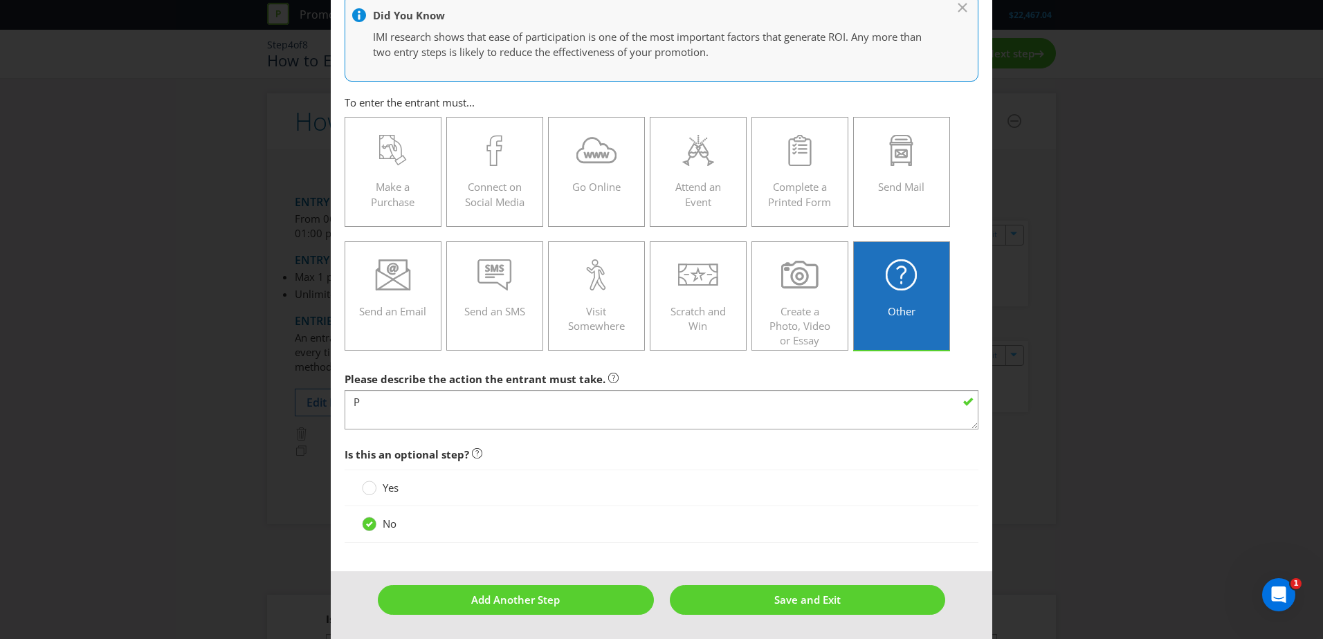
click at [208, 467] on div "How to Enter Did You Know IMI research shows that ease of participation is one …" at bounding box center [661, 319] width 1323 height 639
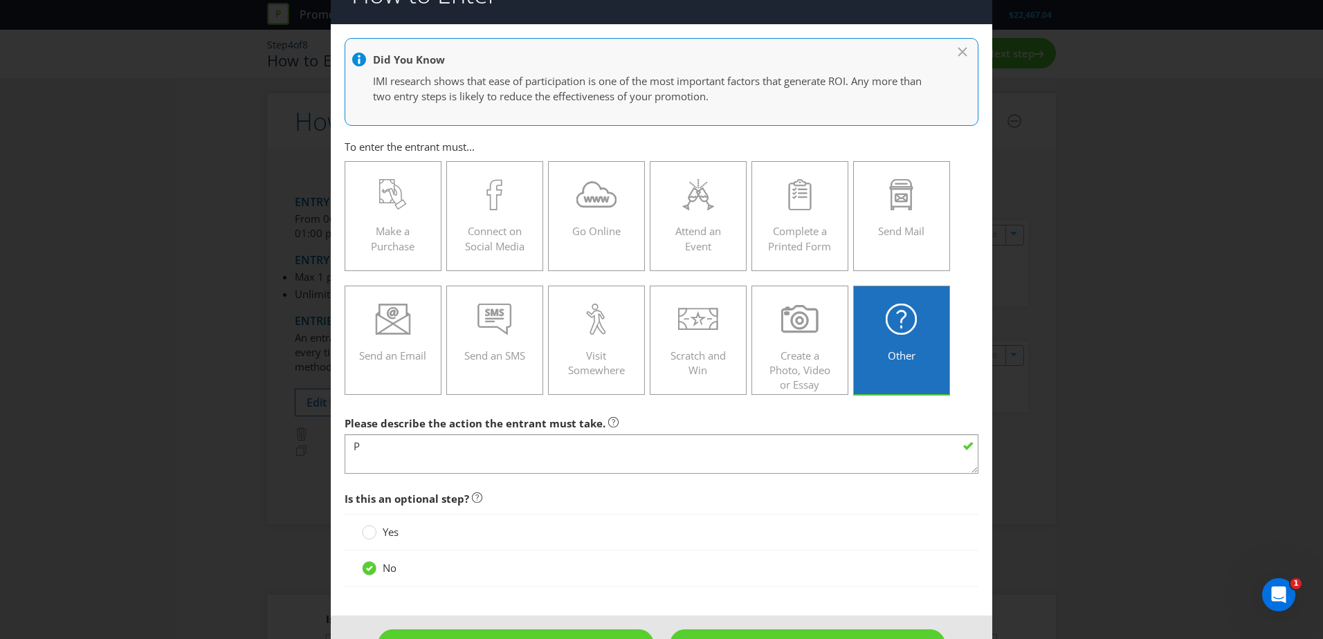
scroll to position [0, 0]
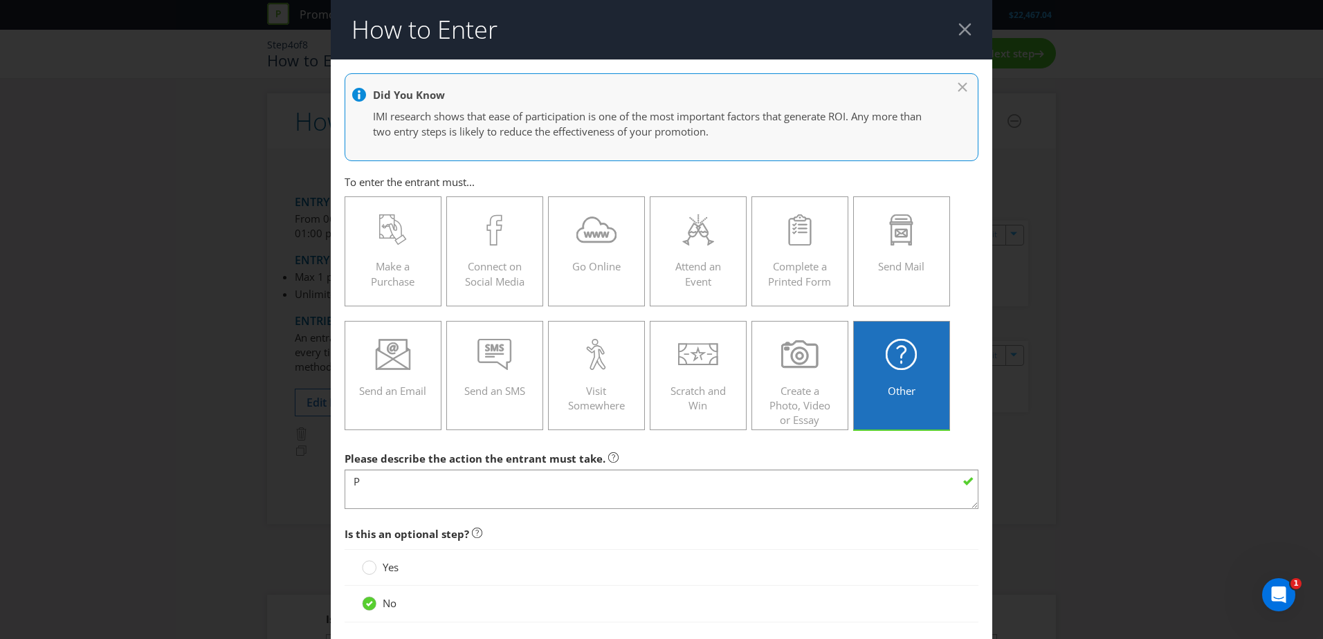
click at [948, 21] on header "How to Enter" at bounding box center [662, 30] width 662 height 60
click at [958, 30] on div at bounding box center [964, 29] width 13 height 13
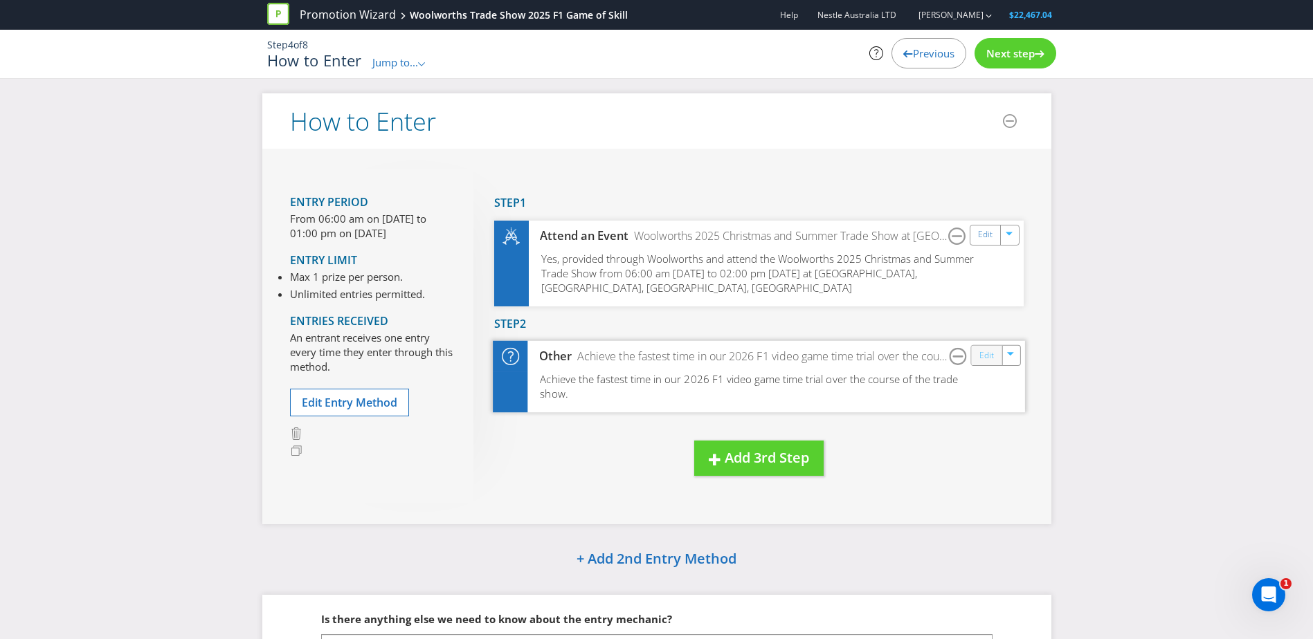
click at [988, 356] on link "Edit" at bounding box center [985, 356] width 15 height 16
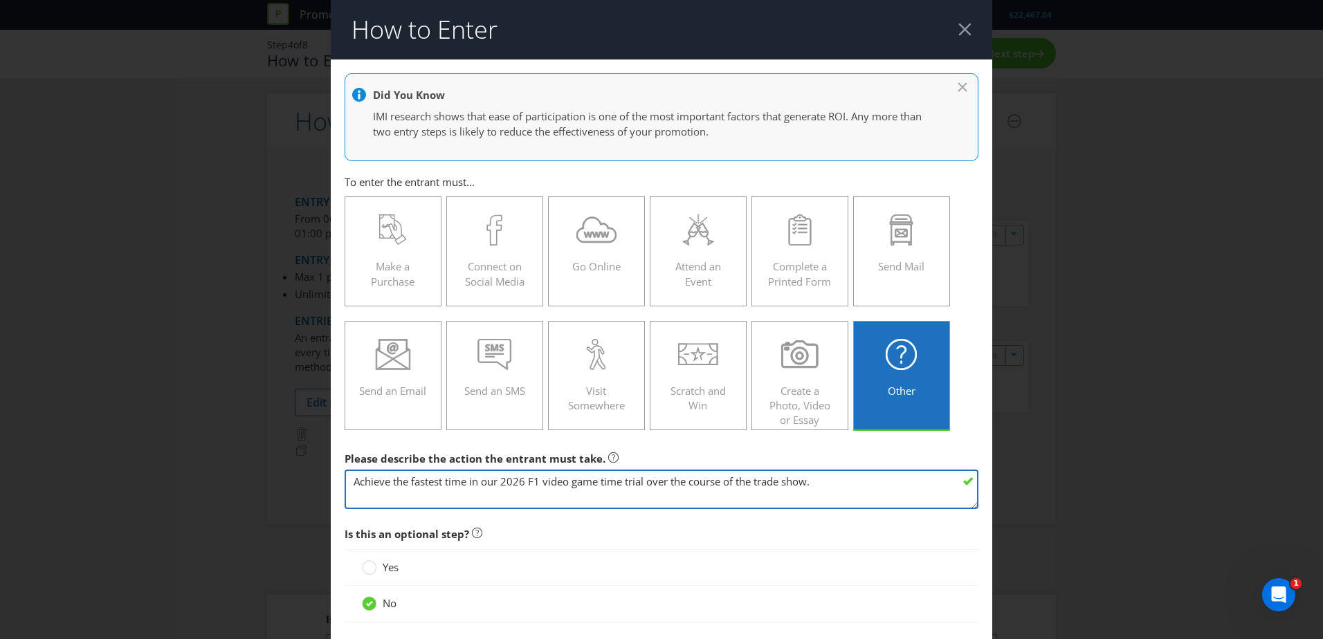
drag, startPoint x: 841, startPoint y: 483, endPoint x: 233, endPoint y: 450, distance: 609.1
click at [233, 450] on div "How to Enter Did You Know IMI research shows that ease of participation is one …" at bounding box center [661, 319] width 1323 height 639
click at [397, 481] on textarea "Achieve the fastest time in our 2026 F1 video game time trial over the course o…" at bounding box center [662, 489] width 634 height 39
drag, startPoint x: 507, startPoint y: 481, endPoint x: 452, endPoint y: 482, distance: 55.4
click at [452, 482] on textarea "Achieve the fastest time in our 2026 F1 video game time trial over the course o…" at bounding box center [662, 489] width 634 height 39
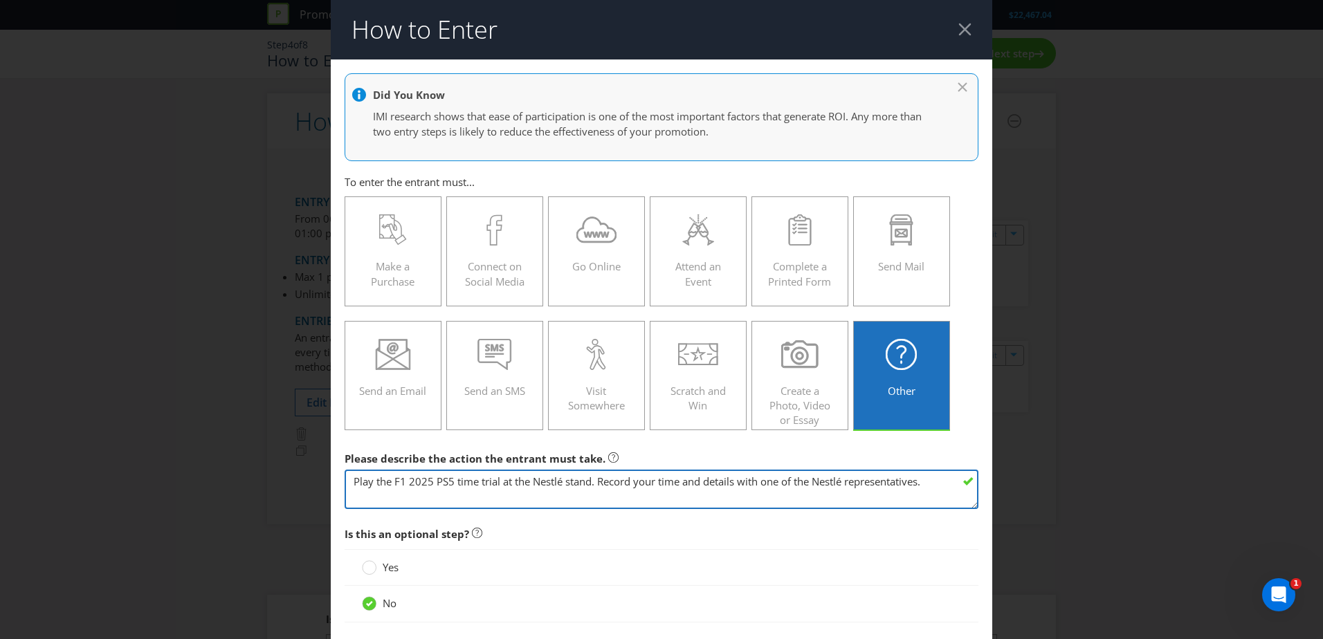
click at [769, 480] on textarea "Achieve the fastest time in our 2026 F1 video game time trial over the course o…" at bounding box center [662, 489] width 634 height 39
click at [779, 481] on textarea "Achieve the fastest time in our 2026 F1 video game time trial over the course o…" at bounding box center [662, 489] width 634 height 39
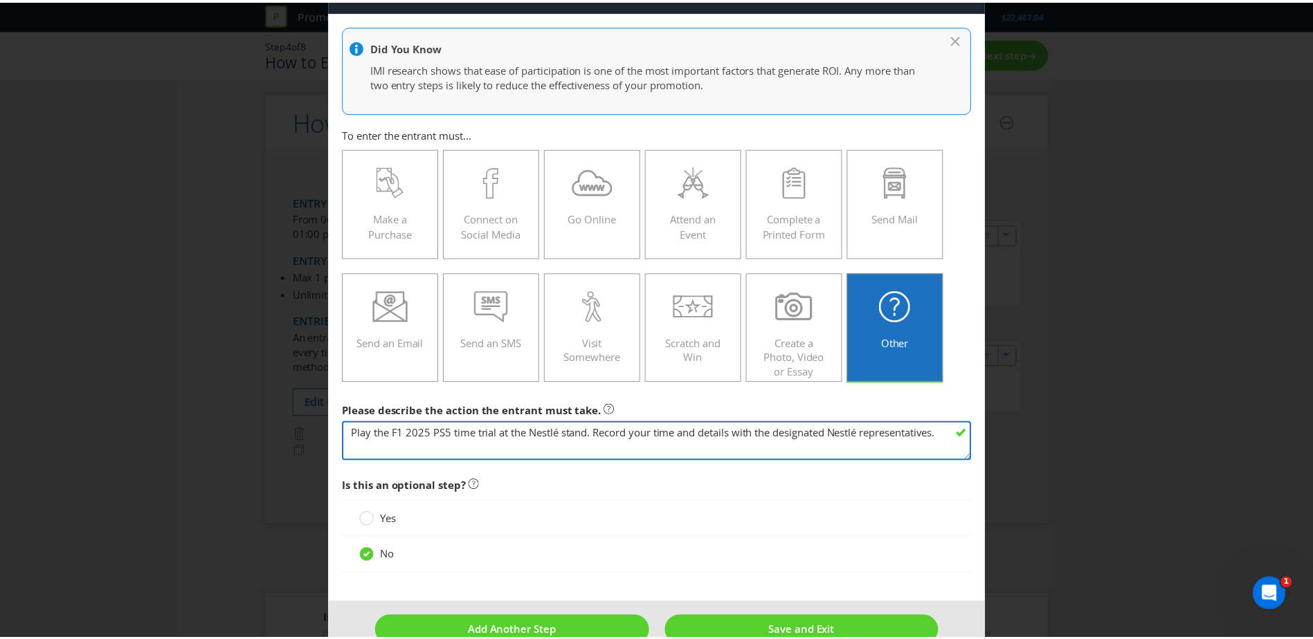
scroll to position [80, 0]
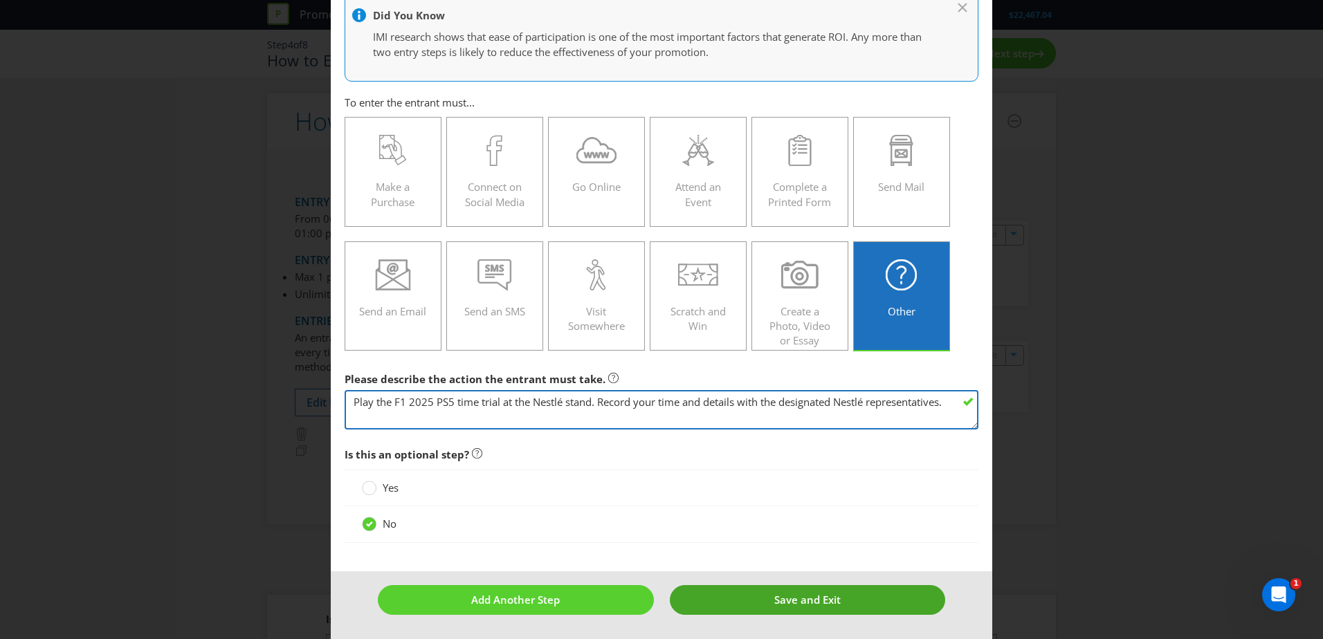
type textarea "Play the F1 2025 PS5 time trial at the Nestlé stand. Record your time and detai…"
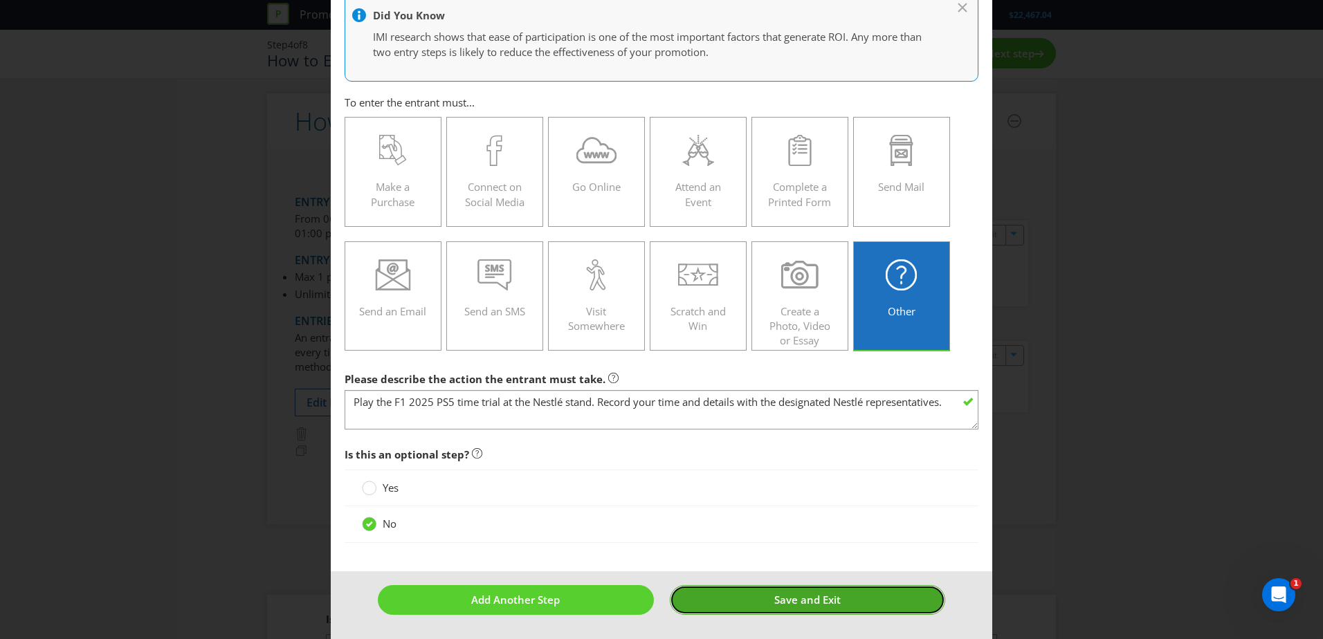
click at [850, 601] on button "Save and Exit" at bounding box center [808, 600] width 276 height 30
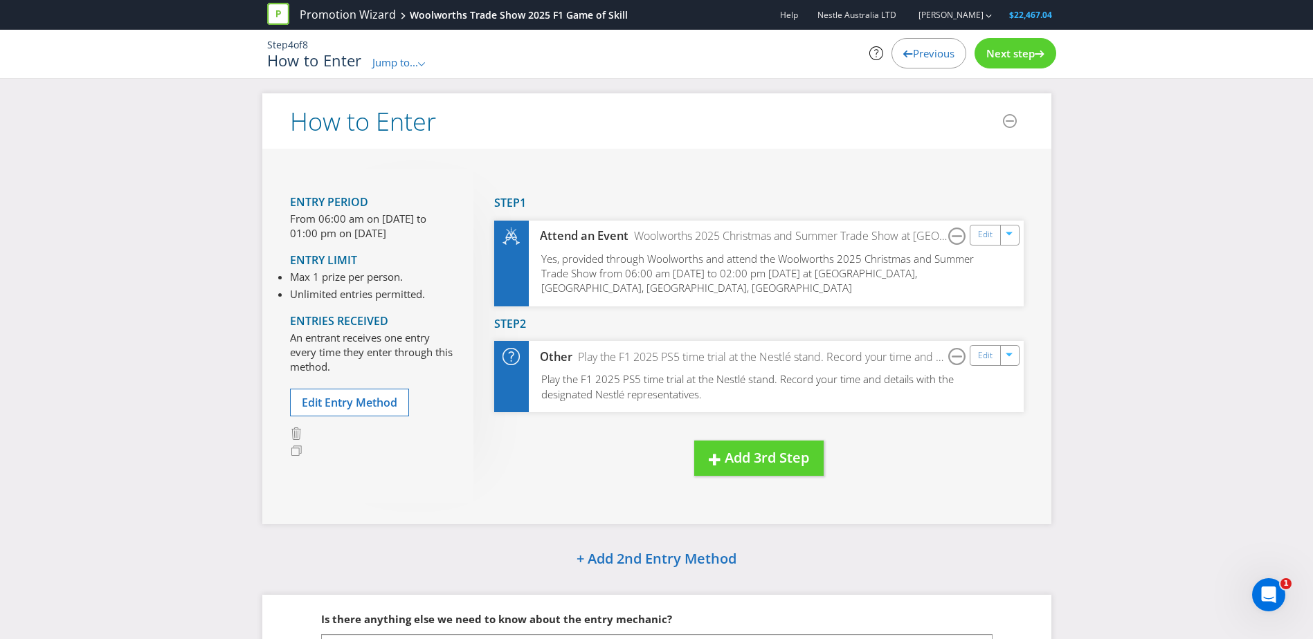
click at [401, 62] on span "Jump to..." at bounding box center [395, 62] width 46 height 14
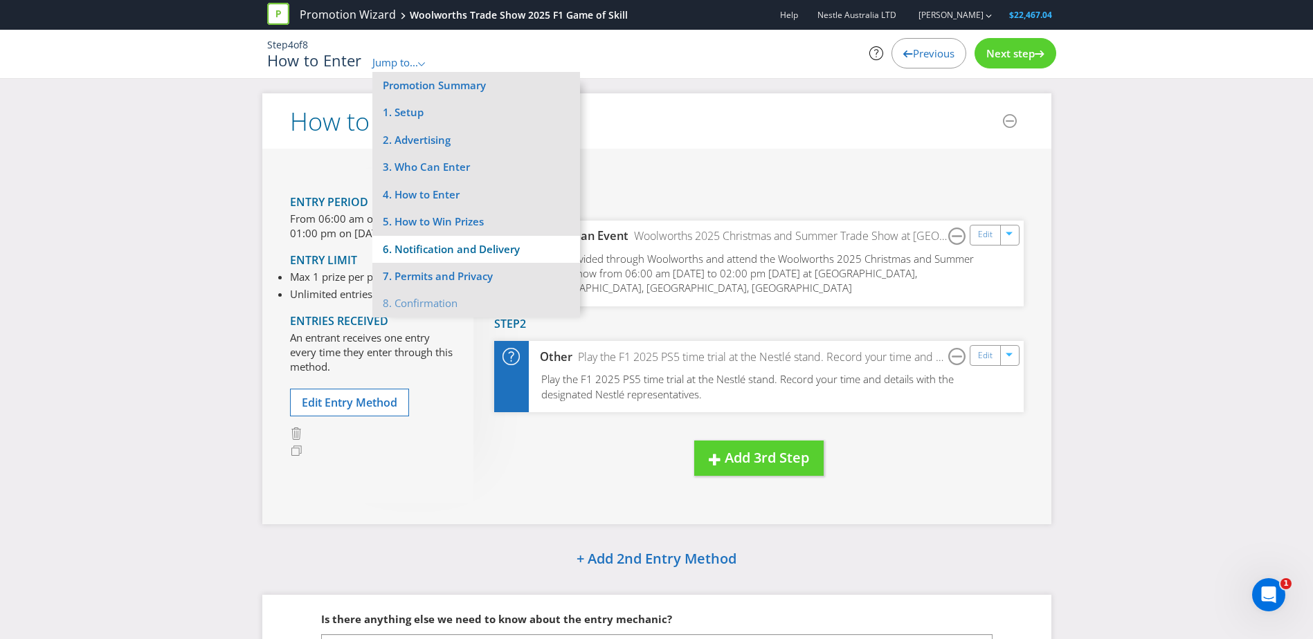
click at [448, 246] on li "6. Notification and Delivery" at bounding box center [476, 249] width 208 height 27
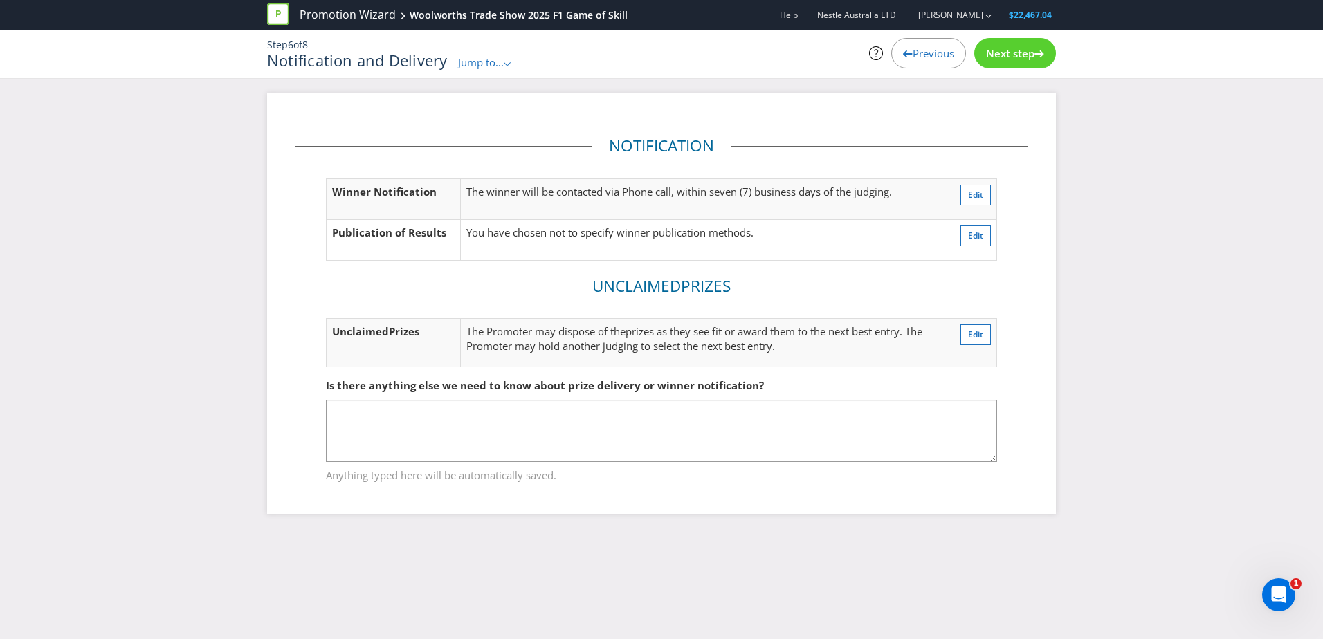
click at [1038, 51] on icon at bounding box center [1040, 54] width 10 height 7
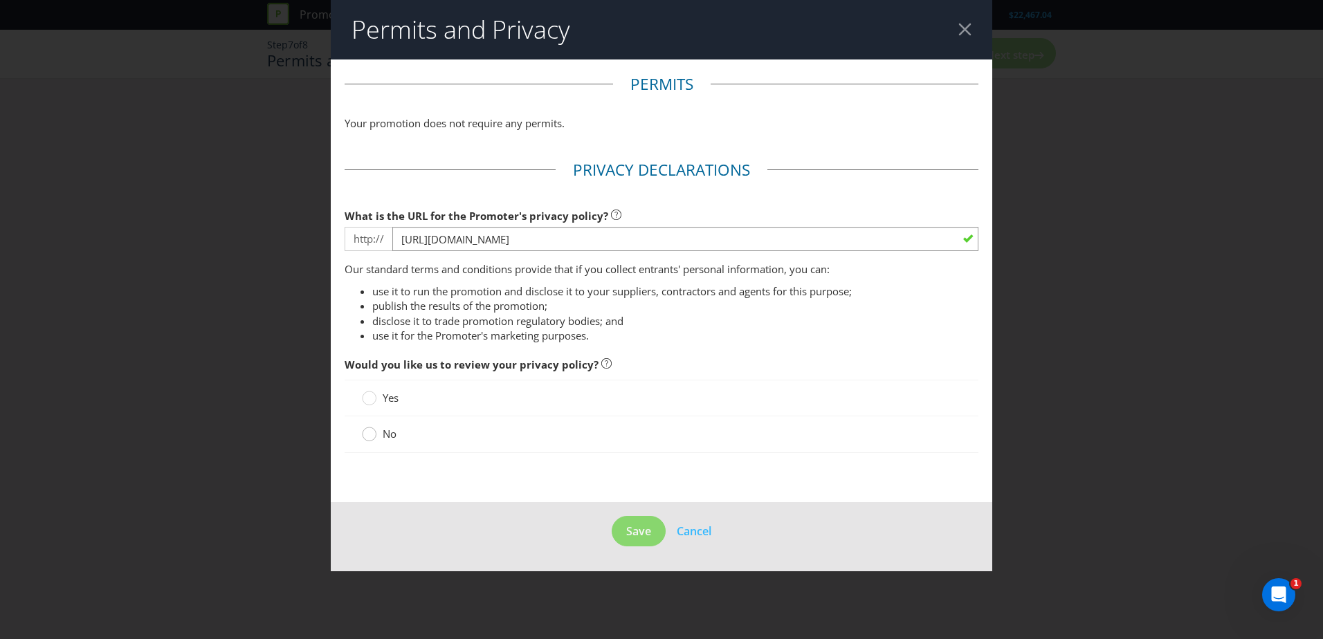
click at [362, 434] on icon at bounding box center [369, 434] width 15 height 15
click at [0, 0] on input "No" at bounding box center [0, 0] width 0 height 0
click at [642, 531] on span "Save" at bounding box center [638, 531] width 25 height 15
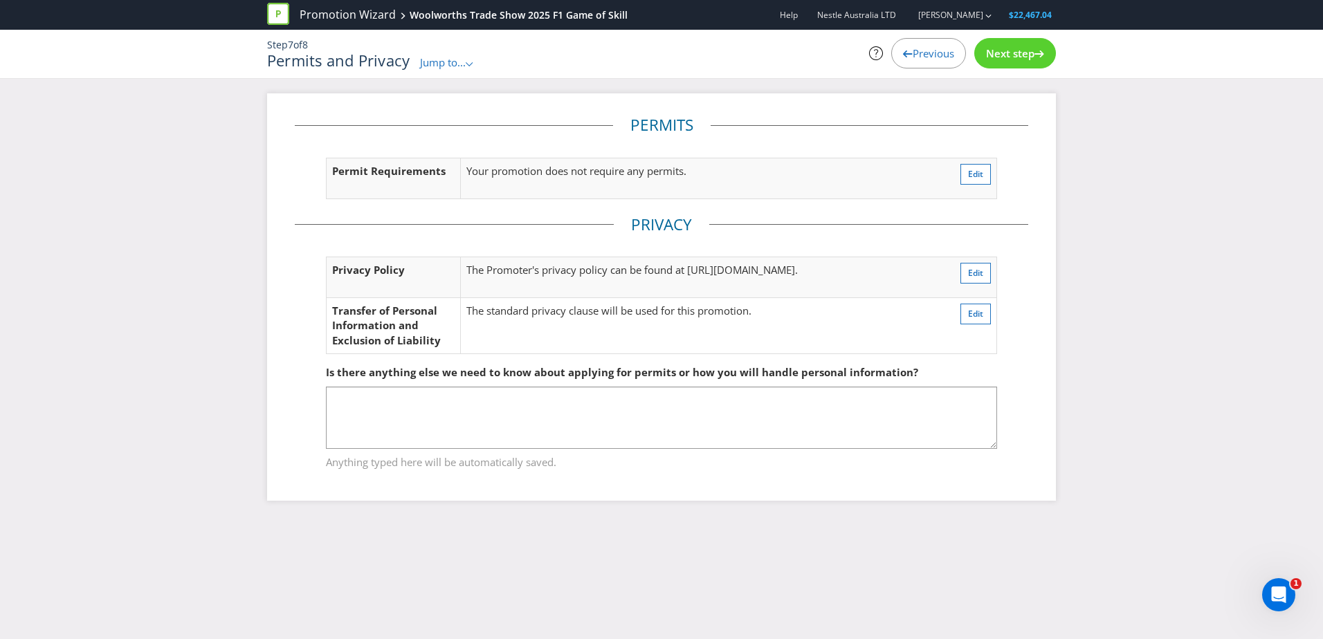
click at [999, 43] on div "Next step" at bounding box center [1015, 53] width 82 height 30
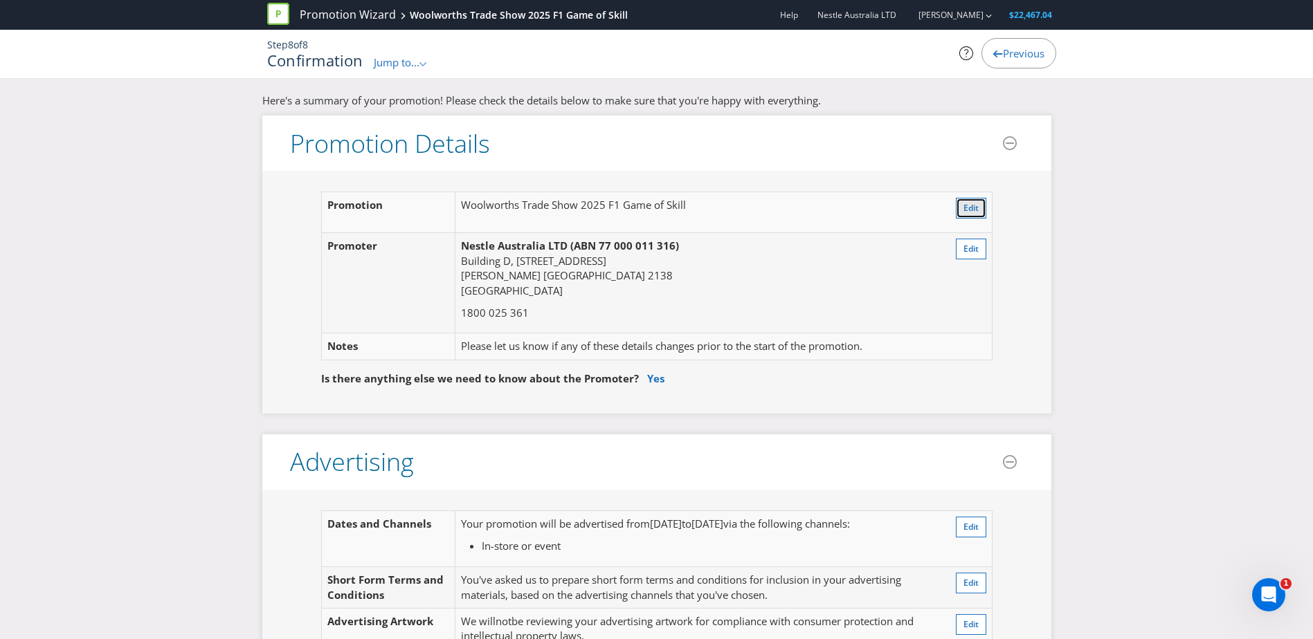
click at [965, 207] on span "Edit" at bounding box center [970, 208] width 15 height 12
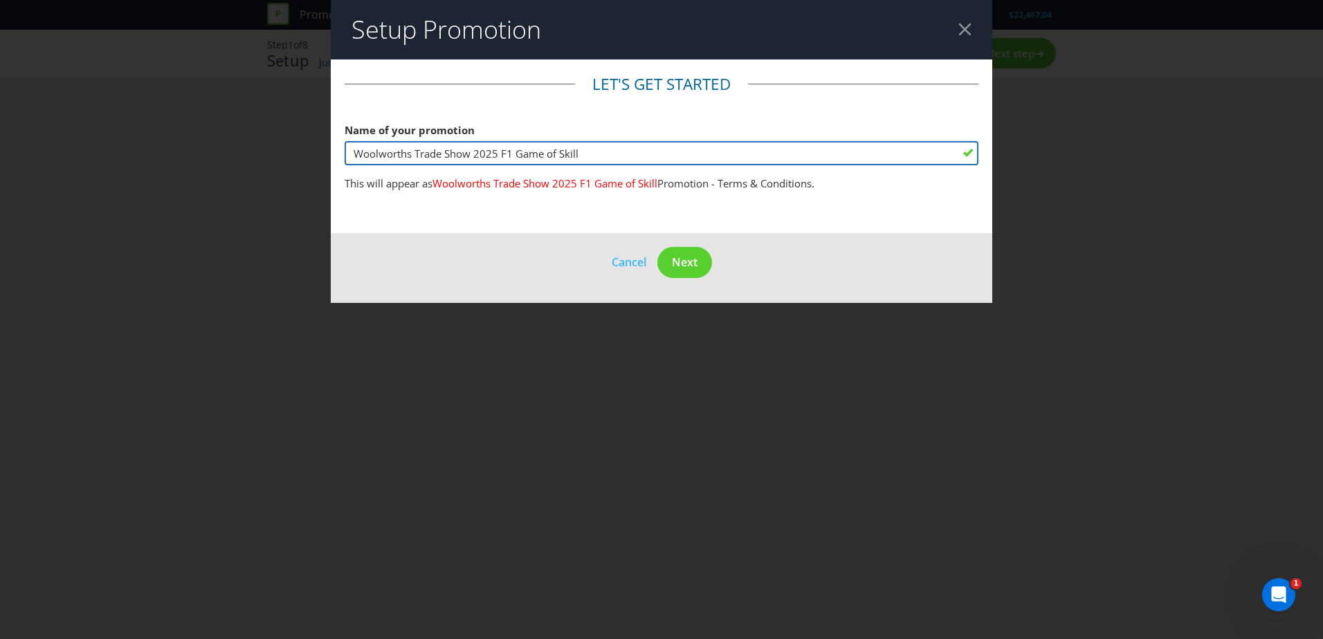
click at [518, 150] on input "Woolworths Trade Show 2025 F1 Game of Skill" at bounding box center [662, 153] width 634 height 24
type input "Woolworths Trade Show 2025 F1 PS5 Game of Skill"
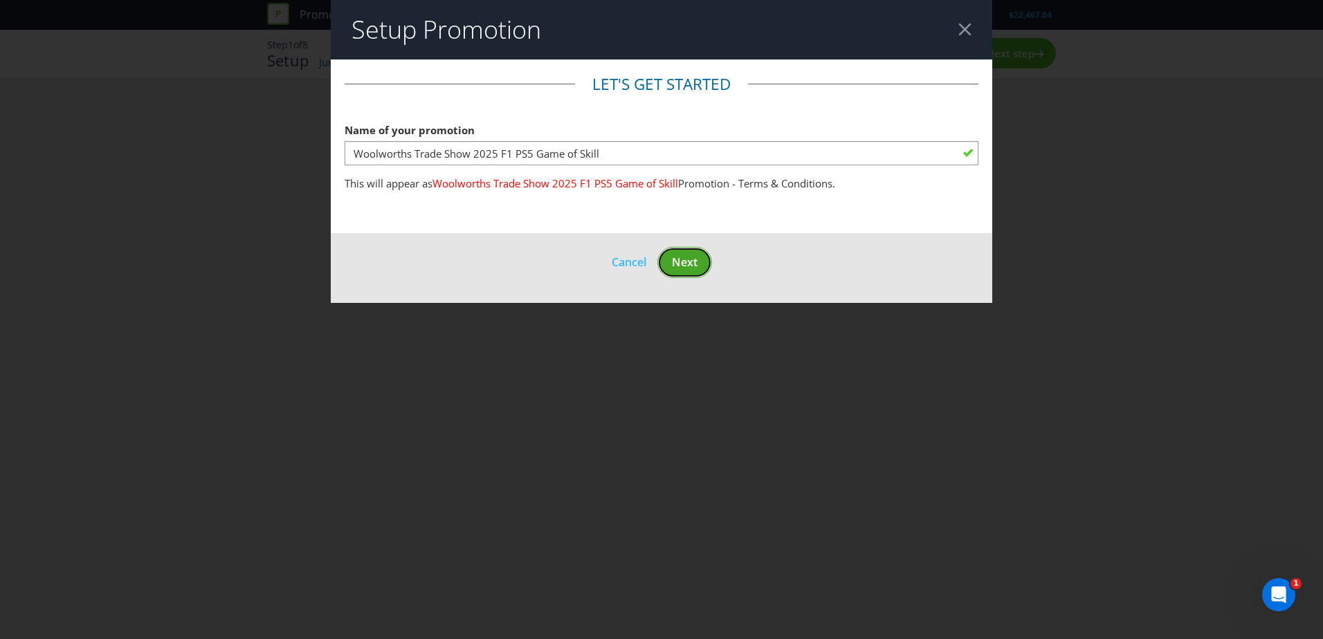
click at [692, 249] on button "Next" at bounding box center [684, 262] width 55 height 31
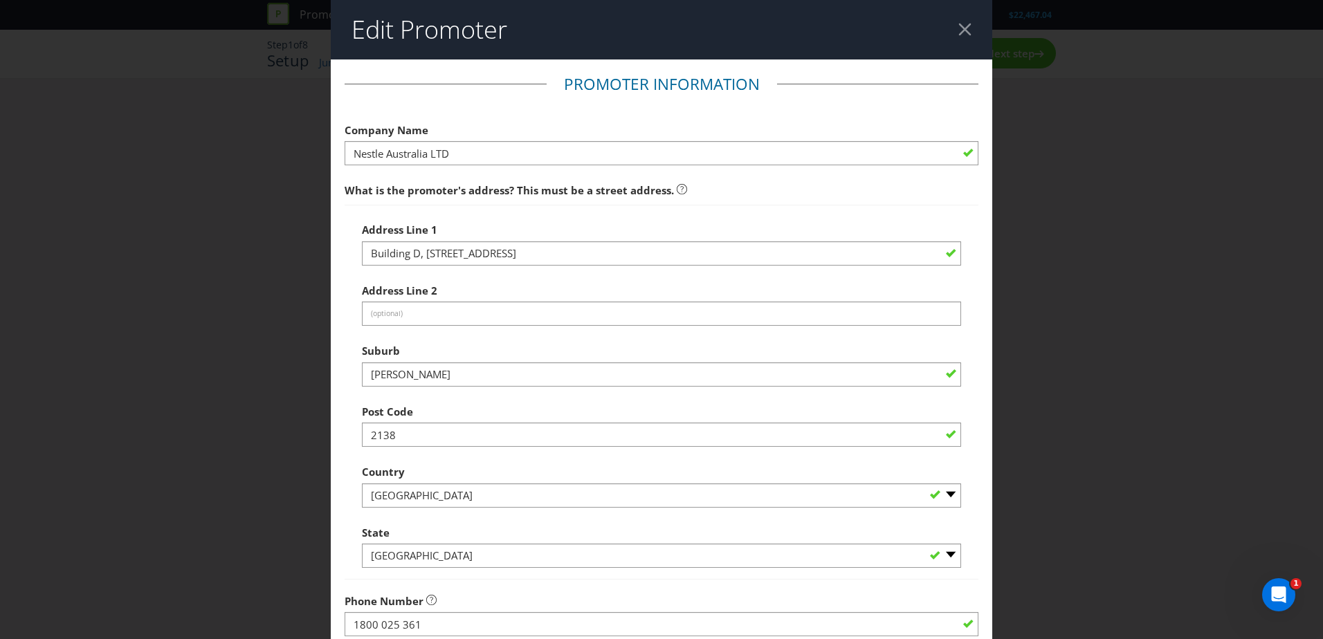
click at [965, 21] on header "Edit Promoter" at bounding box center [662, 30] width 662 height 60
click at [959, 21] on header "Edit Promoter" at bounding box center [662, 30] width 662 height 60
click at [958, 23] on div at bounding box center [964, 29] width 13 height 13
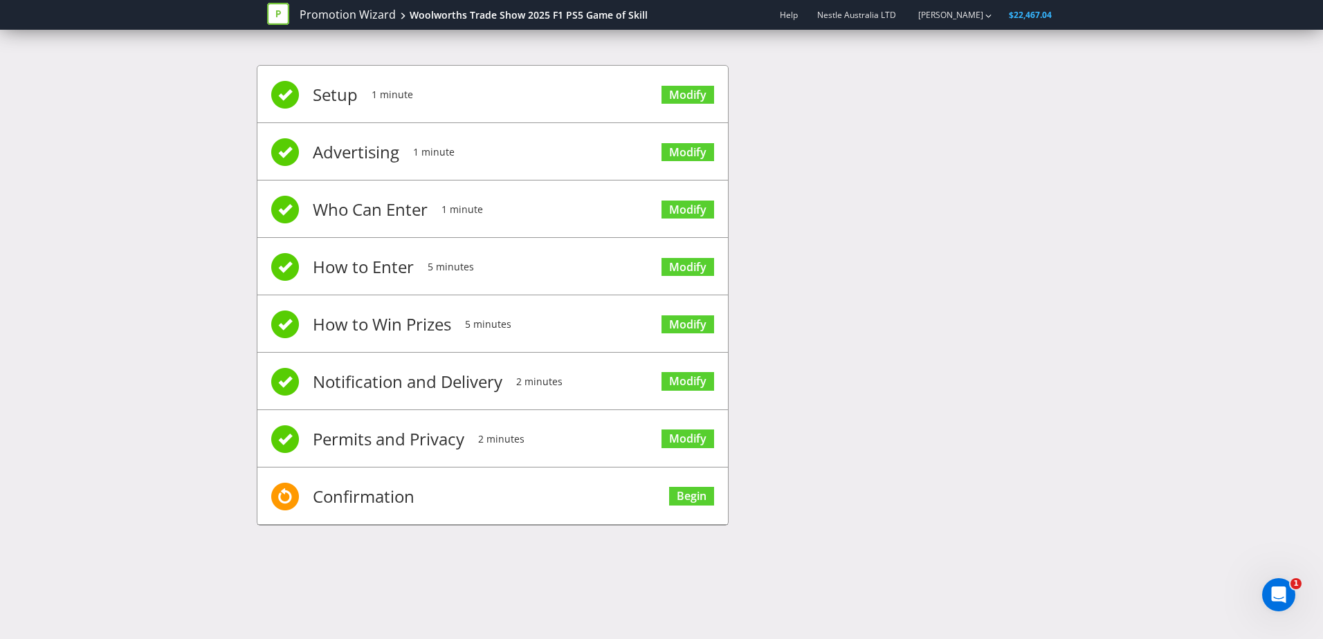
click at [574, 495] on li "Confirmation Begin" at bounding box center [492, 496] width 471 height 57
click at [698, 496] on link "Begin" at bounding box center [691, 496] width 45 height 19
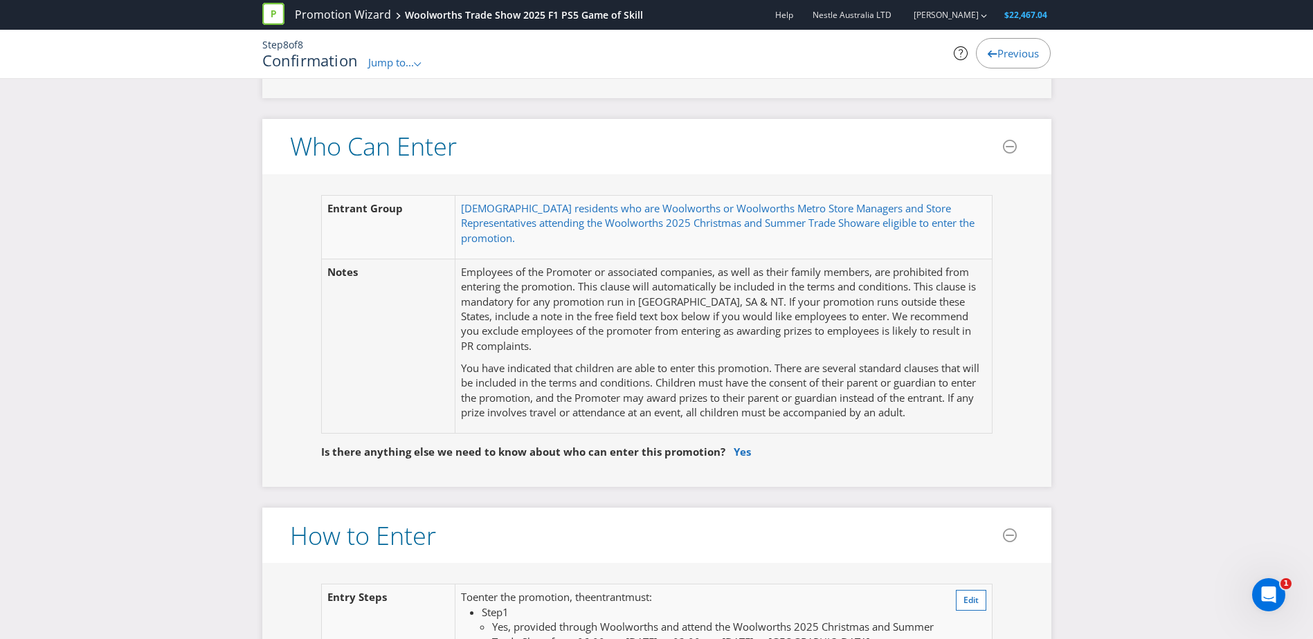
scroll to position [692, 0]
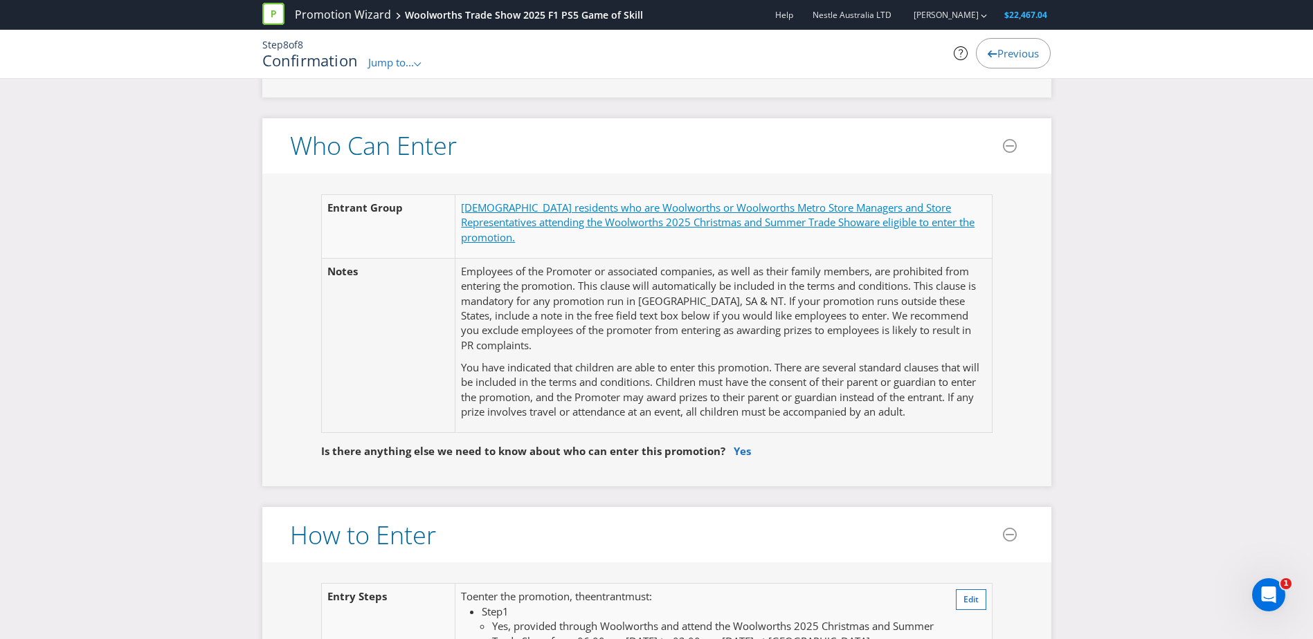
click at [682, 206] on span "[DEMOGRAPHIC_DATA] residents who are Woolworths or Woolworths Metro Store Manag…" at bounding box center [706, 215] width 490 height 28
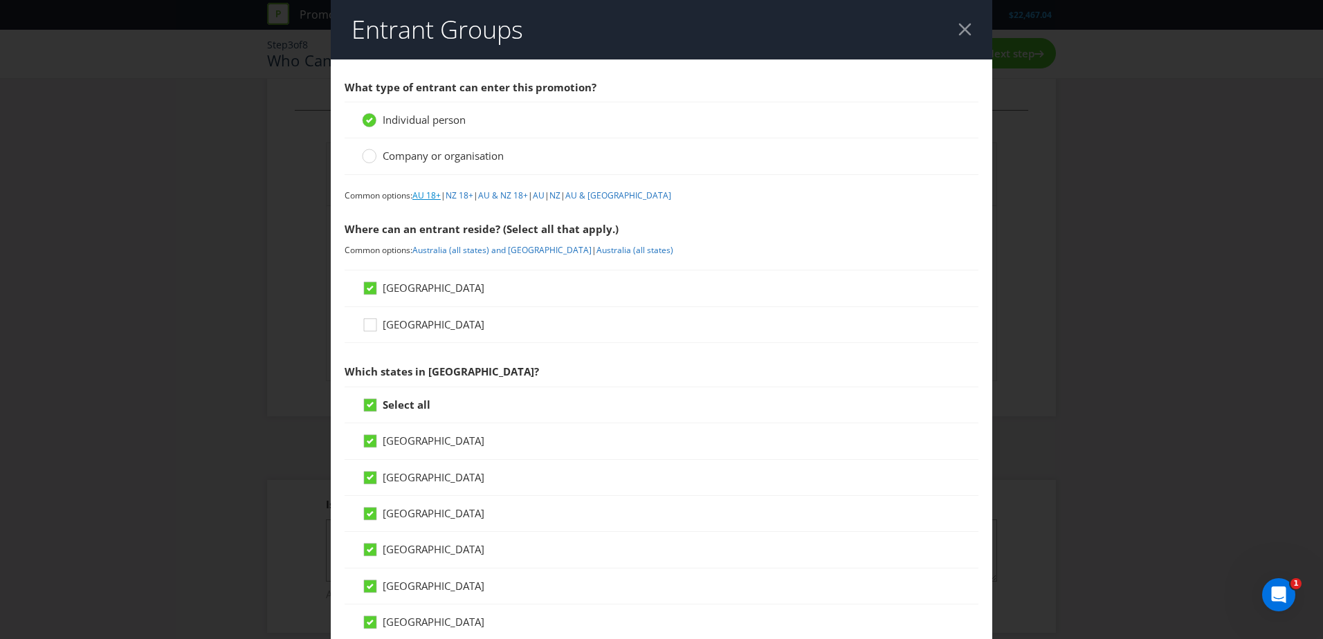
click at [426, 199] on link "AU 18+" at bounding box center [426, 196] width 28 height 12
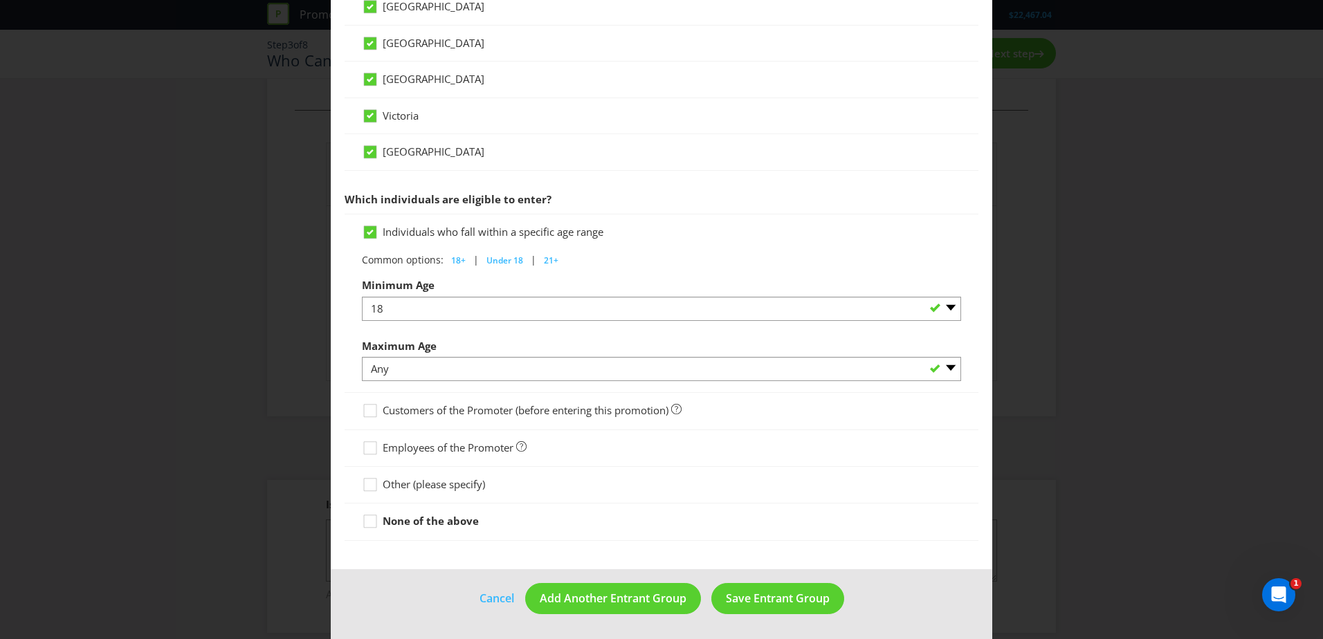
click at [383, 487] on span "Other (please specify)" at bounding box center [434, 484] width 102 height 14
click at [0, 0] on input "Other (please specify)" at bounding box center [0, 0] width 0 height 0
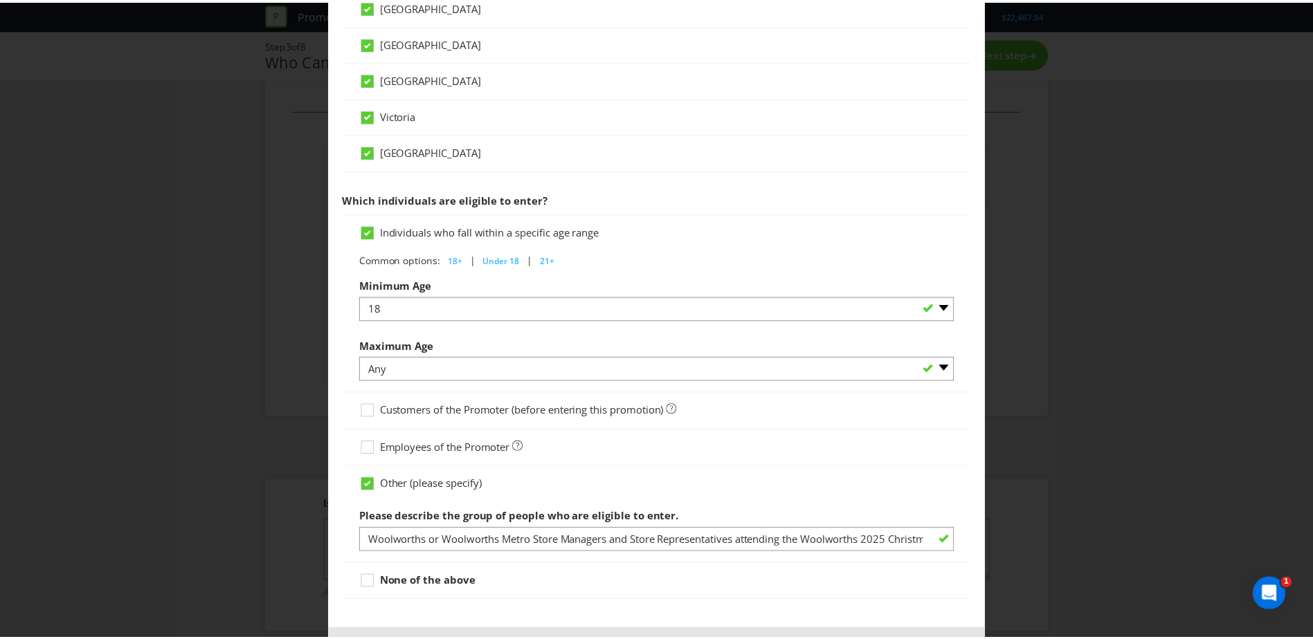
scroll to position [603, 0]
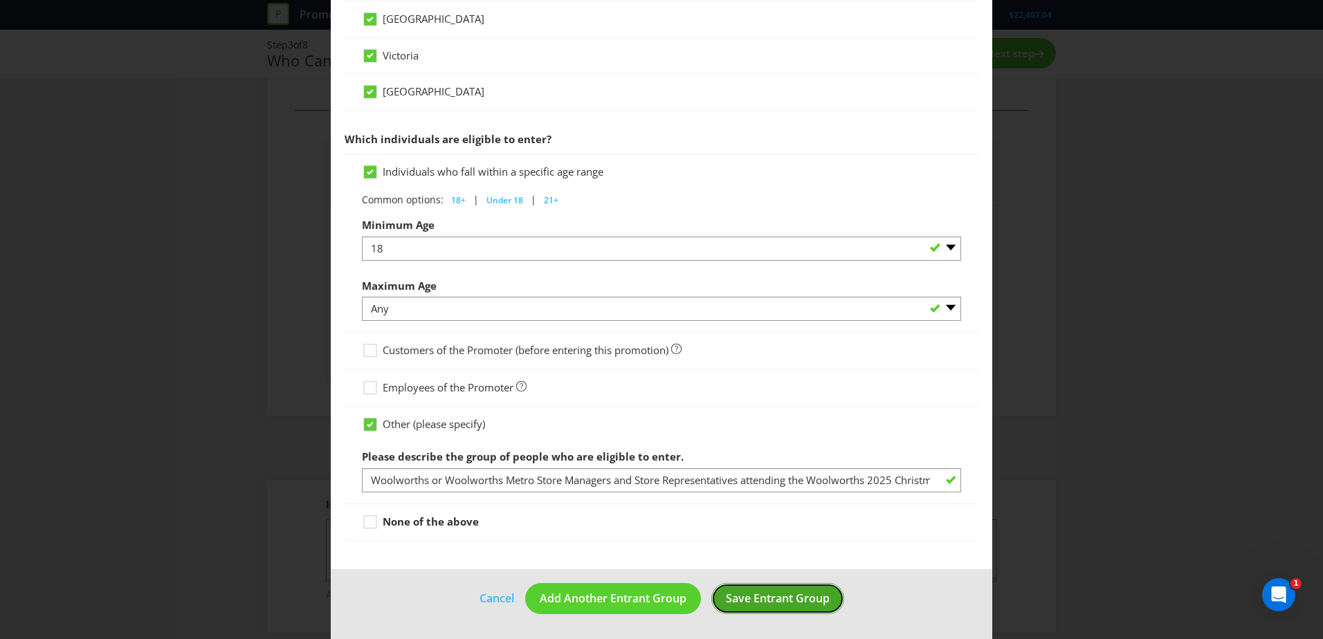
click at [716, 598] on button "Save Entrant Group" at bounding box center [777, 598] width 133 height 31
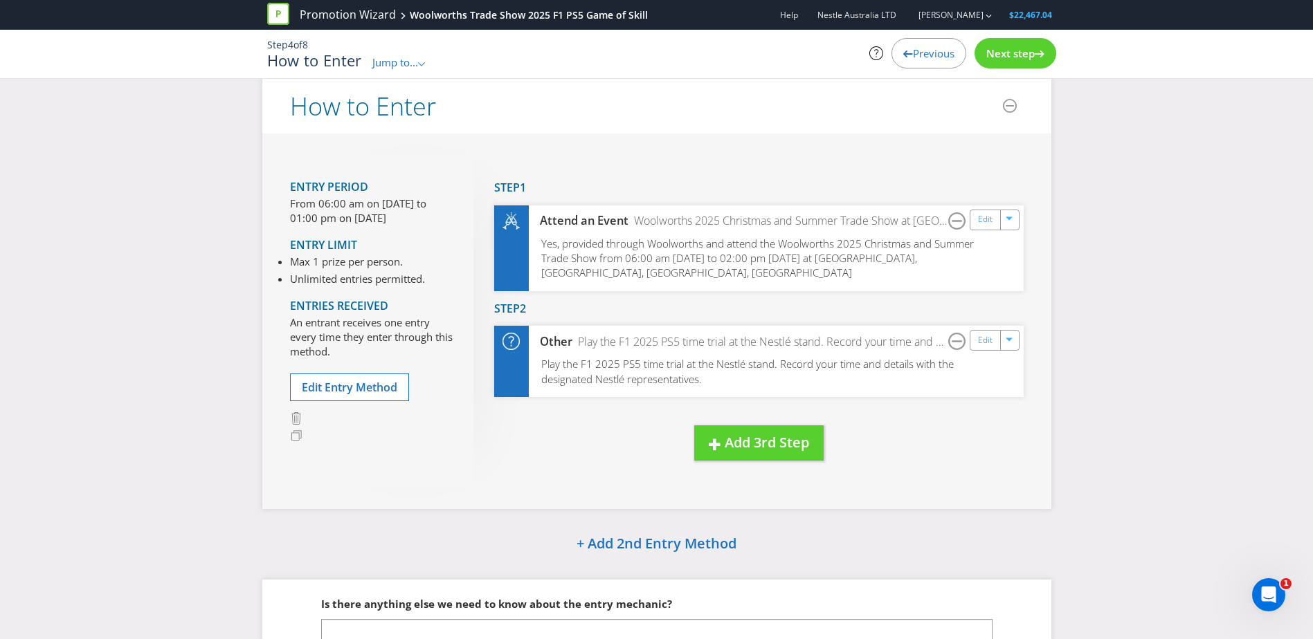
click at [401, 69] on div "Jump to... .st0{fill-rule:evenodd;clip-rule:evenodd;}" at bounding box center [399, 62] width 54 height 15
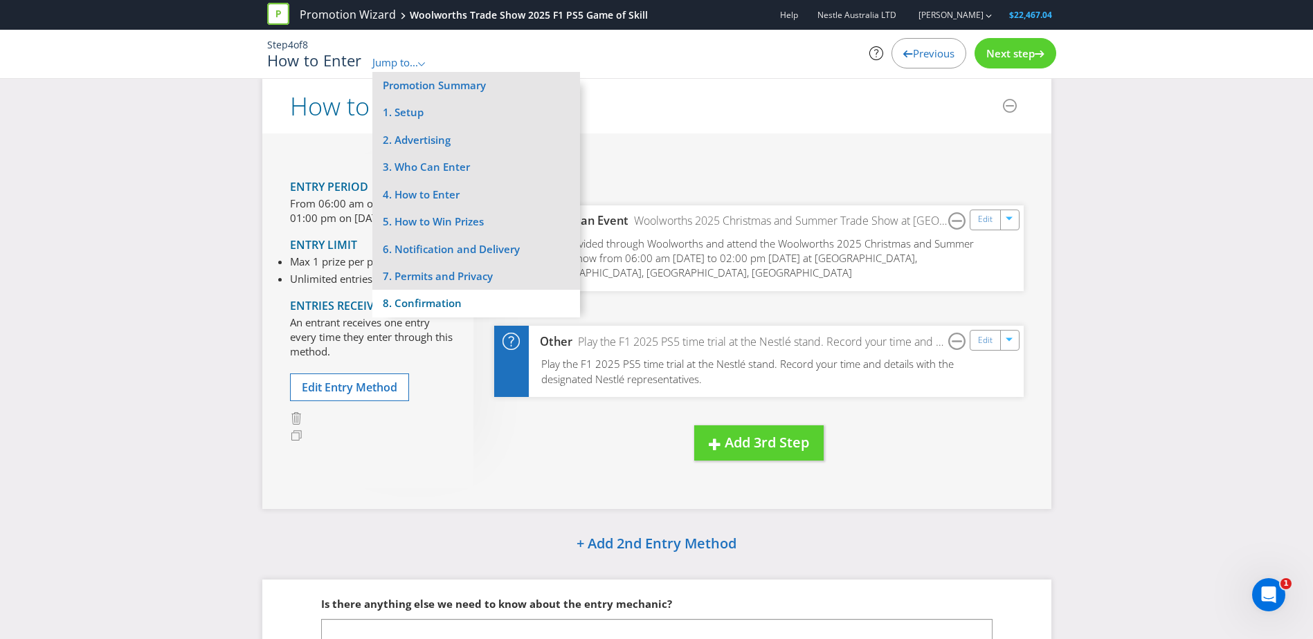
click at [426, 307] on li "8. Confirmation" at bounding box center [476, 303] width 208 height 27
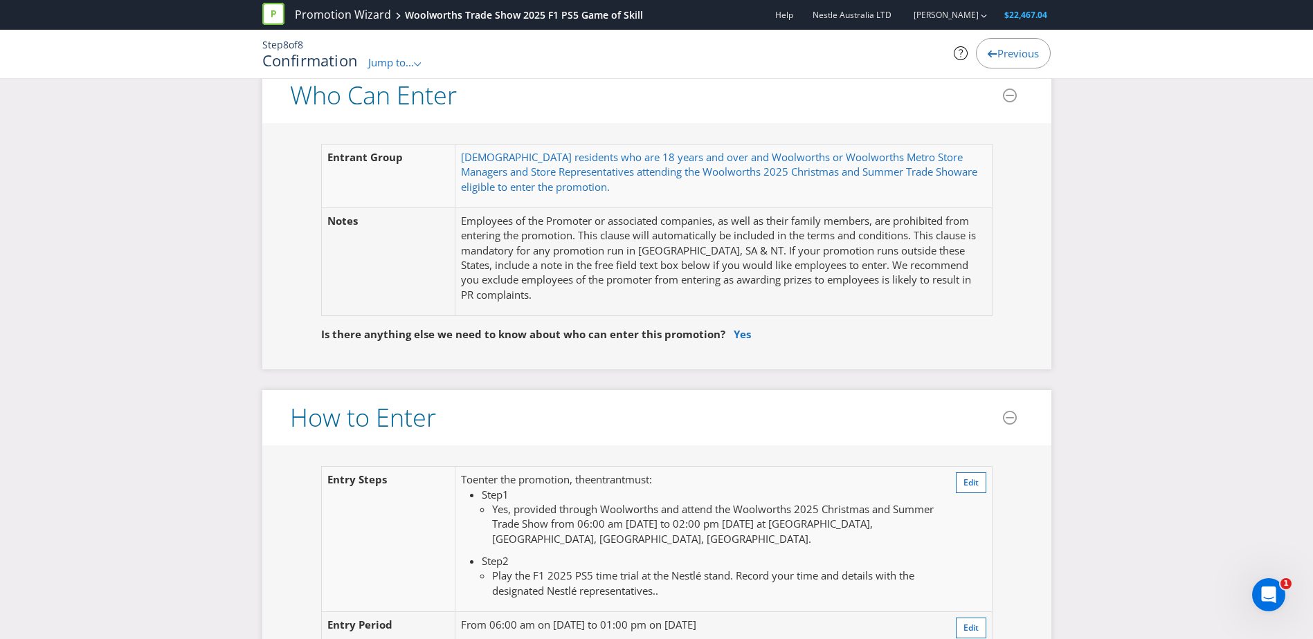
scroll to position [776, 0]
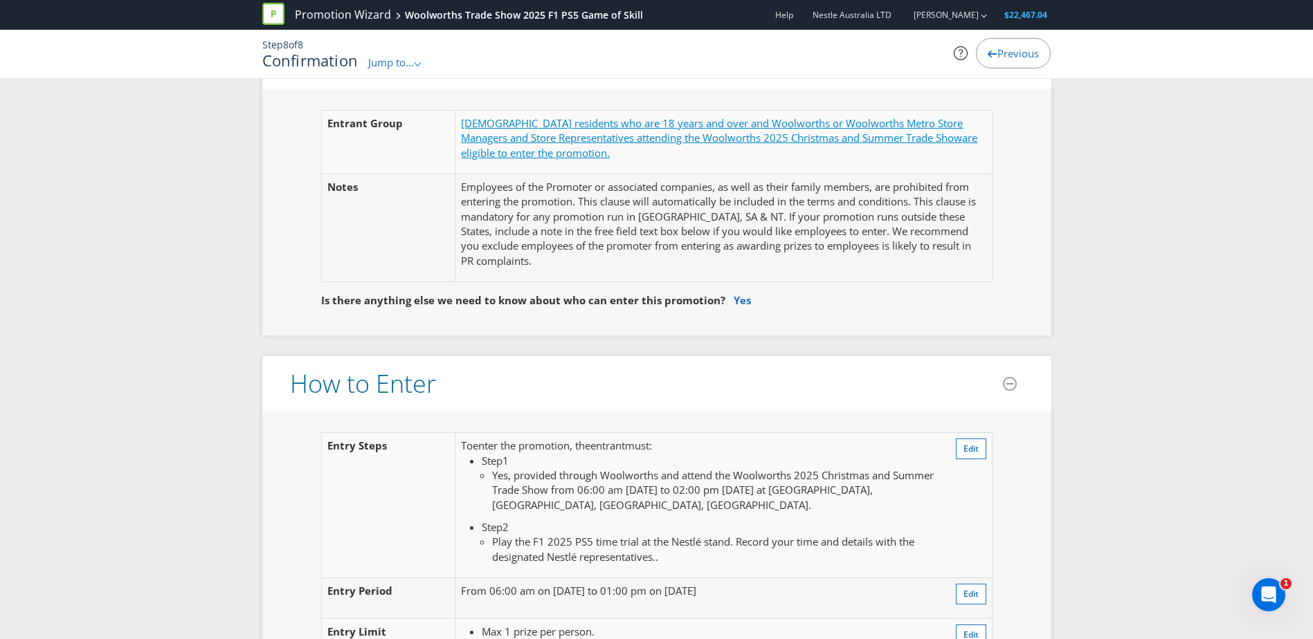
click at [675, 131] on span "[DEMOGRAPHIC_DATA] residents who are 18 years and over and Woolworths or Woolwo…" at bounding box center [712, 130] width 502 height 28
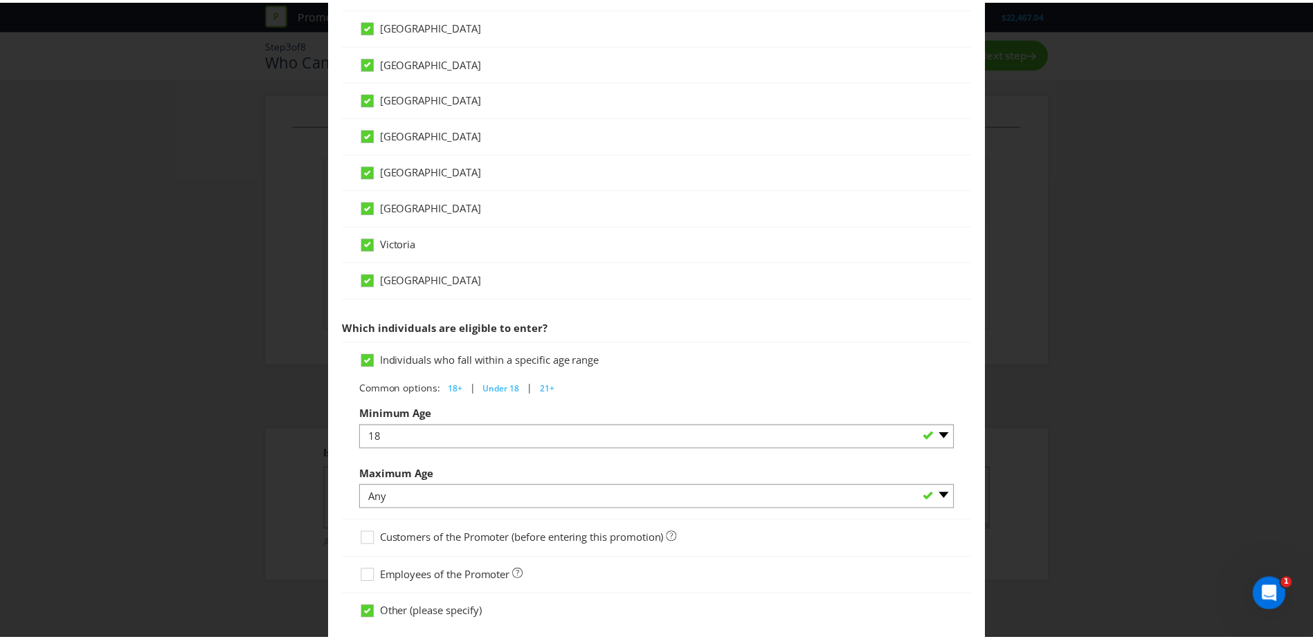
scroll to position [603, 0]
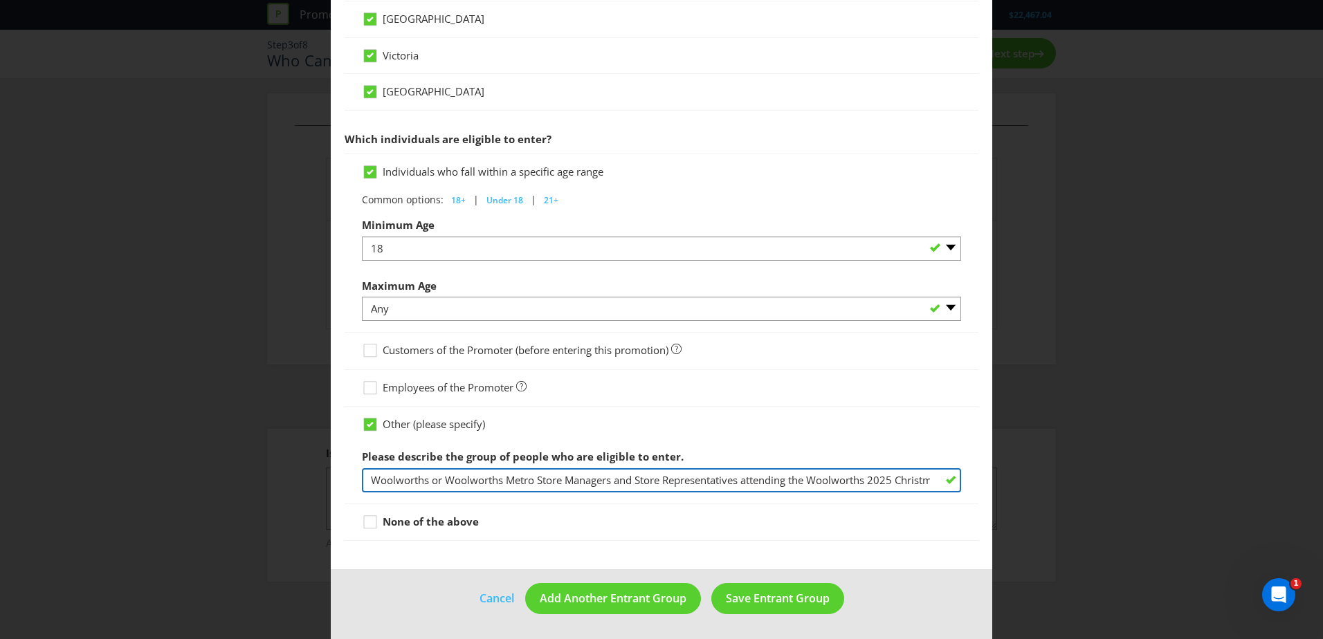
click at [362, 474] on input "Woolworths or Woolworths Metro Store Managers and Store Representatives attendi…" at bounding box center [661, 480] width 599 height 24
type input "are currently Woolworths or Woolworths Metro Store Managers and Store Represent…"
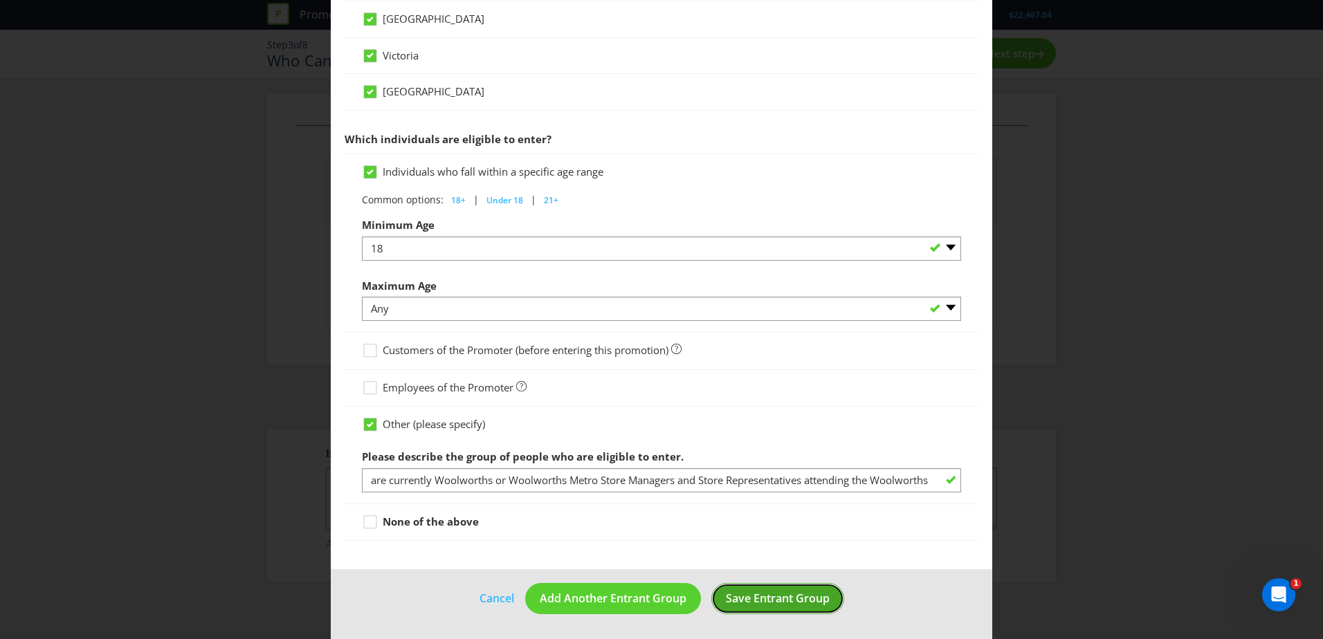
click at [801, 593] on span "Save Entrant Group" at bounding box center [778, 598] width 104 height 15
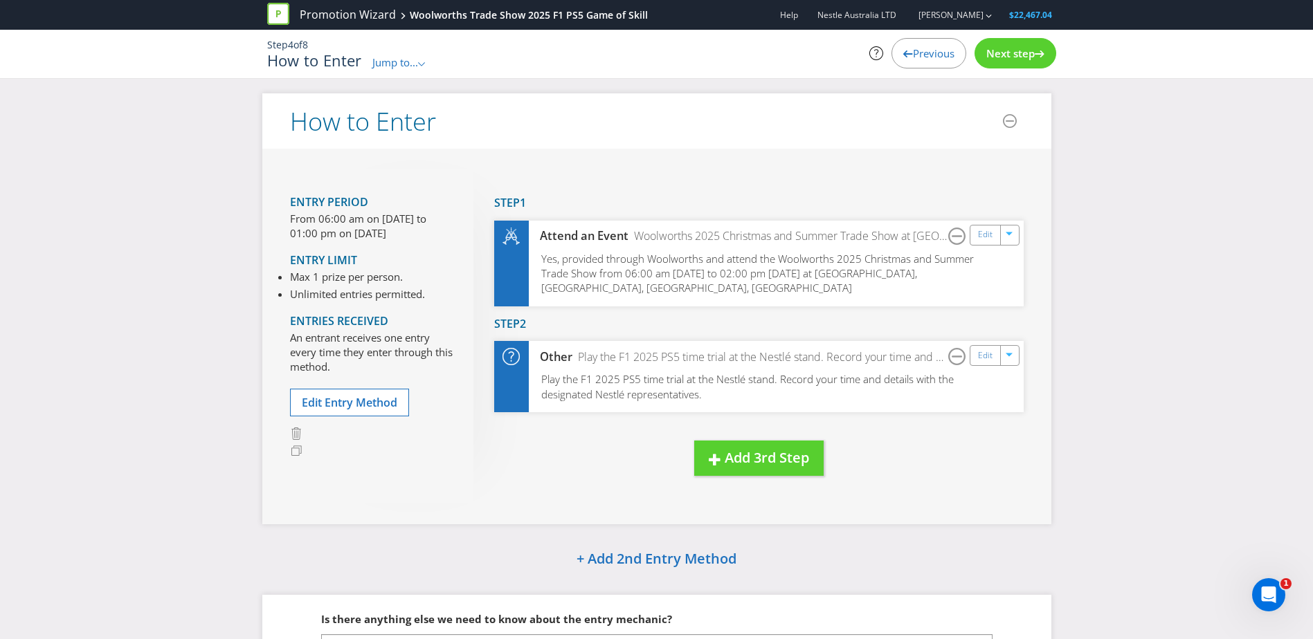
click at [429, 60] on div "How to Enter Jump to... .st0{fill-rule:evenodd;clip-rule:evenodd;} Promotion Su…" at bounding box center [526, 61] width 519 height 18
click at [412, 64] on span "Jump to..." at bounding box center [395, 62] width 46 height 14
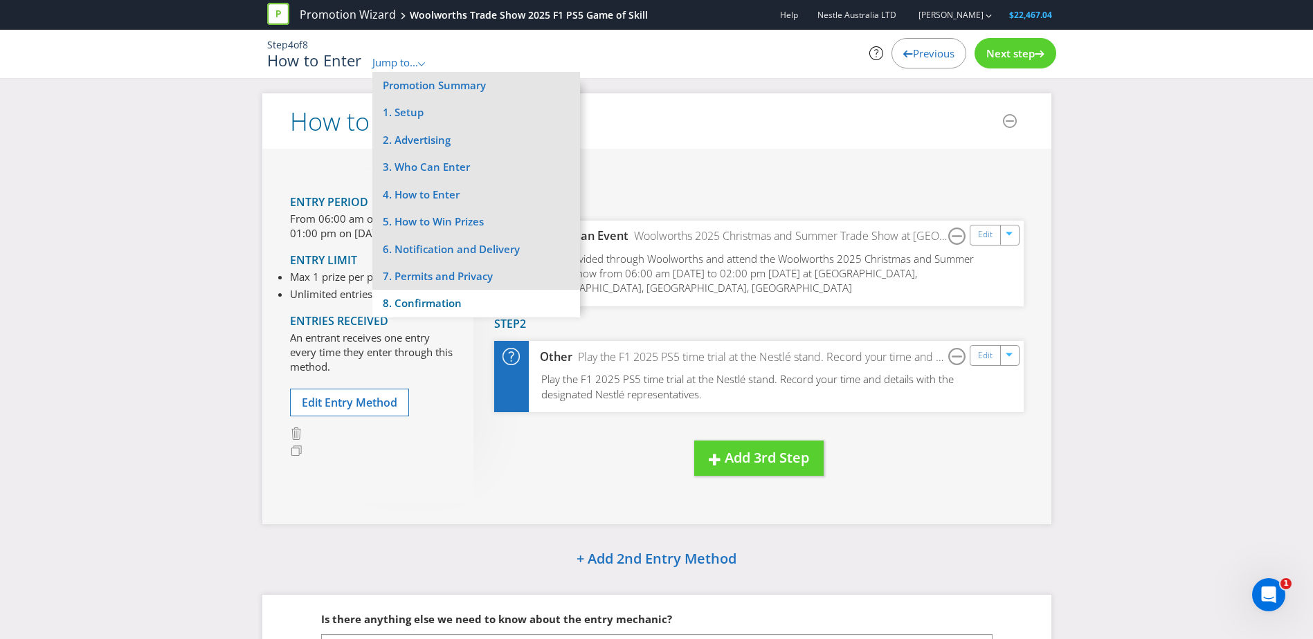
click at [437, 305] on li "8. Confirmation" at bounding box center [476, 303] width 208 height 27
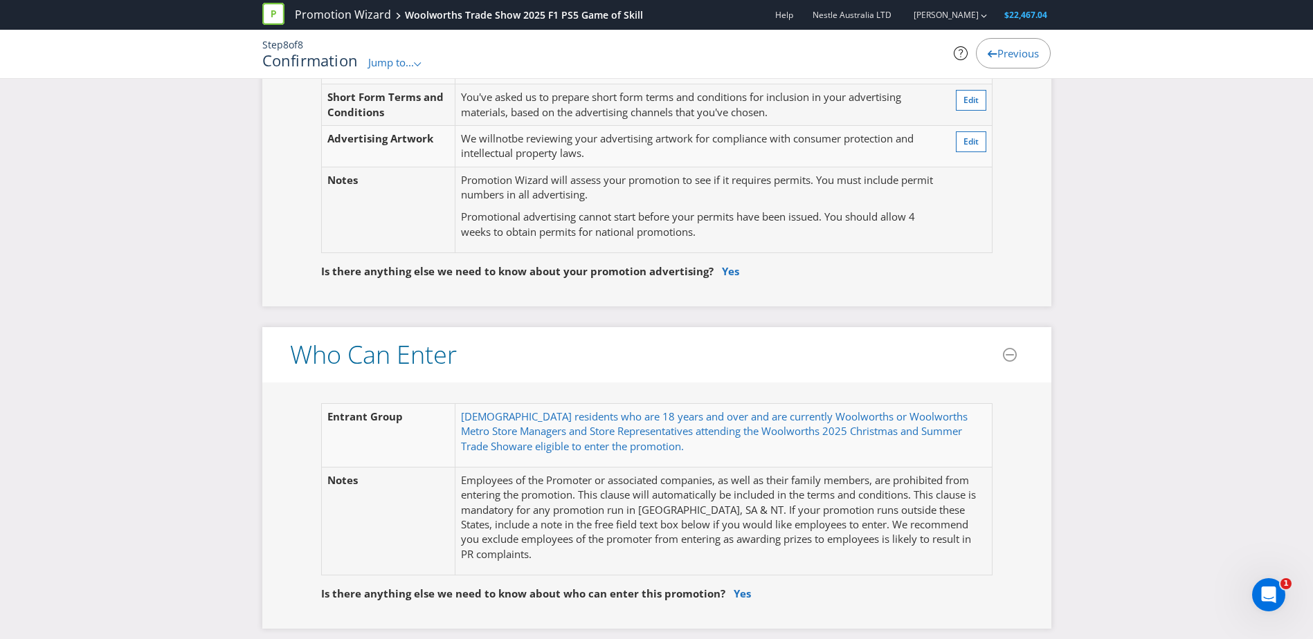
scroll to position [484, 0]
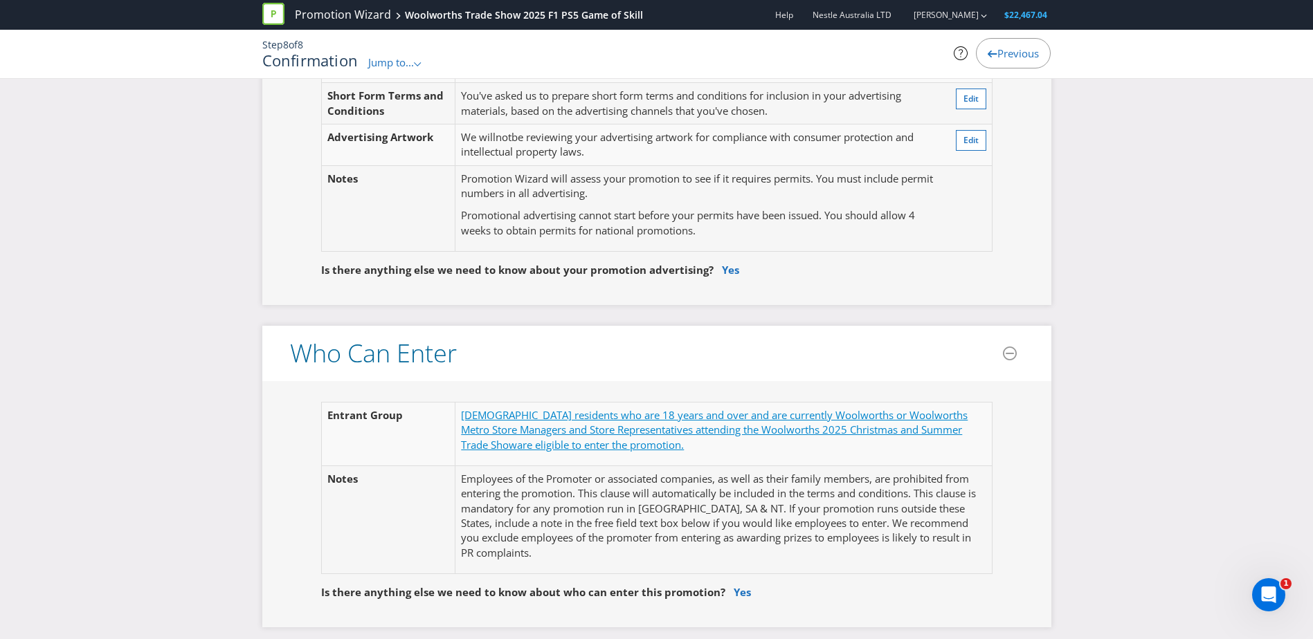
click at [545, 421] on span "[DEMOGRAPHIC_DATA] residents who are 18 years and over and are currently Woolwo…" at bounding box center [714, 430] width 507 height 44
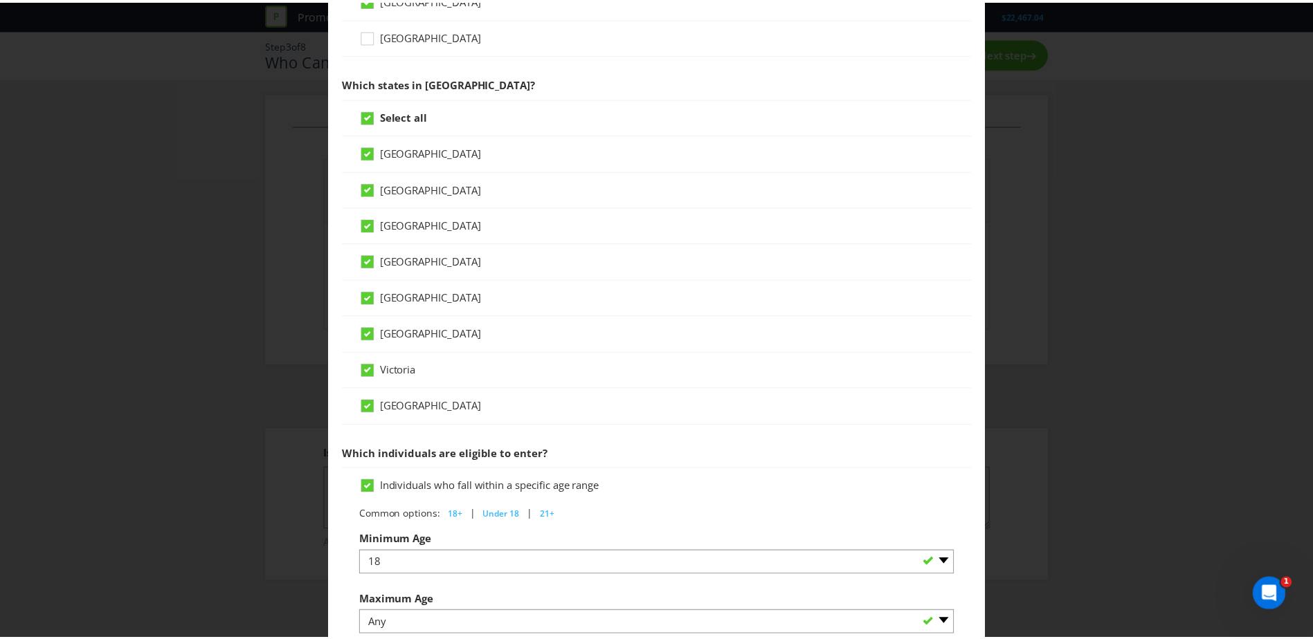
scroll to position [603, 0]
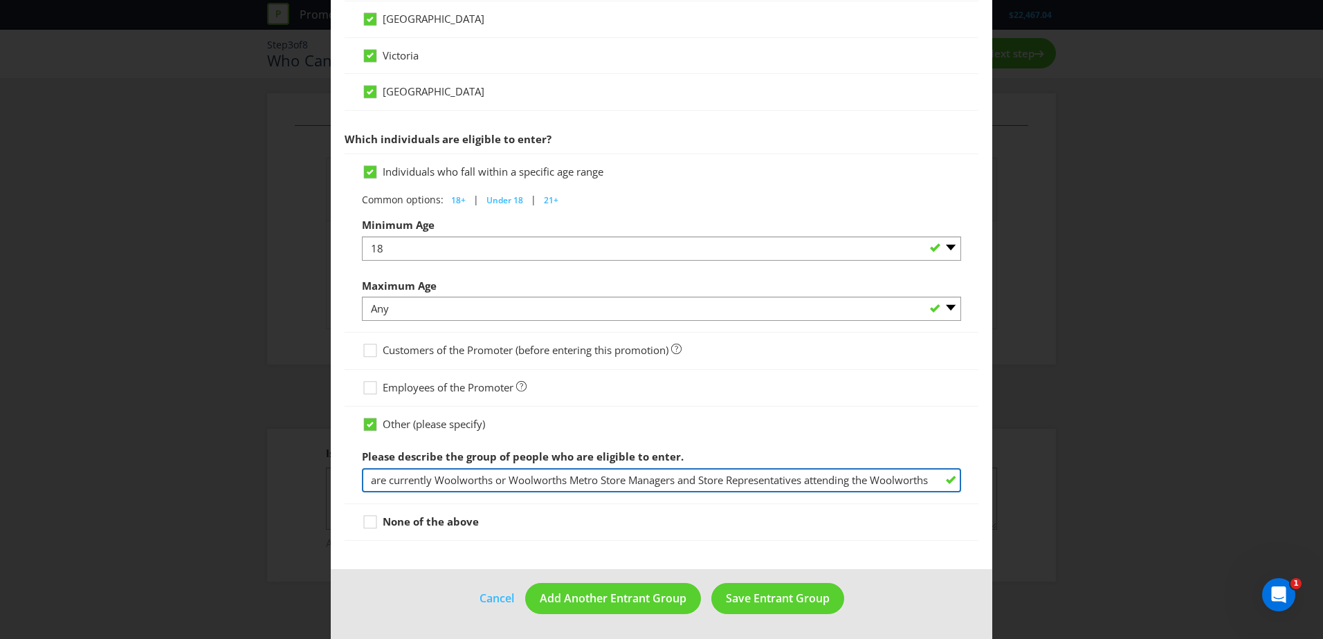
click at [689, 478] on input "are currently Woolworths or Woolworths Metro Store Managers and Store Represent…" at bounding box center [661, 480] width 599 height 24
type input "are currently Woolworths or Woolworths Metro Store Managers or Store Representa…"
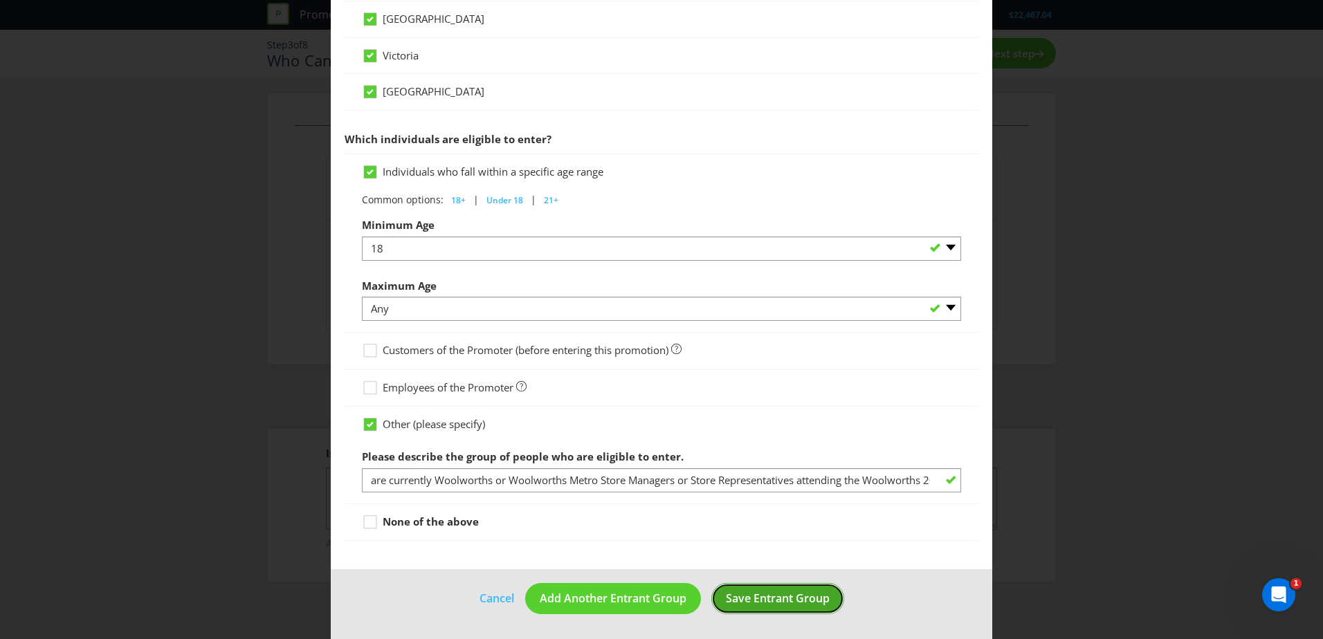
click at [759, 602] on span "Save Entrant Group" at bounding box center [778, 598] width 104 height 15
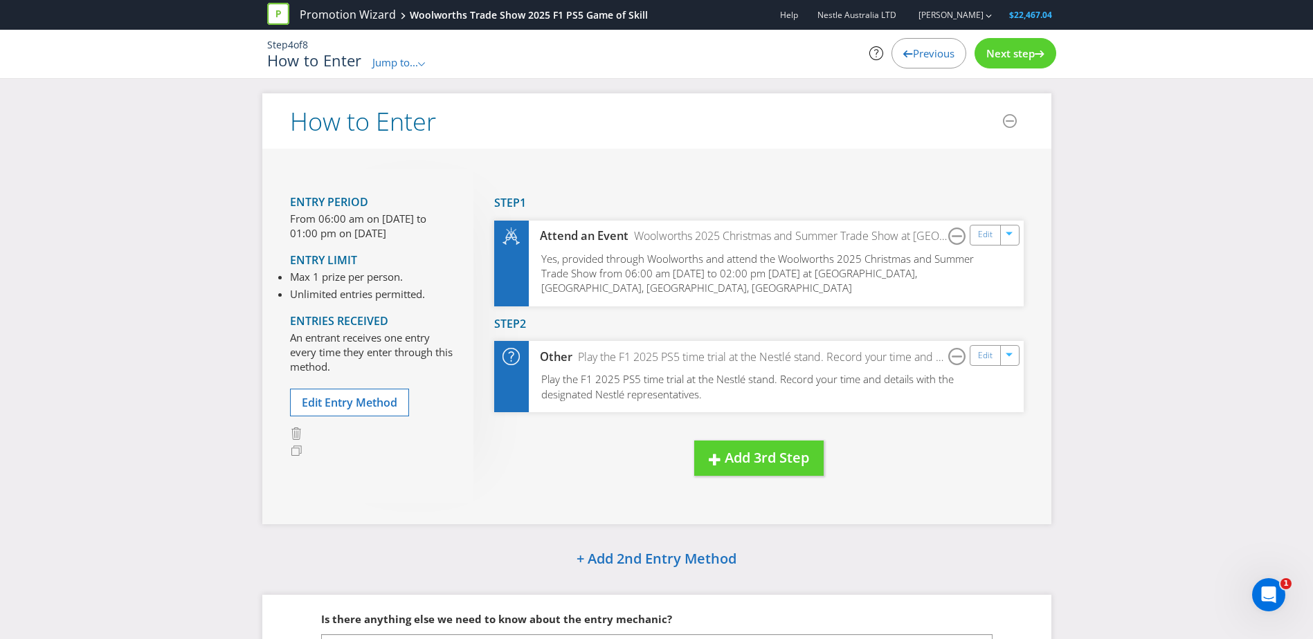
click at [394, 70] on div "Jump to... .st0{fill-rule:evenodd;clip-rule:evenodd;}" at bounding box center [399, 62] width 54 height 15
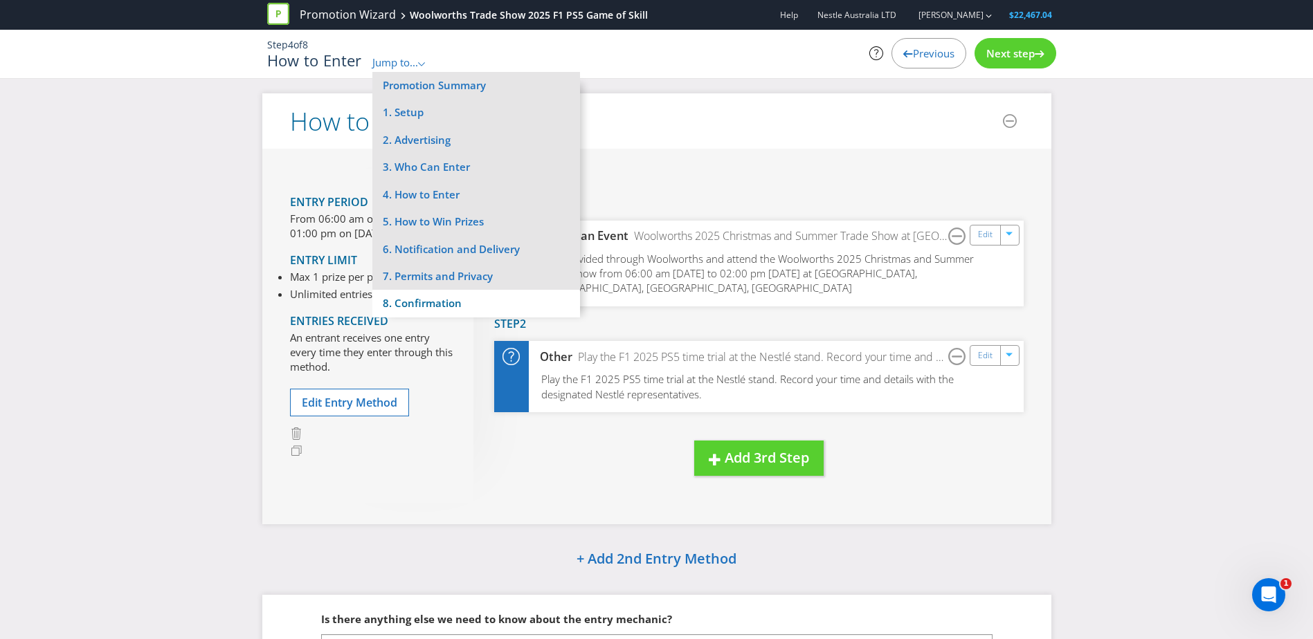
click at [468, 300] on li "8. Confirmation" at bounding box center [476, 303] width 208 height 27
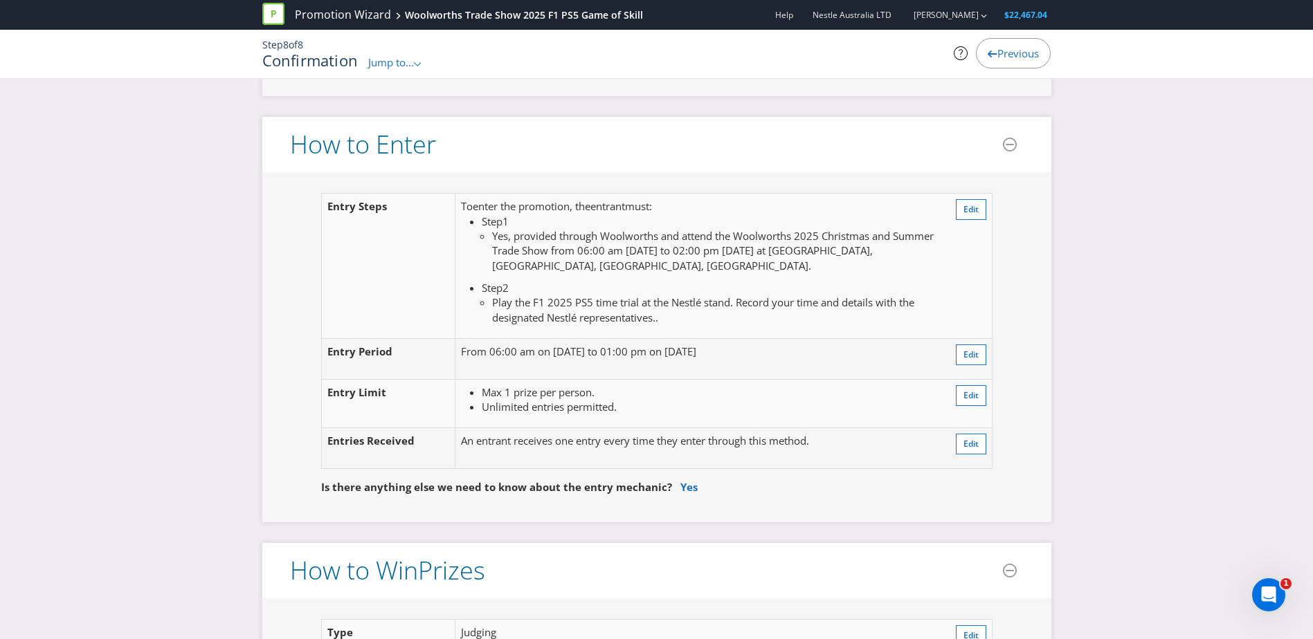
scroll to position [1038, 0]
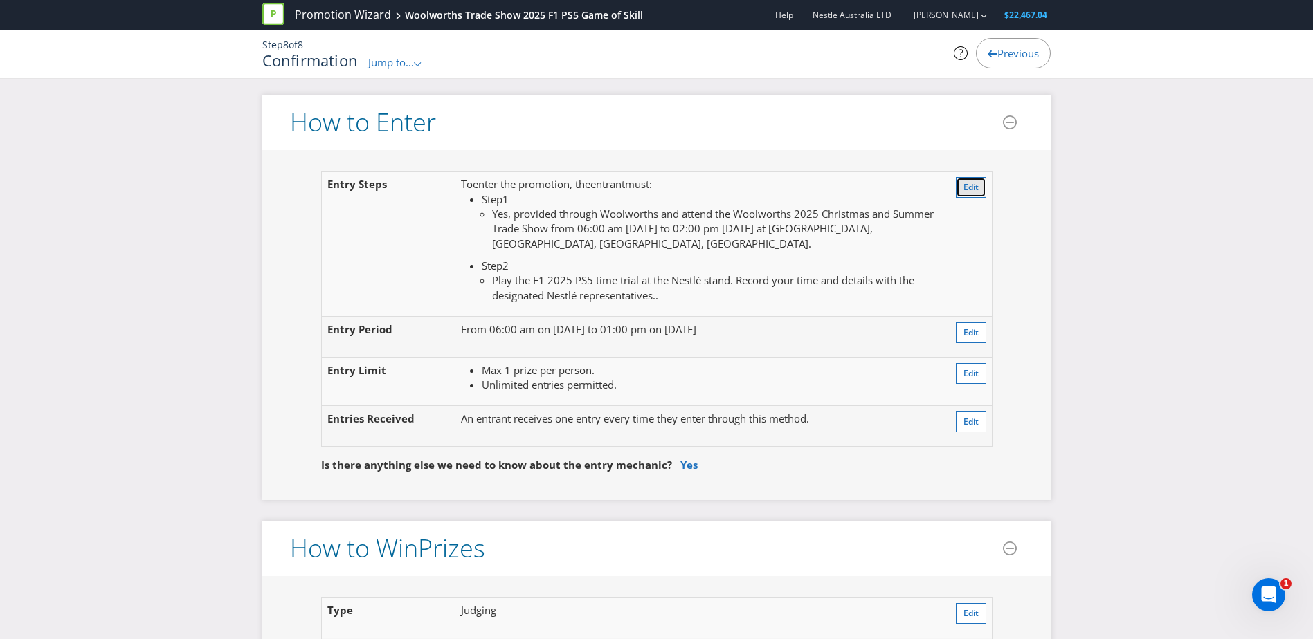
click at [983, 190] on button "Edit" at bounding box center [971, 187] width 30 height 21
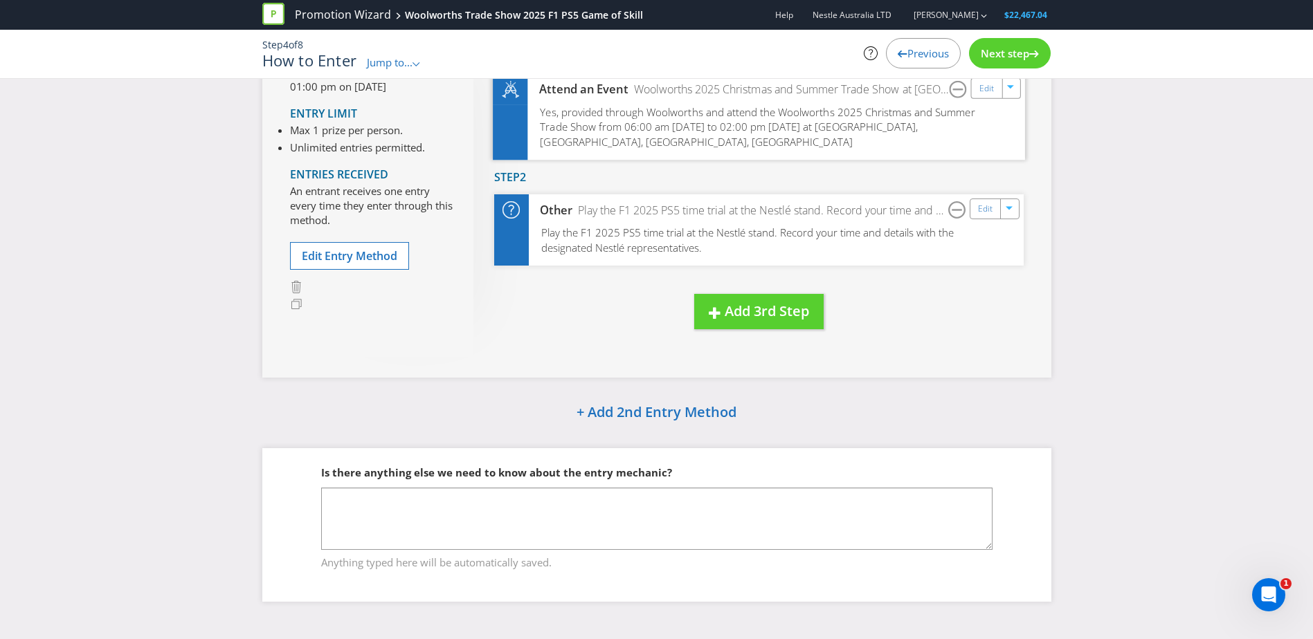
click at [651, 131] on span "Yes, provided through Woolworths and attend the Woolworths 2025 Christmas and S…" at bounding box center [757, 126] width 435 height 44
click at [988, 93] on div "Promotion Wizard Woolworths Trade Show 2025 F1 PS5 Game of Skill Help Nestle Au…" at bounding box center [656, 46] width 1313 height 93
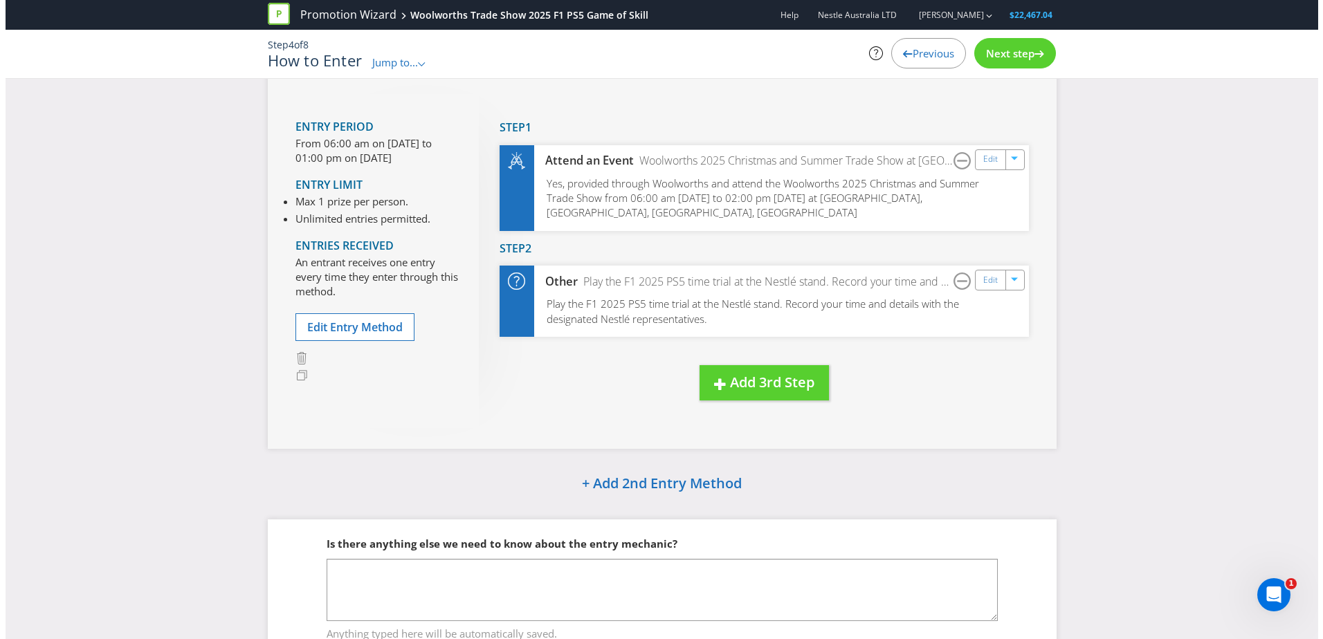
scroll to position [8, 0]
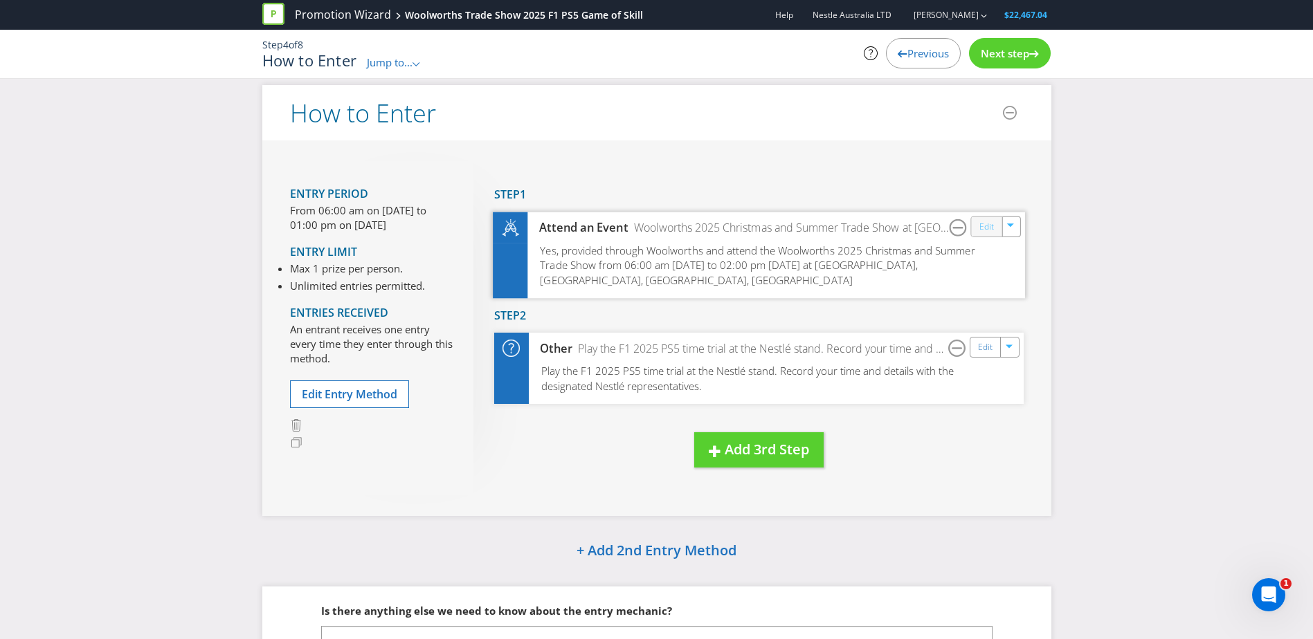
click at [985, 230] on link "Edit" at bounding box center [985, 227] width 15 height 16
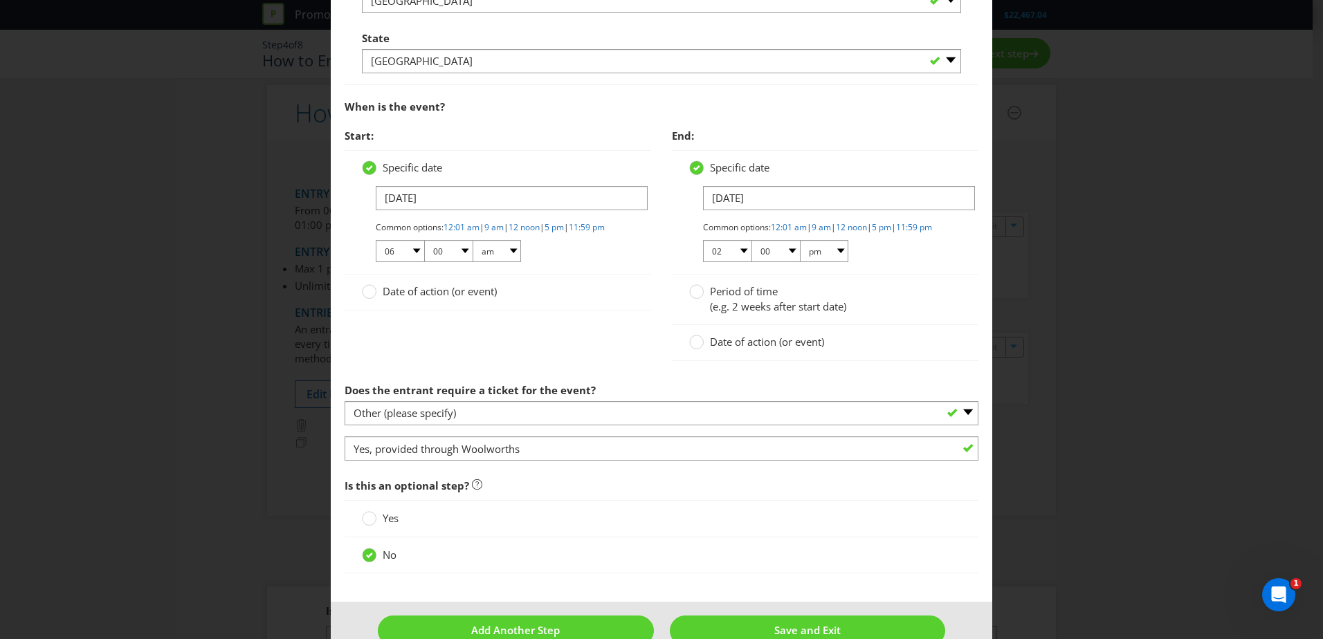
scroll to position [866, 0]
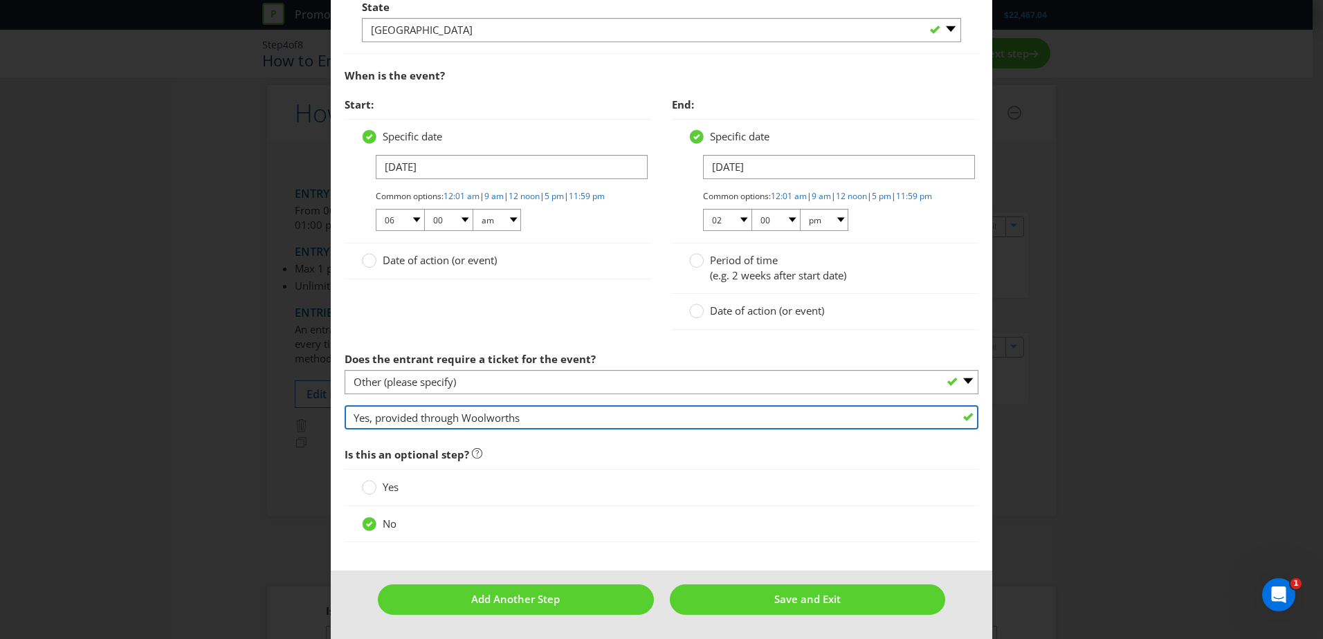
click at [547, 417] on input "Yes, provided through Woolworths" at bounding box center [662, 418] width 634 height 24
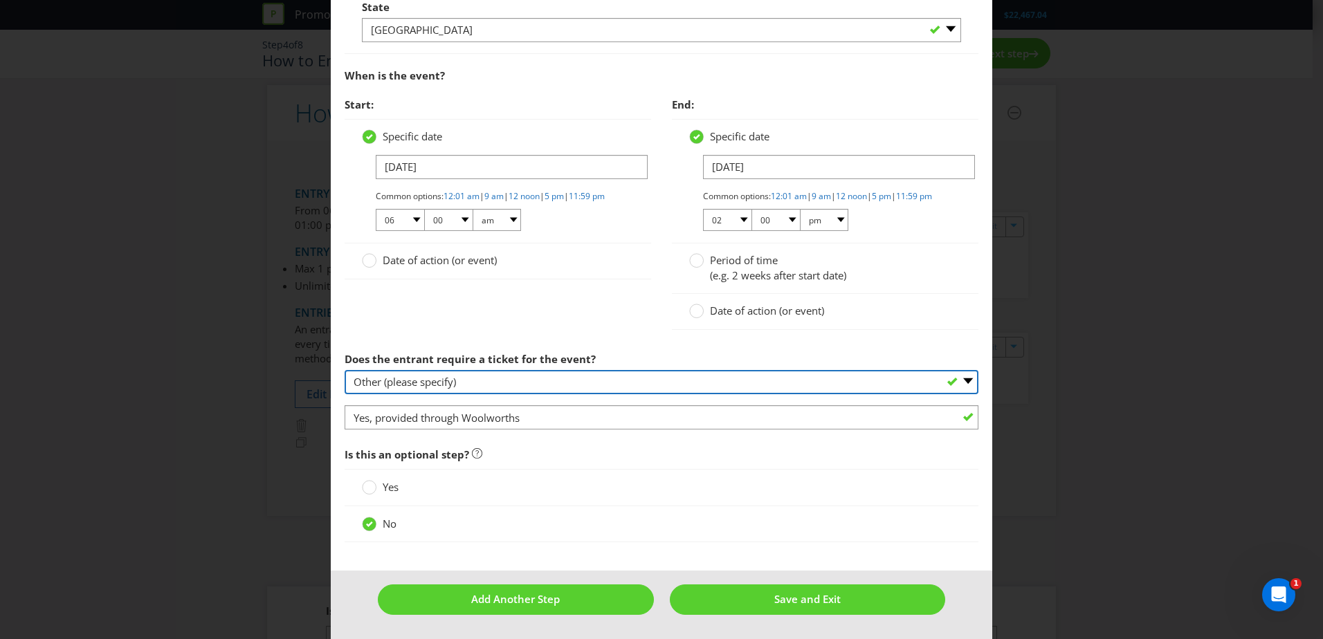
click at [534, 382] on select "-- Please select -- Yes, they must buy a ticket Yes, but tickets are free No ti…" at bounding box center [662, 382] width 634 height 24
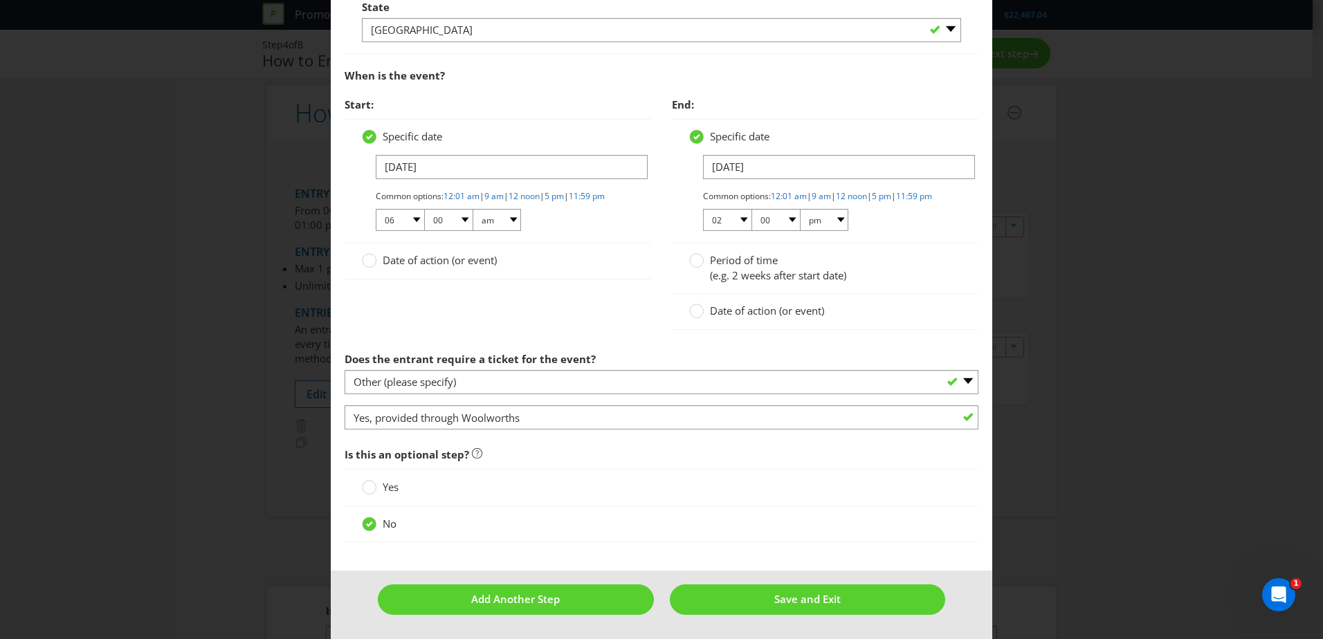
click at [572, 318] on div "Start: Specific date [DATE] Common options: 12:01 am | 9 am | 12 noon | 5 pm | …" at bounding box center [661, 218] width 655 height 254
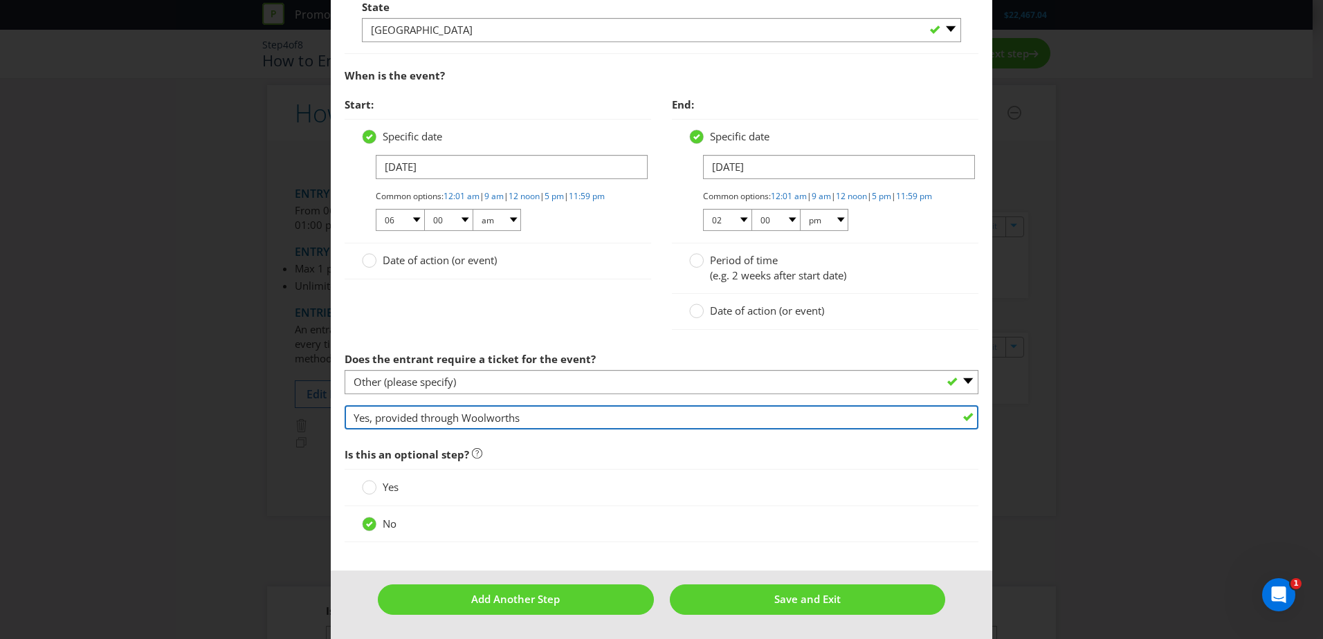
drag, startPoint x: 545, startPoint y: 421, endPoint x: 261, endPoint y: 388, distance: 285.7
click at [261, 388] on div "How to Enter Did You Know IMI research shows that ease of participation is one …" at bounding box center [661, 319] width 1323 height 639
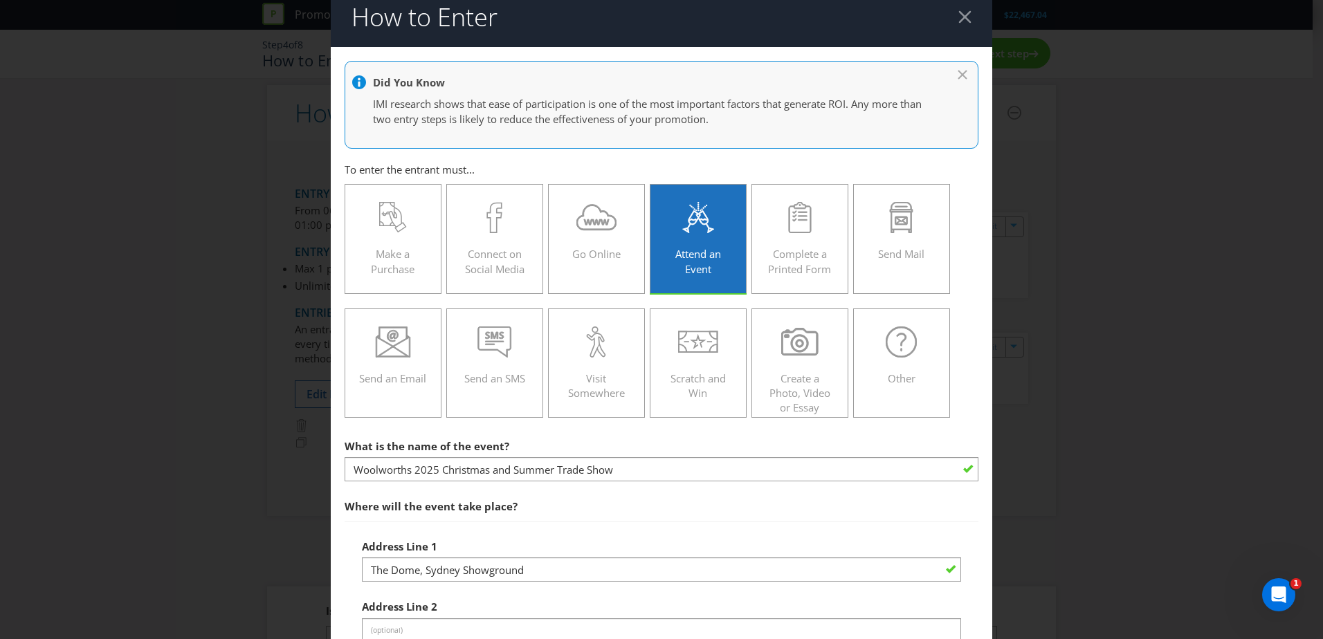
scroll to position [0, 0]
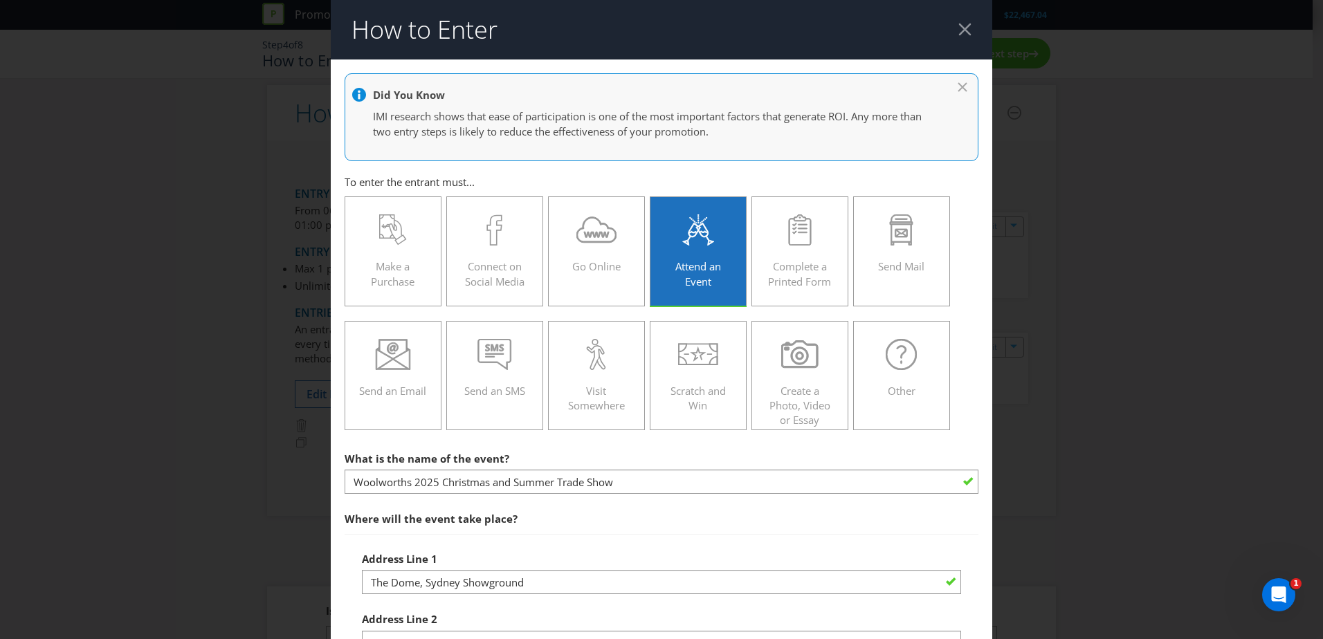
click at [961, 24] on div at bounding box center [964, 29] width 13 height 13
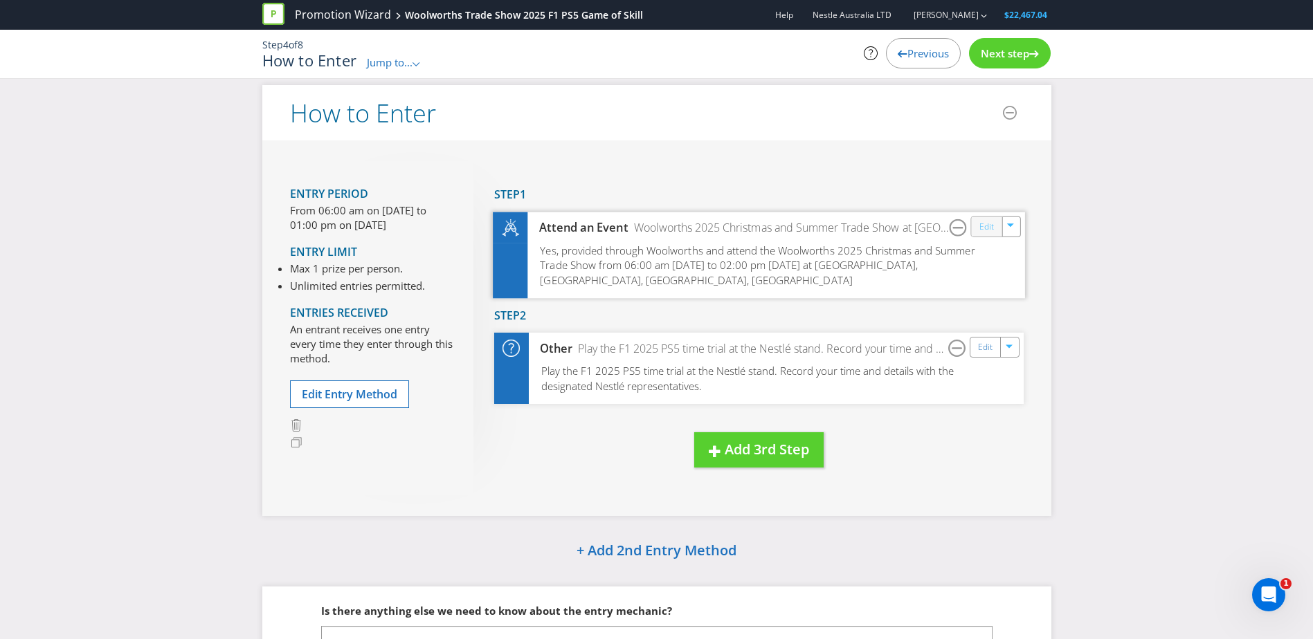
click at [990, 235] on link "Edit" at bounding box center [985, 227] width 15 height 16
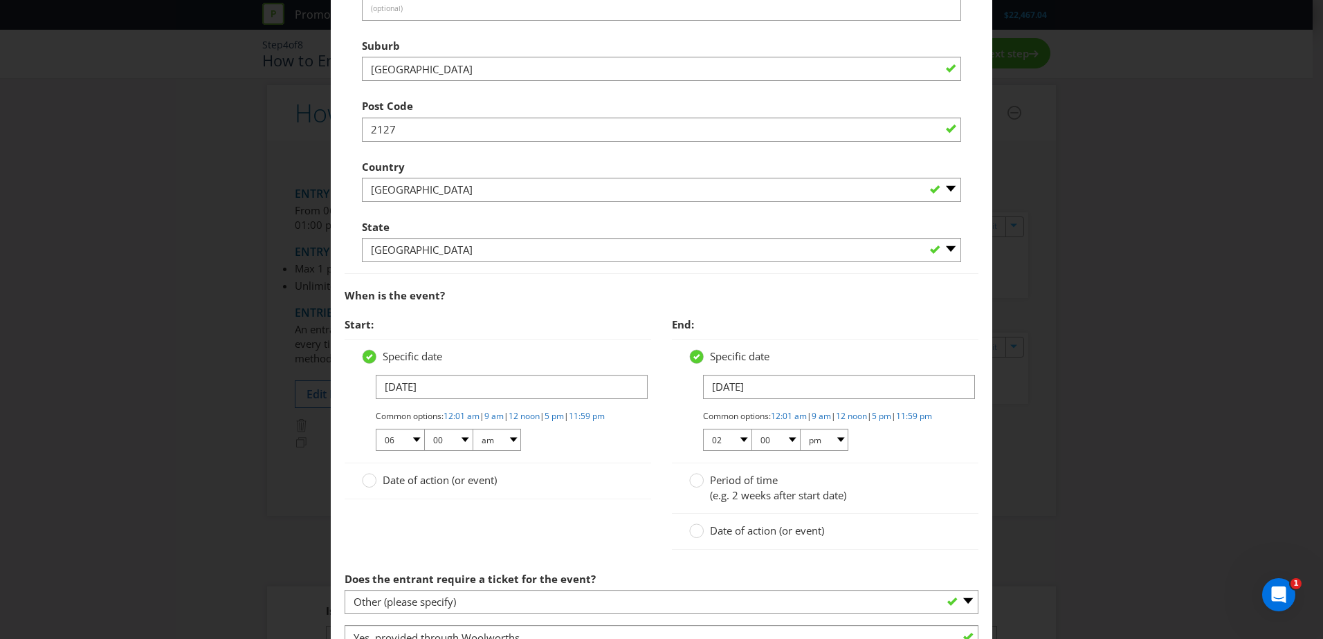
scroll to position [866, 0]
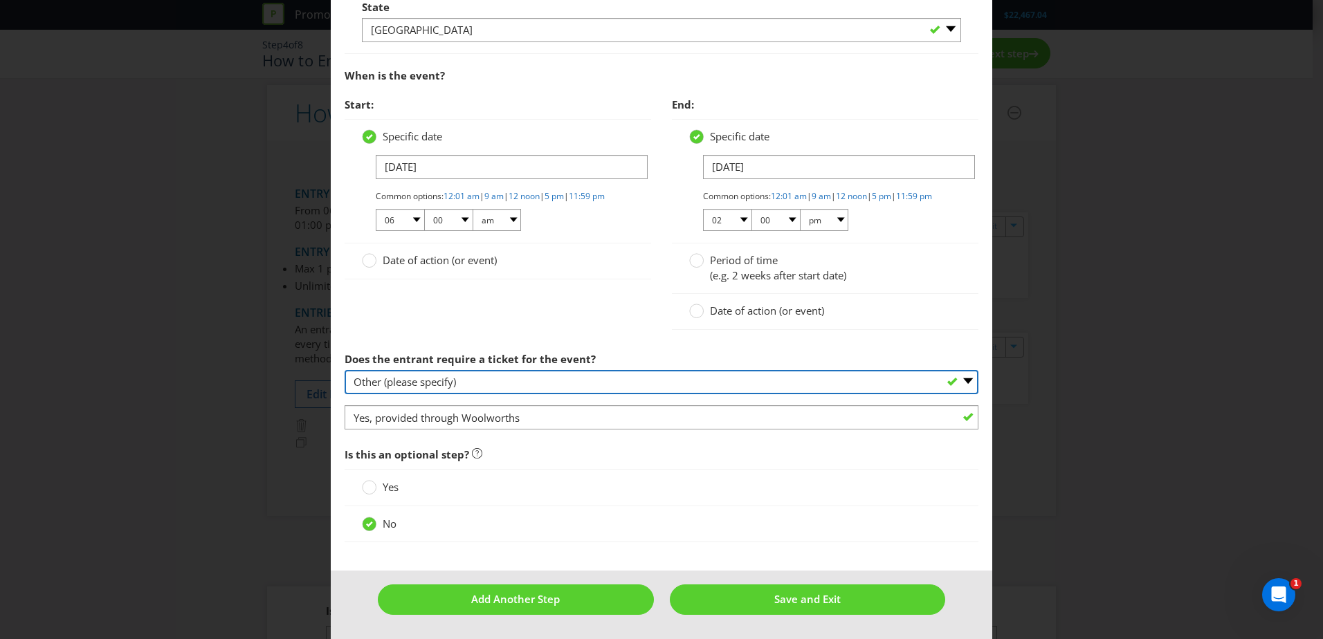
click at [527, 388] on select "-- Please select -- Yes, they must buy a ticket Yes, but tickets are free No ti…" at bounding box center [662, 382] width 634 height 24
select select "YES_BUY"
click at [345, 394] on select "-- Please select -- Yes, they must buy a ticket Yes, but tickets are free No ti…" at bounding box center [662, 382] width 634 height 24
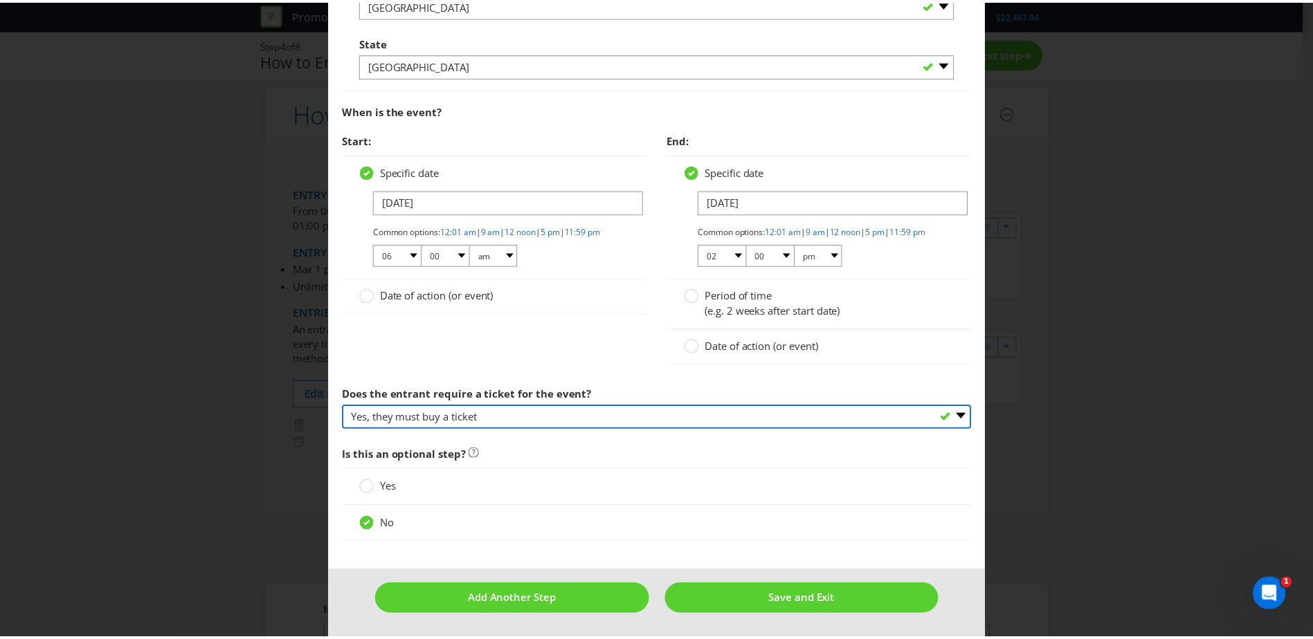
scroll to position [831, 0]
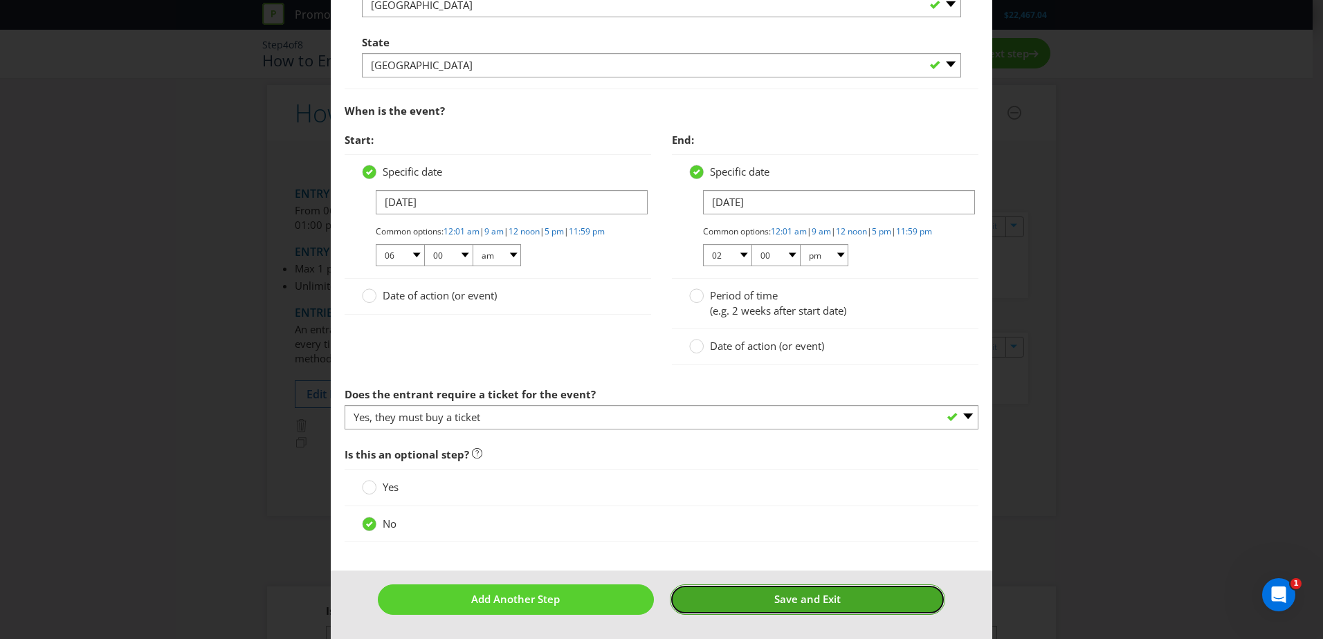
click at [774, 601] on span "Save and Exit" at bounding box center [807, 599] width 66 height 14
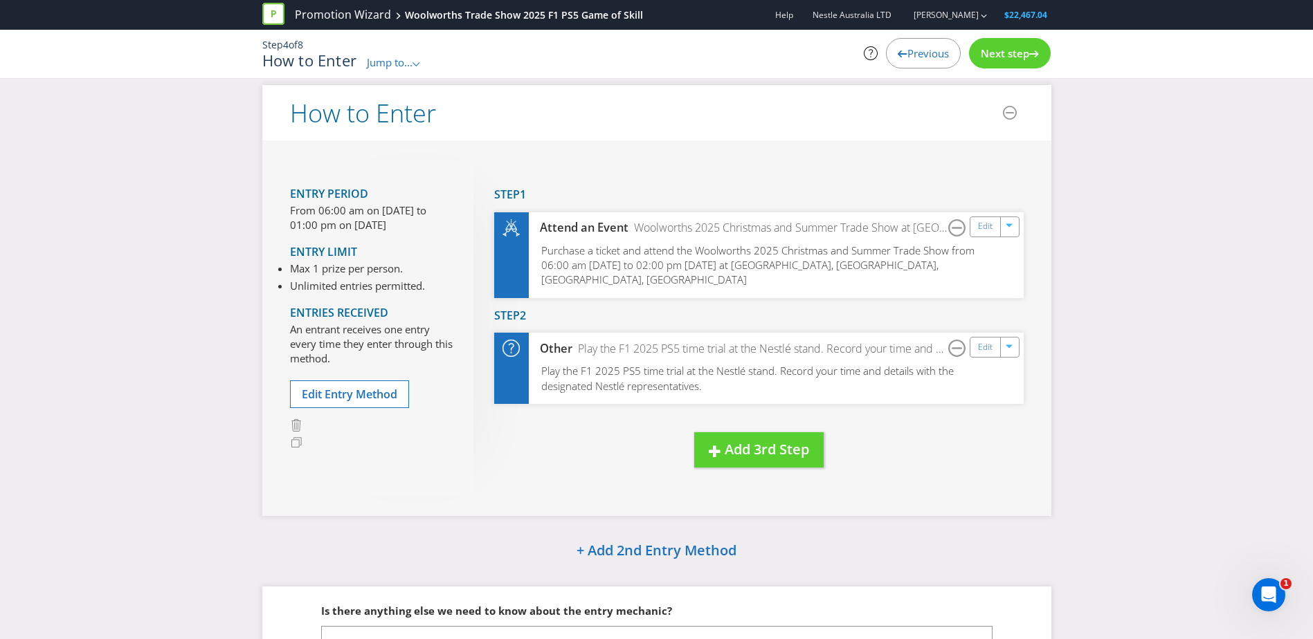
click at [367, 65] on span "Jump to..." at bounding box center [390, 62] width 46 height 14
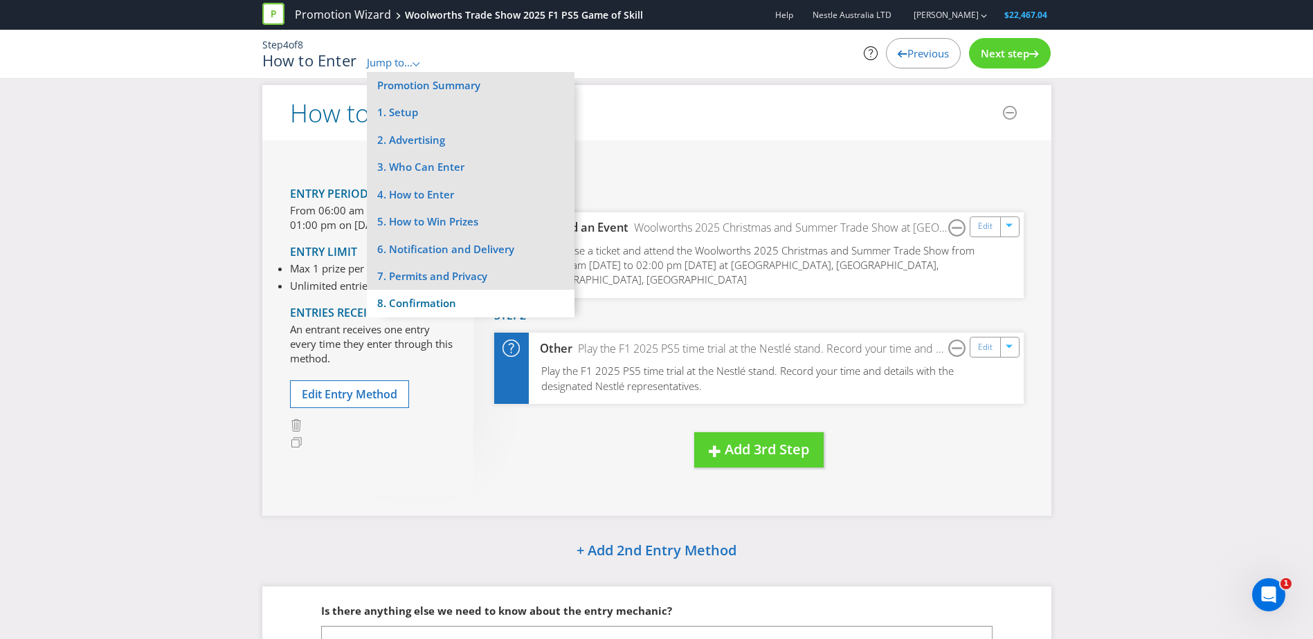
click at [435, 295] on li "8. Confirmation" at bounding box center [471, 303] width 208 height 27
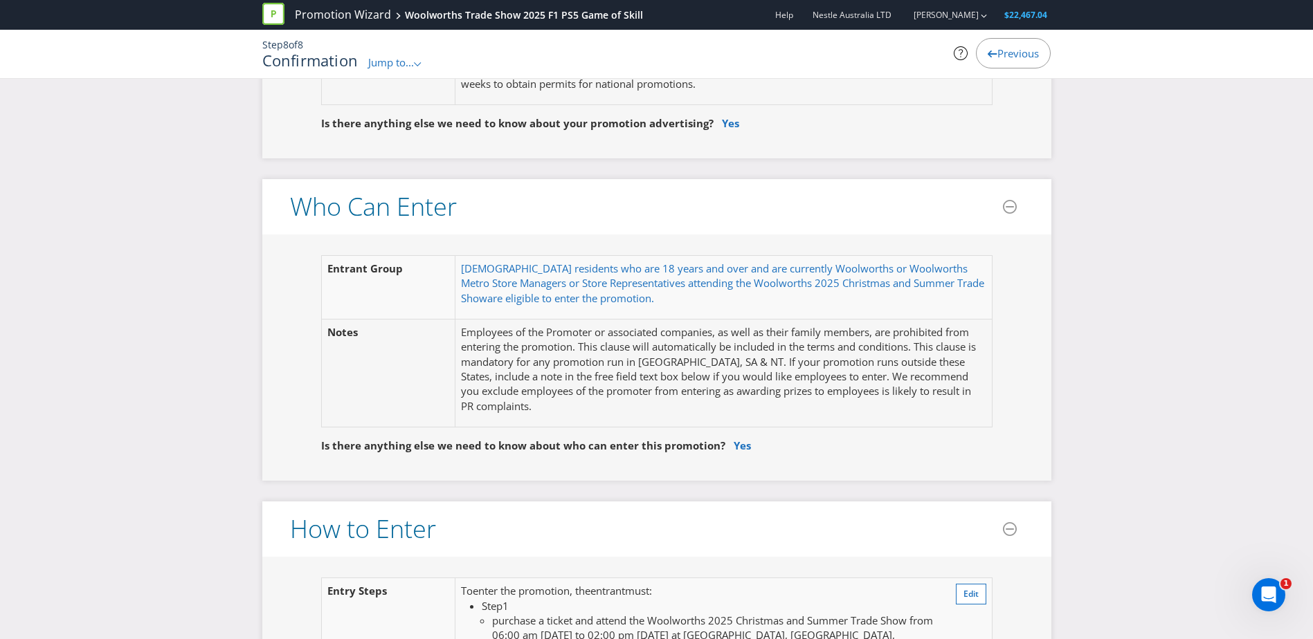
scroll to position [908, 0]
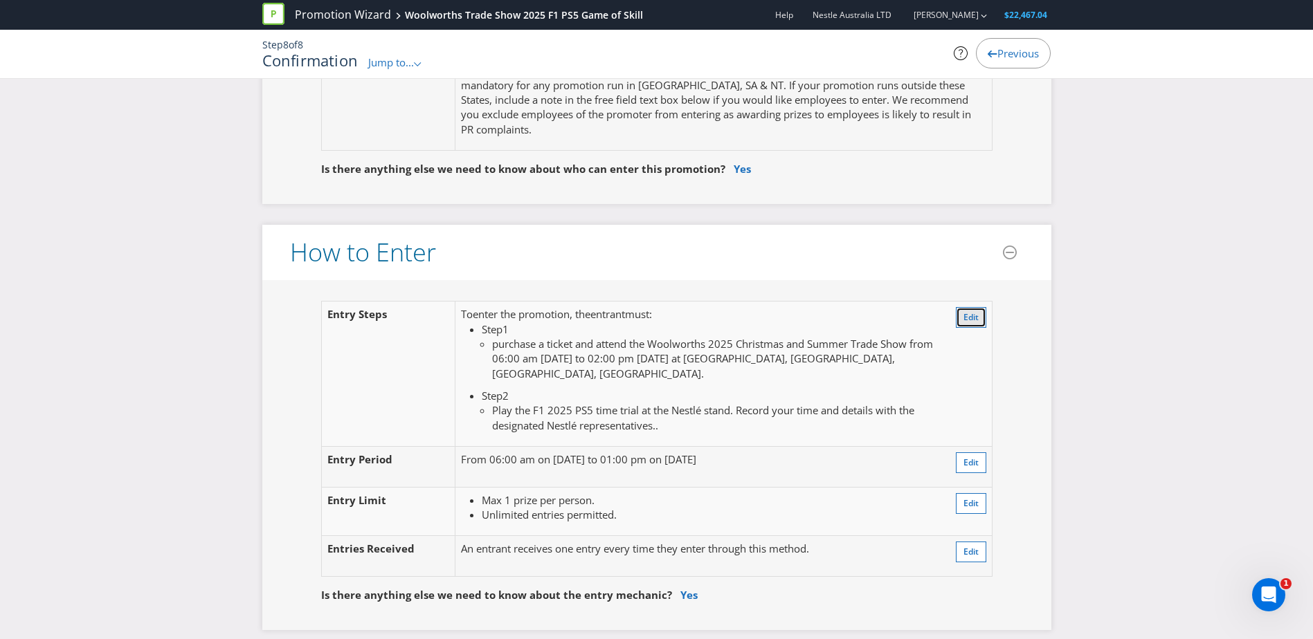
click at [963, 326] on button "Edit" at bounding box center [971, 317] width 30 height 21
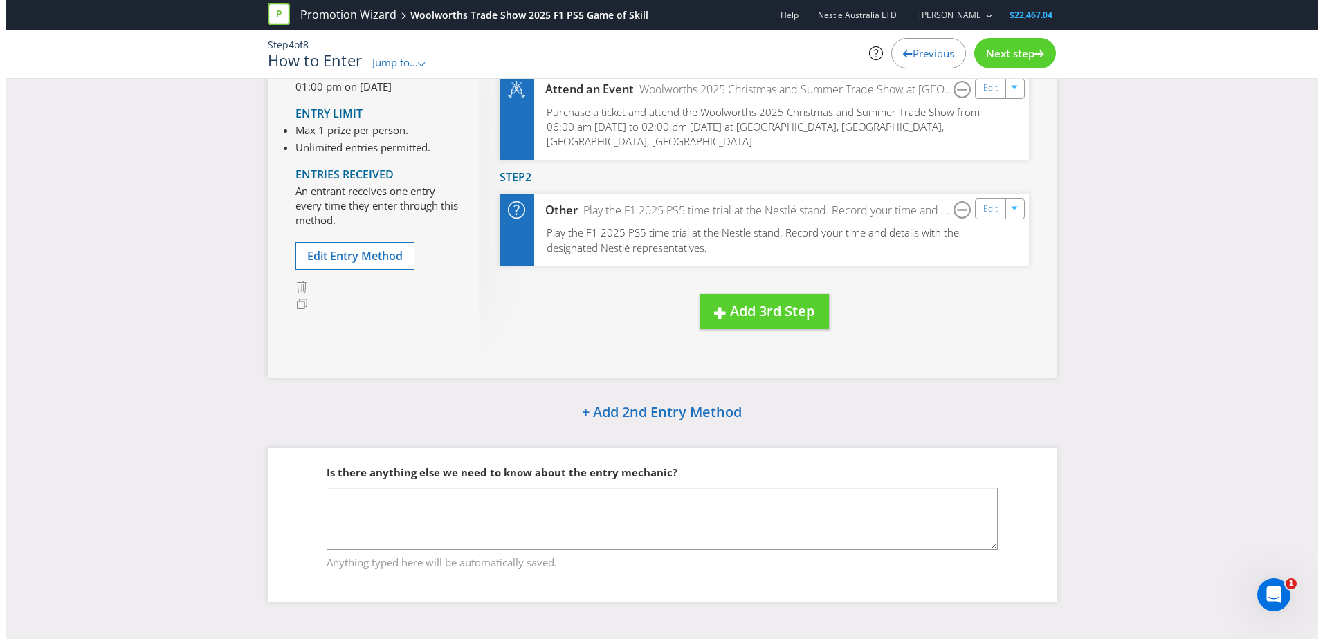
scroll to position [147, 0]
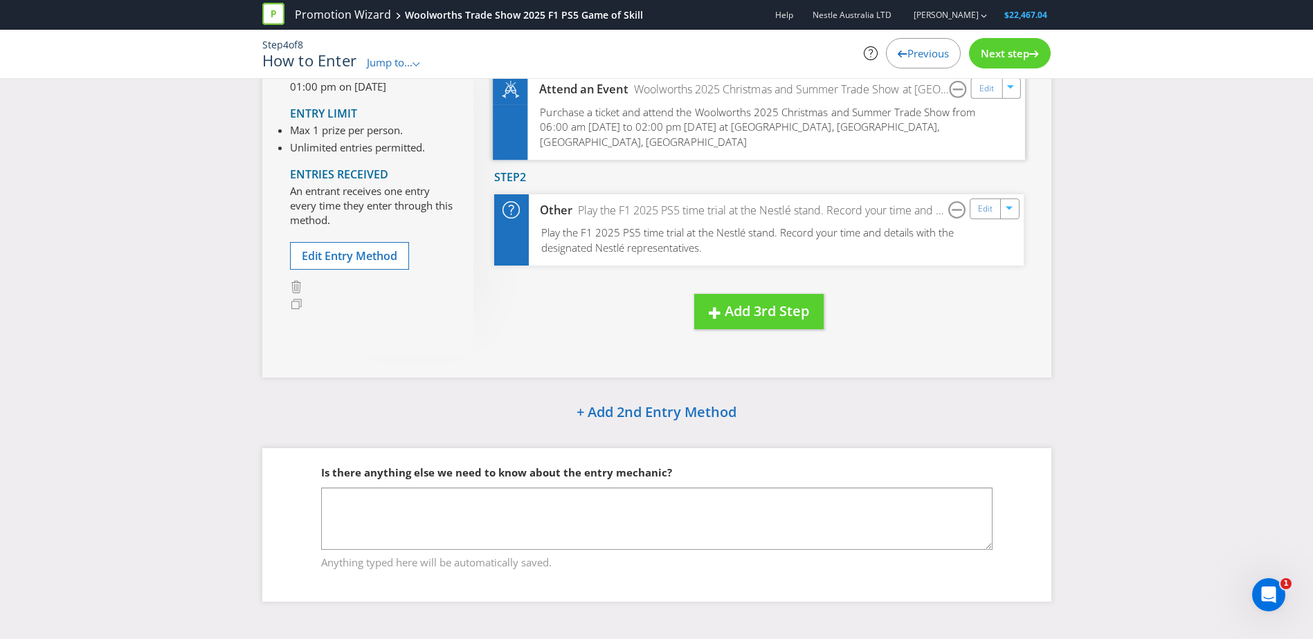
click at [671, 129] on span "Purchase a ticket and attend the Woolworths 2025 Christmas and Summer Trade Sho…" at bounding box center [757, 126] width 435 height 44
click at [990, 94] on link "Edit" at bounding box center [985, 88] width 15 height 16
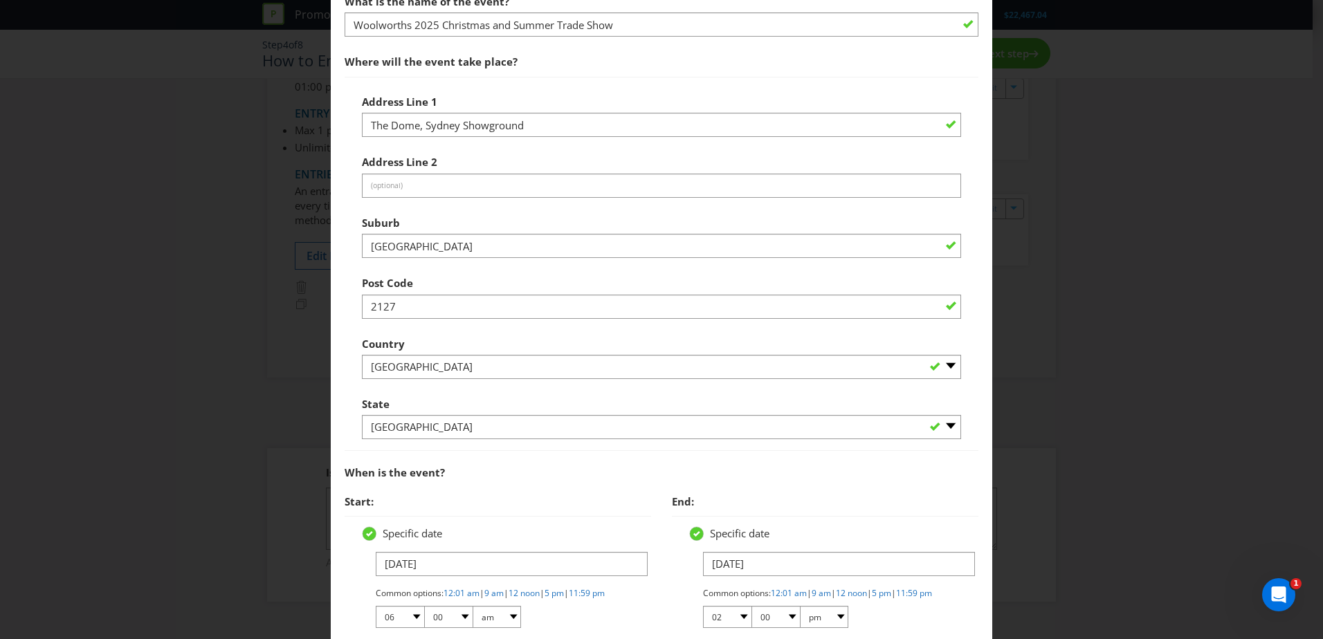
scroll to position [692, 0]
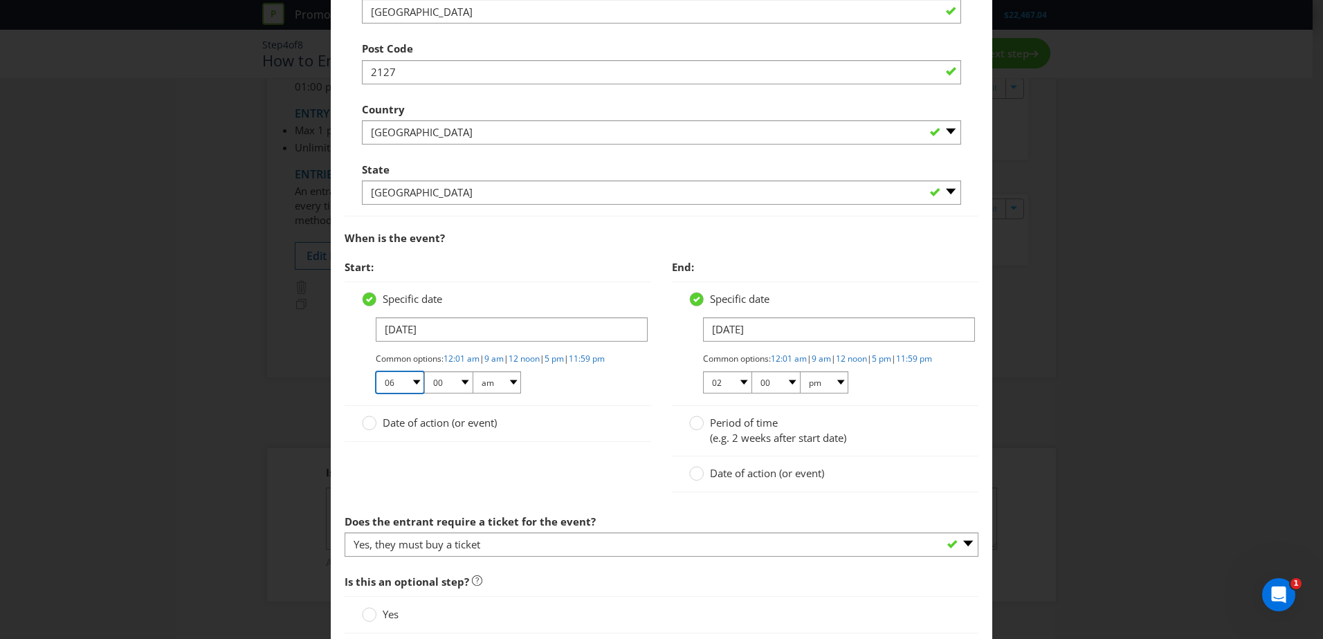
click at [415, 387] on select "01 02 03 04 05 06 07 08 09 10 11 12" at bounding box center [400, 383] width 48 height 22
select select "07"
click at [376, 383] on select "01 02 03 04 05 06 07 08 09 10 11 12" at bounding box center [400, 383] width 48 height 22
click at [466, 394] on select "00 01 05 10 15 20 25 29 30 35 40 45 50 55 59" at bounding box center [448, 383] width 48 height 22
click at [424, 383] on select "00 01 05 10 15 20 25 29 30 35 40 45 50 55 59" at bounding box center [448, 383] width 48 height 22
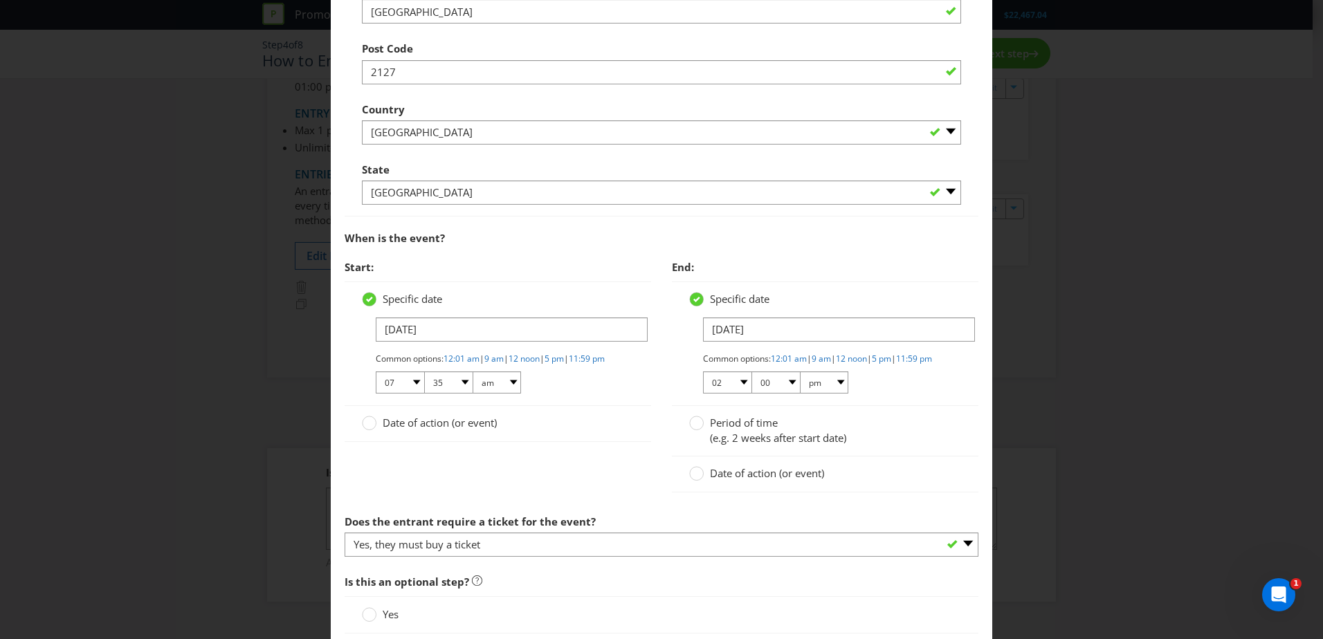
click at [459, 274] on span "Start:" at bounding box center [498, 267] width 307 height 28
drag, startPoint x: 462, startPoint y: 389, endPoint x: 462, endPoint y: 381, distance: 8.3
click at [462, 389] on select "00 01 05 10 15 20 25 29 30 35 40 45 50 55 59" at bounding box center [448, 383] width 48 height 22
select select "30"
click at [424, 383] on select "00 01 05 10 15 20 25 29 30 35 40 45 50 55 59" at bounding box center [448, 383] width 48 height 22
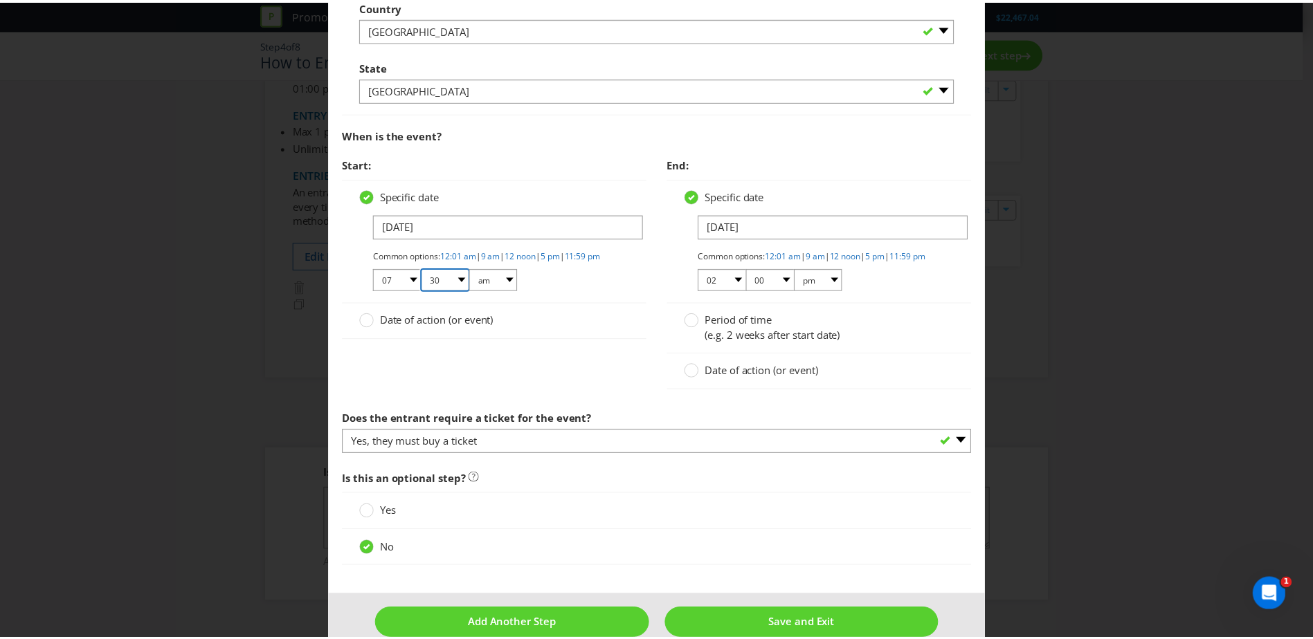
scroll to position [831, 0]
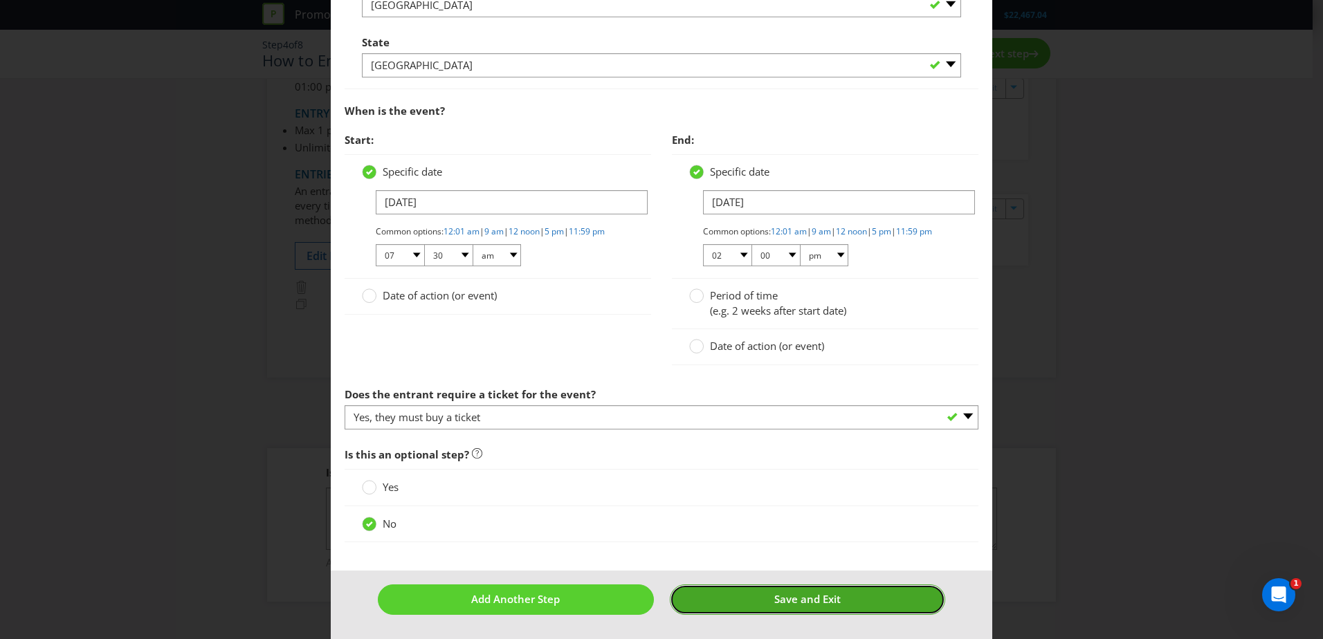
click at [835, 601] on button "Save and Exit" at bounding box center [808, 600] width 276 height 30
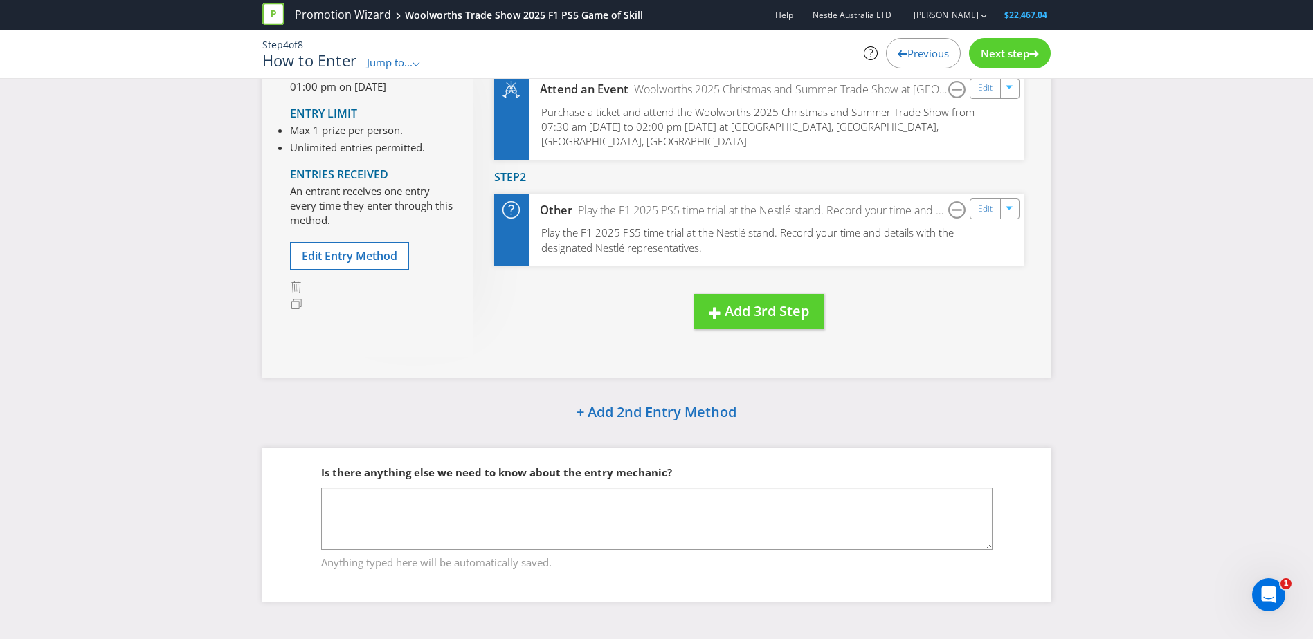
click at [375, 56] on span "Jump to..." at bounding box center [390, 62] width 46 height 14
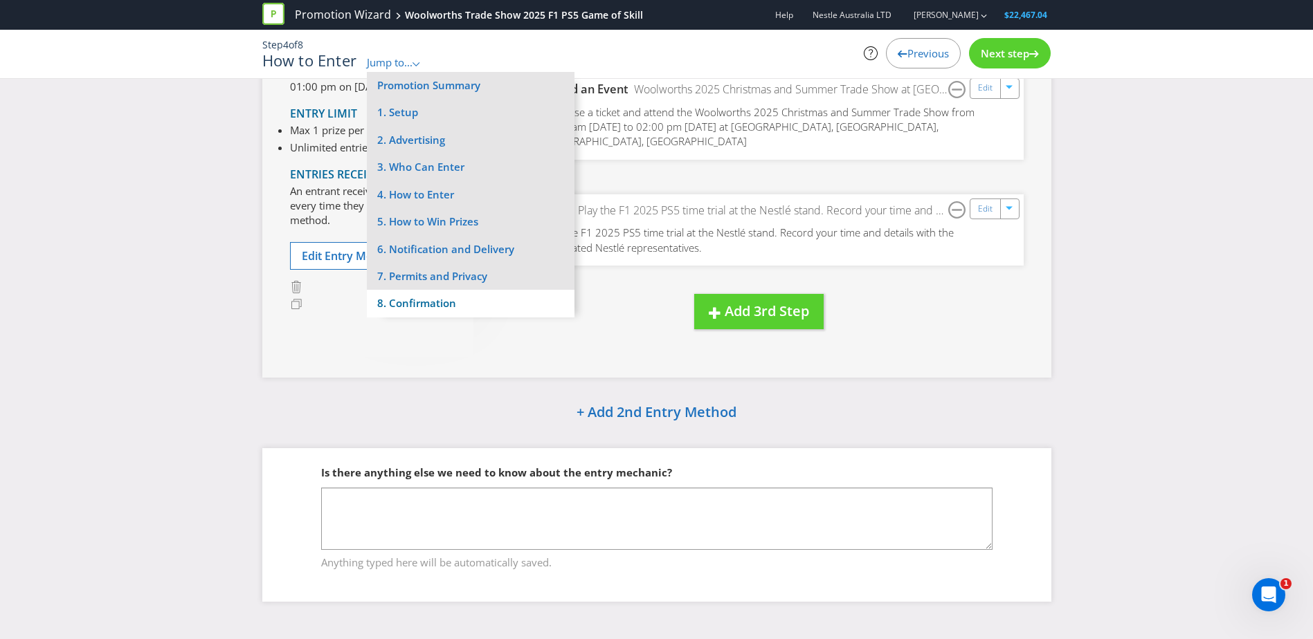
click at [437, 316] on li "8. Confirmation" at bounding box center [471, 303] width 208 height 27
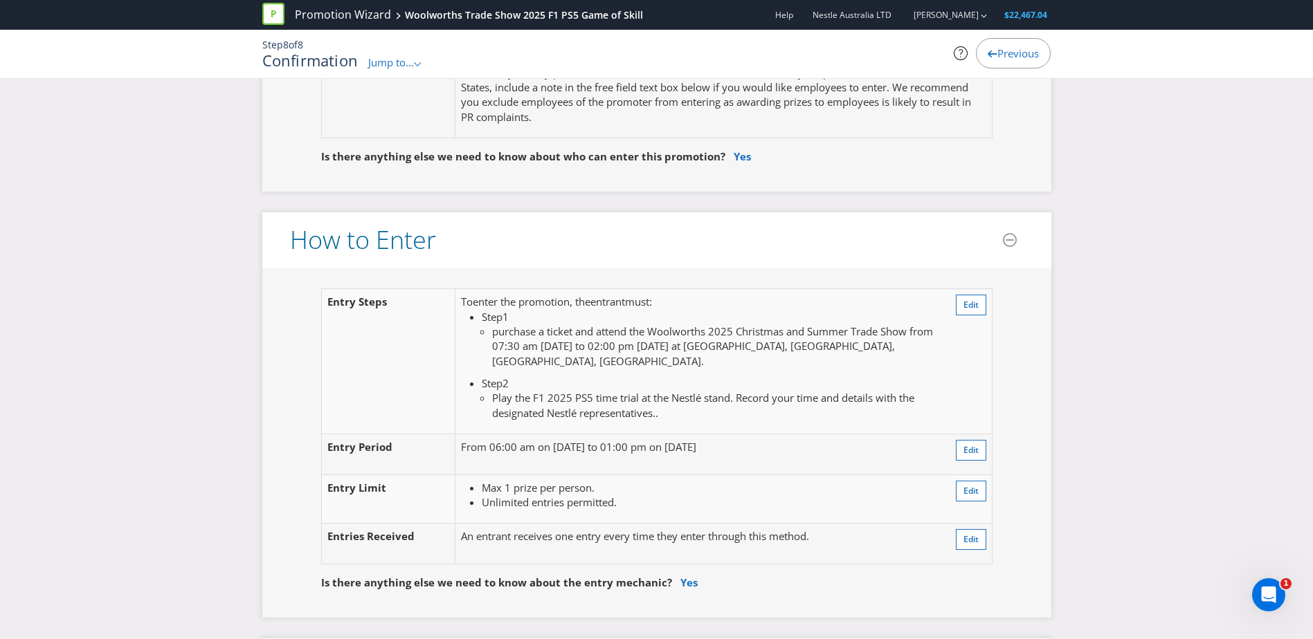
scroll to position [1116, 0]
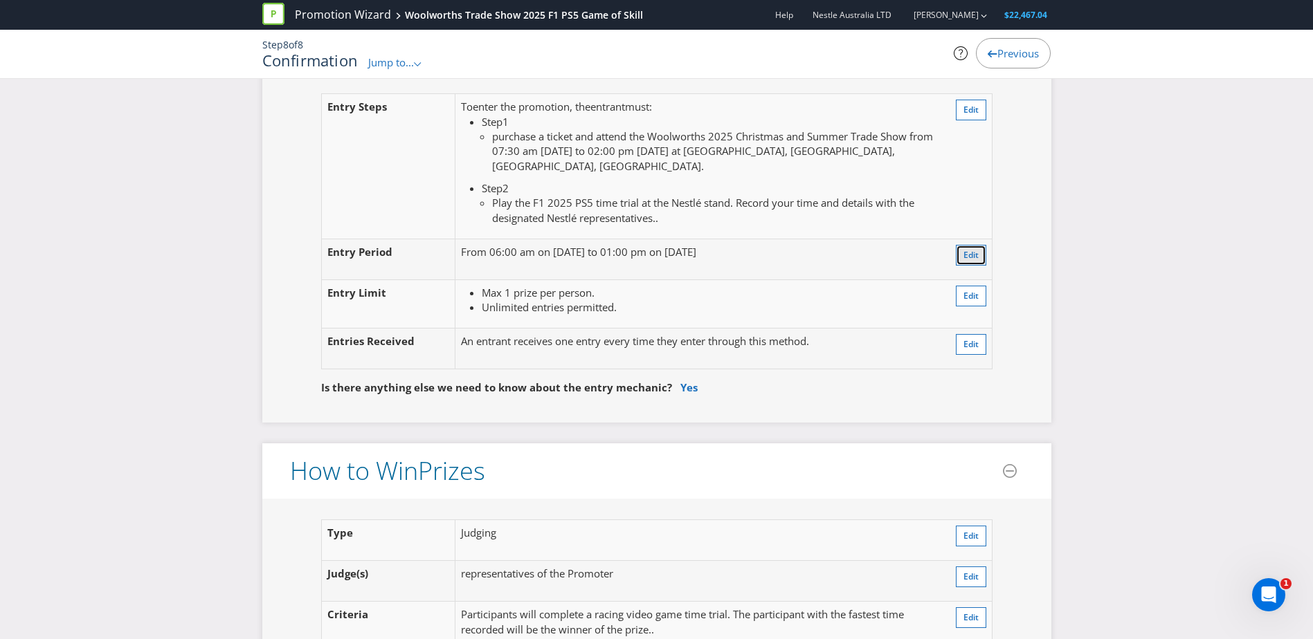
click at [979, 254] on button "Edit" at bounding box center [971, 255] width 30 height 21
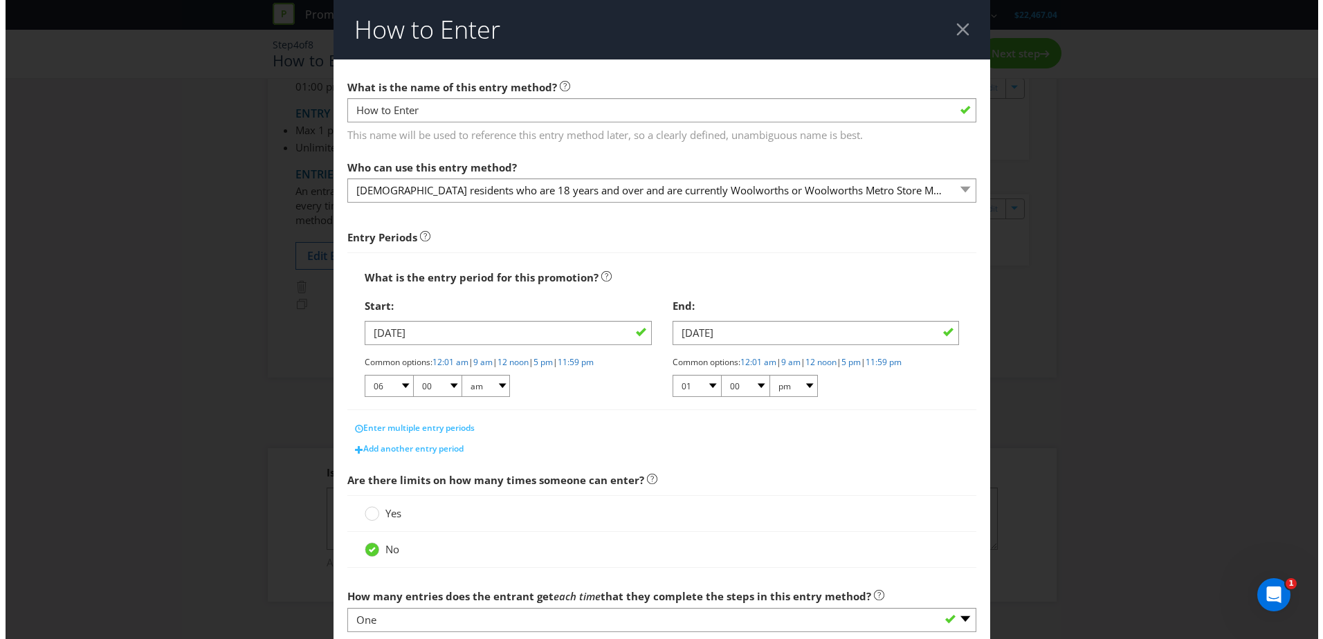
scroll to position [147, 0]
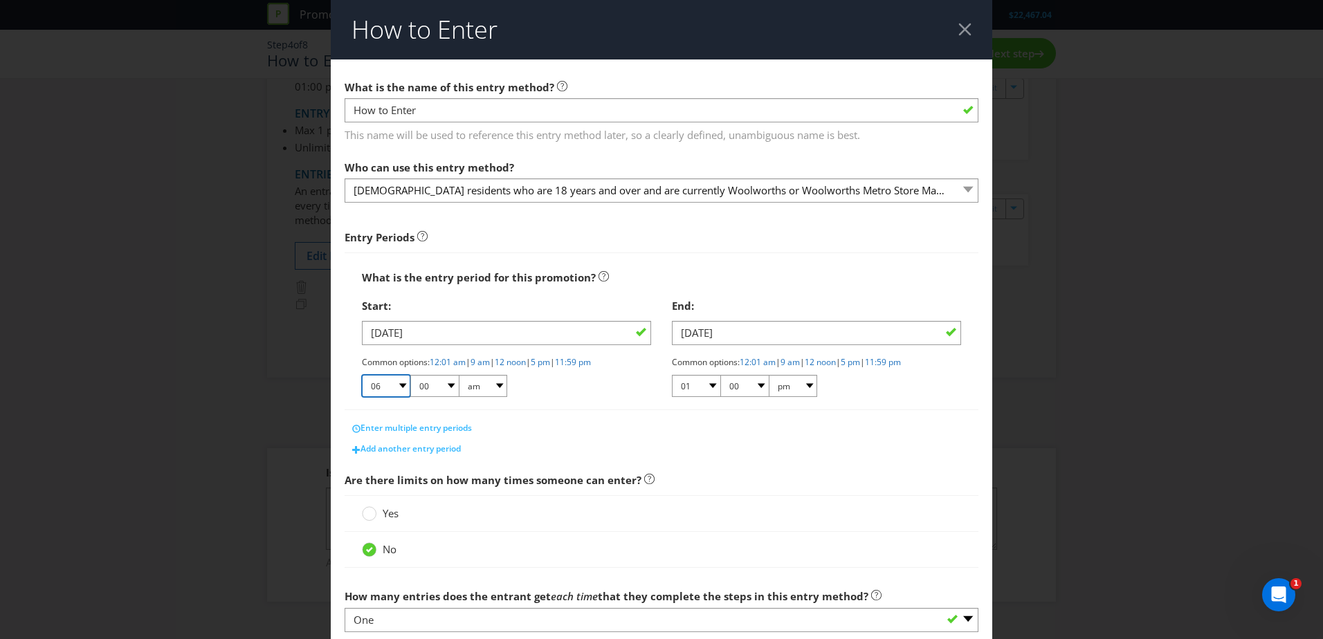
click at [397, 394] on select "01 02 03 04 05 06 07 08 09 10 11 12" at bounding box center [386, 386] width 48 height 22
select select "07"
click at [362, 375] on select "01 02 03 04 05 06 07 08 09 10 11 12" at bounding box center [386, 386] width 48 height 22
click at [433, 392] on select "00 01 05 10 15 20 25 29 30 35 40 45 50 55 59" at bounding box center [434, 386] width 48 height 22
select select "30"
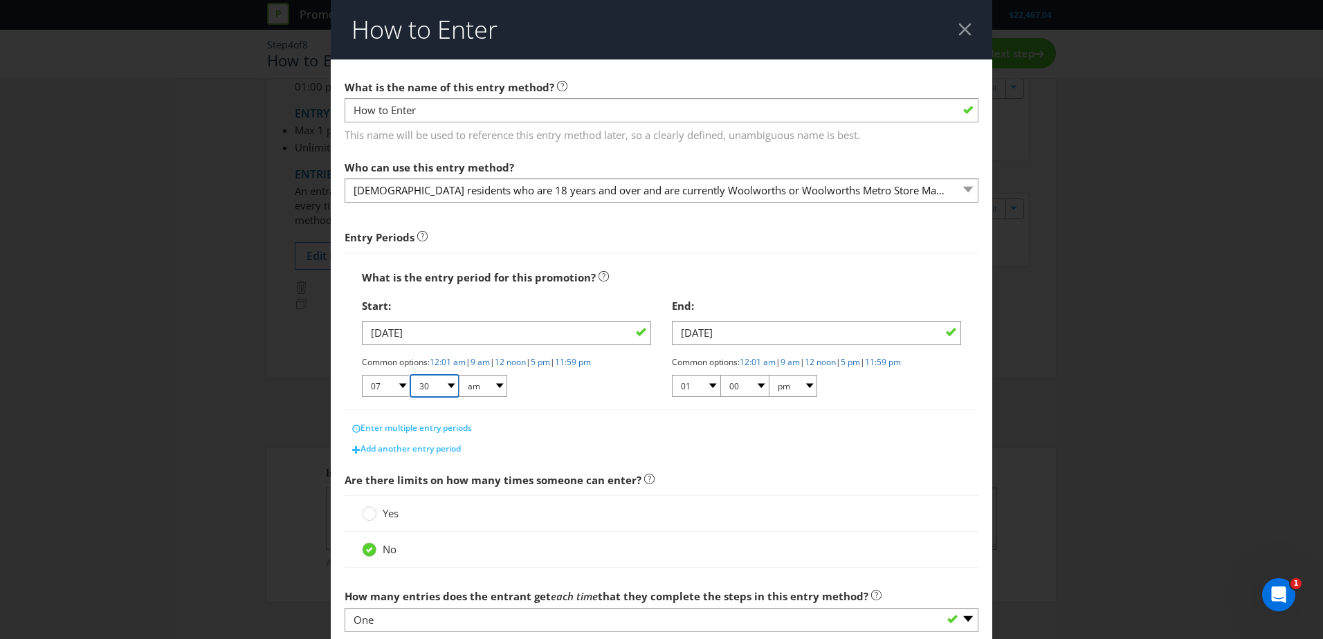
click at [410, 375] on select "00 01 05 10 15 20 25 29 30 35 40 45 50 55 59" at bounding box center [434, 386] width 48 height 22
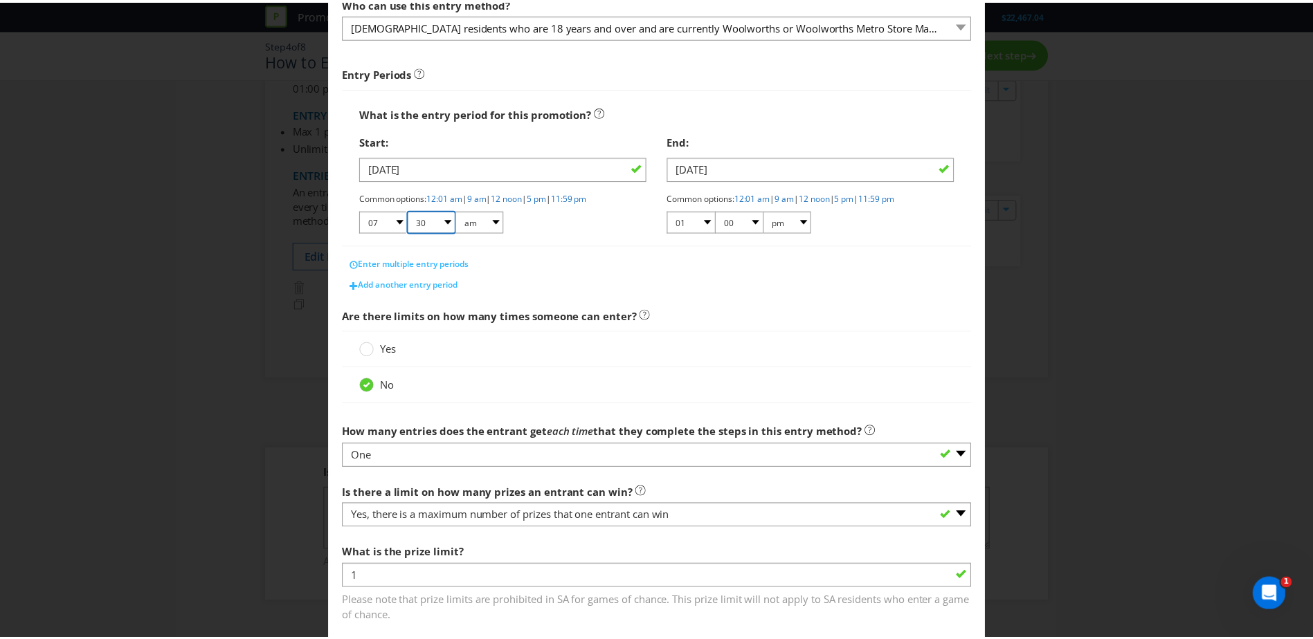
scroll to position [244, 0]
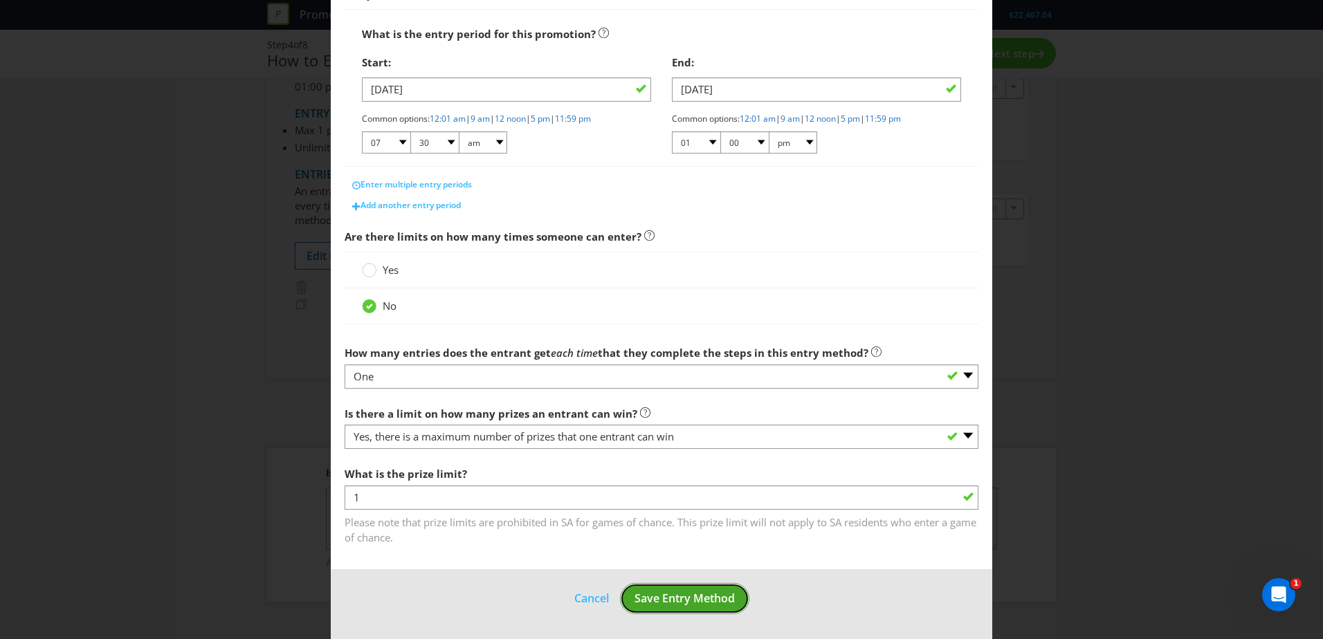
click at [691, 601] on span "Save Entry Method" at bounding box center [685, 598] width 100 height 15
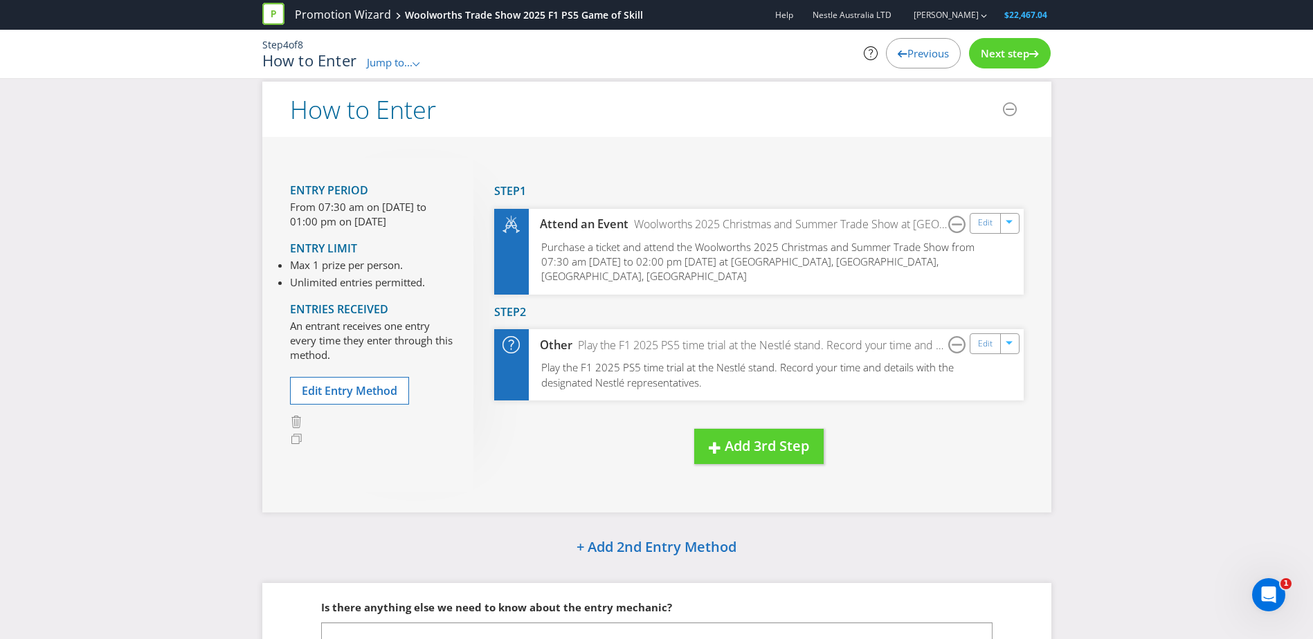
scroll to position [8, 0]
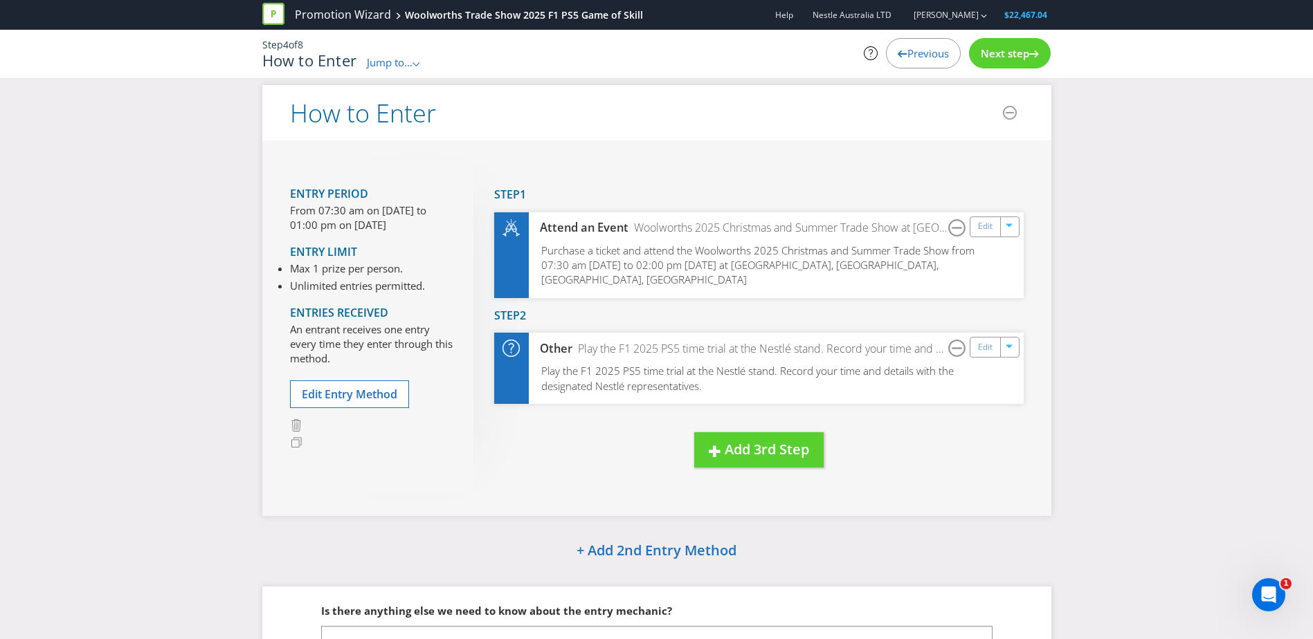
click at [400, 64] on span "Jump to..." at bounding box center [390, 62] width 46 height 14
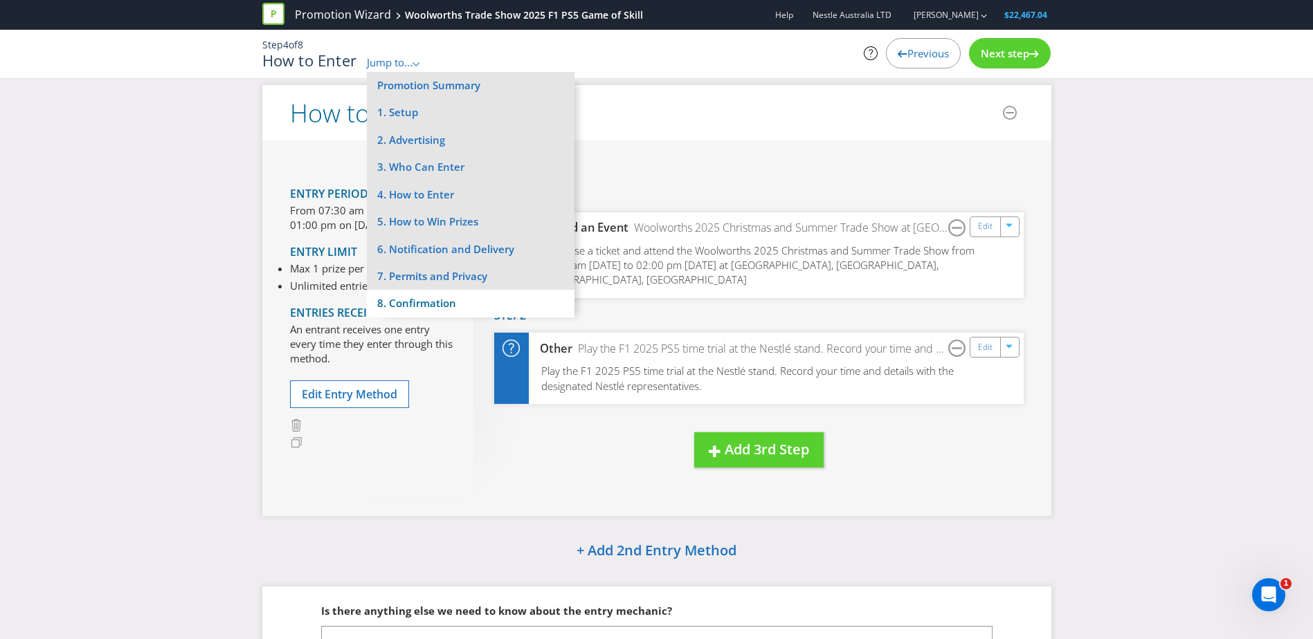
click at [429, 293] on li "8. Confirmation" at bounding box center [471, 303] width 208 height 27
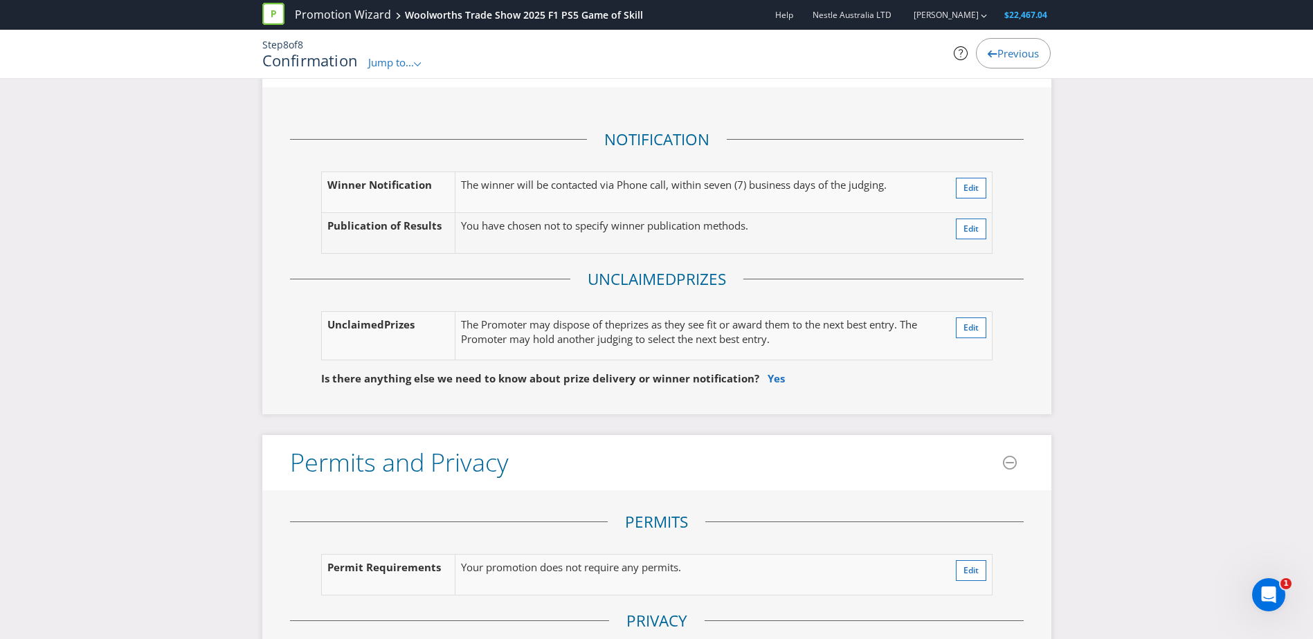
scroll to position [2015, 0]
click at [965, 188] on span "Edit" at bounding box center [970, 187] width 15 height 12
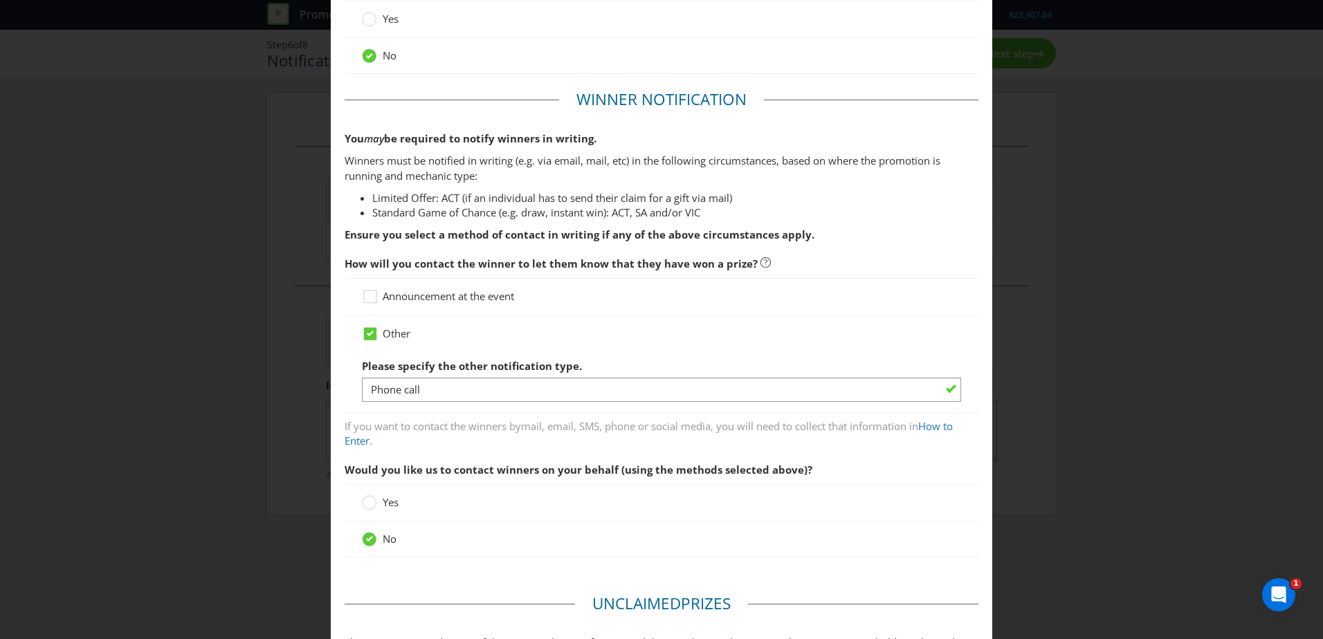
scroll to position [110, 0]
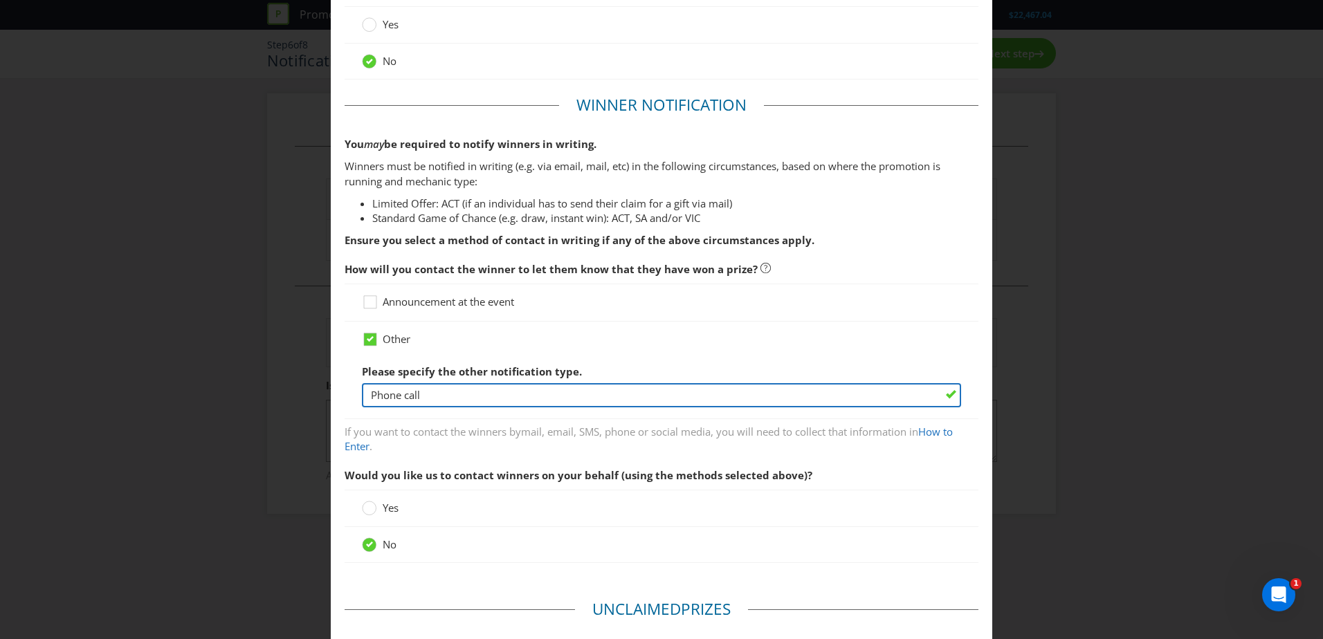
click at [472, 391] on input "Phone call" at bounding box center [661, 395] width 599 height 24
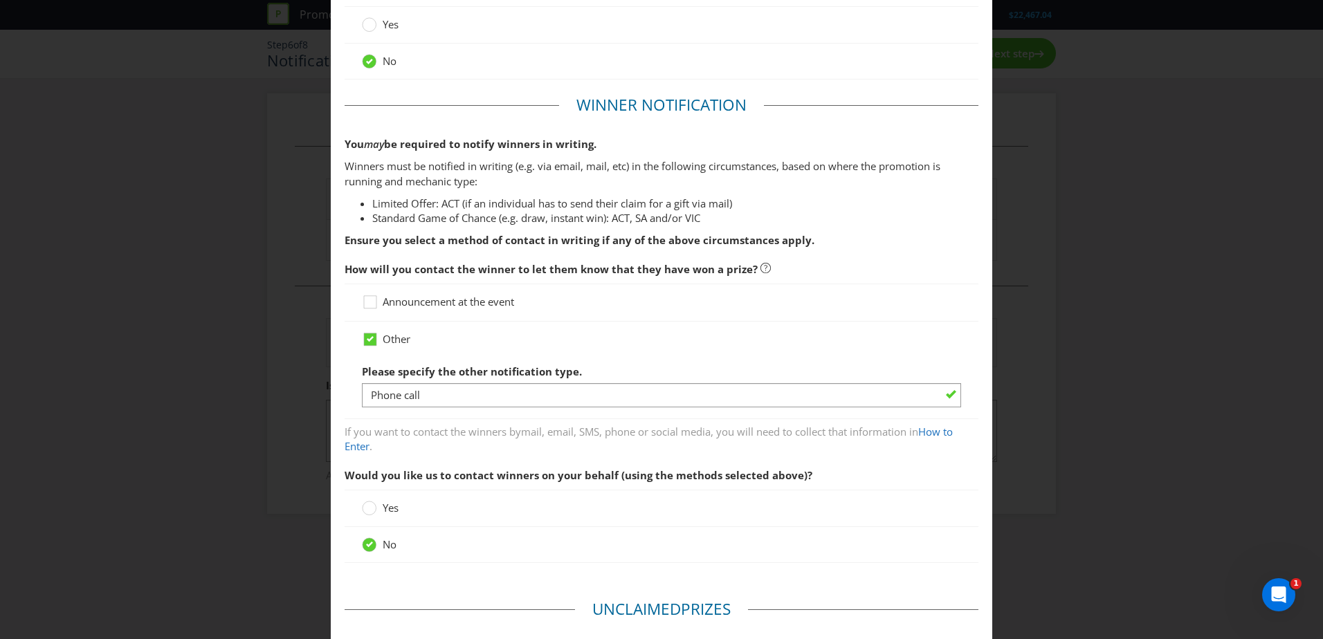
click at [302, 379] on div "Notification and Delivery Based on your previous answers, you are not required …" at bounding box center [661, 319] width 1323 height 639
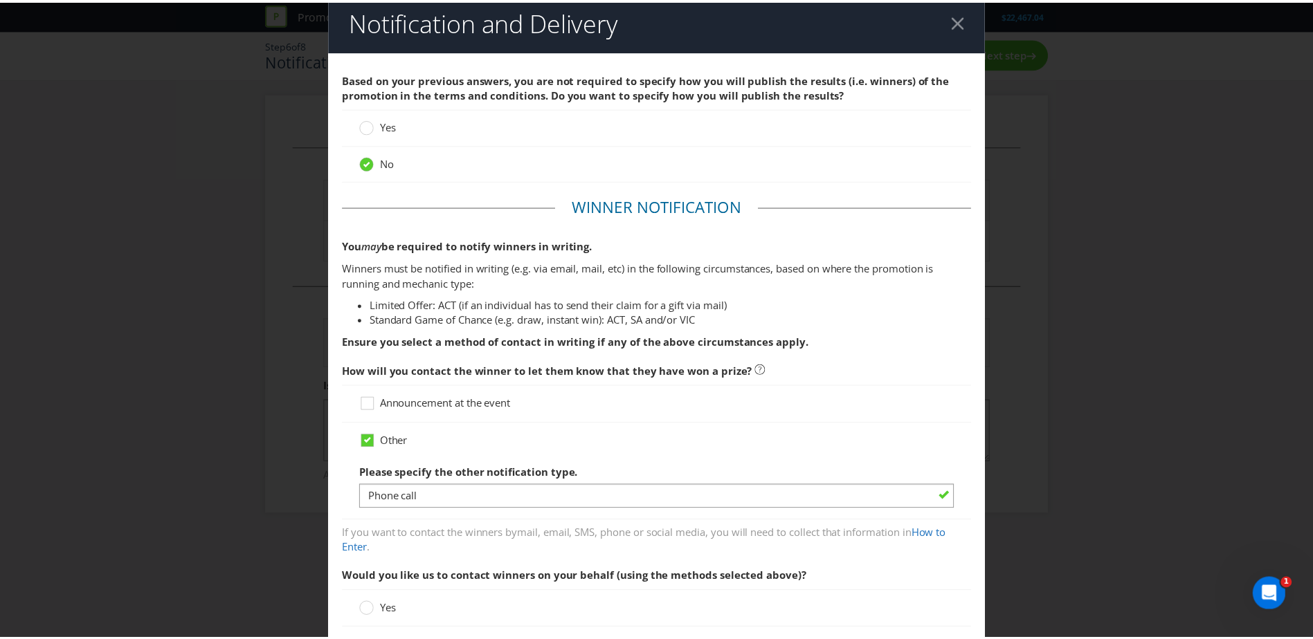
scroll to position [0, 0]
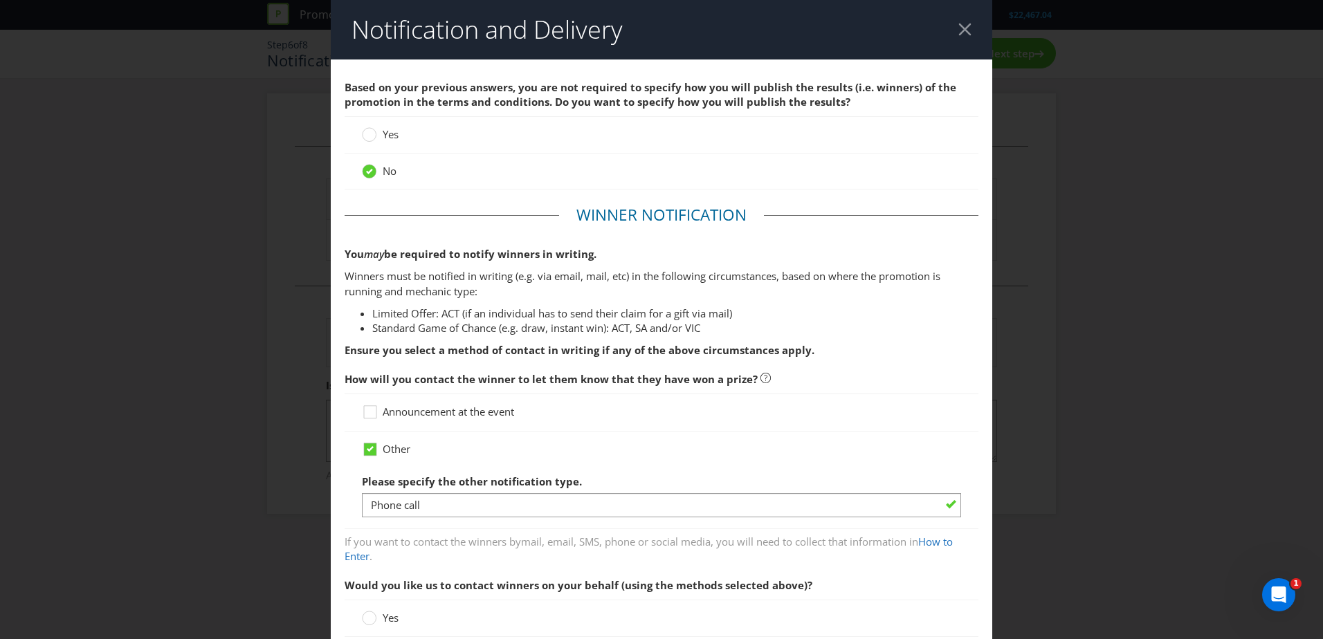
click at [961, 31] on div at bounding box center [964, 29] width 13 height 13
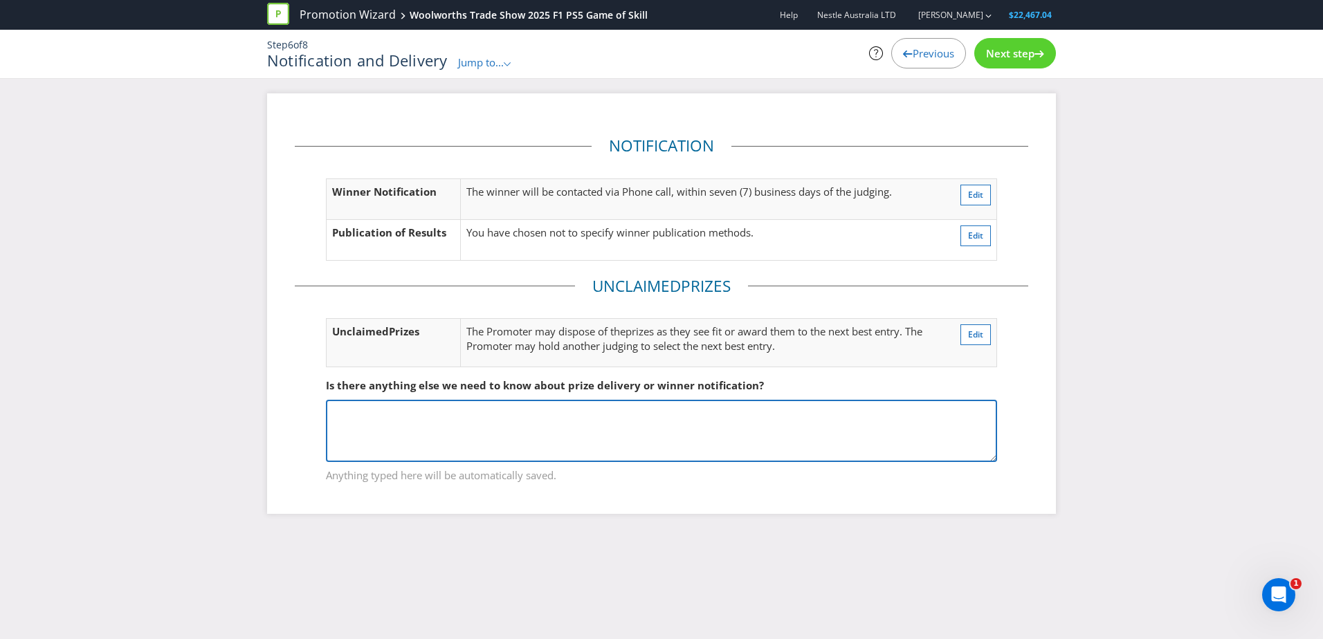
click at [437, 404] on textarea at bounding box center [661, 431] width 671 height 62
type textarea "Winner will be called at 1pm on the [DATE] once entry closes. They will be able…"
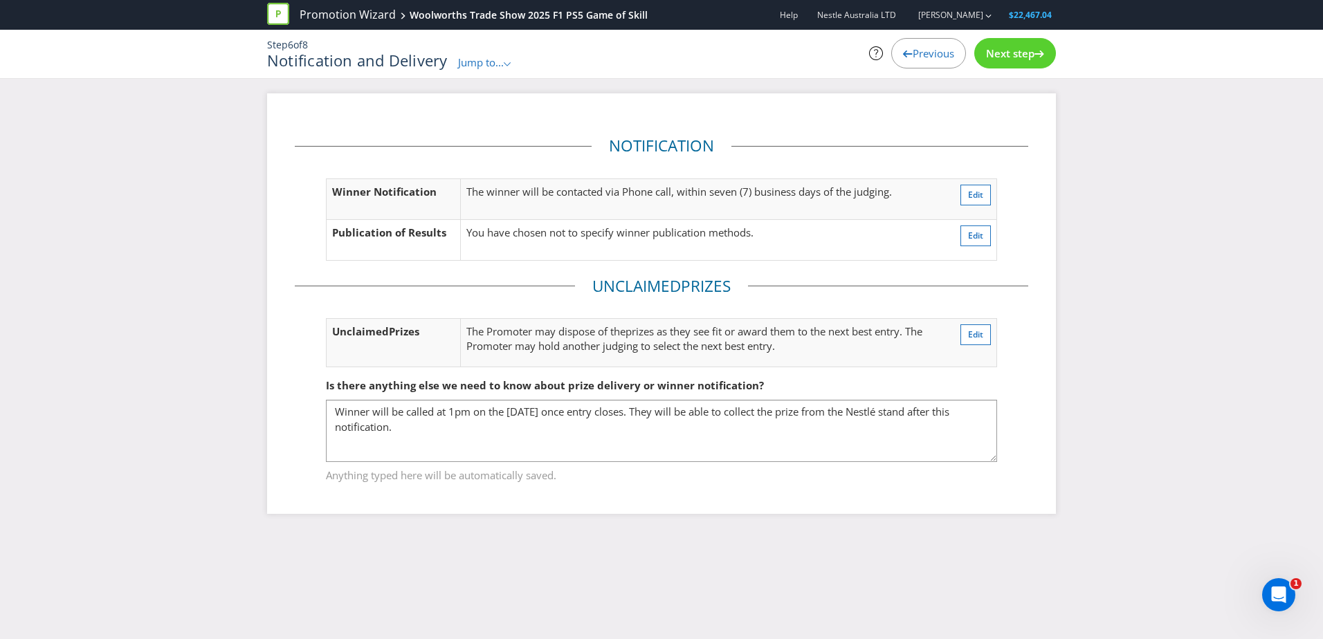
click at [1021, 61] on div "Next step" at bounding box center [1015, 53] width 82 height 30
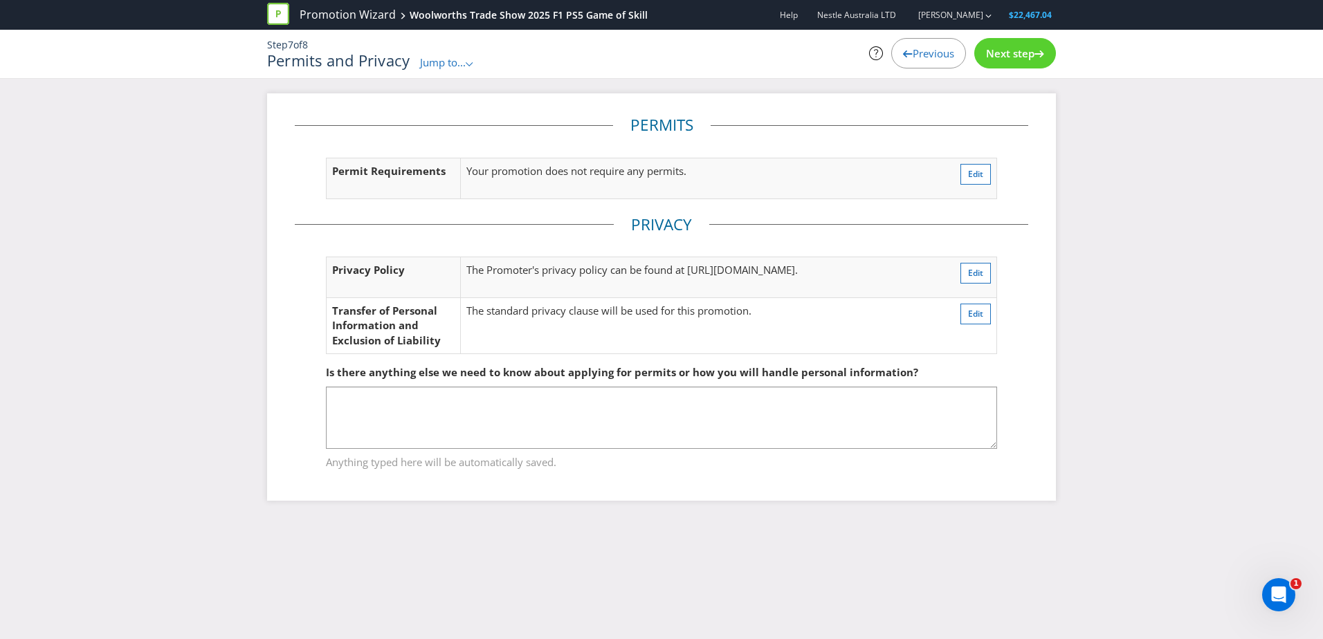
click at [1014, 58] on span "Next step" at bounding box center [1010, 53] width 48 height 14
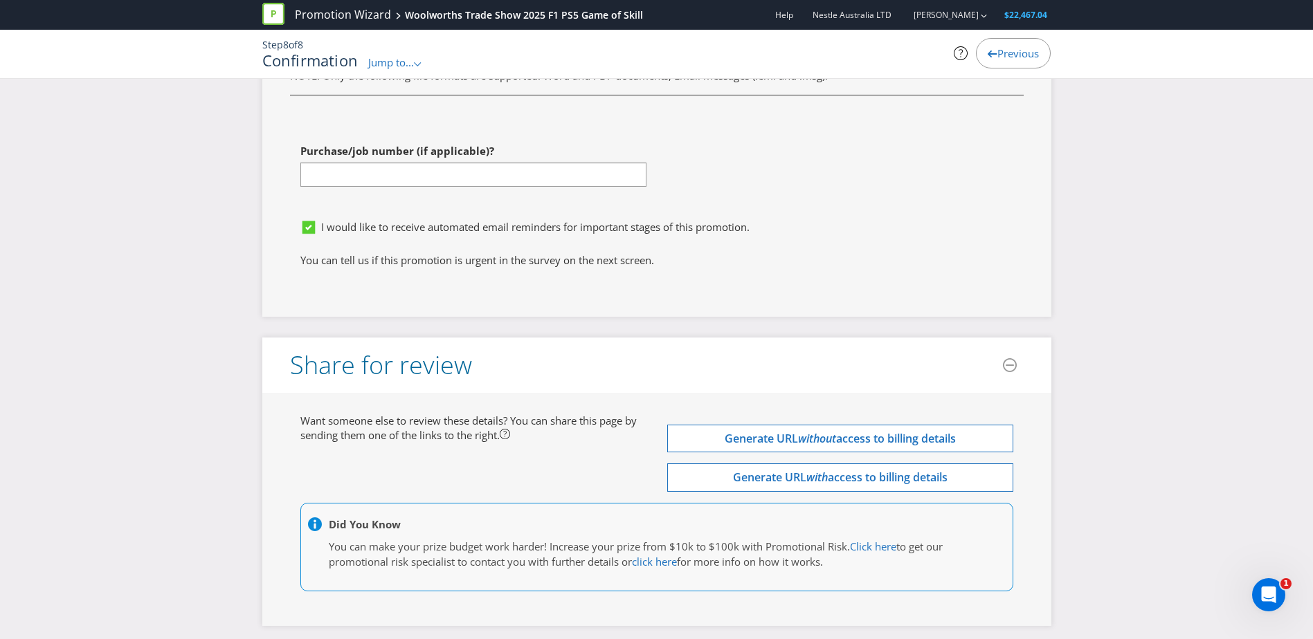
scroll to position [3915, 0]
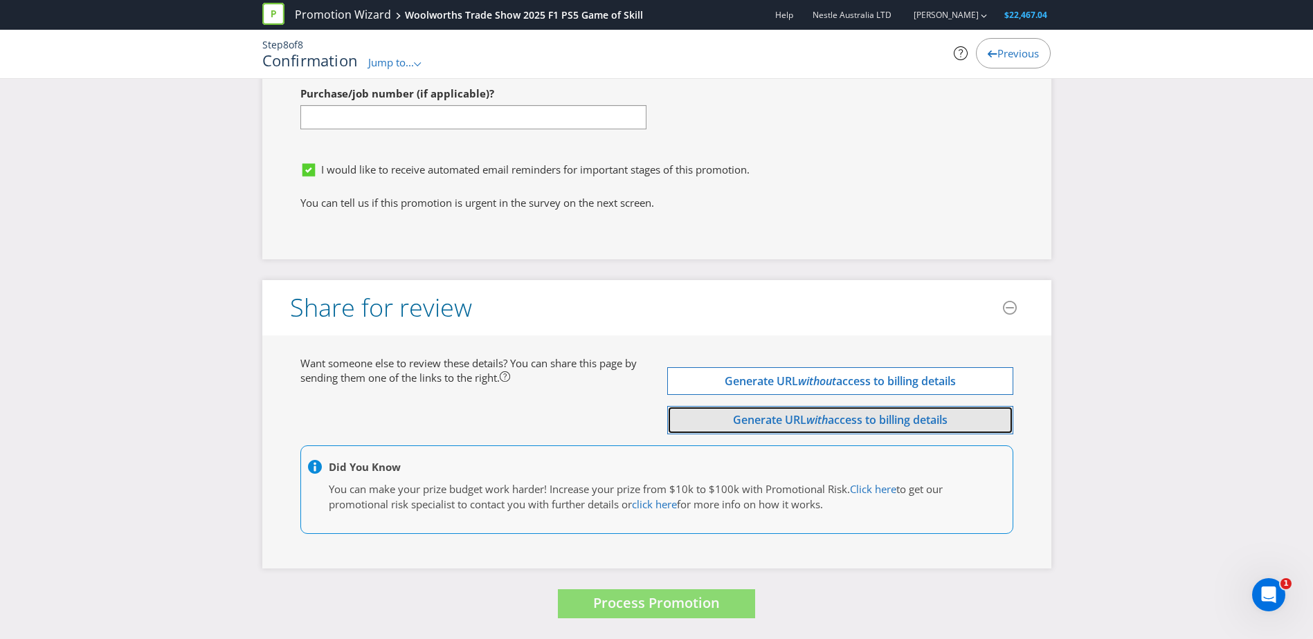
click at [780, 427] on span "Generate URL" at bounding box center [769, 419] width 73 height 15
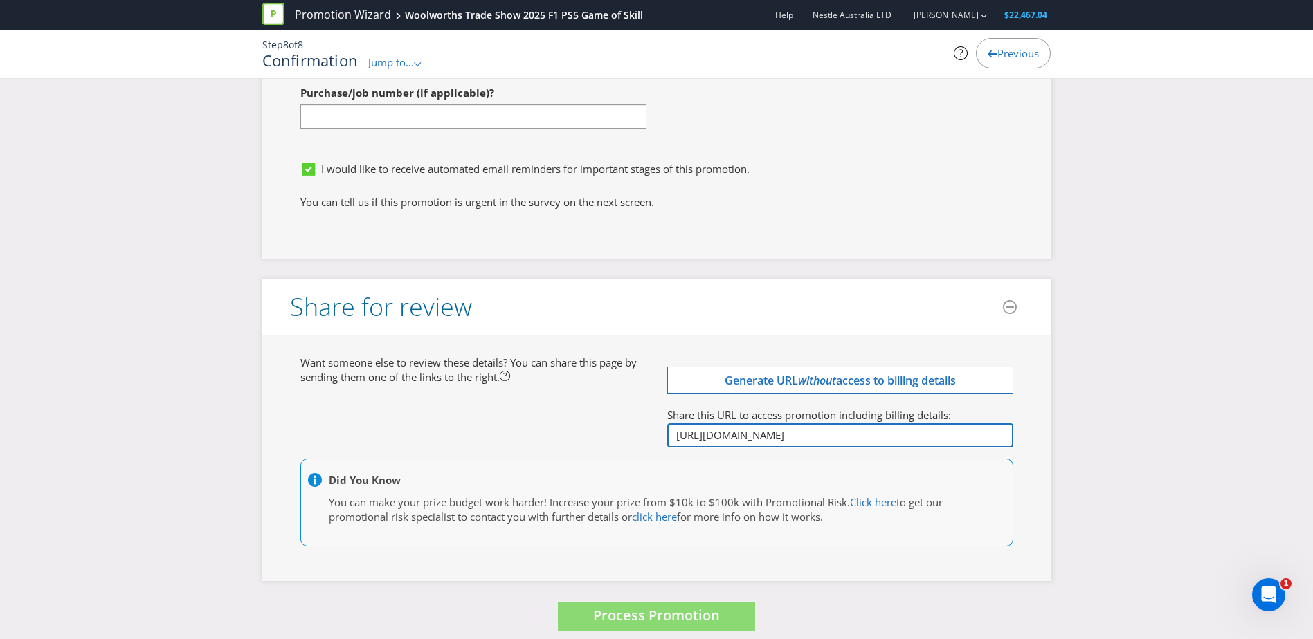
click at [675, 436] on input "[URL][DOMAIN_NAME]" at bounding box center [840, 436] width 346 height 24
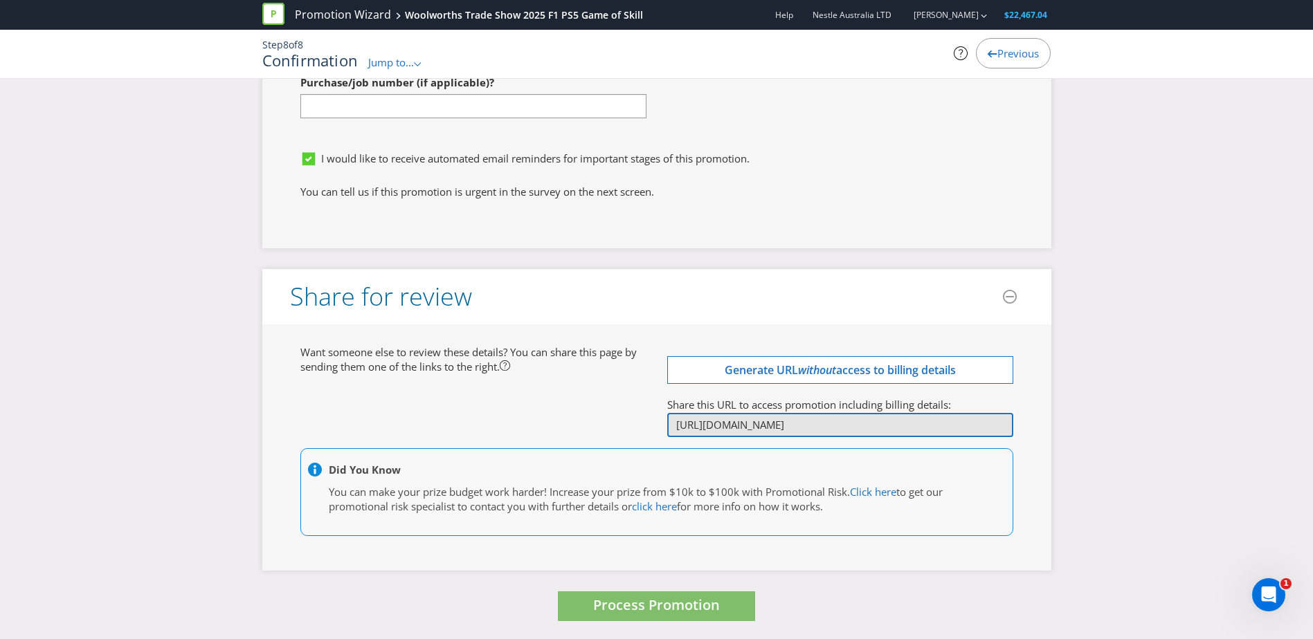
scroll to position [3929, 0]
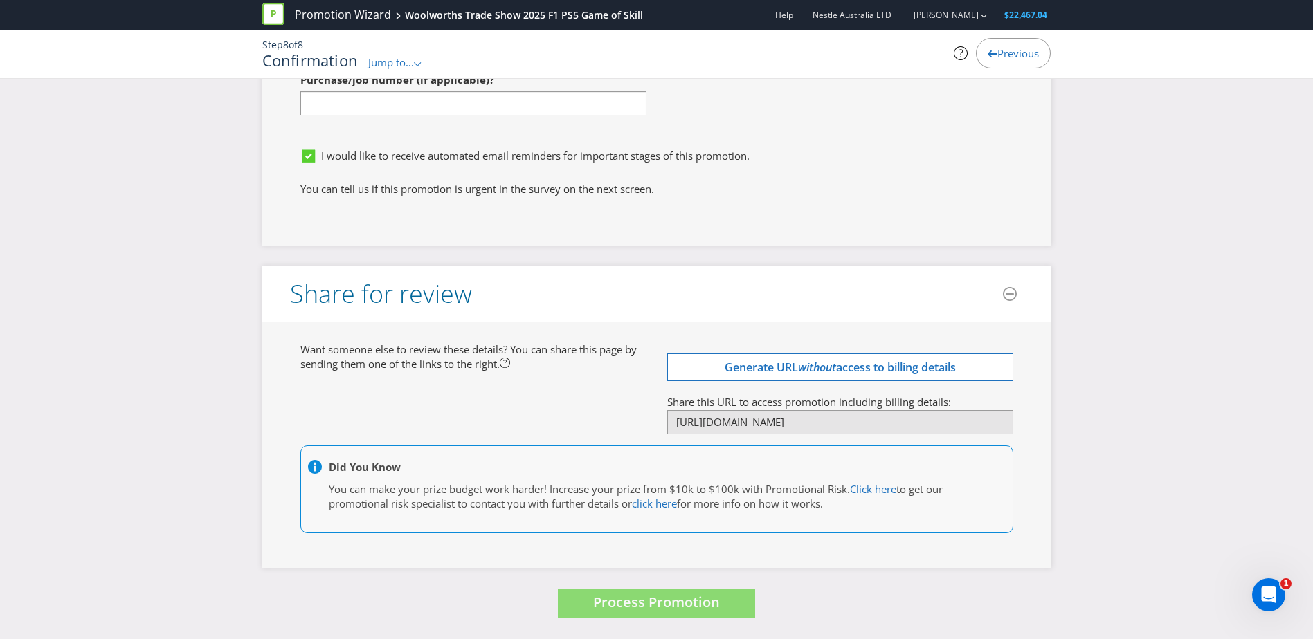
click at [637, 540] on div "Did You Know You can make your prize budget work harder! Increase your prize fr…" at bounding box center [657, 497] width 734 height 102
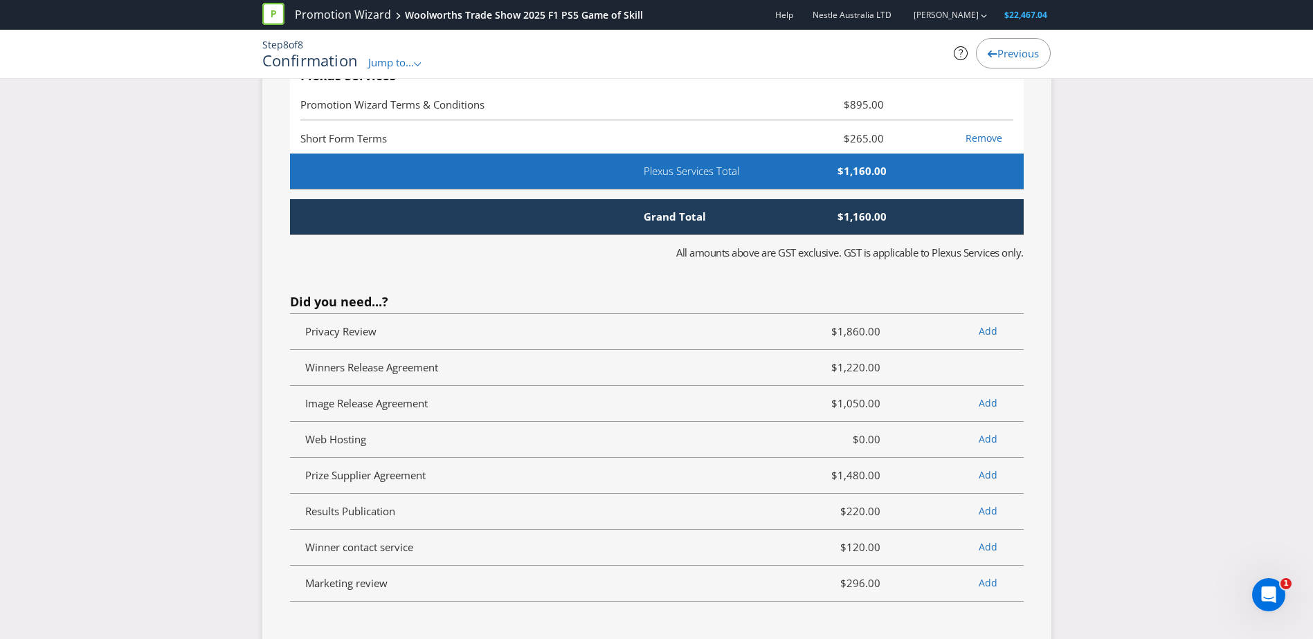
scroll to position [2752, 0]
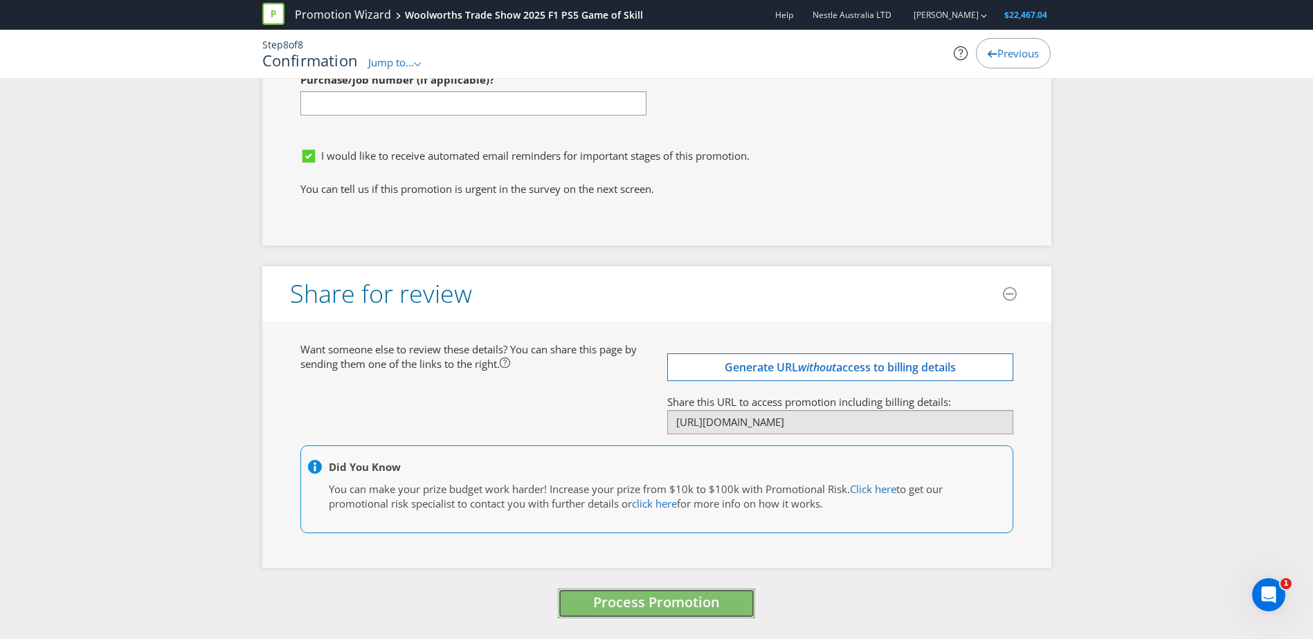
click at [651, 618] on button "Process Promotion" at bounding box center [656, 604] width 197 height 30
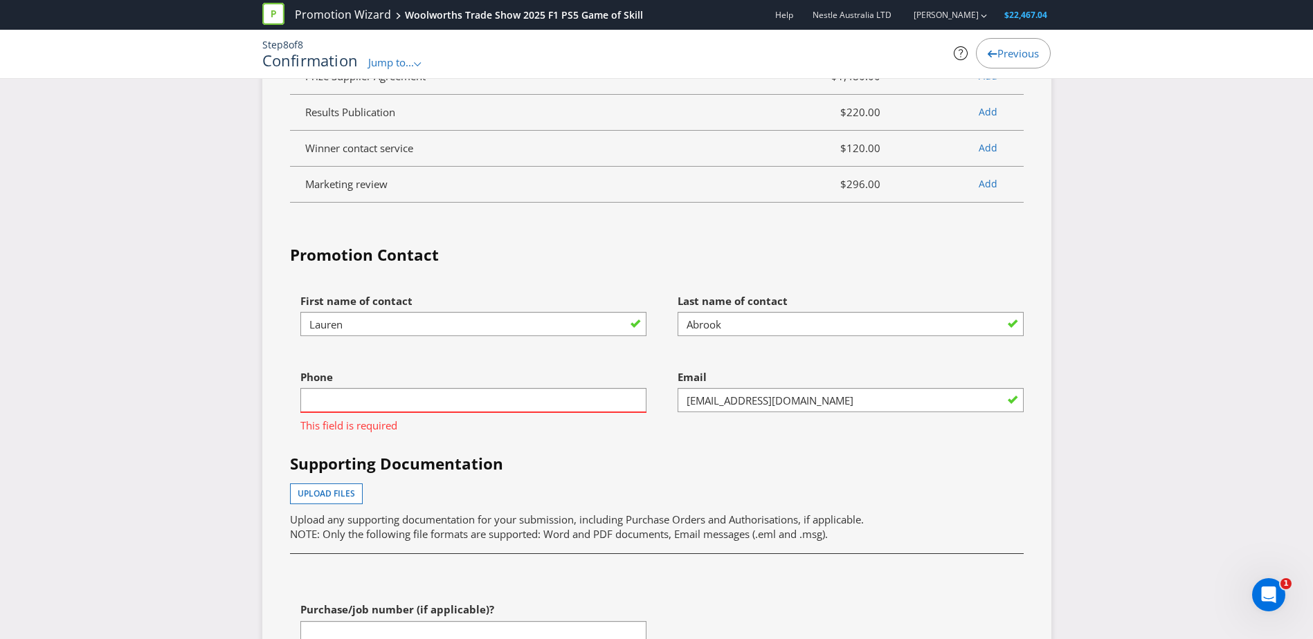
scroll to position [3418, 0]
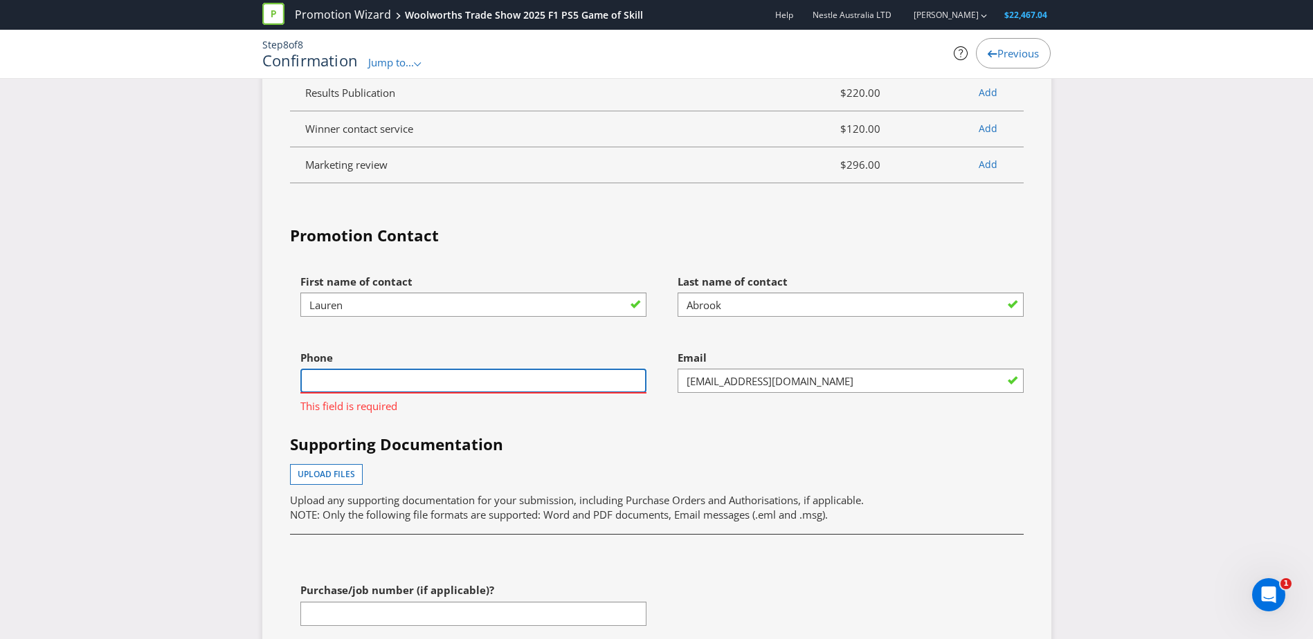
click at [431, 382] on input "text" at bounding box center [473, 381] width 346 height 24
click at [505, 367] on div "Phone This field is required" at bounding box center [473, 379] width 346 height 70
drag, startPoint x: 505, startPoint y: 387, endPoint x: 499, endPoint y: 391, distance: 7.5
click at [499, 391] on input "text" at bounding box center [473, 381] width 346 height 24
type input "0403926114"
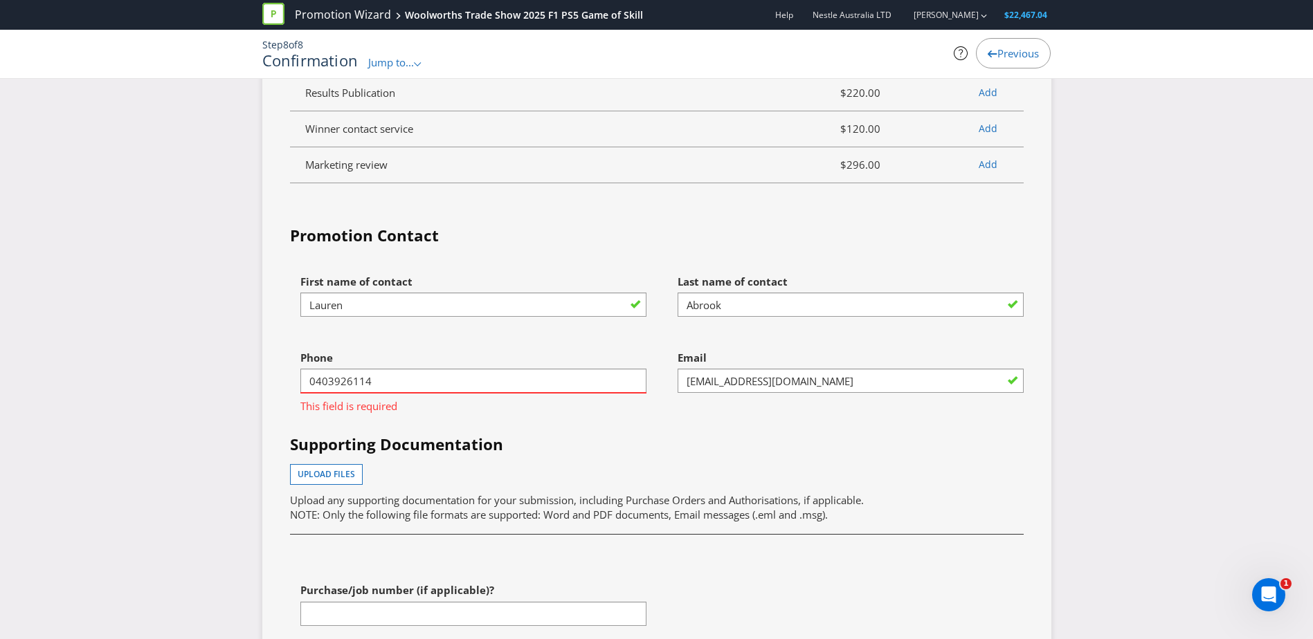
click at [498, 340] on div "First name of contact [PERSON_NAME]" at bounding box center [468, 306] width 377 height 76
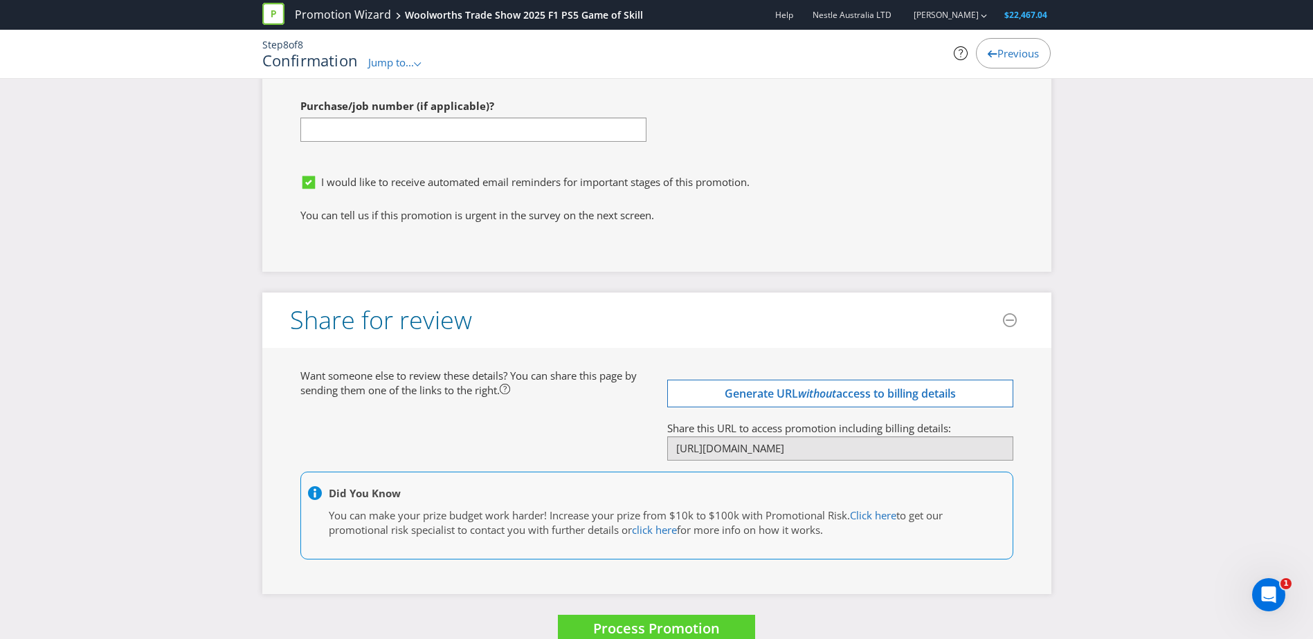
scroll to position [3929, 0]
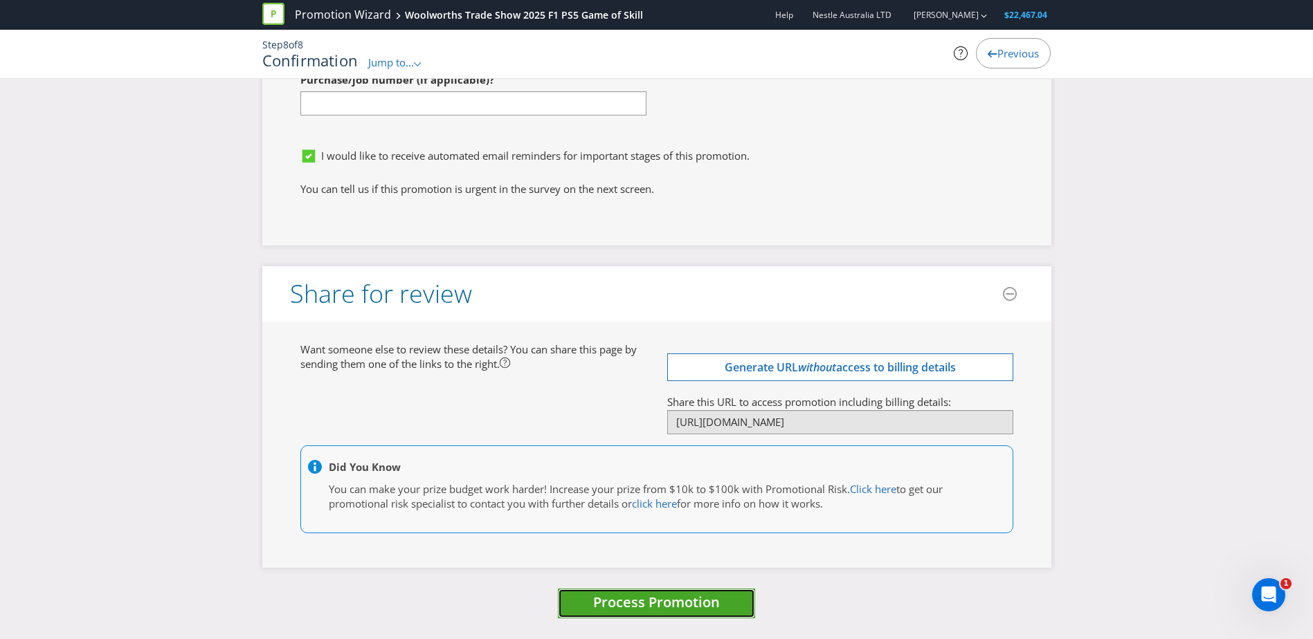
click at [655, 596] on span "Process Promotion" at bounding box center [656, 602] width 127 height 19
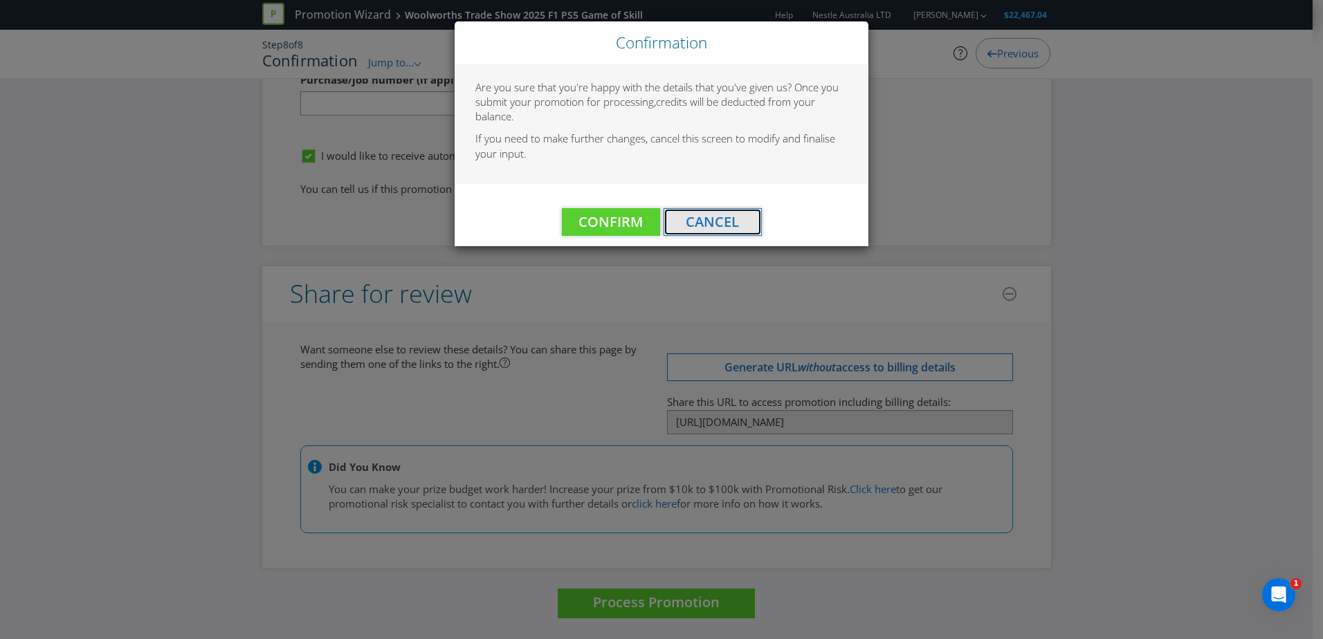
click at [747, 224] on button "Cancel" at bounding box center [713, 222] width 98 height 28
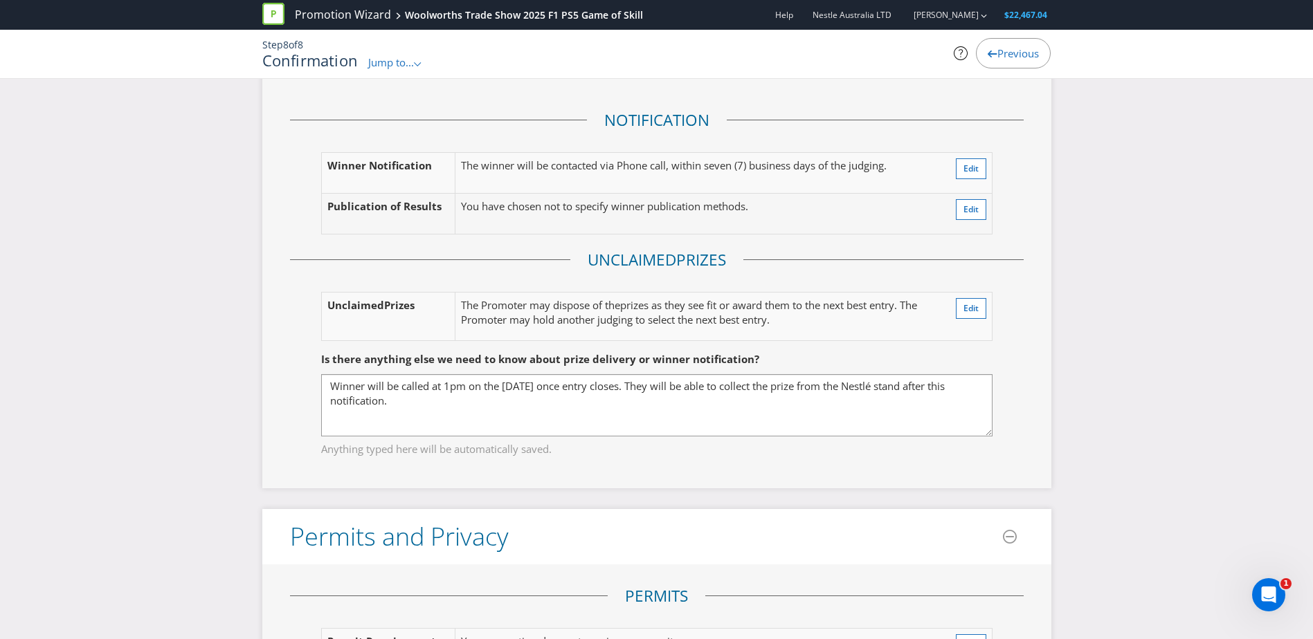
scroll to position [1853, 0]
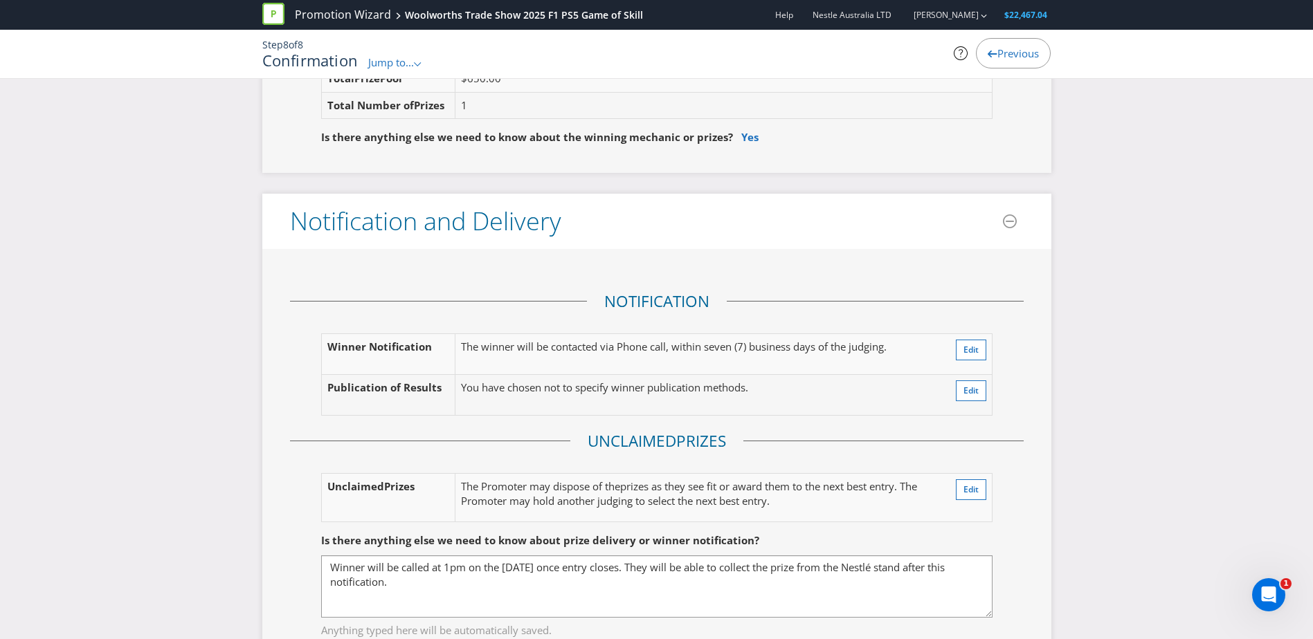
click at [961, 51] on icon at bounding box center [961, 53] width 14 height 14
click at [365, 19] on link "Promotion Wizard" at bounding box center [343, 15] width 96 height 16
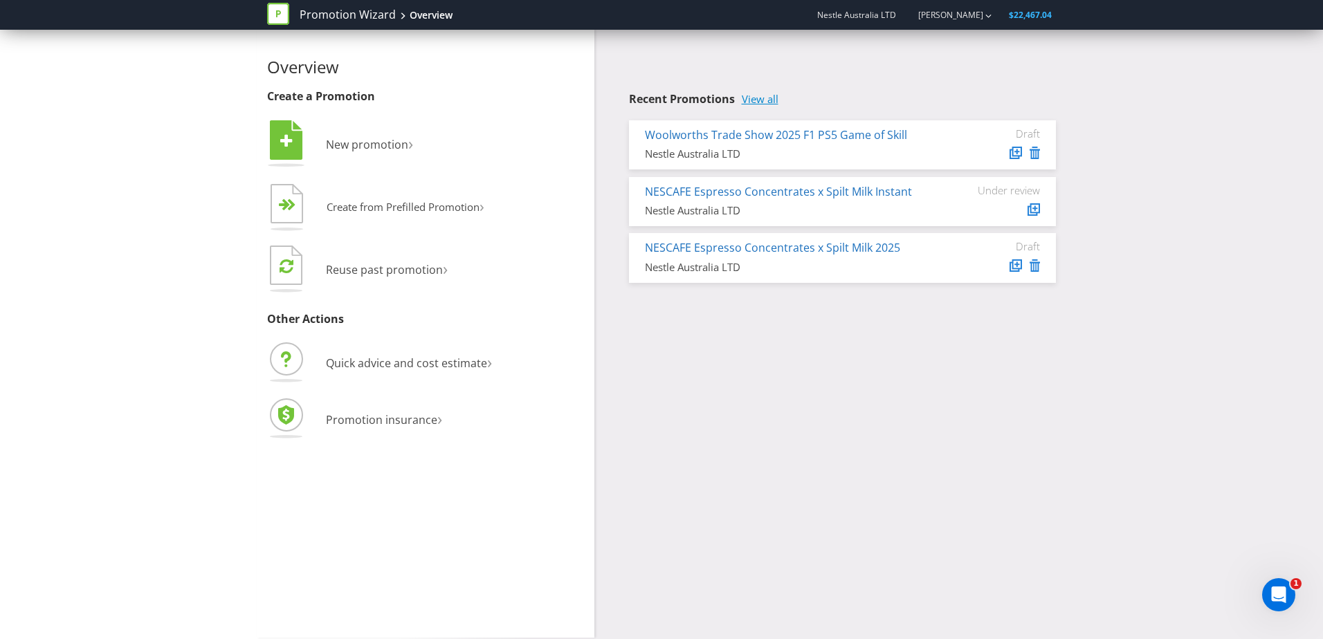
click at [760, 98] on link "View all" at bounding box center [760, 99] width 37 height 12
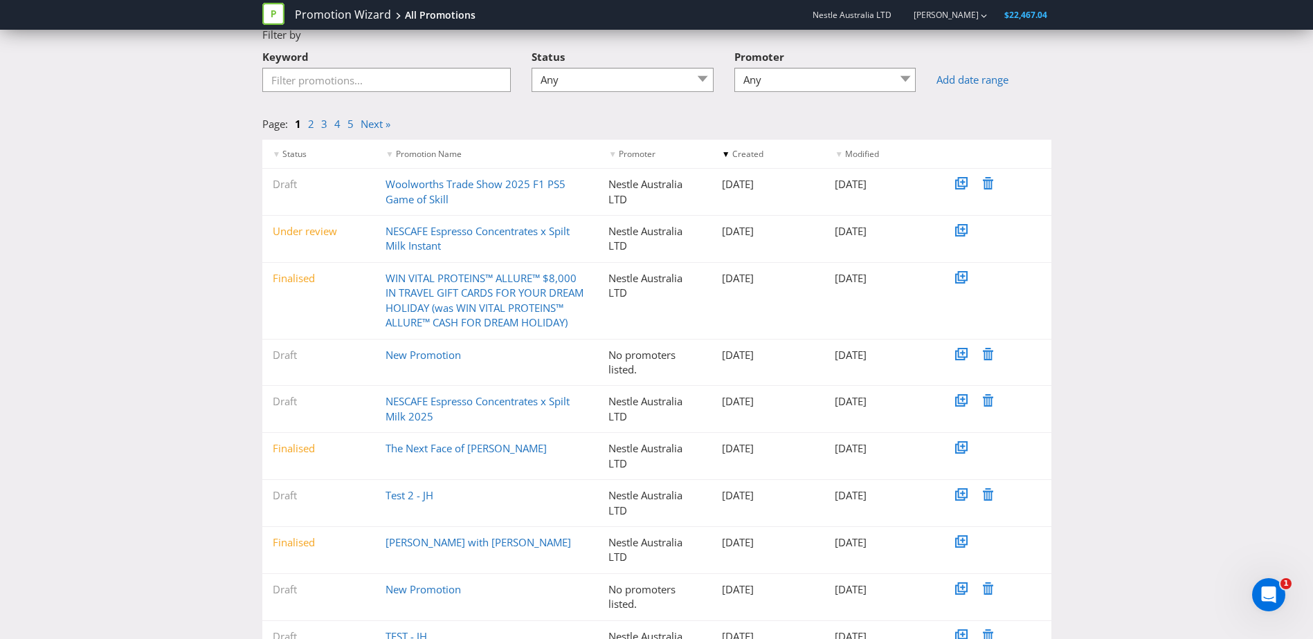
scroll to position [136, 0]
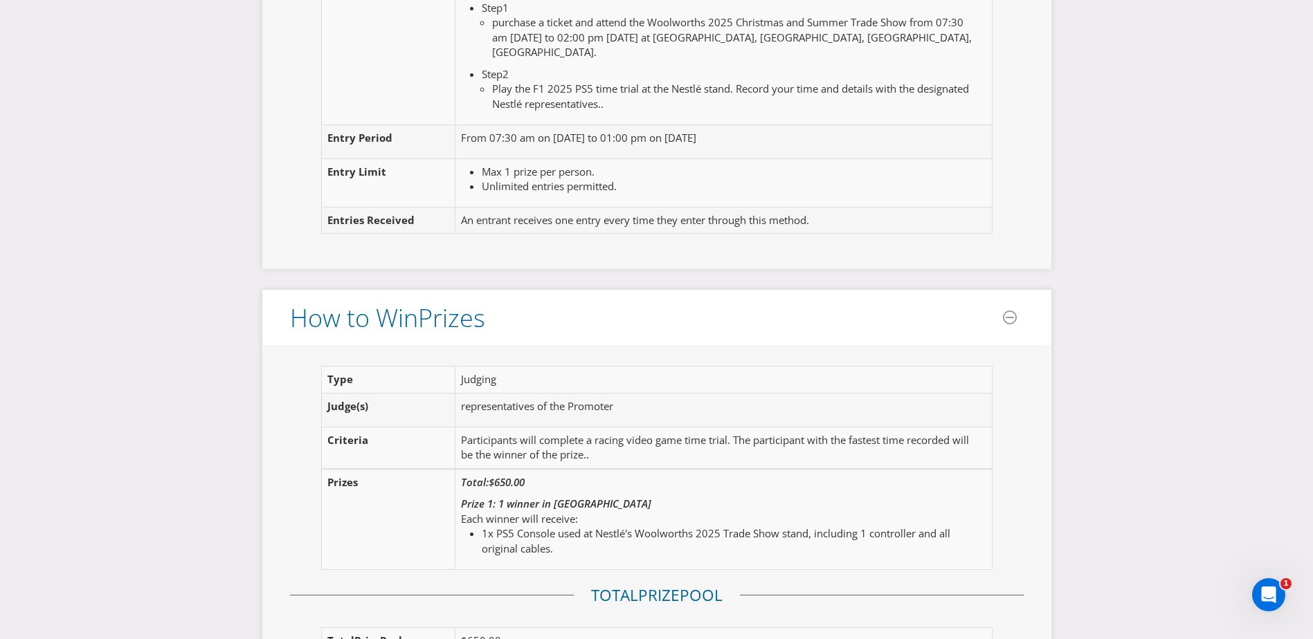
scroll to position [1200, 0]
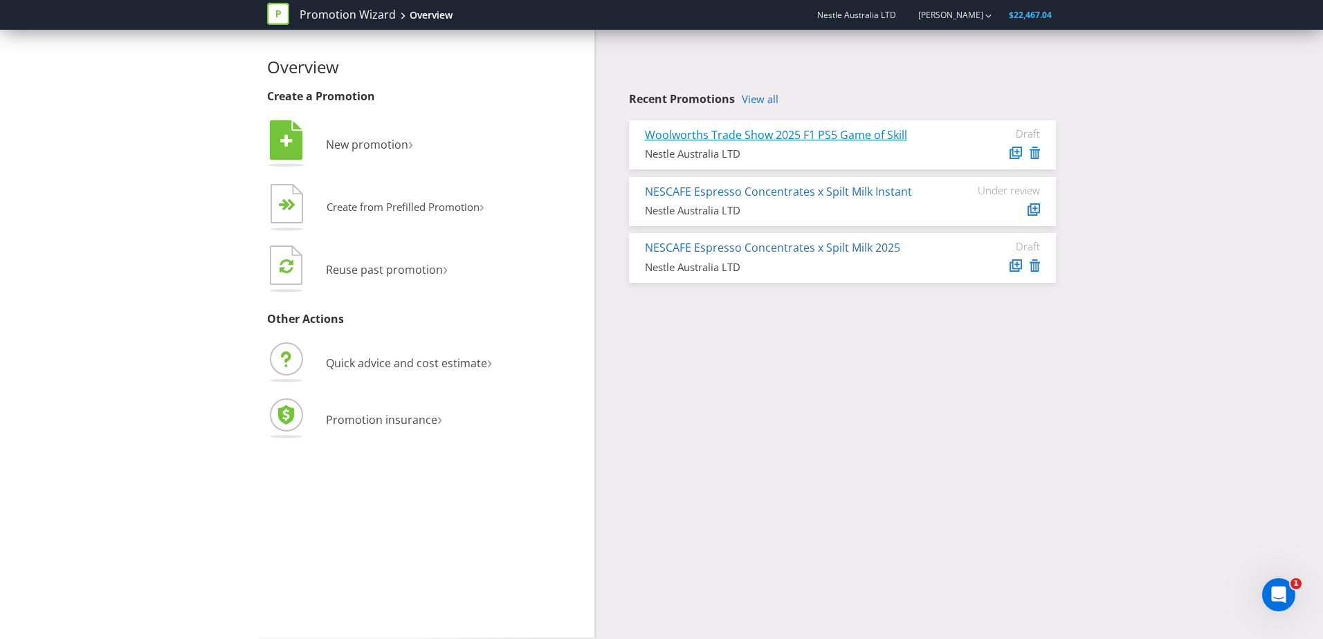
click at [794, 137] on link "Woolworths Trade Show 2025 F1 PS5 Game of Skill" at bounding box center [776, 134] width 262 height 15
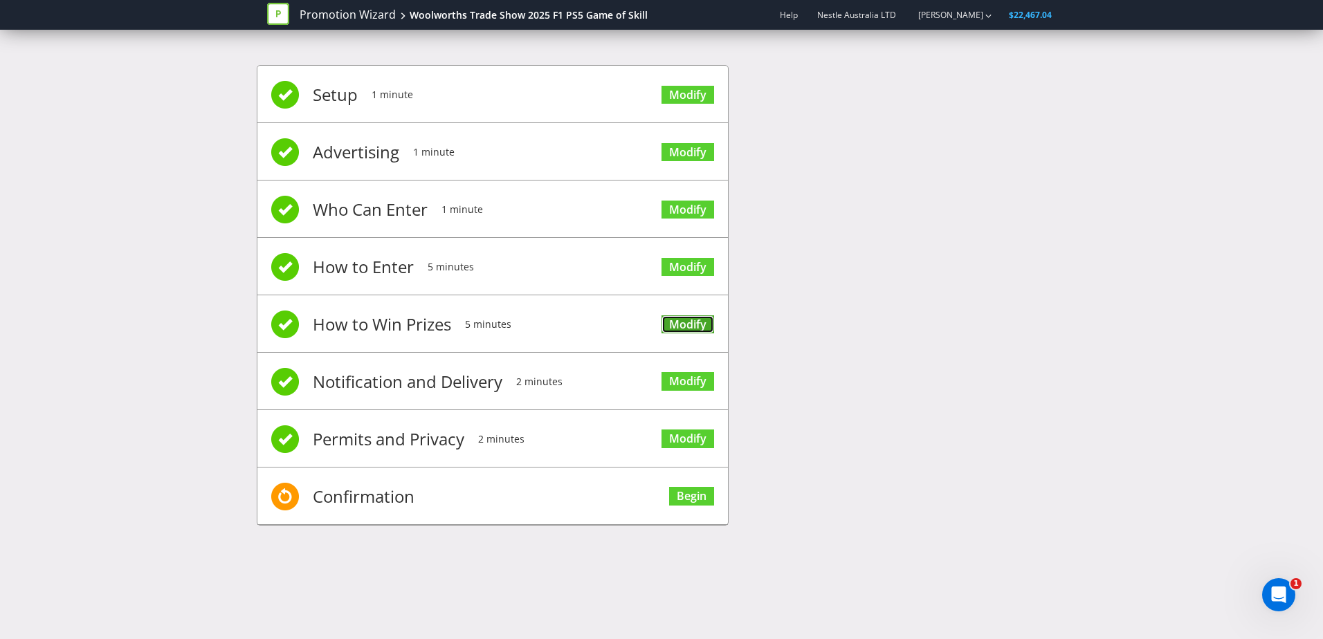
click at [686, 330] on link "Modify" at bounding box center [688, 325] width 53 height 19
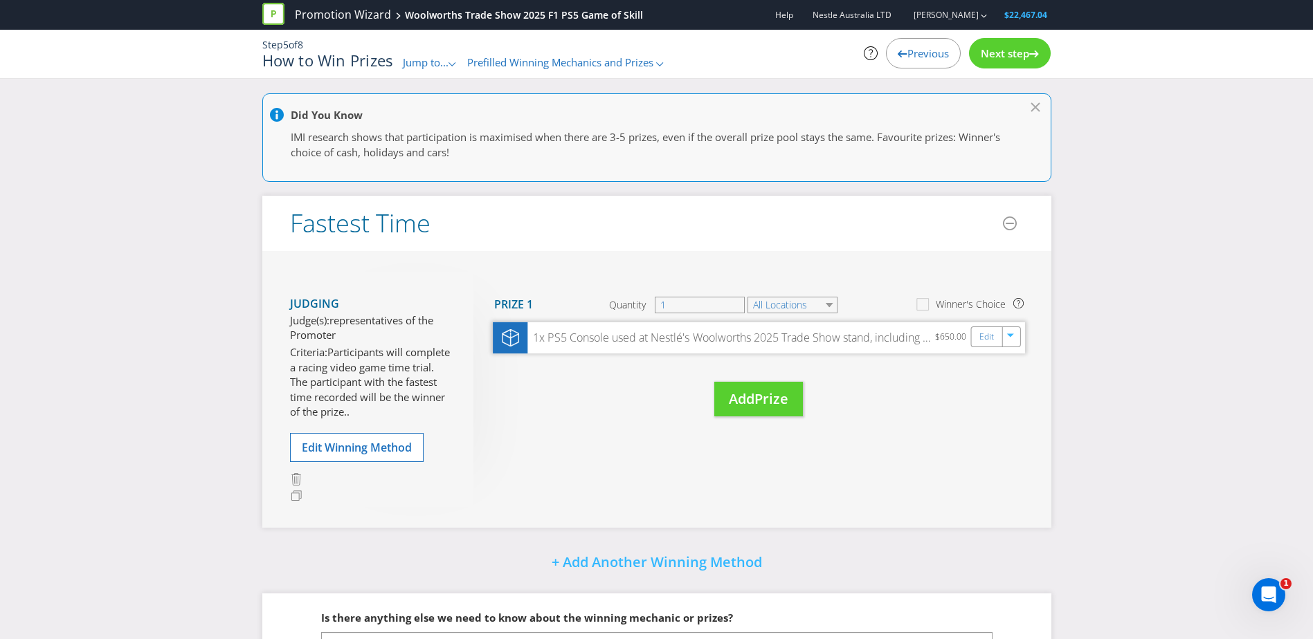
click at [727, 349] on div "1x PS5 Console used at Nestlé's Woolworths 2025 Trade Show stand, including 1 c…" at bounding box center [759, 337] width 532 height 31
click at [980, 336] on link "Edit" at bounding box center [985, 337] width 15 height 16
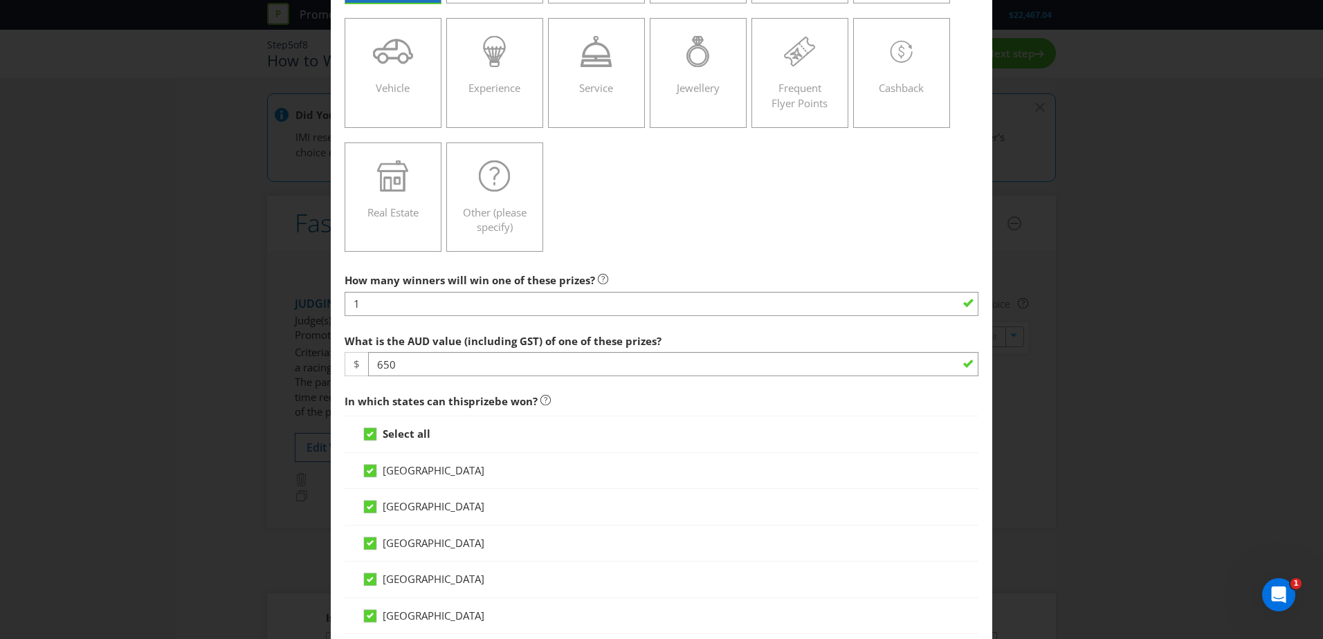
scroll to position [208, 0]
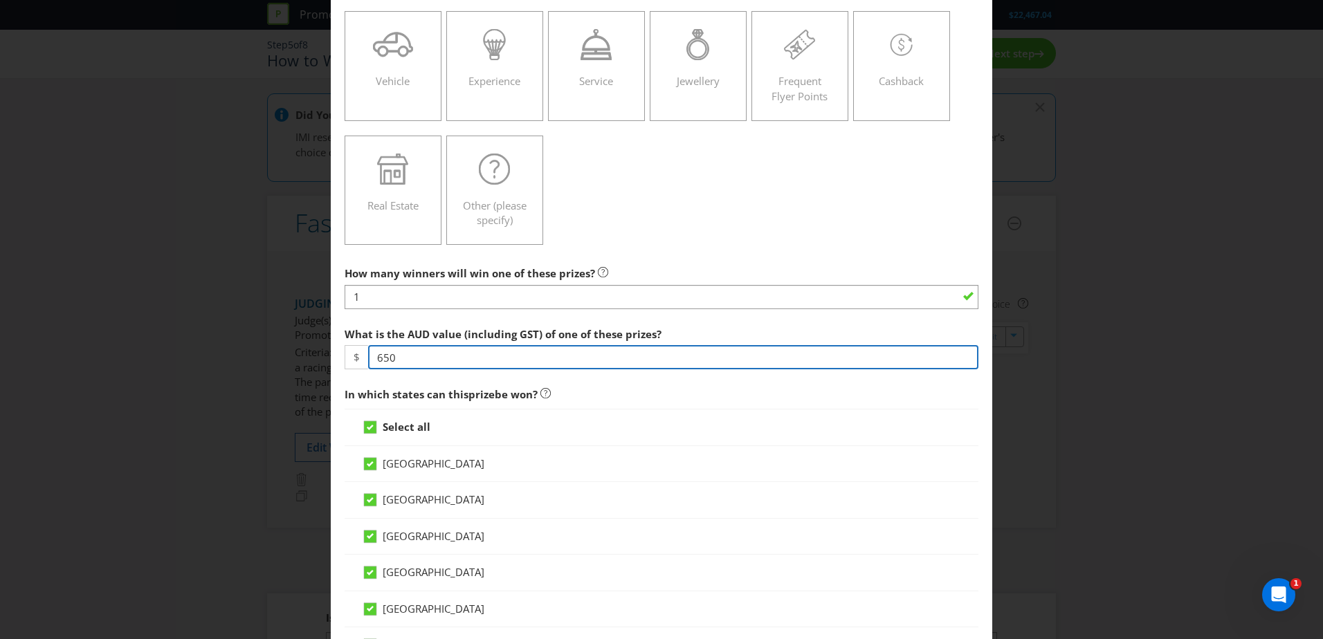
drag, startPoint x: 405, startPoint y: 359, endPoint x: 320, endPoint y: 363, distance: 84.5
click at [320, 363] on div "Edit Prize Australian Capital Territory New South Wales Northern Territory Quee…" at bounding box center [661, 319] width 1323 height 639
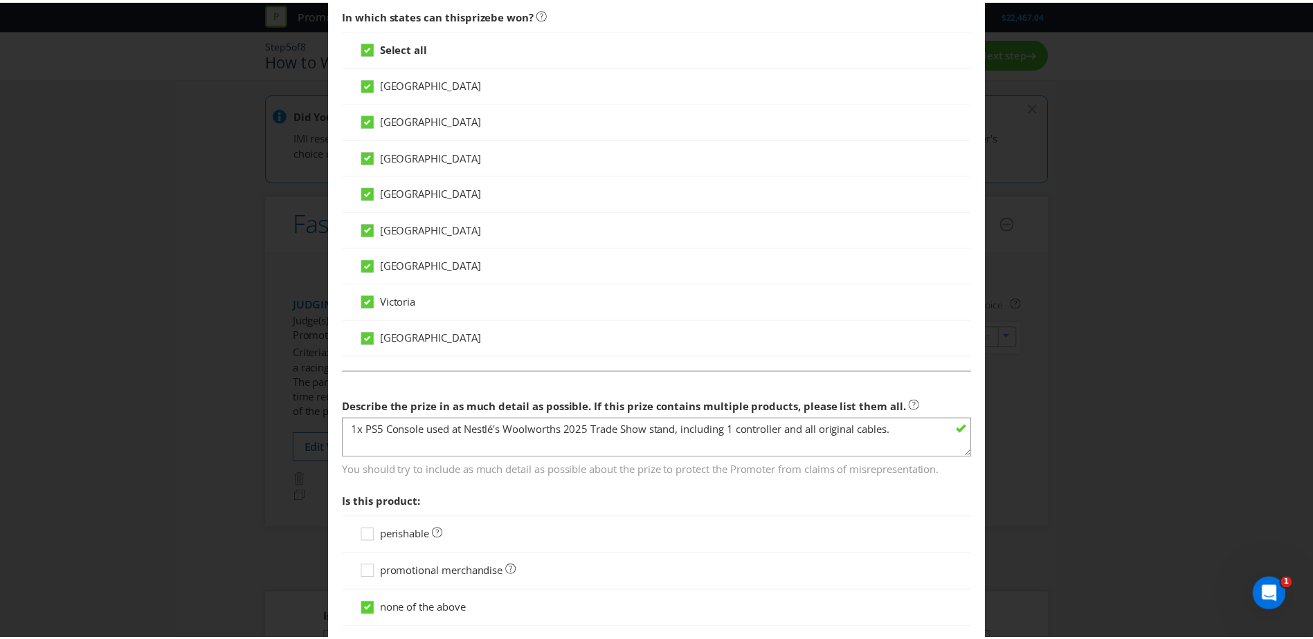
scroll to position [803, 0]
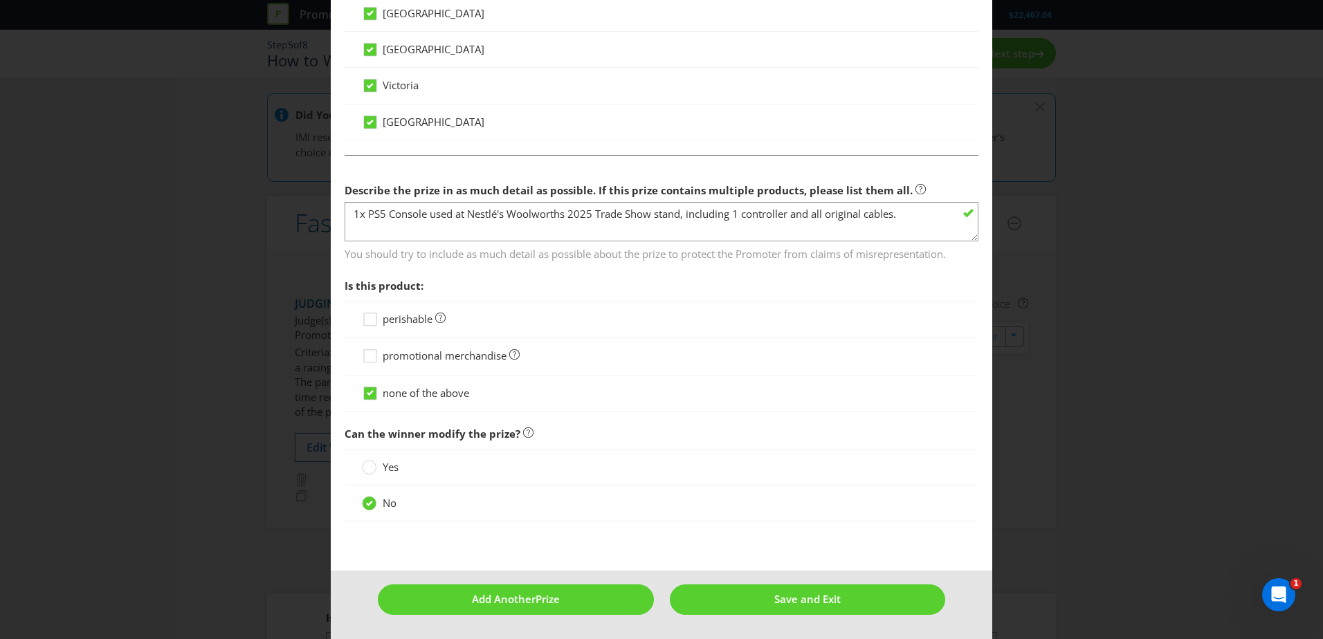
type input "750"
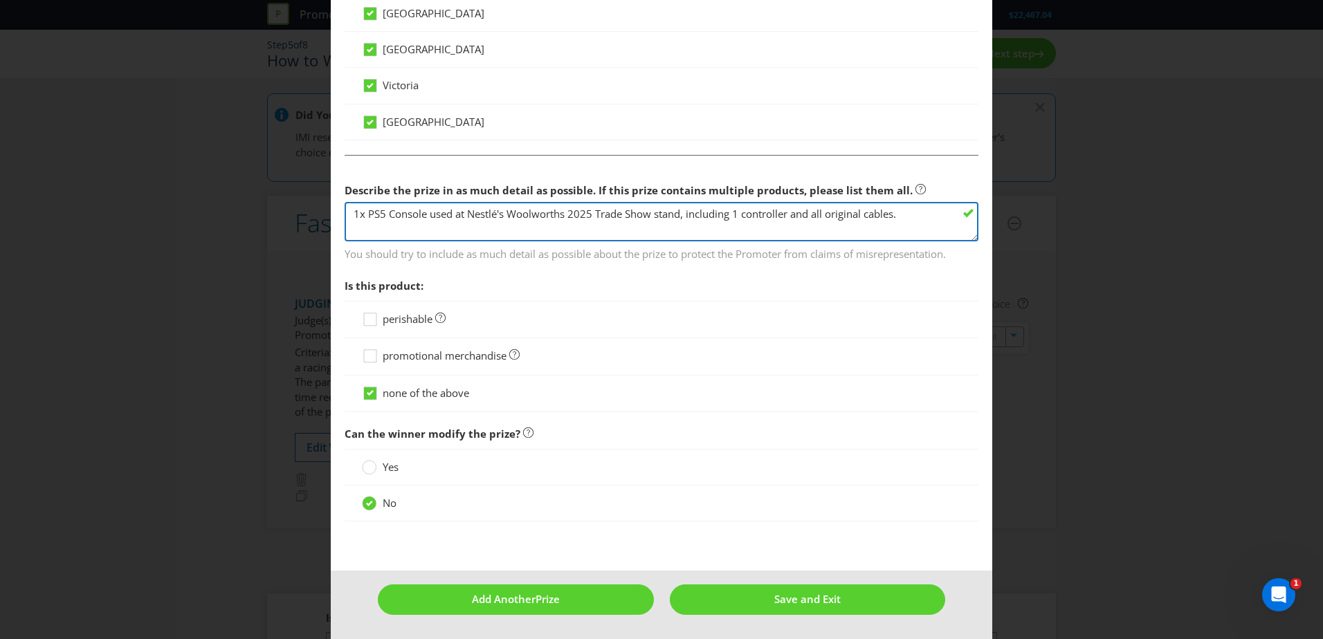
click at [494, 213] on textarea "1x PS5 Console used at Nestlé's Woolworths 2025 Trade Show stand, including 1 c…" at bounding box center [662, 221] width 634 height 39
click at [902, 218] on textarea "1x PS5 Console used at Nestlé's Woolworths 2025 Trade Show stand, including 1 c…" at bounding box center [662, 221] width 634 height 39
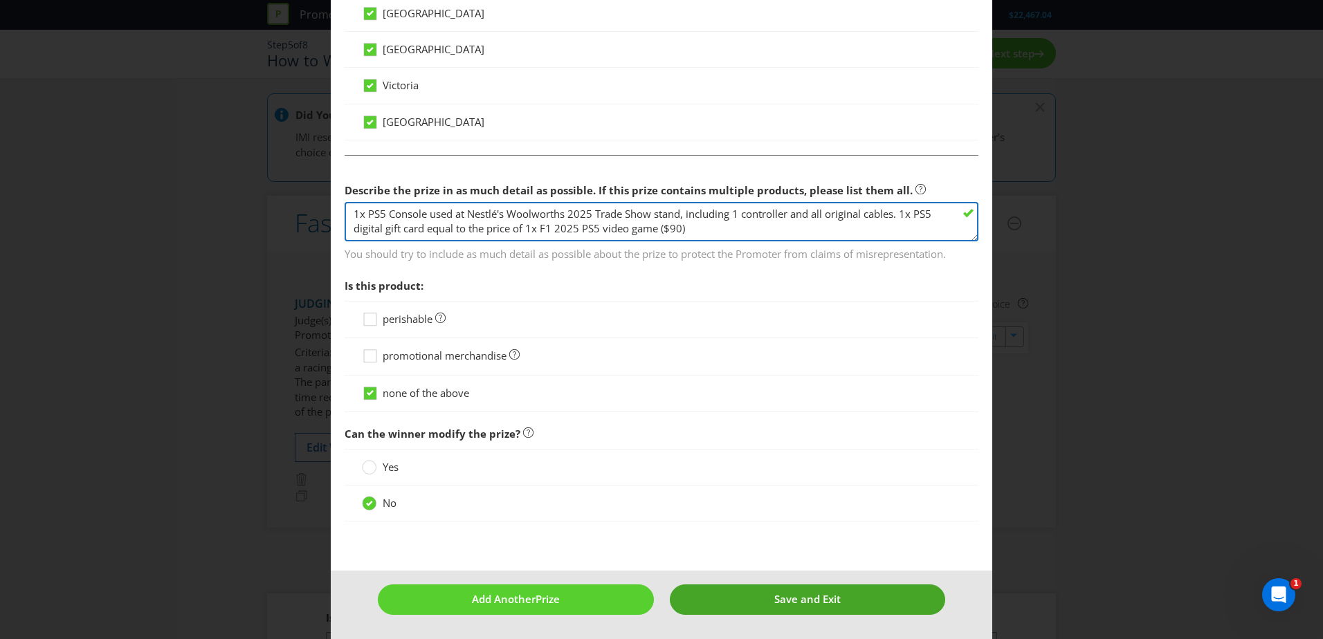
type textarea "1x PS5 Console used at Nestlé's Woolworths 2025 Trade Show stand, including 1 c…"
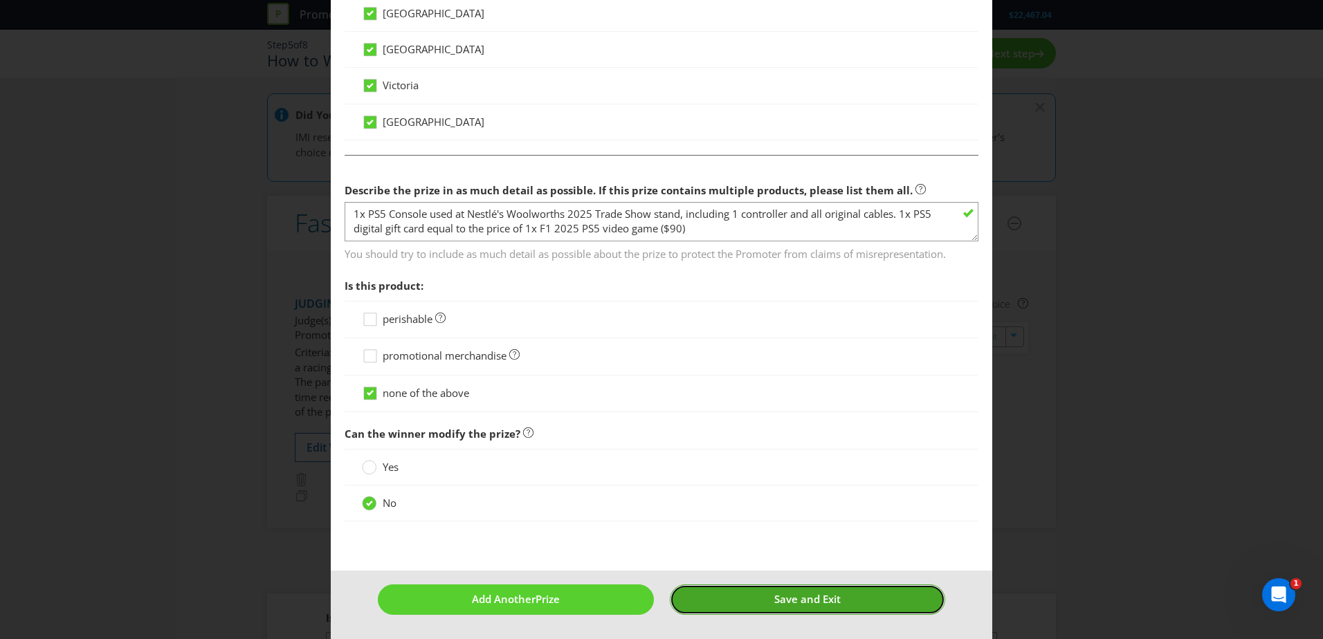
click at [826, 585] on button "Save and Exit" at bounding box center [808, 600] width 276 height 30
